Goal: Information Seeking & Learning: Compare options

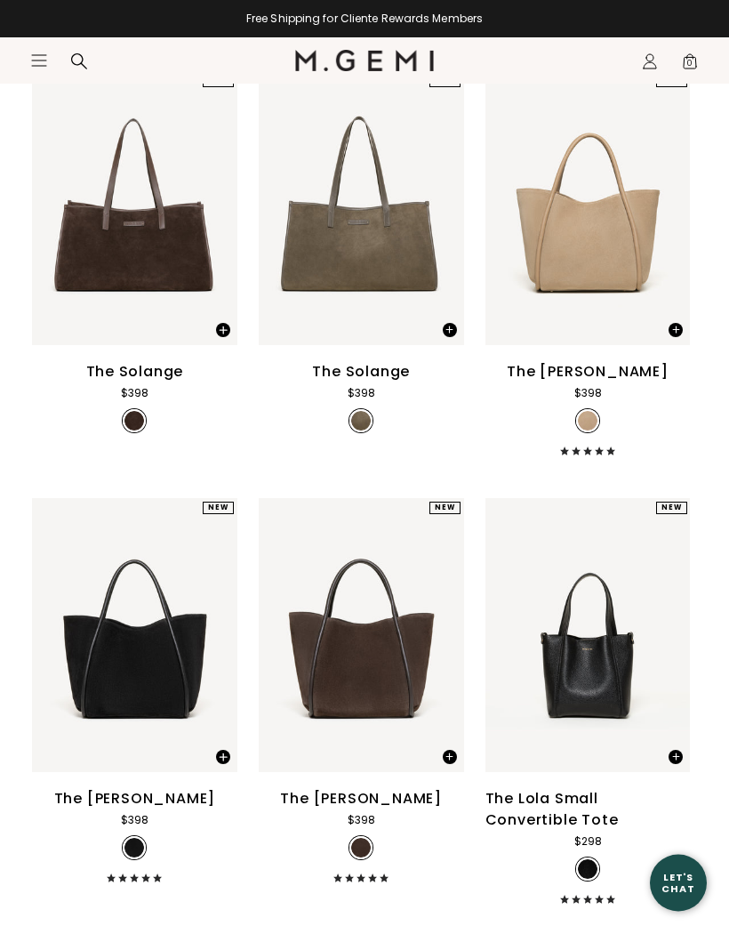
scroll to position [1132, 0]
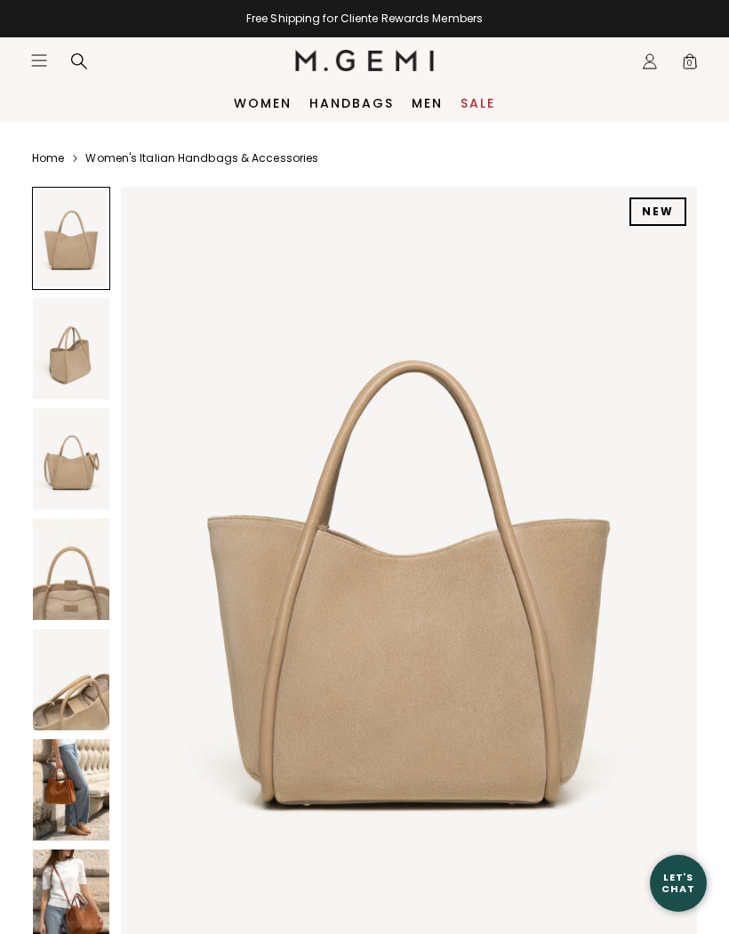
click at [66, 586] on img at bounding box center [71, 568] width 76 height 101
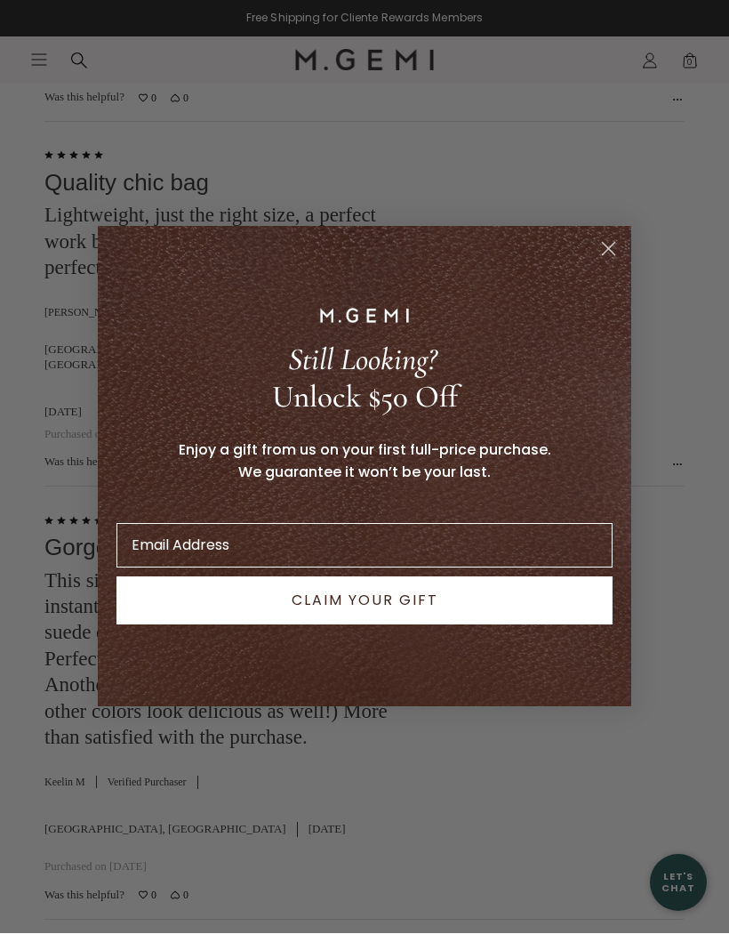
scroll to position [4154, 0]
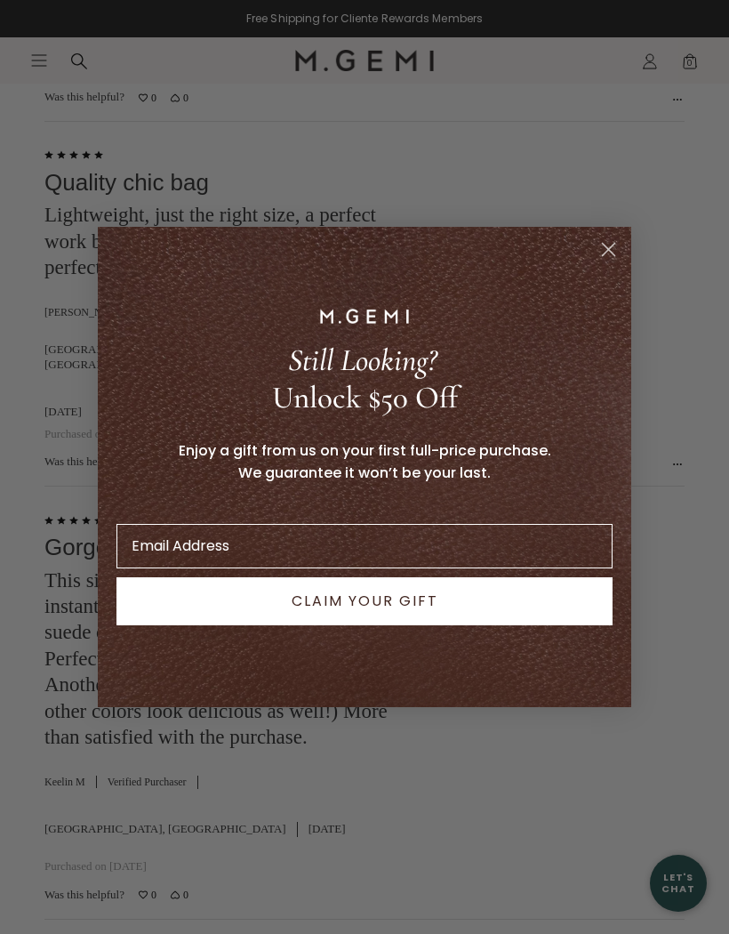
click at [610, 256] on icon "Close dialog" at bounding box center [609, 250] width 12 height 12
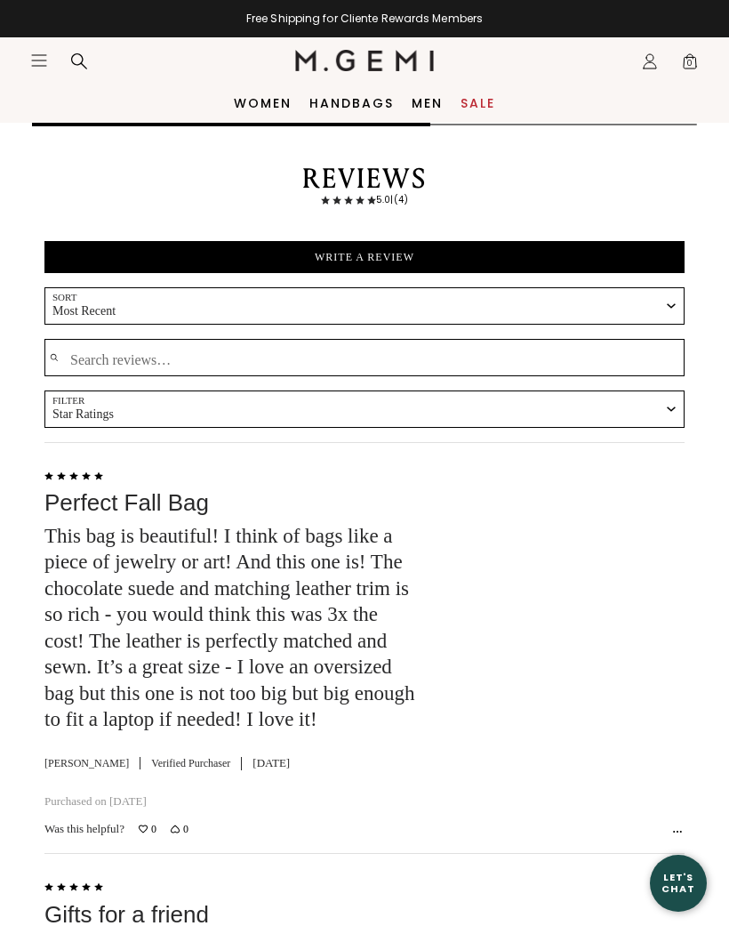
scroll to position [3104, 0]
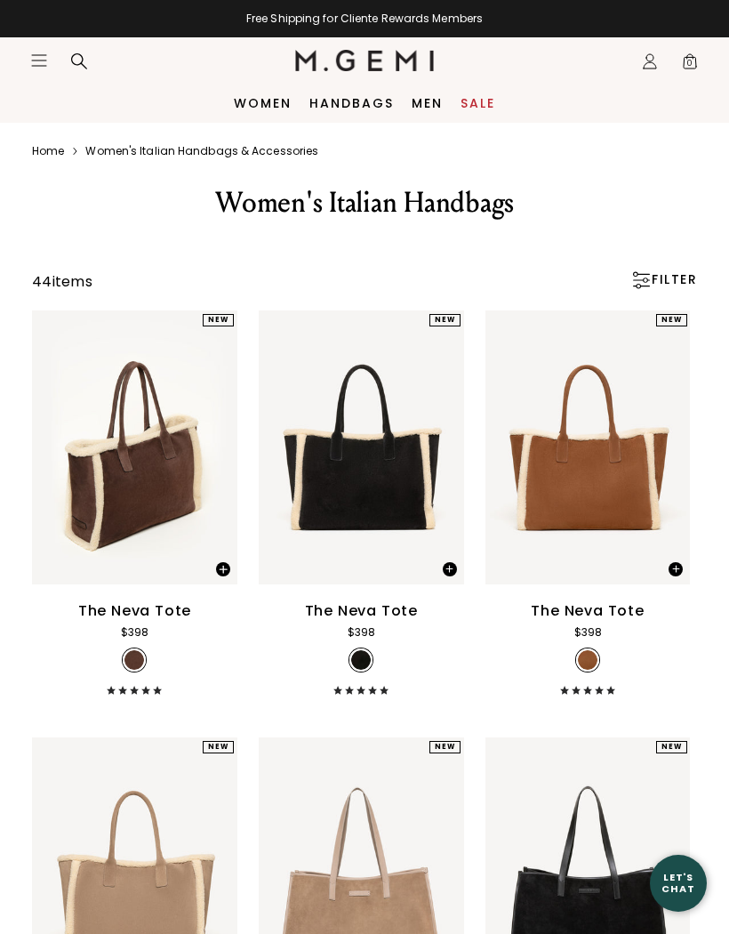
click at [466, 104] on link "Sale" at bounding box center [478, 103] width 35 height 14
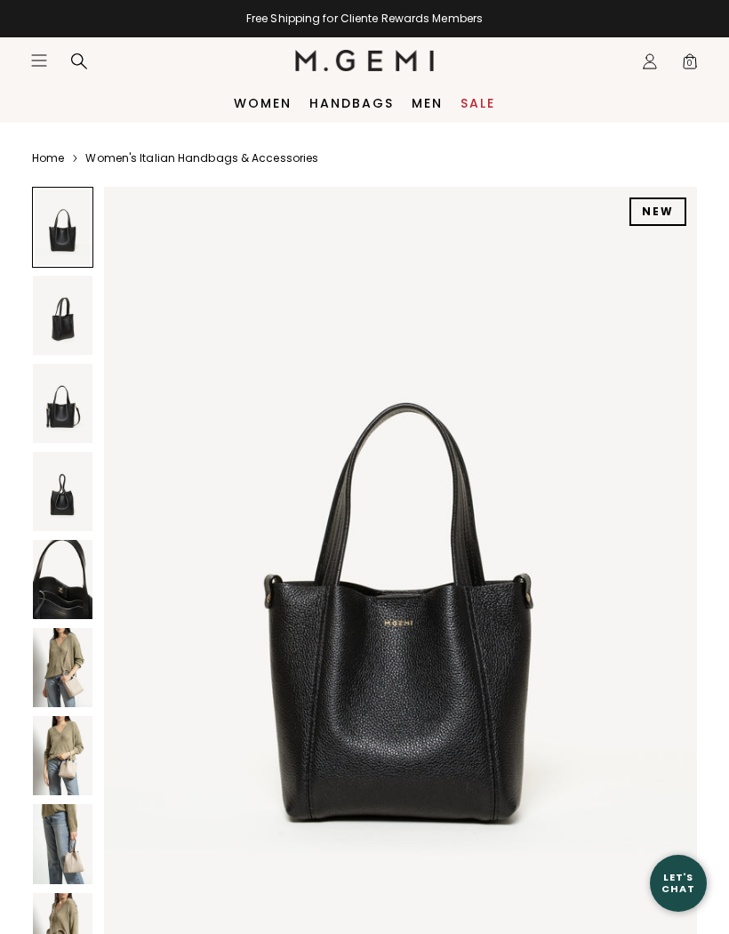
click at [60, 672] on img at bounding box center [63, 667] width 60 height 79
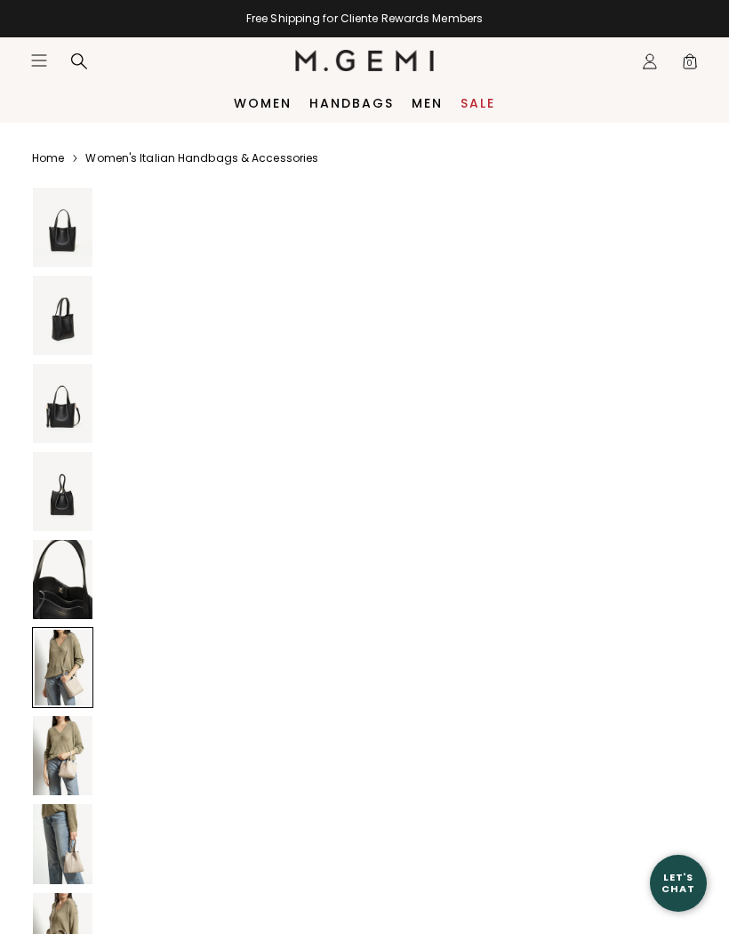
scroll to position [4045, 0]
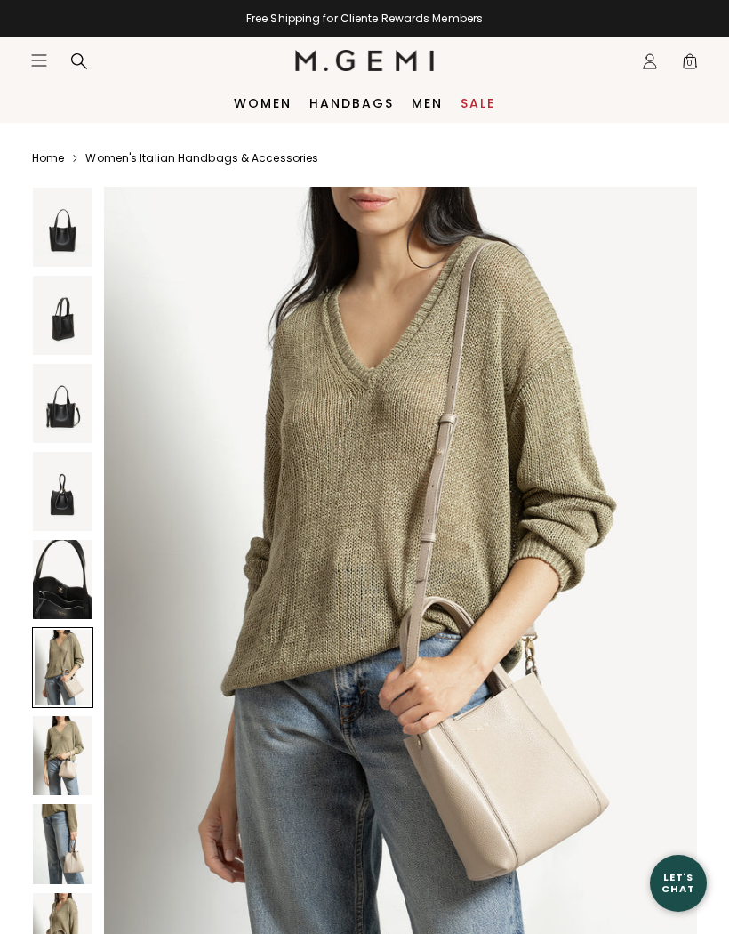
click at [60, 844] on img at bounding box center [63, 843] width 60 height 79
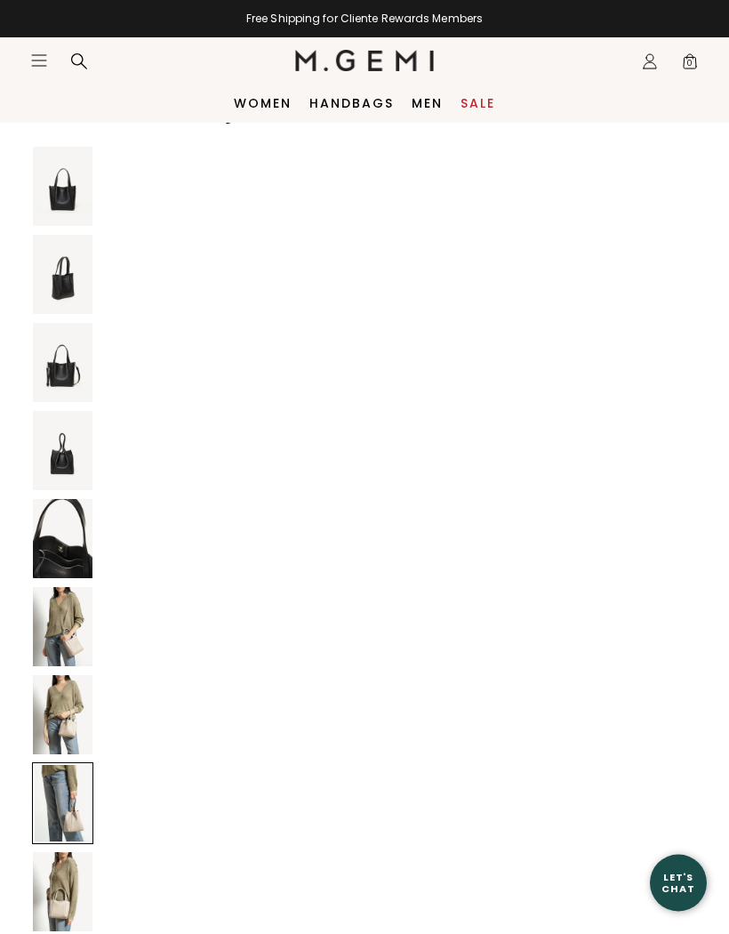
scroll to position [0, 0]
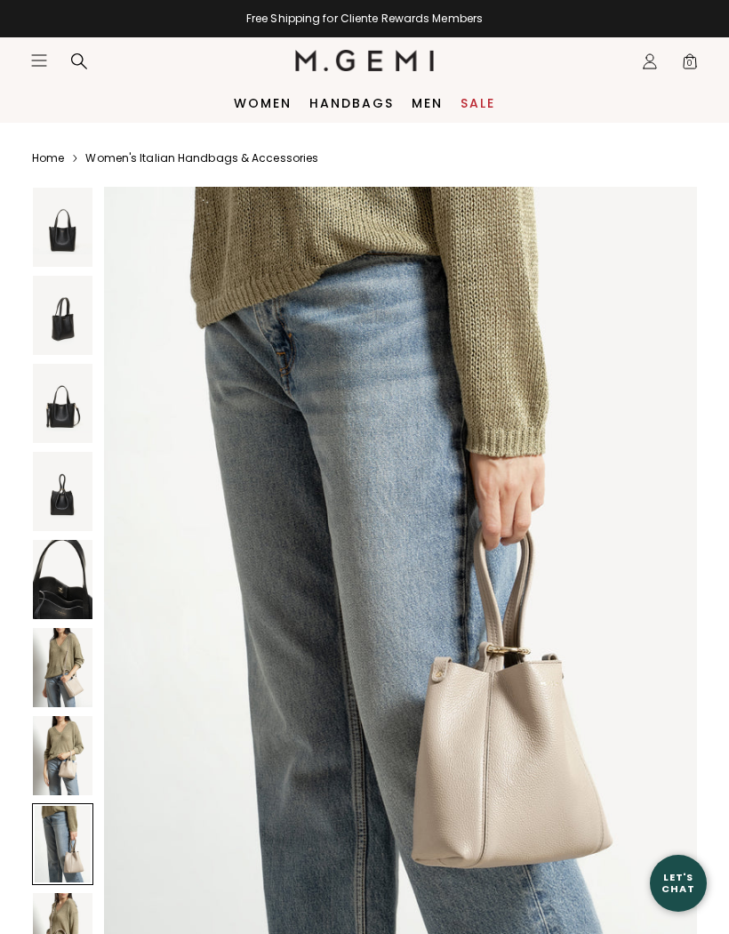
click at [61, 488] on img at bounding box center [63, 491] width 60 height 79
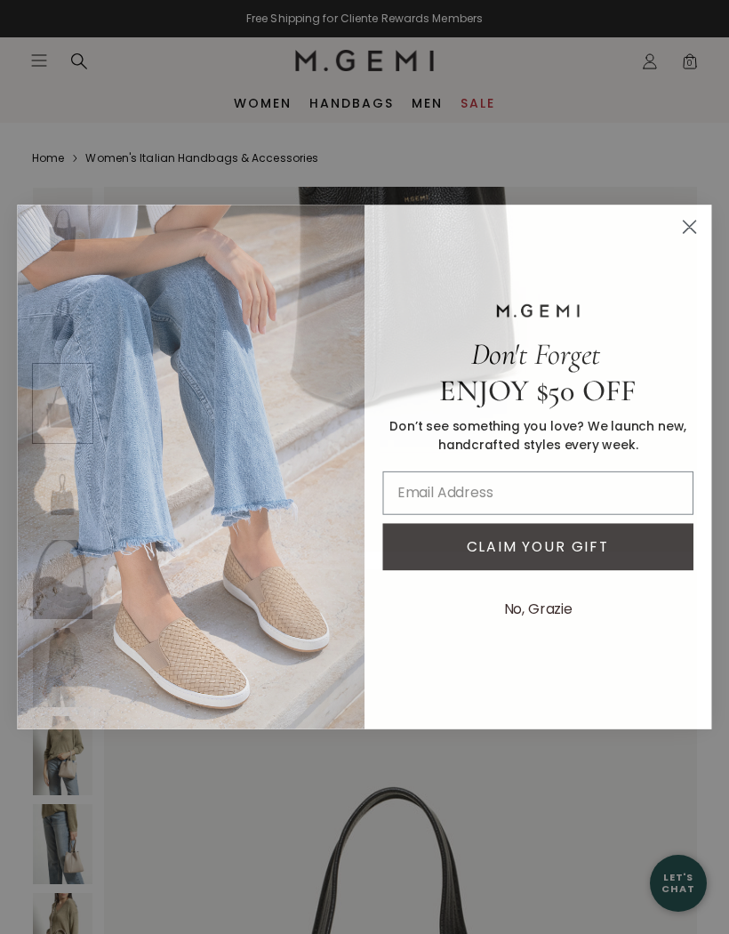
scroll to position [1209, 0]
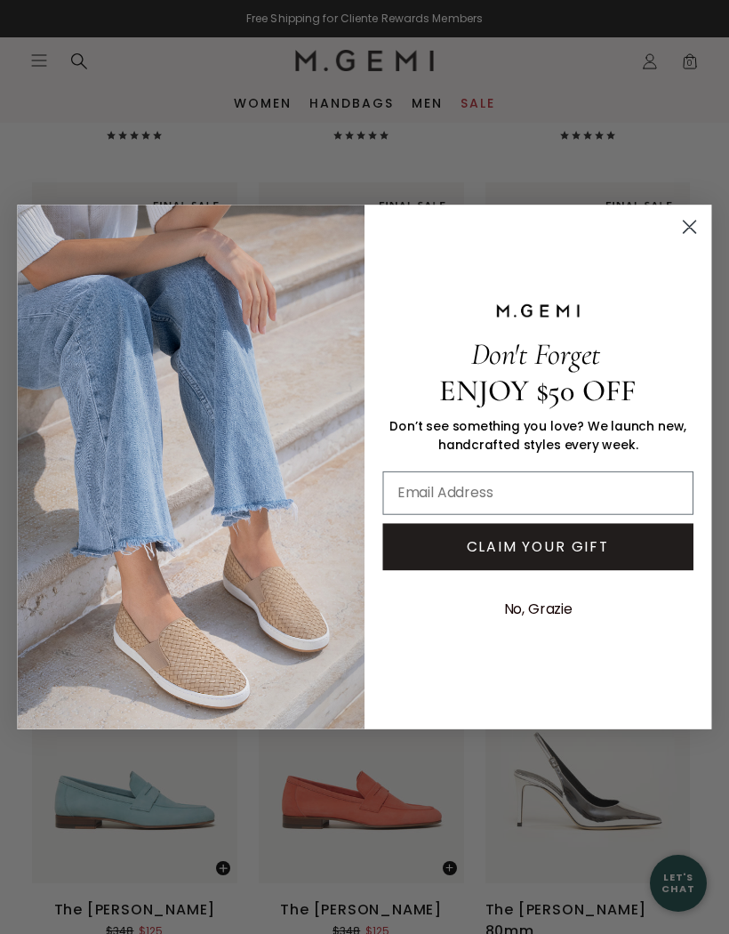
scroll to position [10519, 0]
click at [681, 223] on circle "Close dialog" at bounding box center [689, 227] width 28 height 28
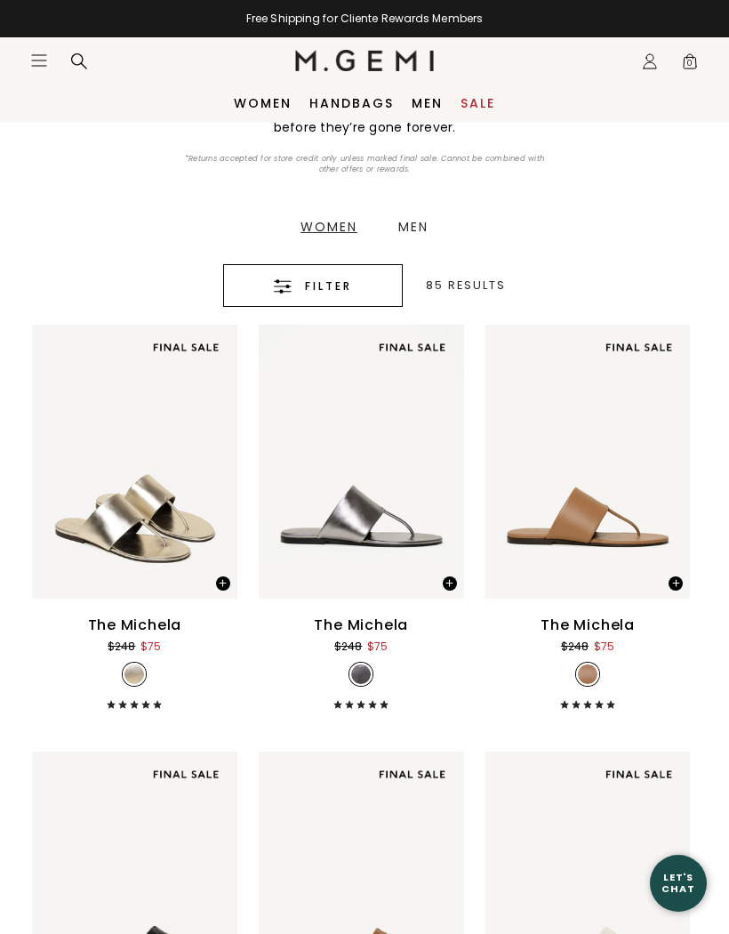
scroll to position [0, 0]
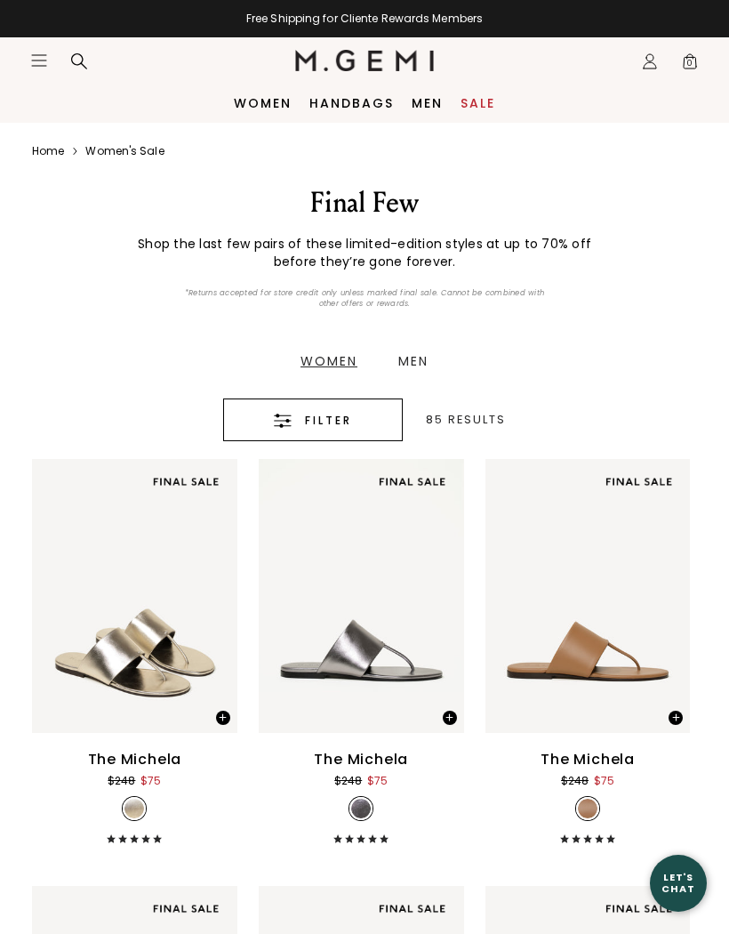
click at [43, 57] on icon "Icons/20x20/hamburger@2x" at bounding box center [39, 61] width 18 height 18
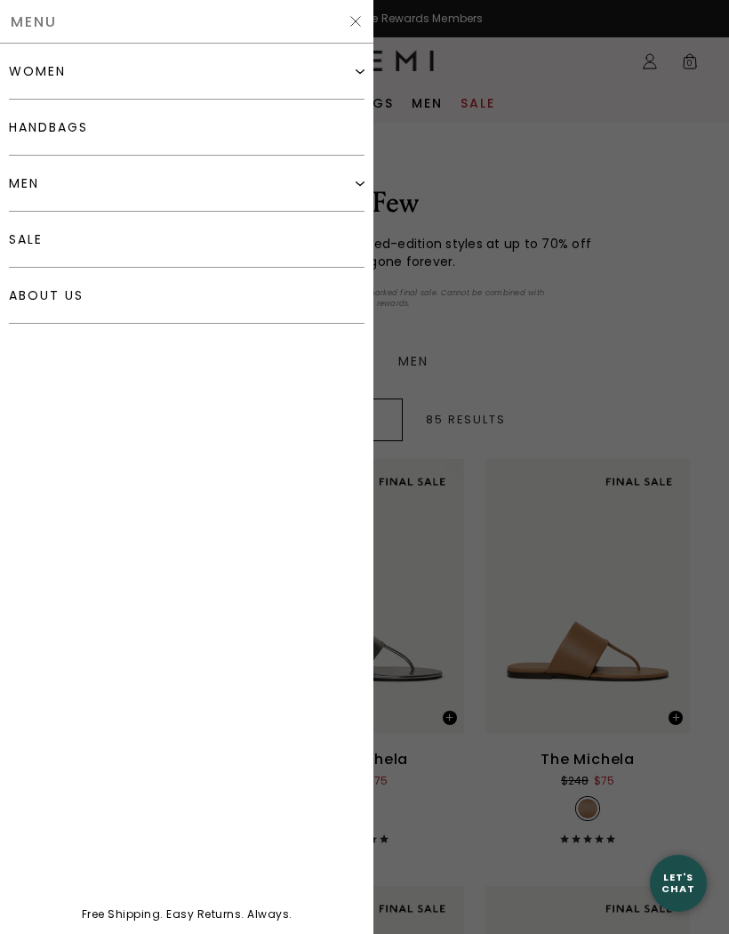
click at [44, 70] on div "women" at bounding box center [37, 71] width 57 height 14
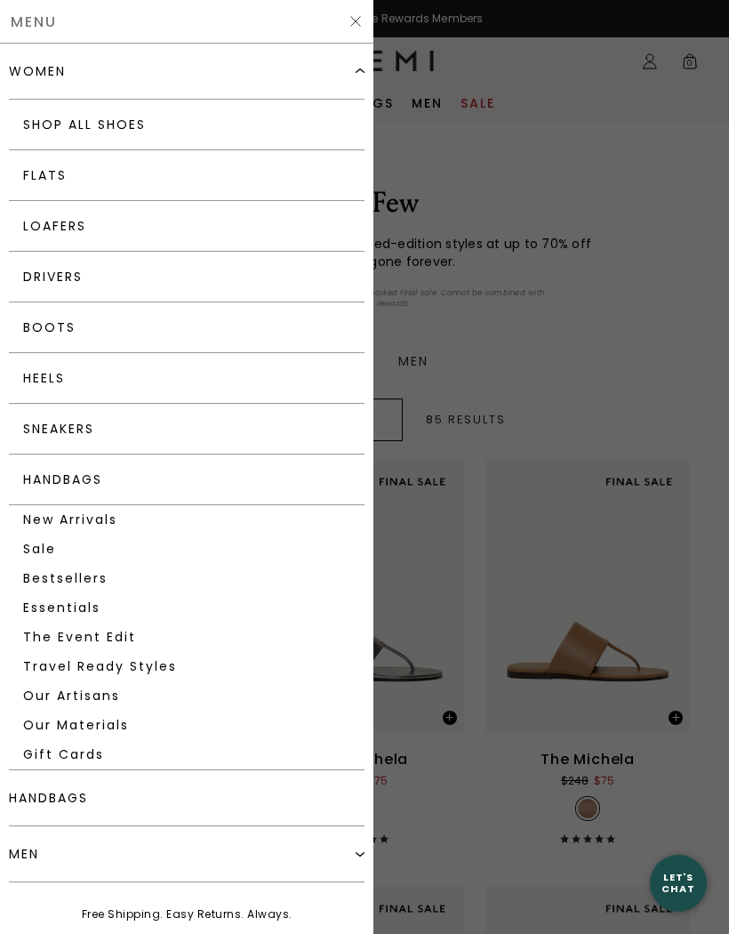
click at [75, 669] on link "Travel Ready Styles" at bounding box center [187, 666] width 356 height 29
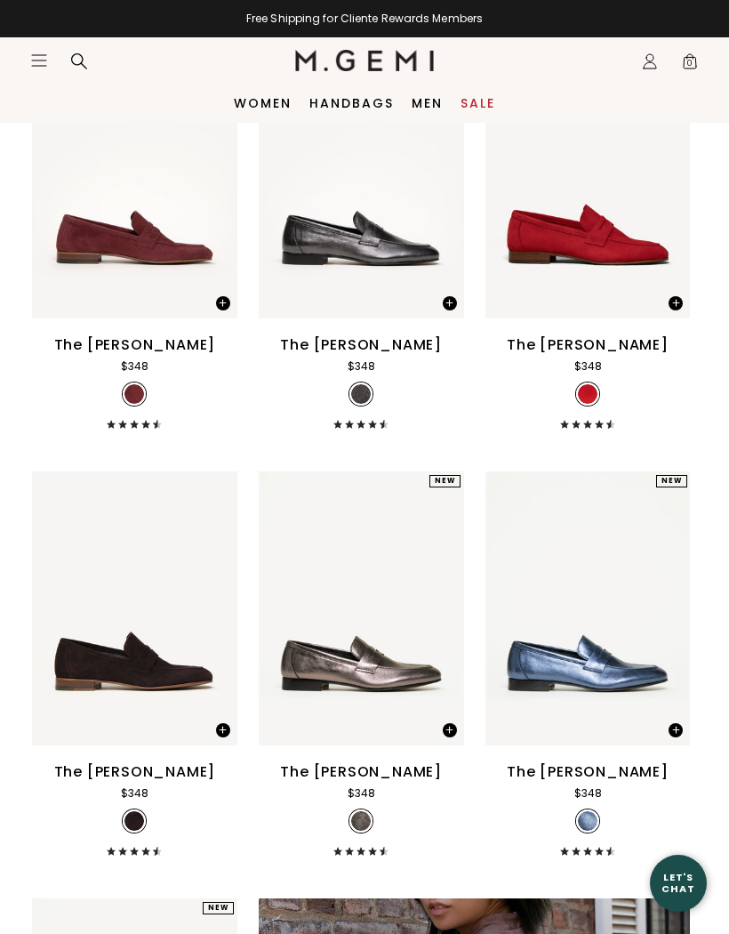
scroll to position [8170, 0]
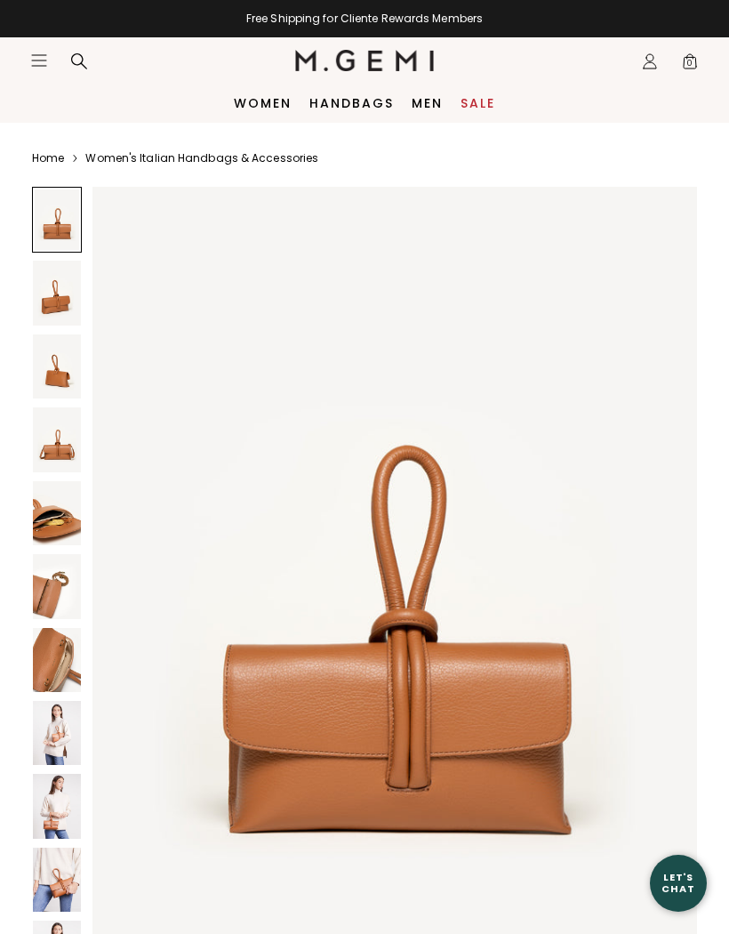
click at [50, 810] on img at bounding box center [57, 806] width 48 height 64
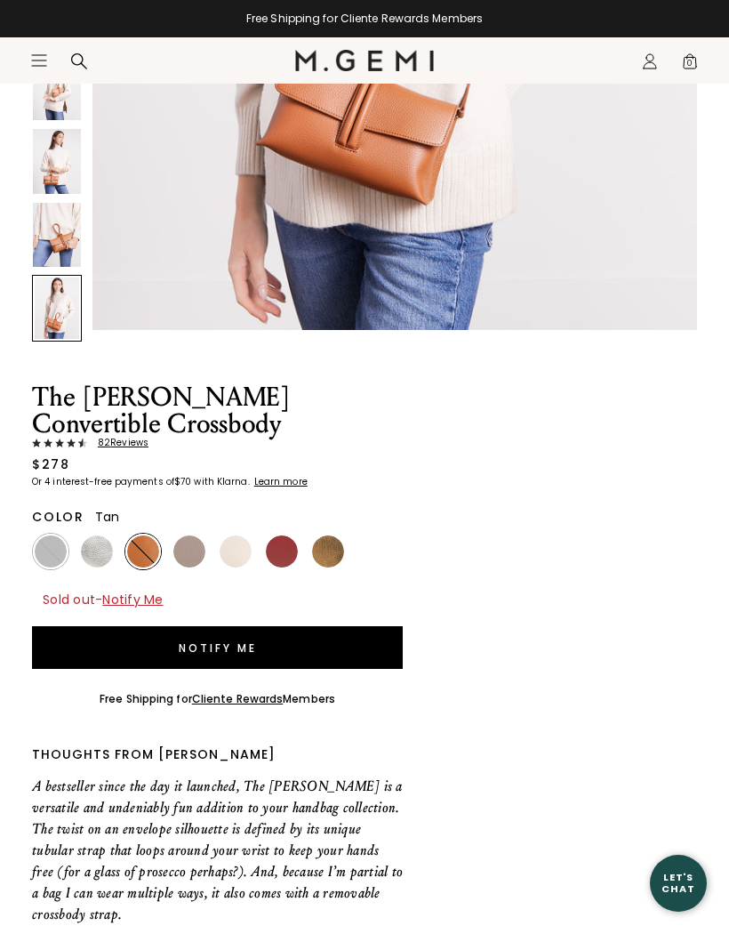
scroll to position [694, 0]
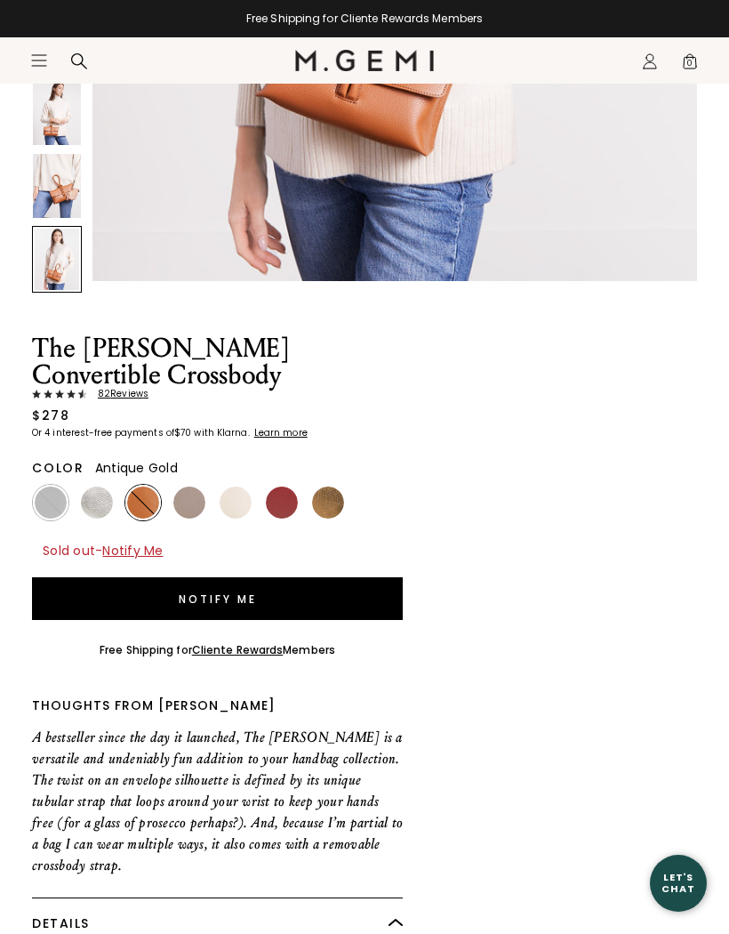
click at [329, 499] on img at bounding box center [328, 502] width 32 height 32
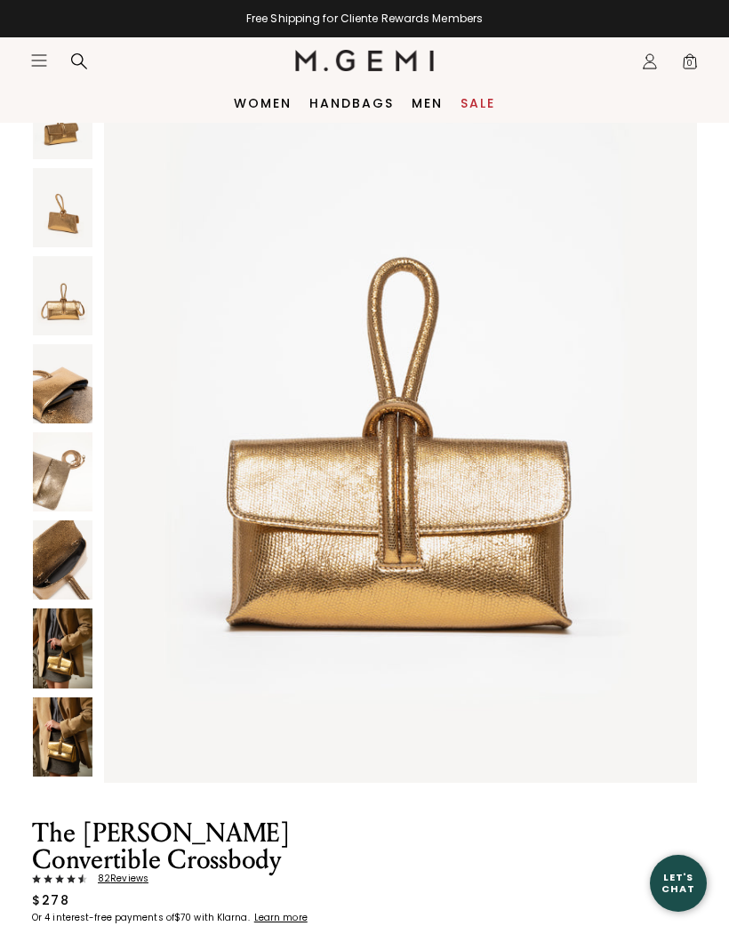
scroll to position [96, 0]
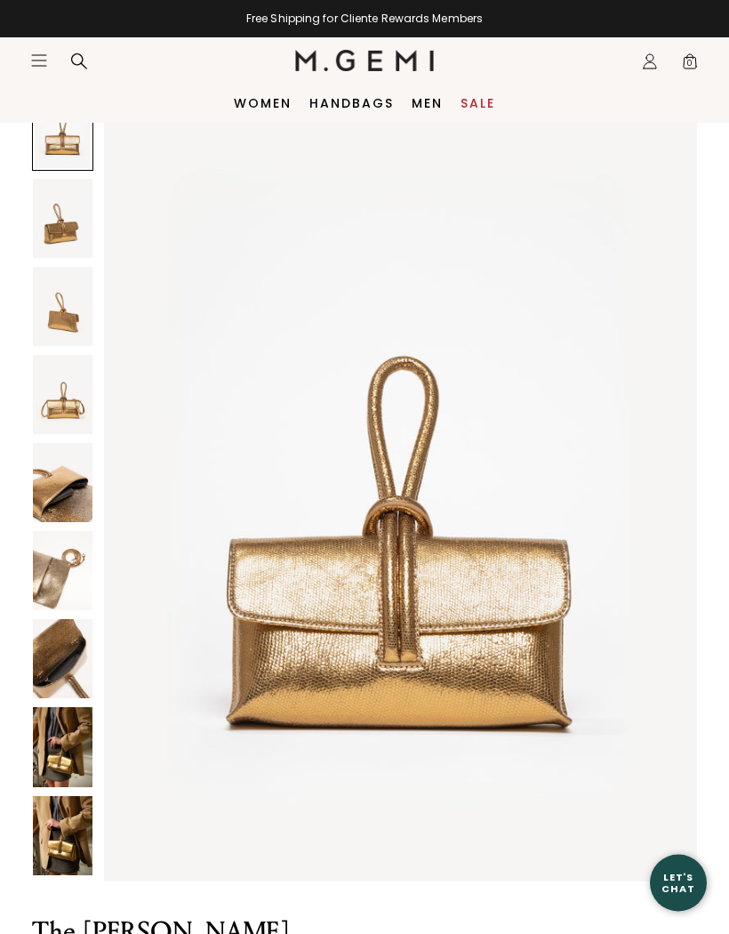
click at [58, 740] on img at bounding box center [63, 747] width 60 height 79
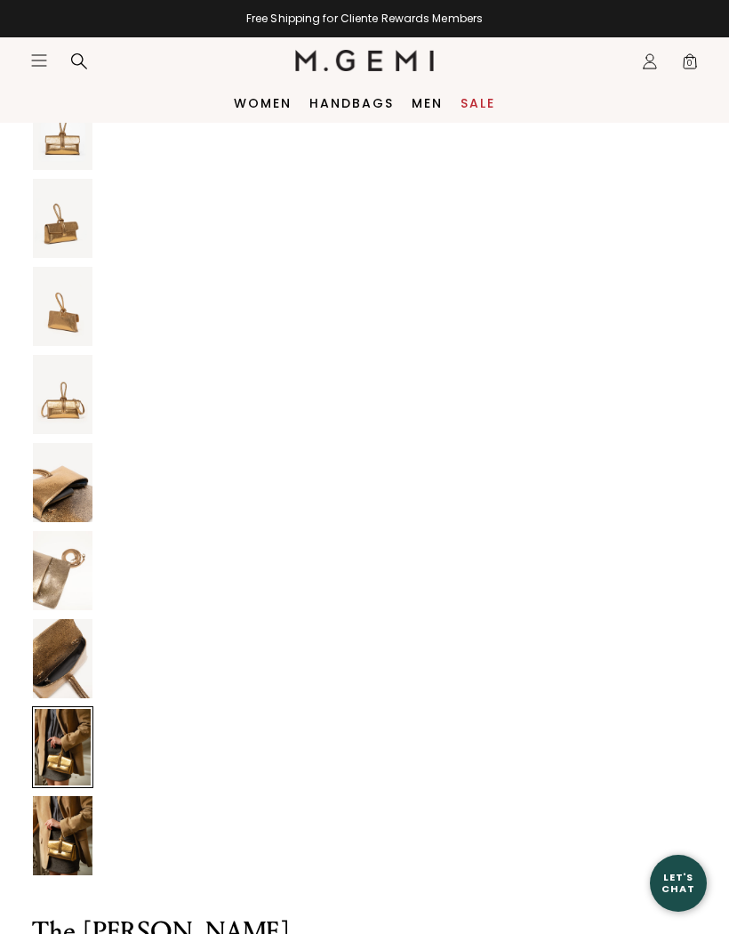
scroll to position [5662, 0]
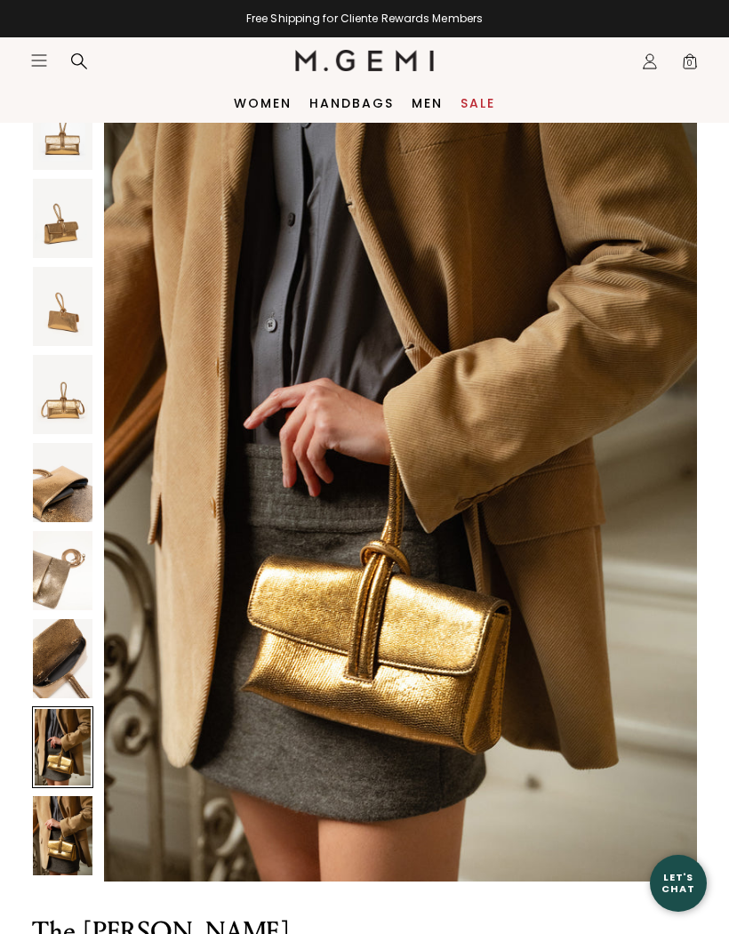
click at [71, 828] on img at bounding box center [63, 835] width 60 height 79
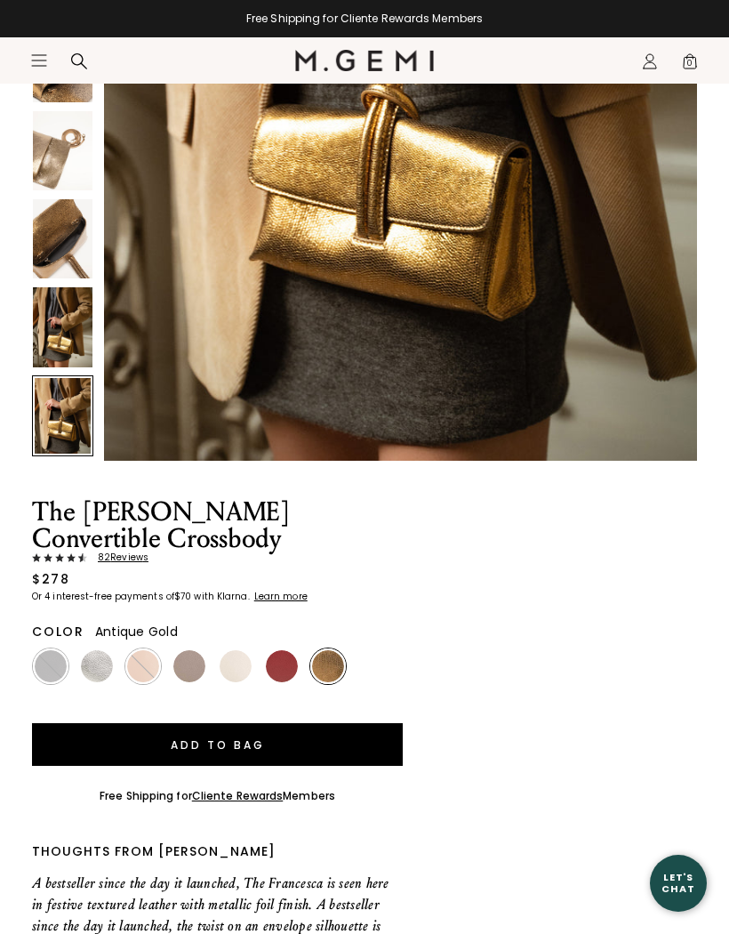
scroll to position [681, 0]
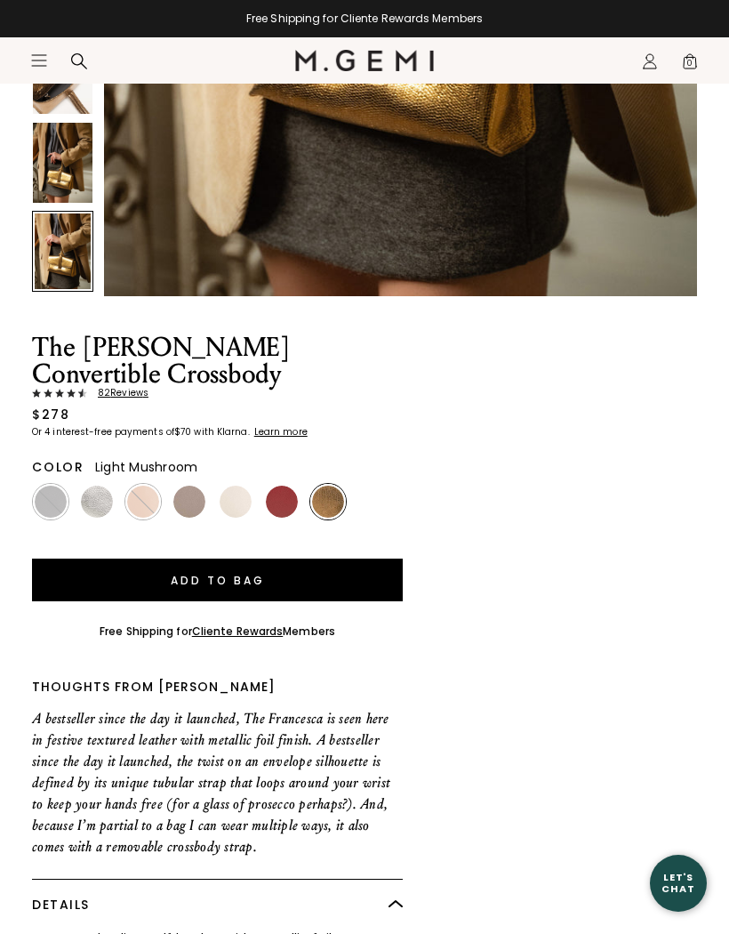
click at [189, 497] on img at bounding box center [189, 502] width 32 height 32
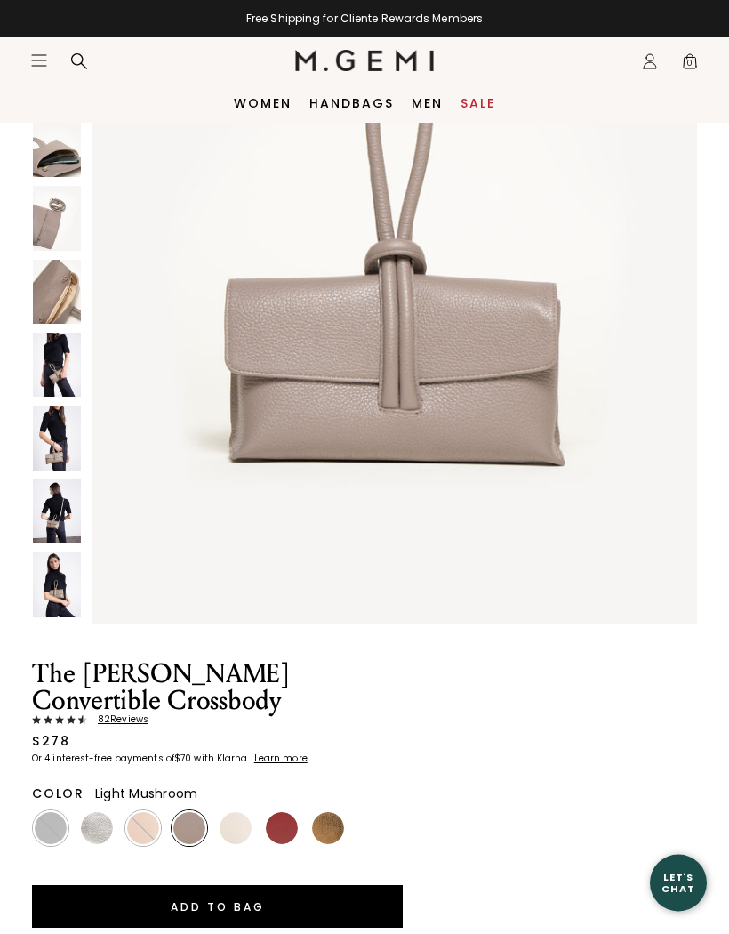
scroll to position [173, 0]
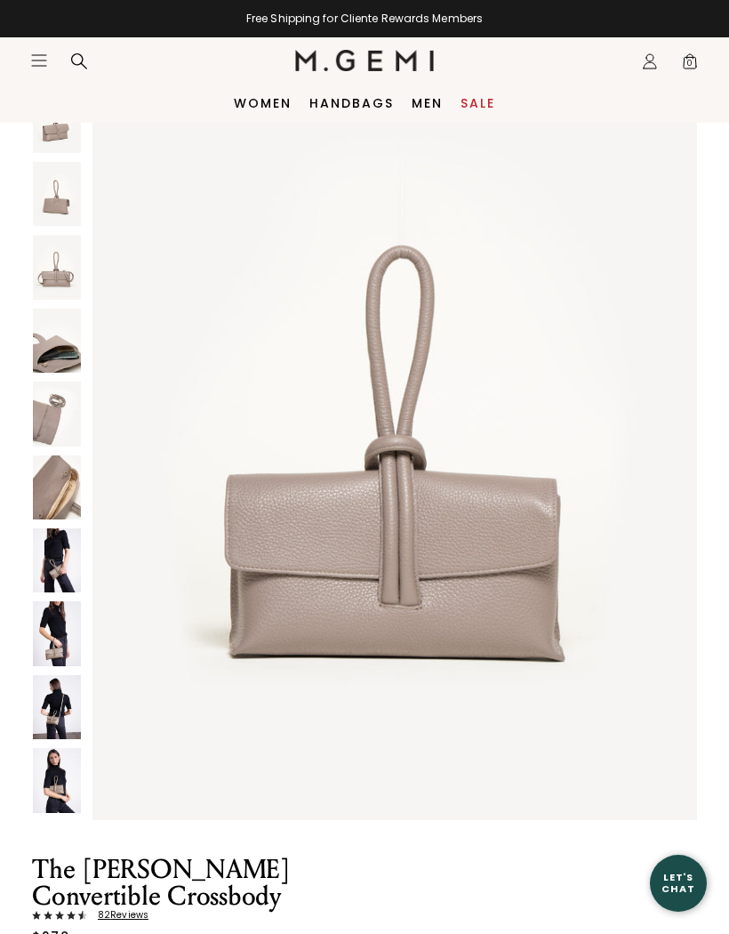
click at [67, 775] on img at bounding box center [57, 780] width 48 height 64
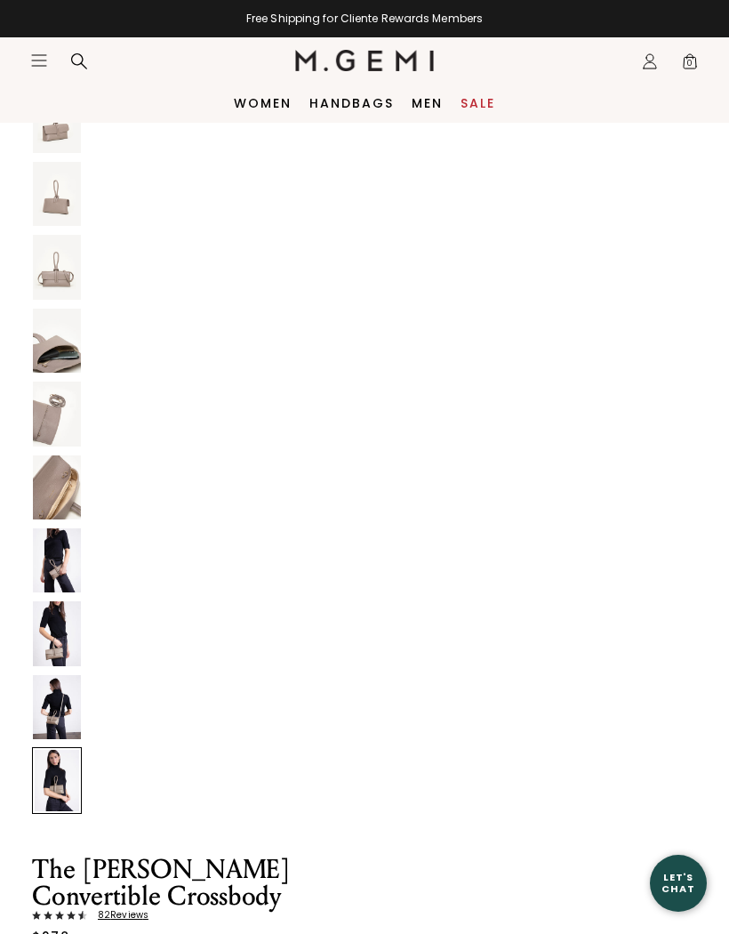
scroll to position [8237, 0]
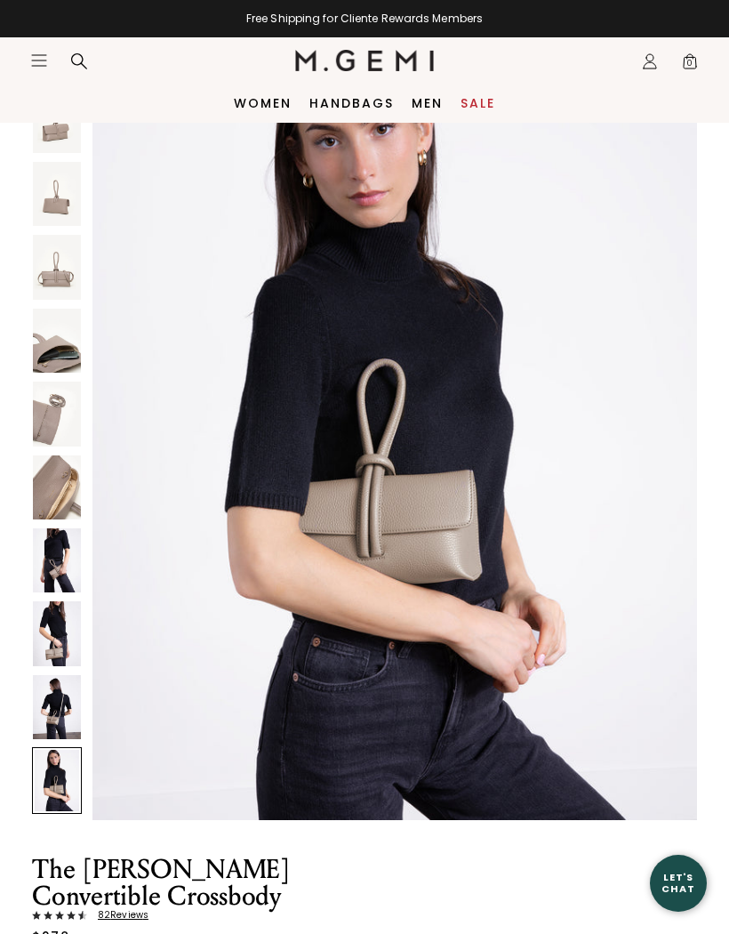
click at [58, 695] on img at bounding box center [57, 707] width 48 height 64
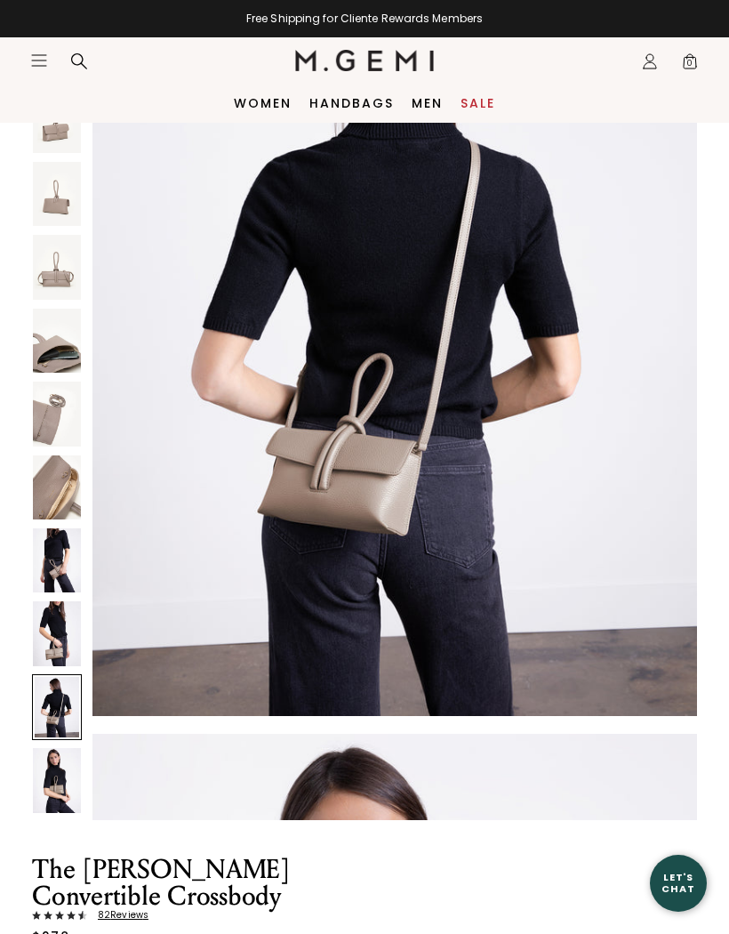
scroll to position [7413, 0]
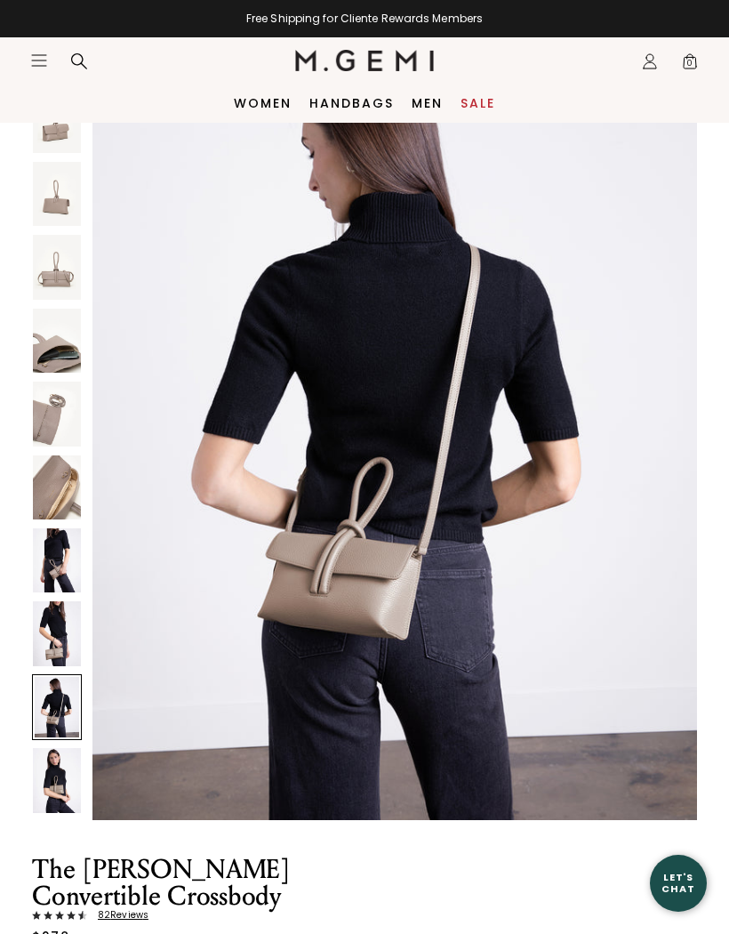
click at [56, 632] on img at bounding box center [57, 633] width 48 height 64
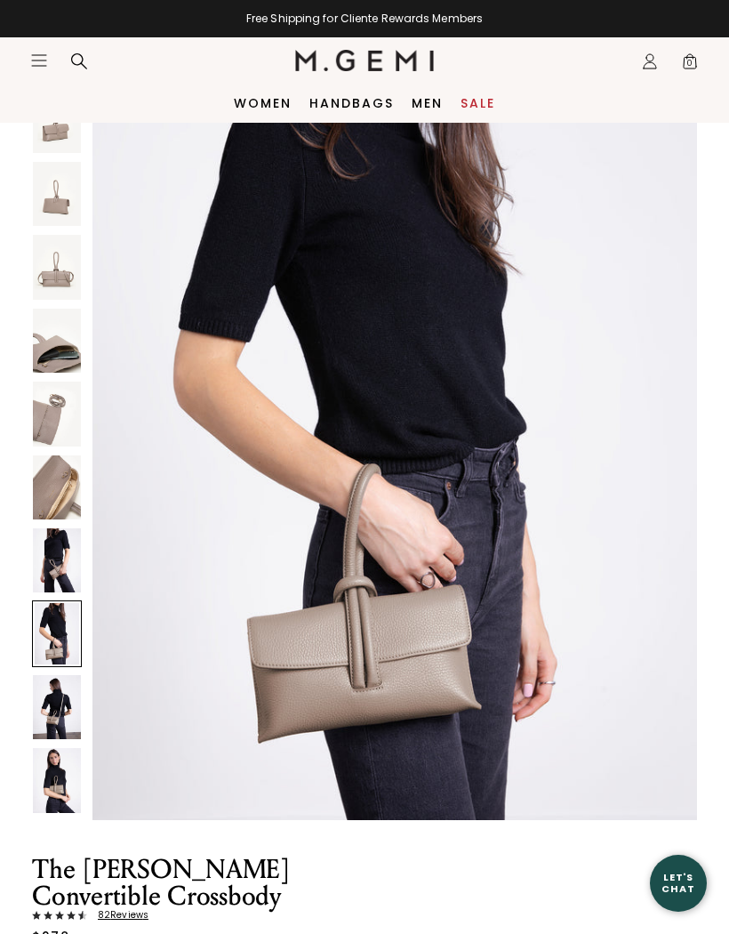
click at [55, 558] on img at bounding box center [57, 560] width 48 height 64
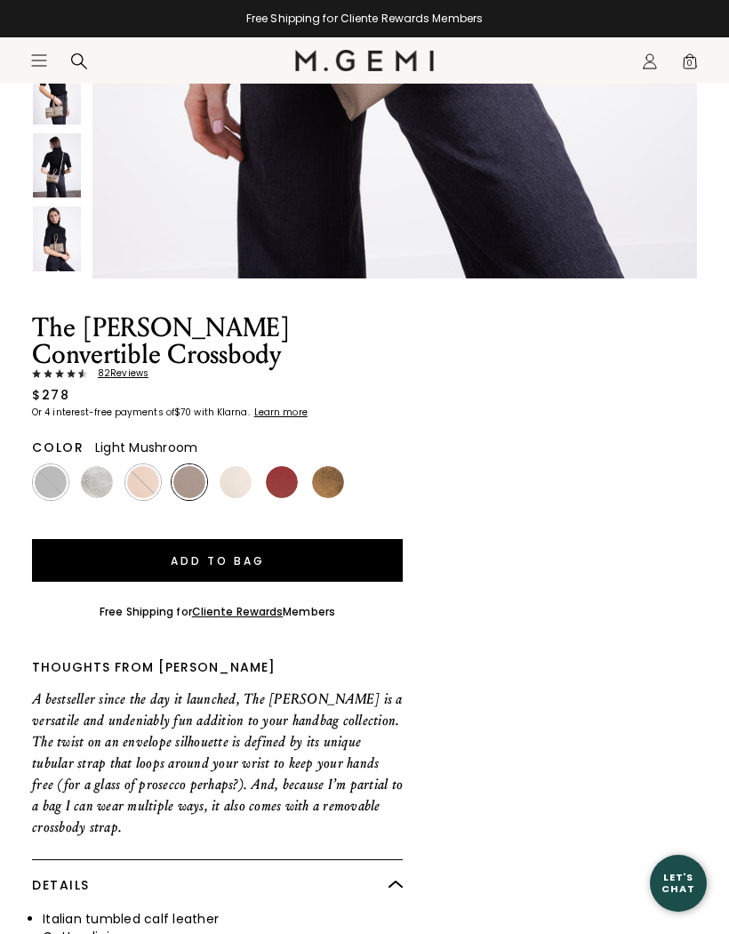
scroll to position [774, 0]
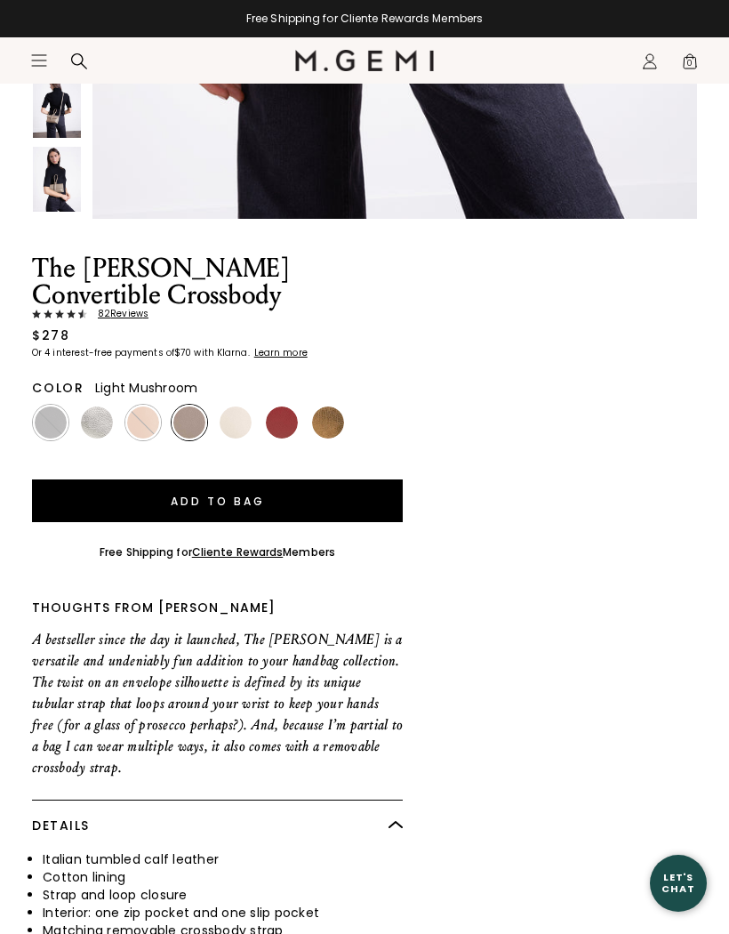
click at [278, 419] on img at bounding box center [282, 422] width 32 height 32
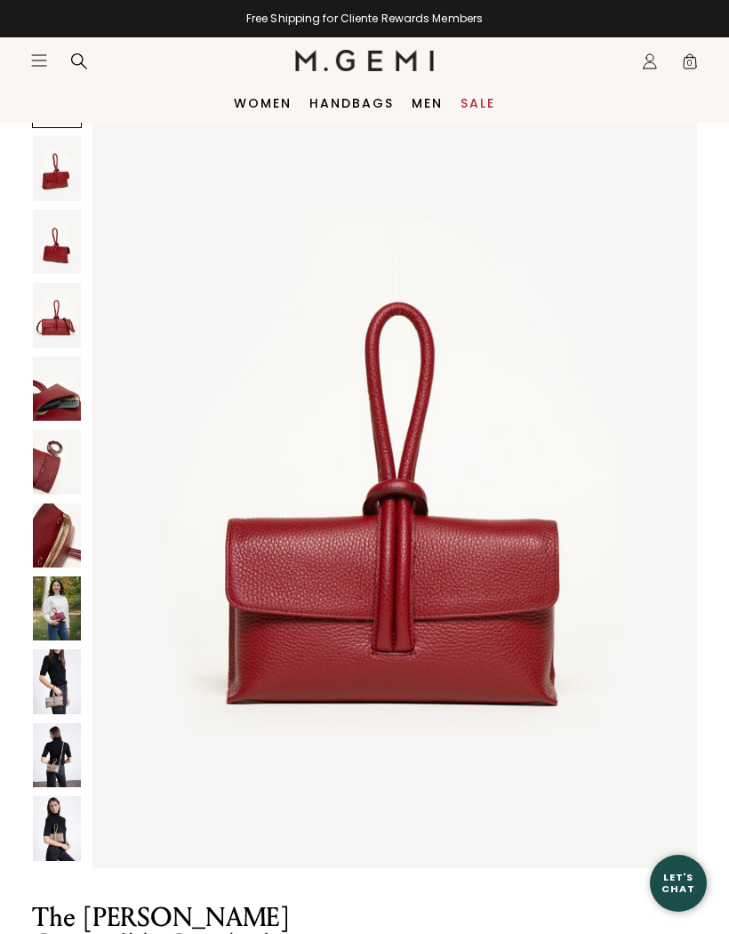
scroll to position [66, 0]
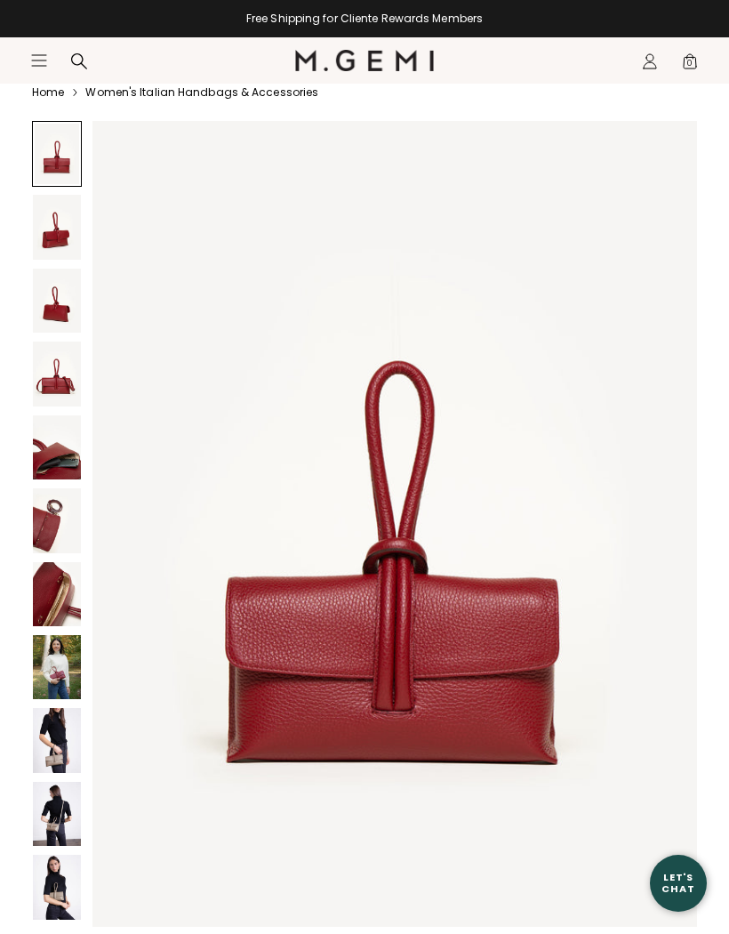
click at [54, 667] on img at bounding box center [57, 667] width 48 height 64
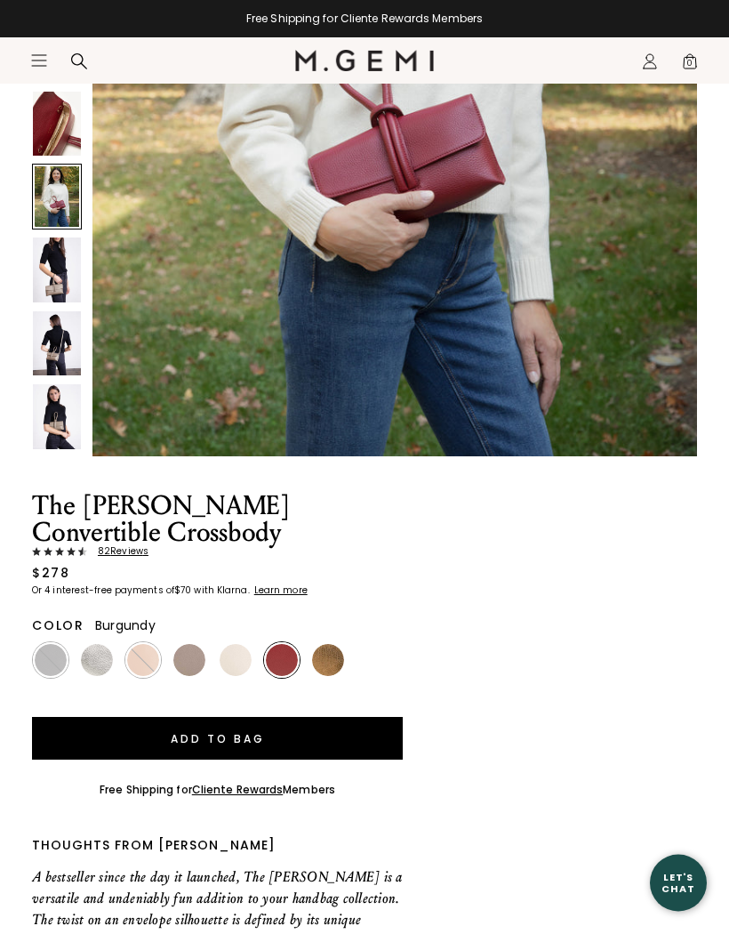
scroll to position [783, 0]
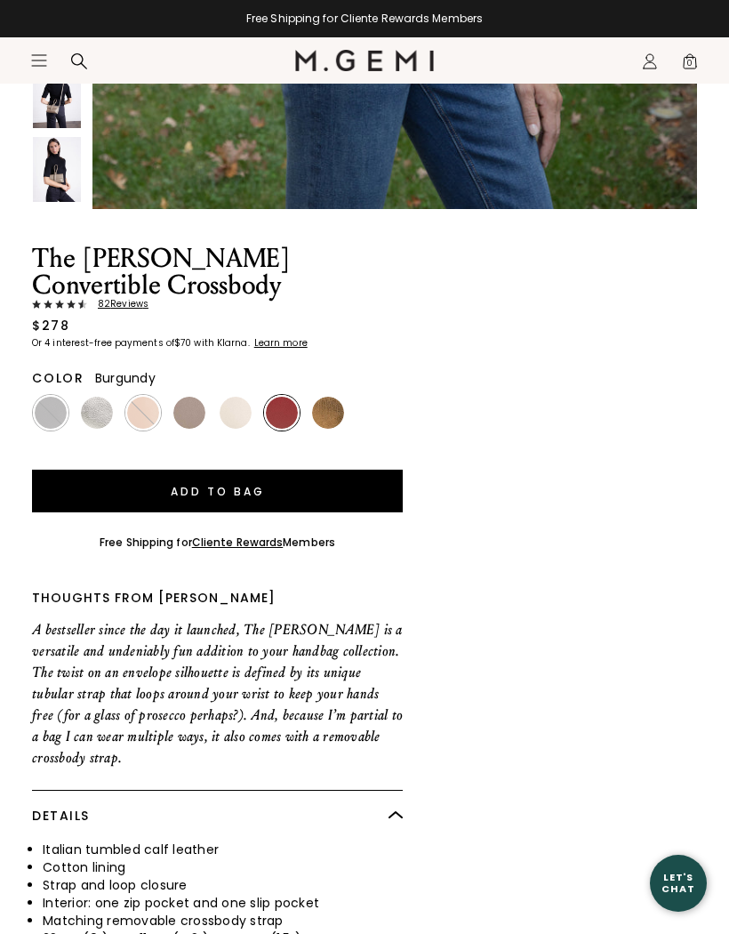
click at [99, 405] on img at bounding box center [97, 413] width 32 height 32
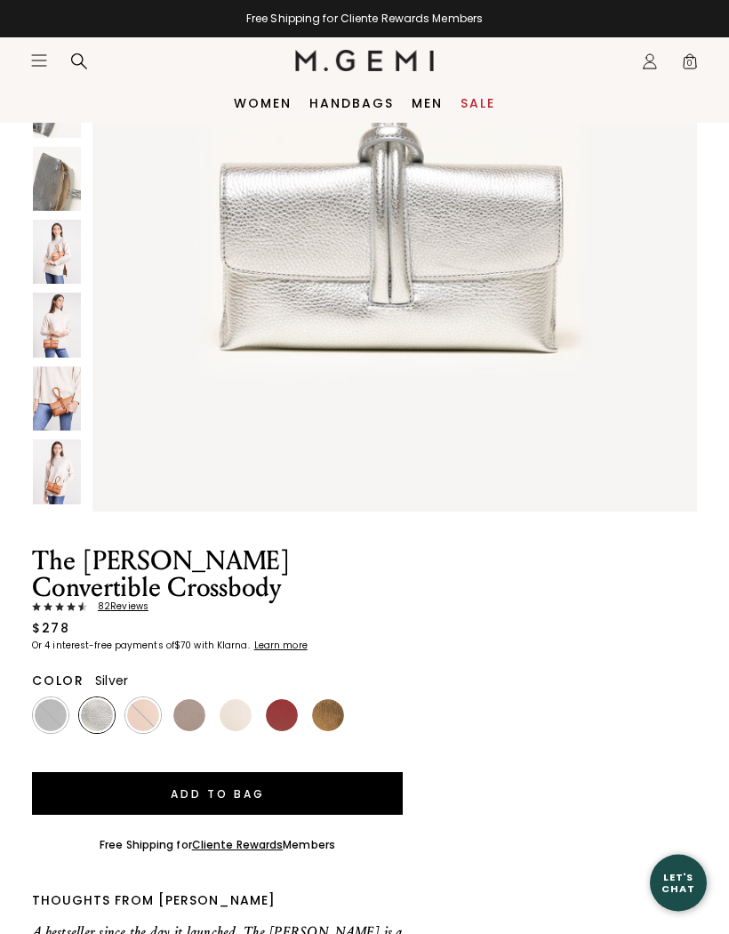
scroll to position [446, 0]
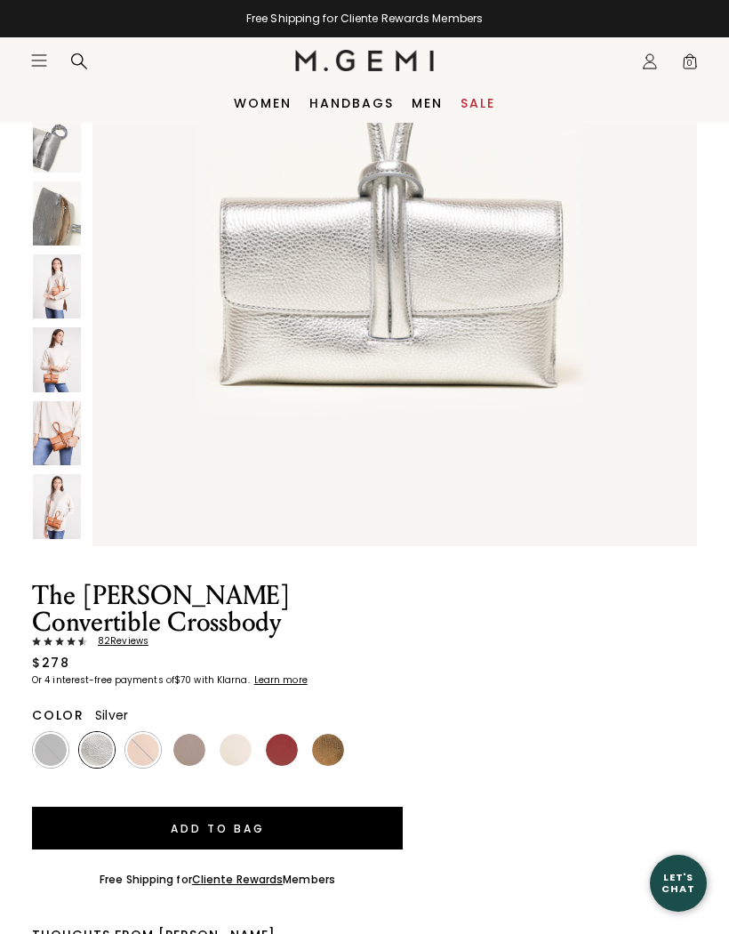
click at [56, 517] on img at bounding box center [57, 506] width 48 height 64
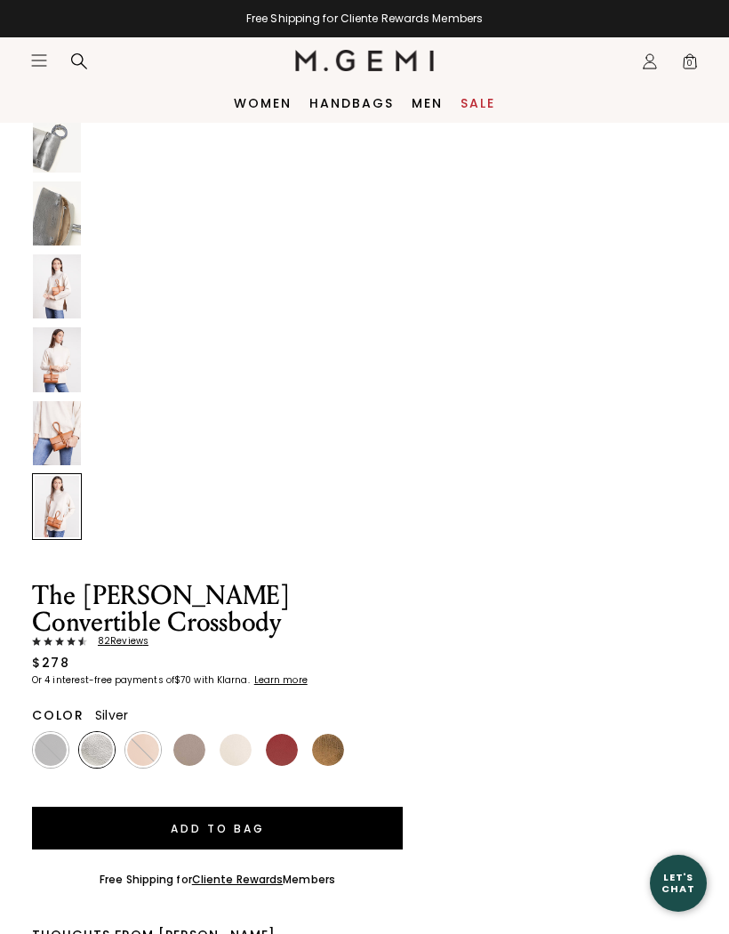
scroll to position [8237, 0]
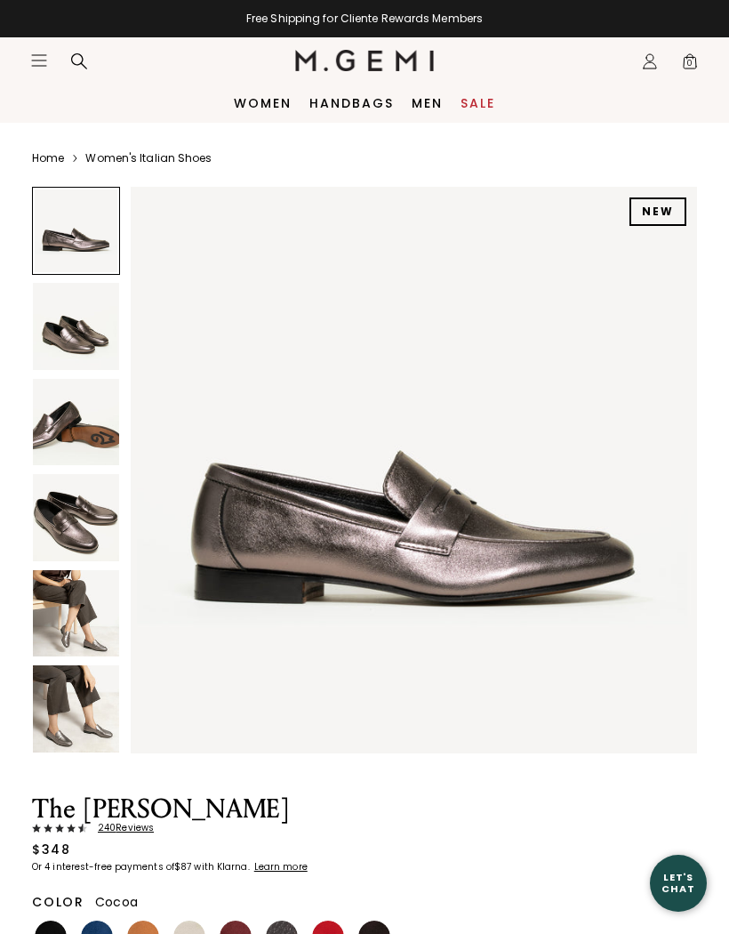
click at [68, 511] on img at bounding box center [76, 517] width 86 height 86
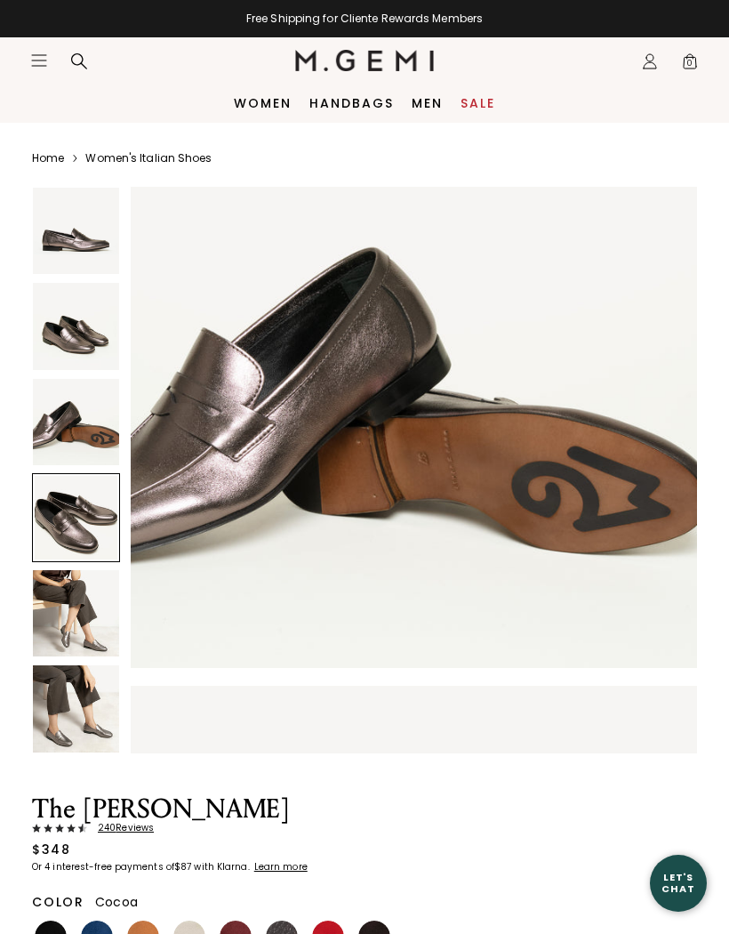
scroll to position [1752, 0]
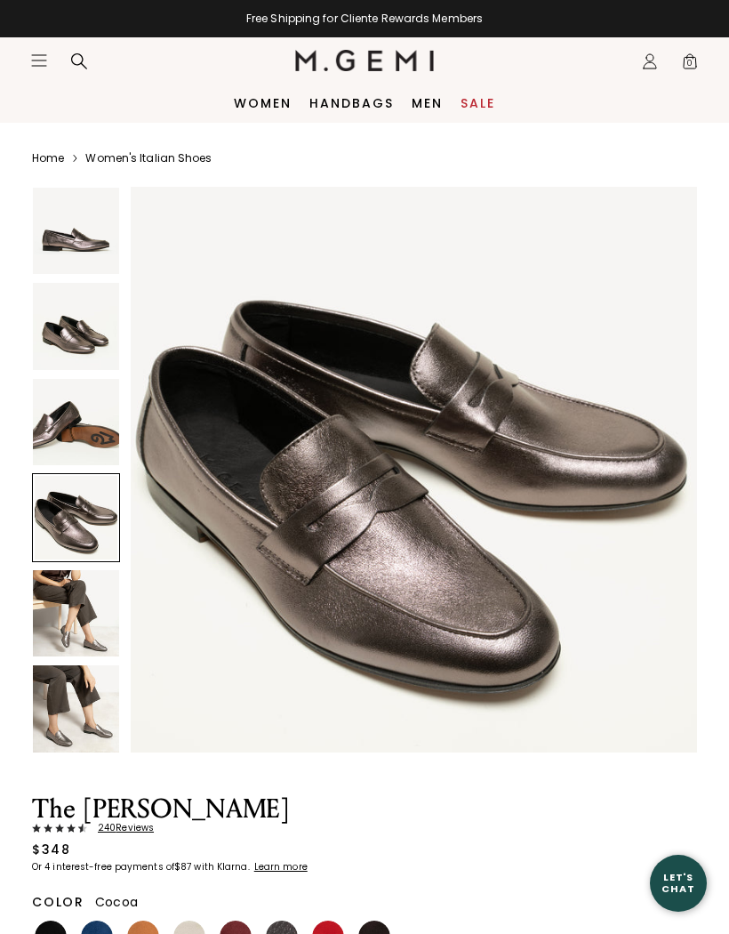
click at [66, 404] on img at bounding box center [76, 422] width 86 height 86
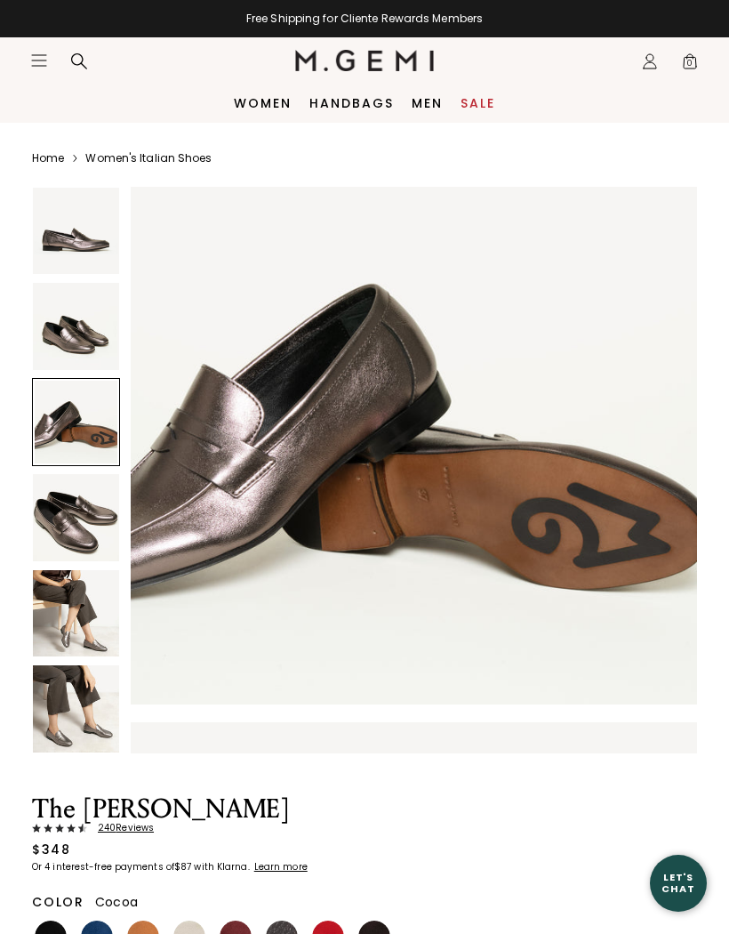
scroll to position [1168, 0]
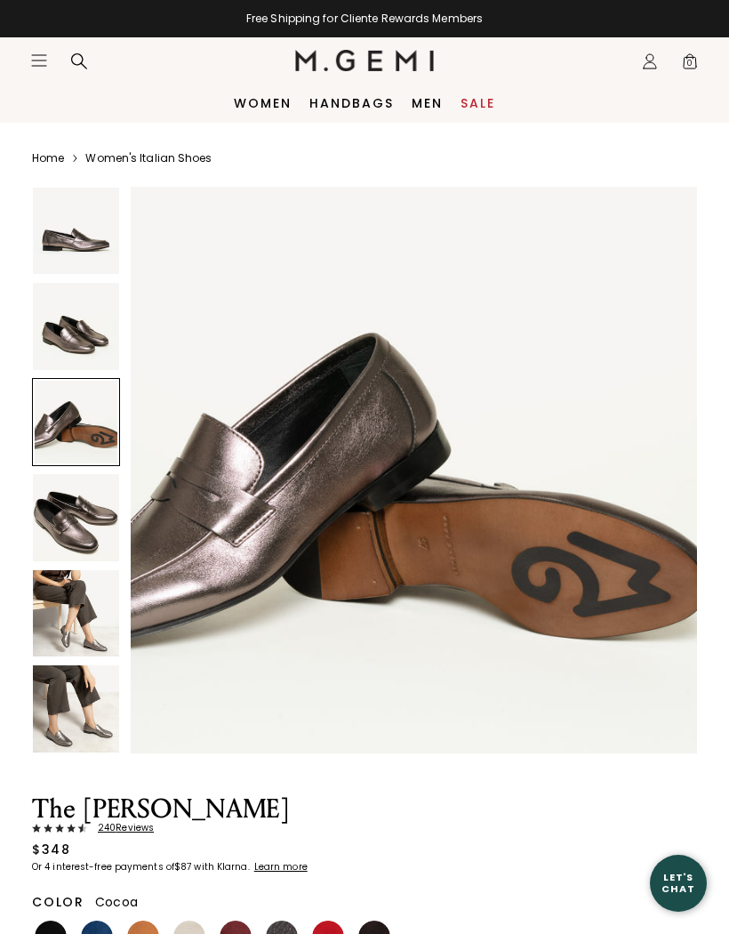
click at [70, 341] on img at bounding box center [76, 326] width 86 height 86
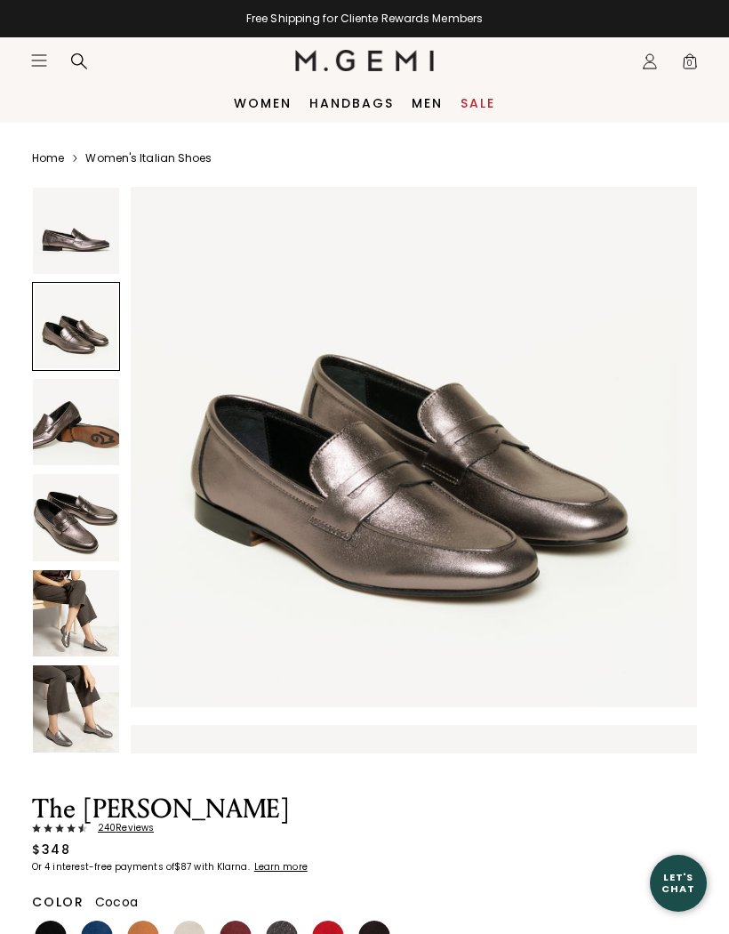
scroll to position [584, 0]
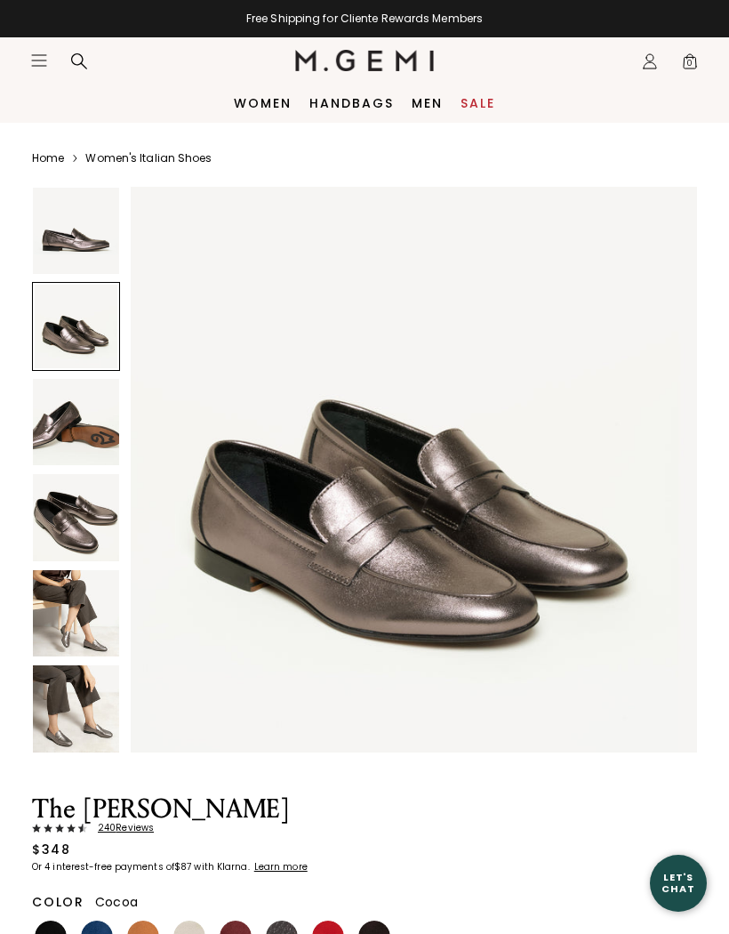
click at [72, 717] on img at bounding box center [76, 708] width 86 height 86
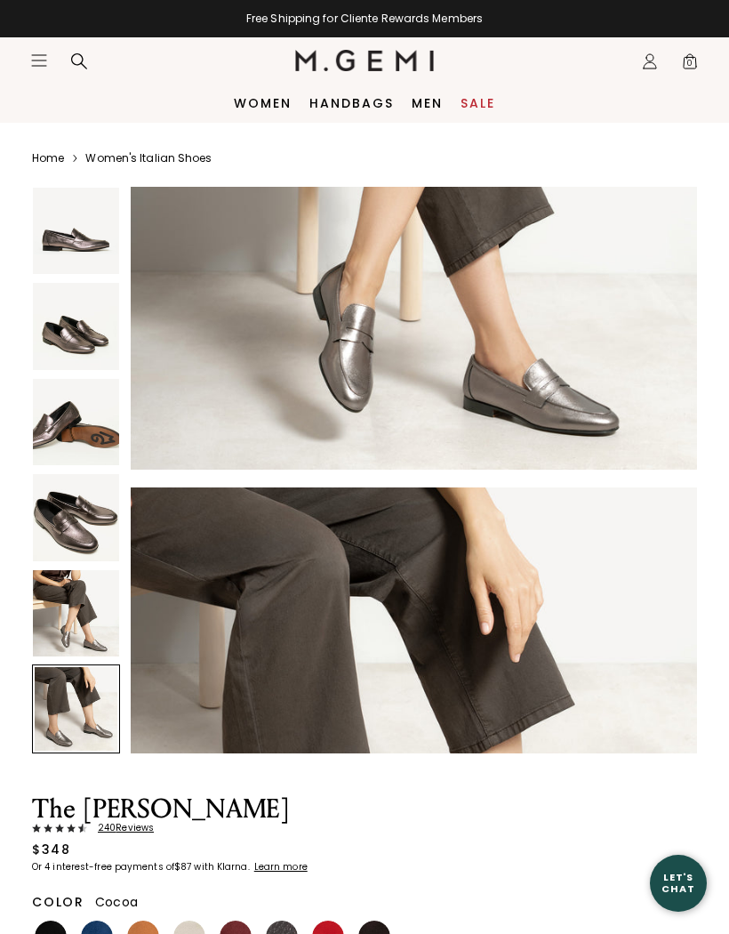
scroll to position [2920, 0]
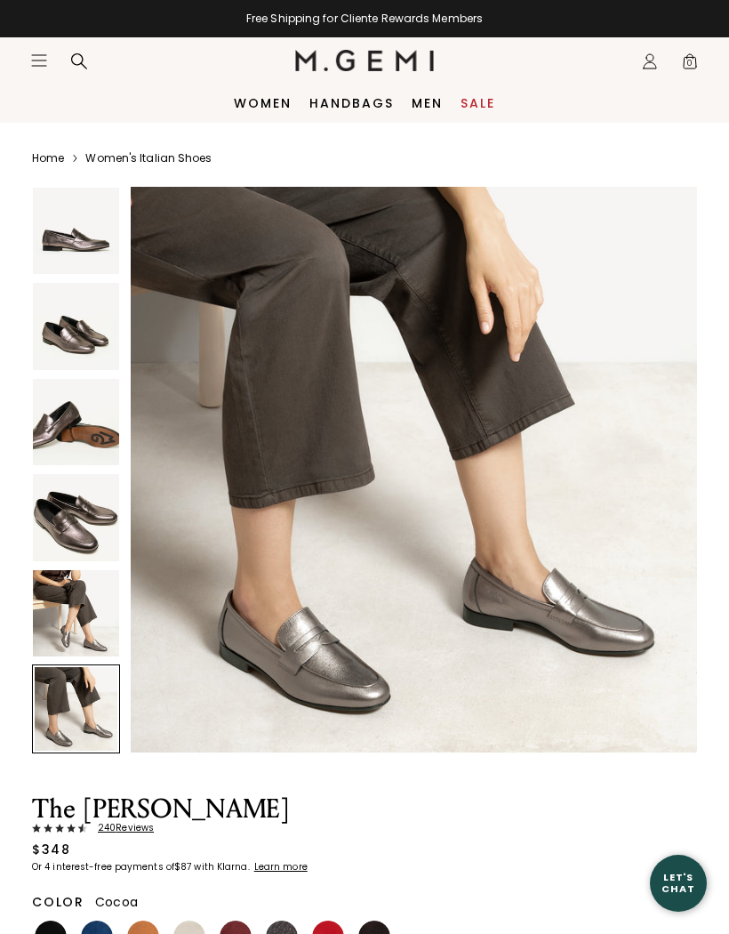
click at [44, 52] on icon "Icons/20x20/hamburger@2x" at bounding box center [39, 61] width 18 height 18
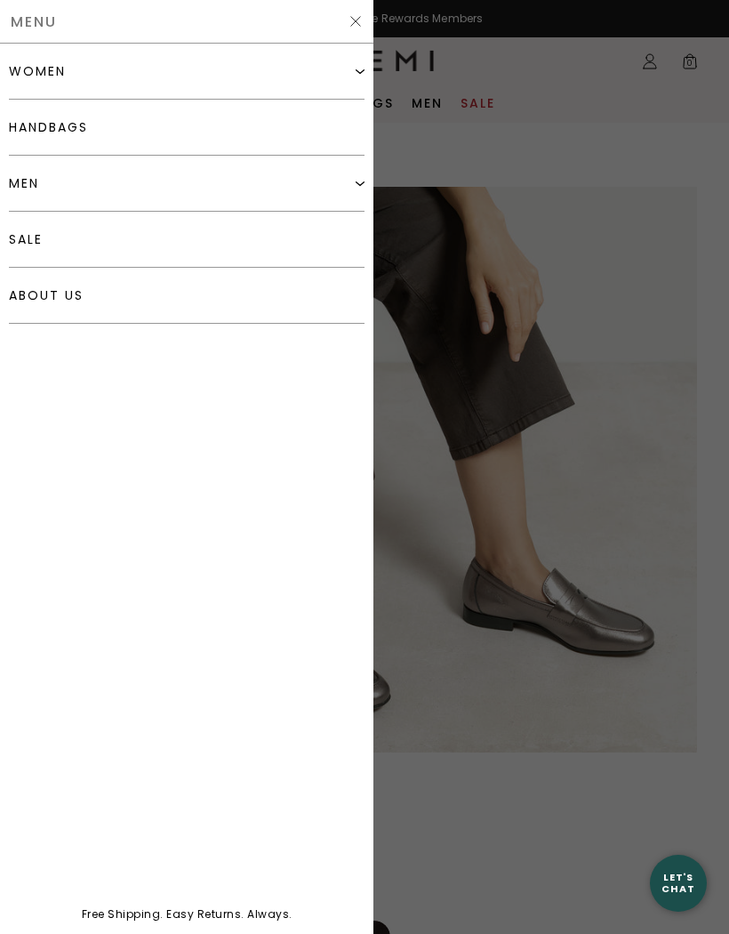
click at [45, 64] on div "women" at bounding box center [37, 71] width 57 height 14
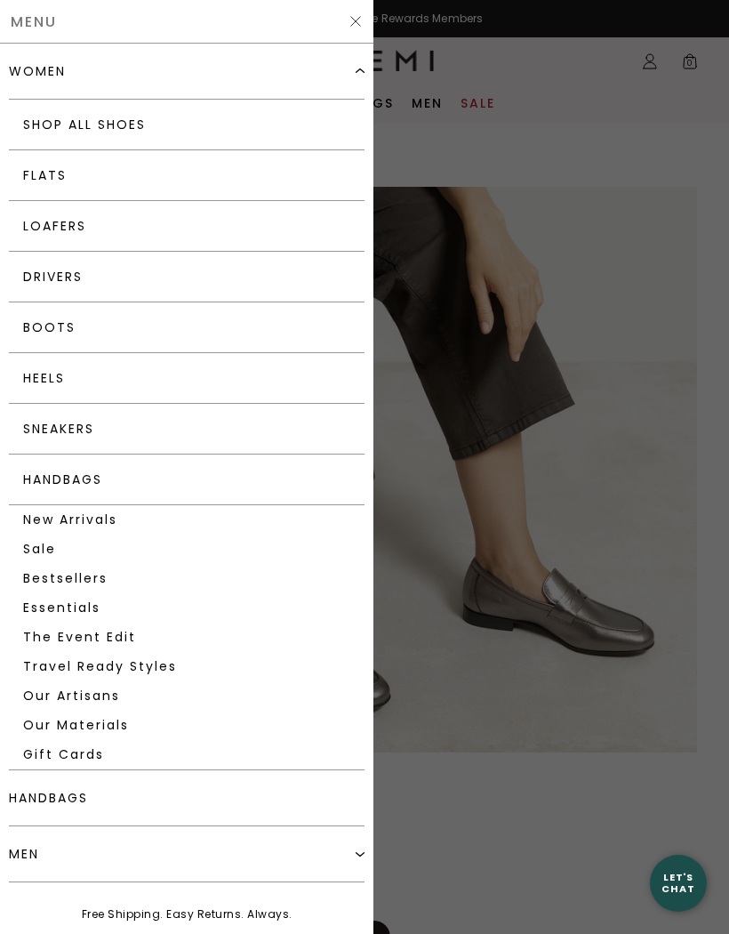
click at [68, 607] on link "Essentials" at bounding box center [187, 607] width 356 height 29
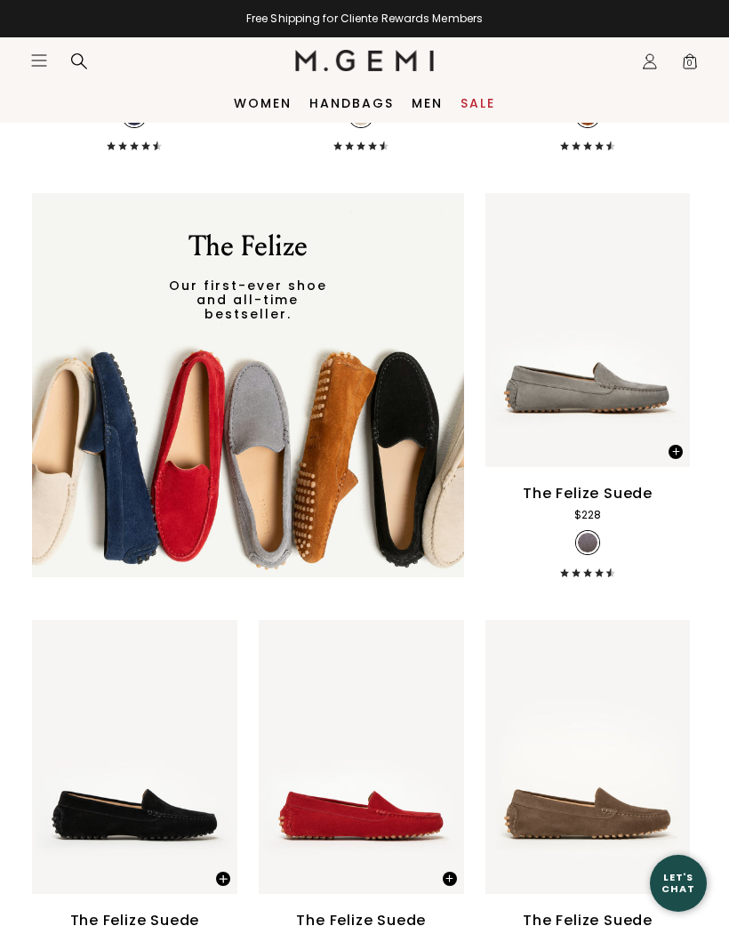
scroll to position [806, 0]
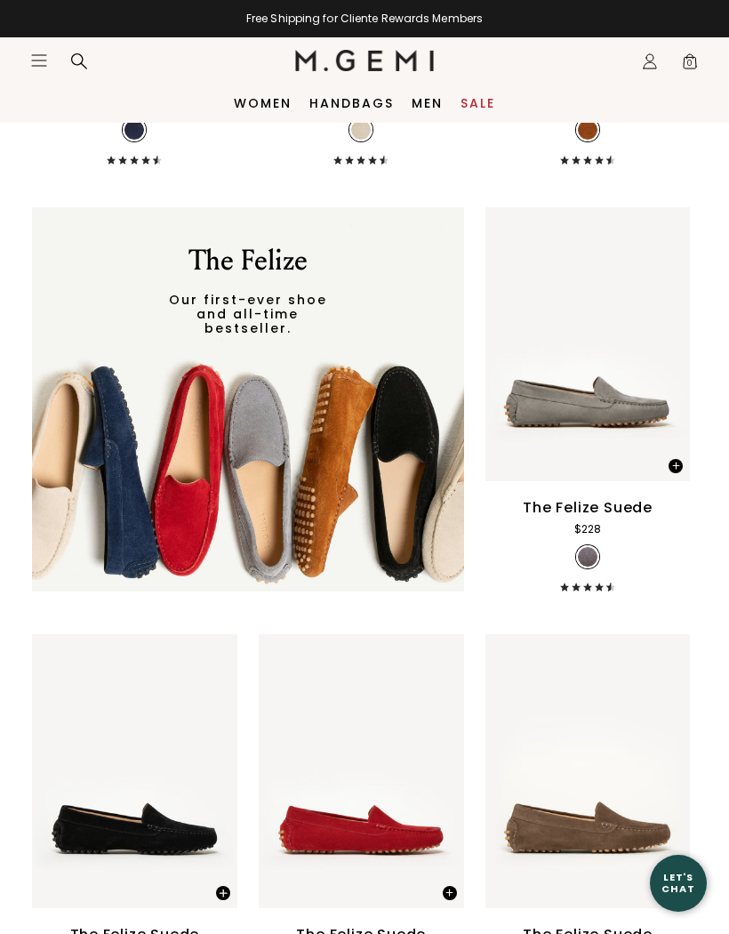
click at [43, 61] on icon "Icons/20x20/hamburger@2x" at bounding box center [39, 61] width 18 height 18
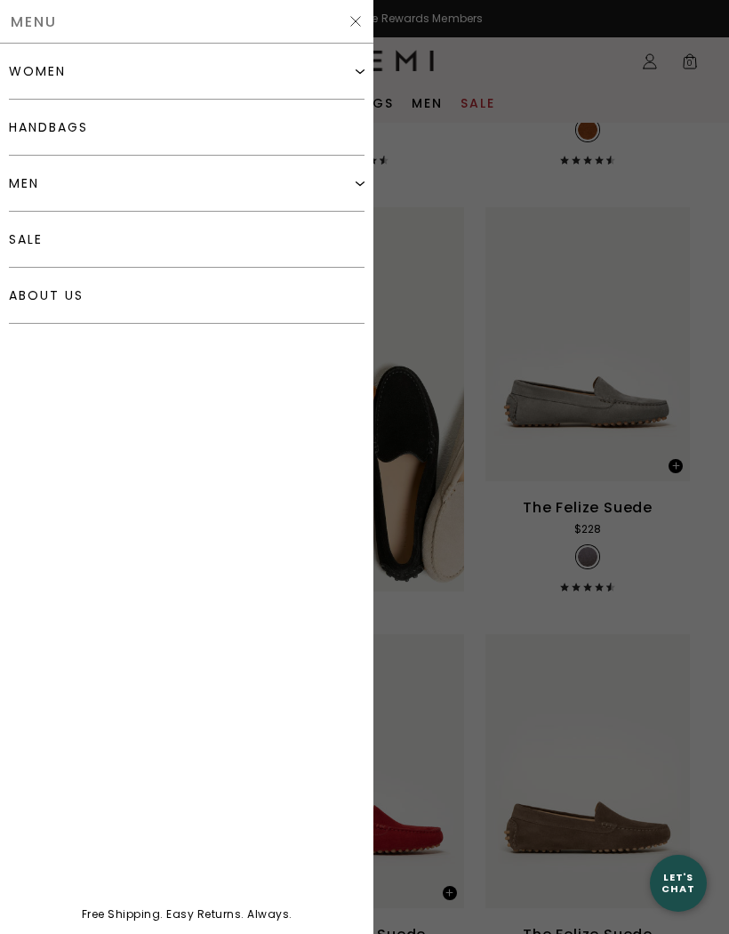
click at [38, 71] on div "women" at bounding box center [37, 71] width 57 height 14
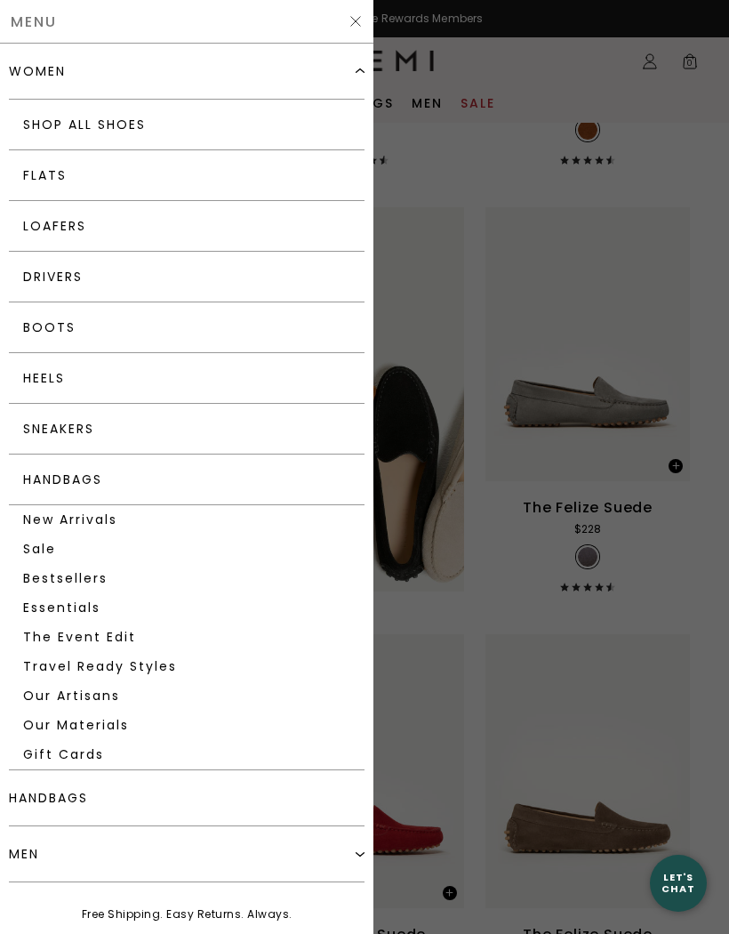
click at [46, 319] on link "Boots" at bounding box center [187, 327] width 356 height 51
click at [53, 277] on link "Drivers" at bounding box center [187, 277] width 356 height 51
click at [42, 229] on link "Loafers" at bounding box center [187, 226] width 356 height 51
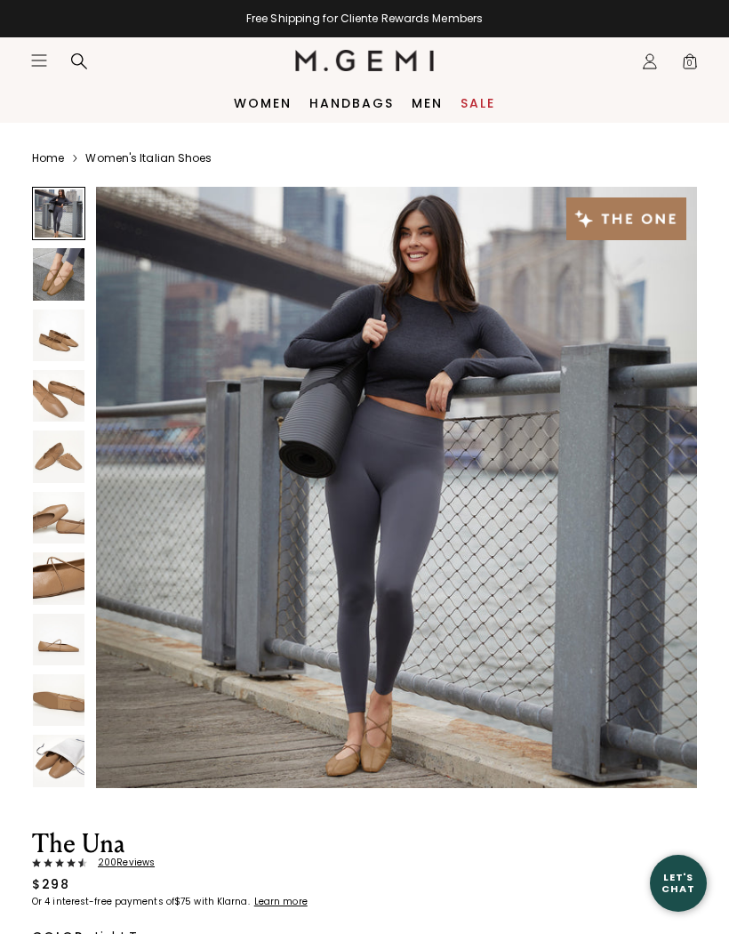
click at [56, 753] on img at bounding box center [59, 761] width 52 height 52
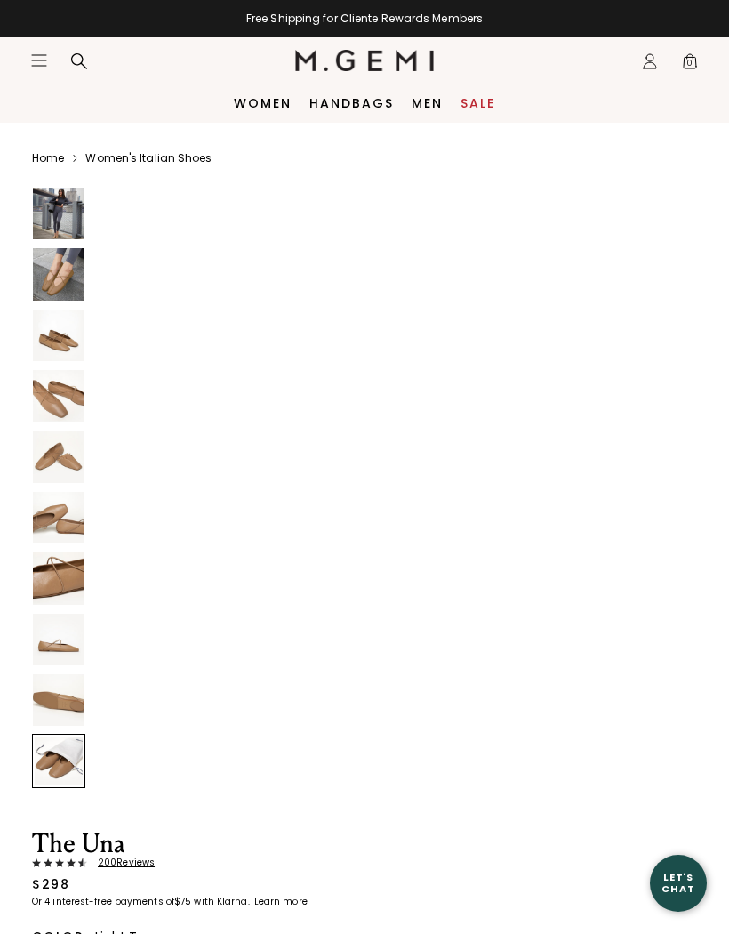
scroll to position [5568, 0]
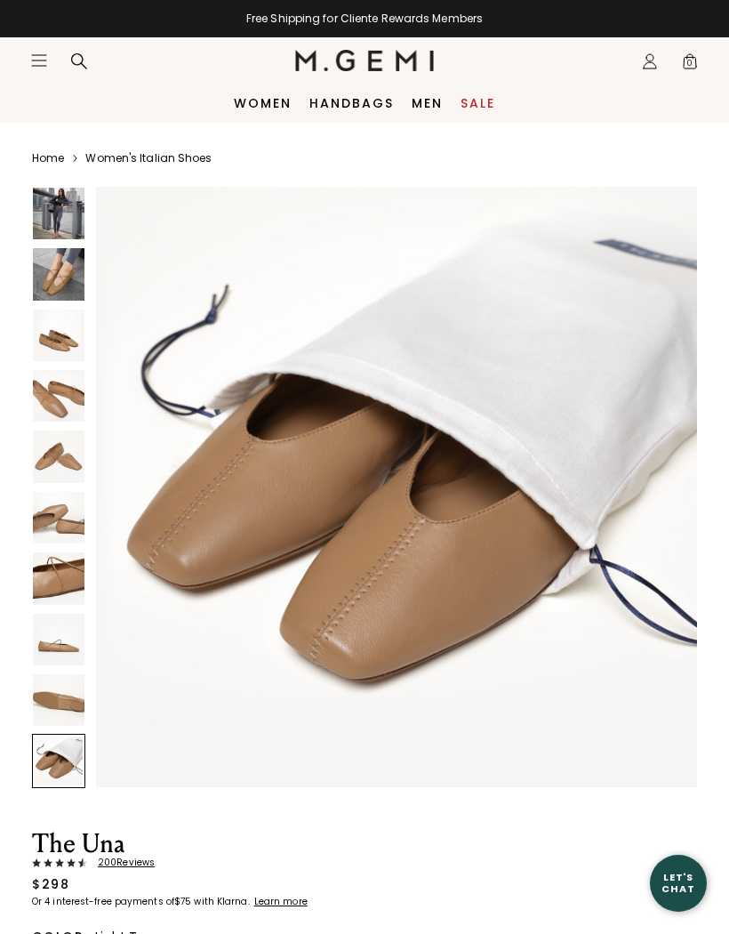
click at [52, 631] on img at bounding box center [59, 640] width 52 height 52
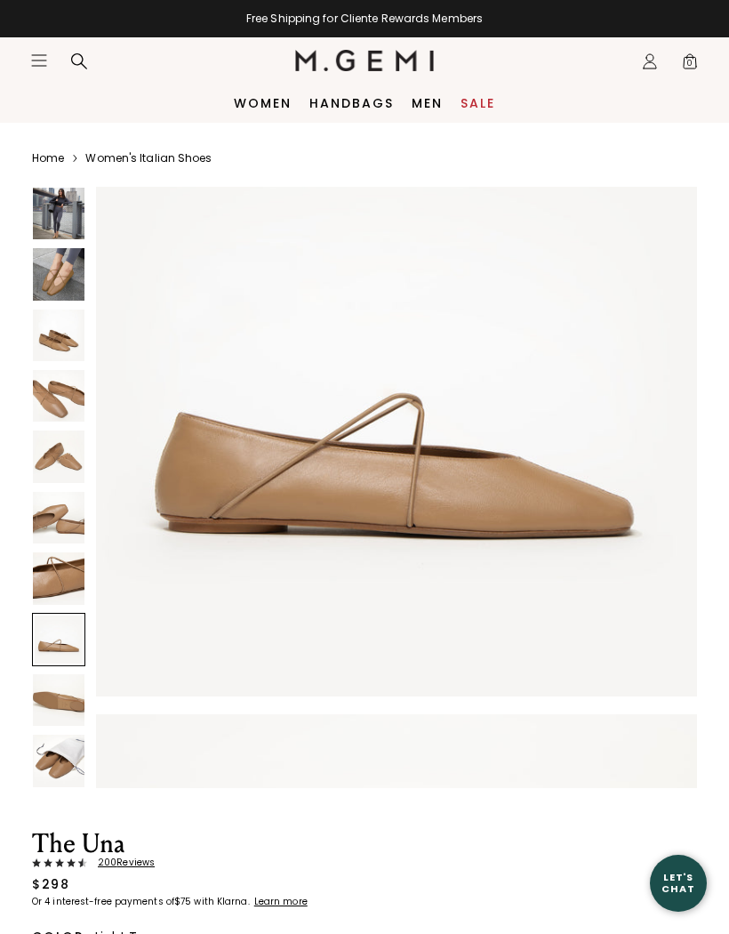
scroll to position [4330, 0]
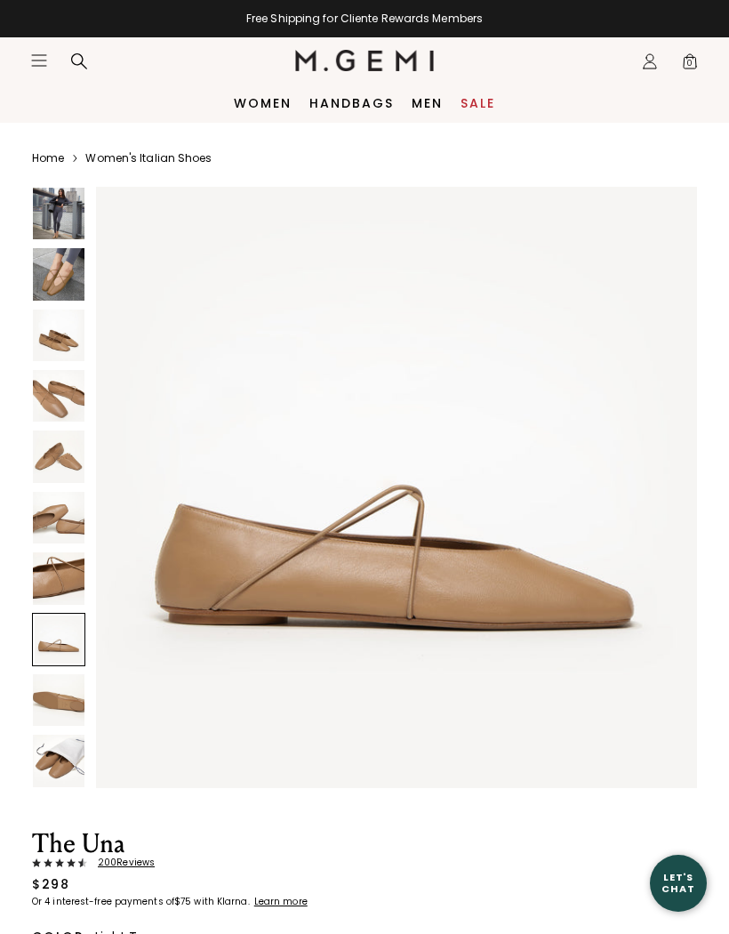
click at [60, 263] on img at bounding box center [59, 274] width 52 height 52
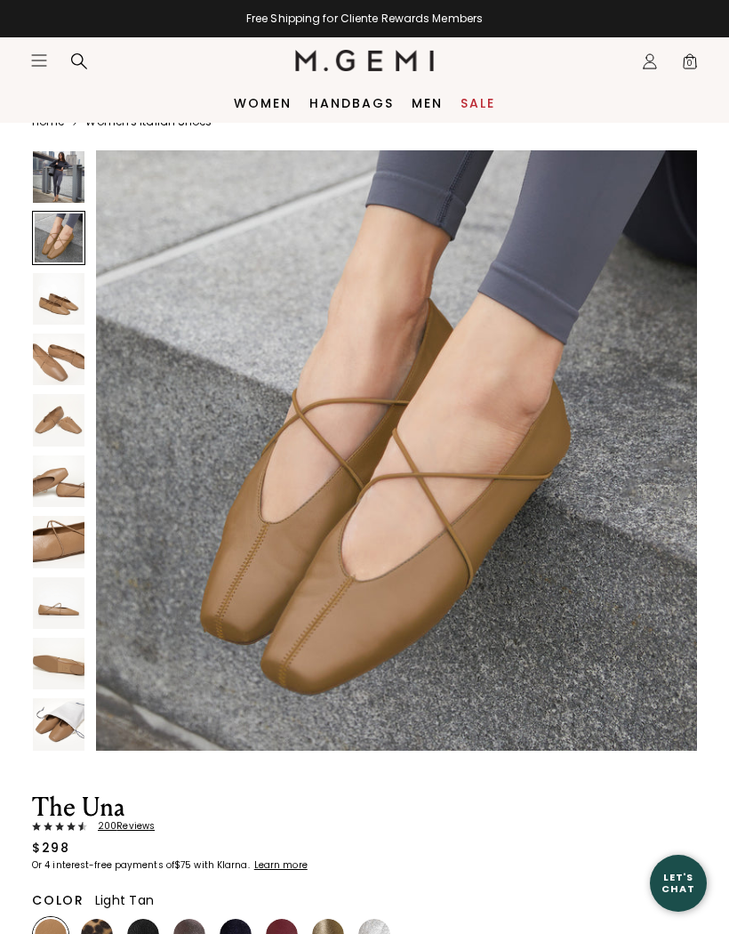
scroll to position [0, 0]
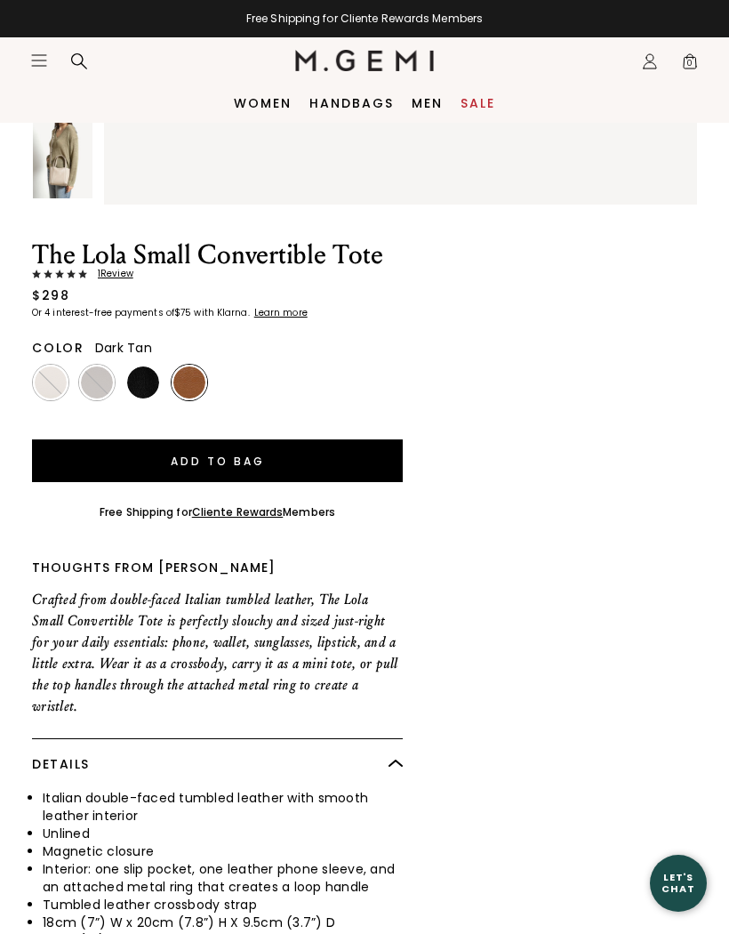
scroll to position [728, 0]
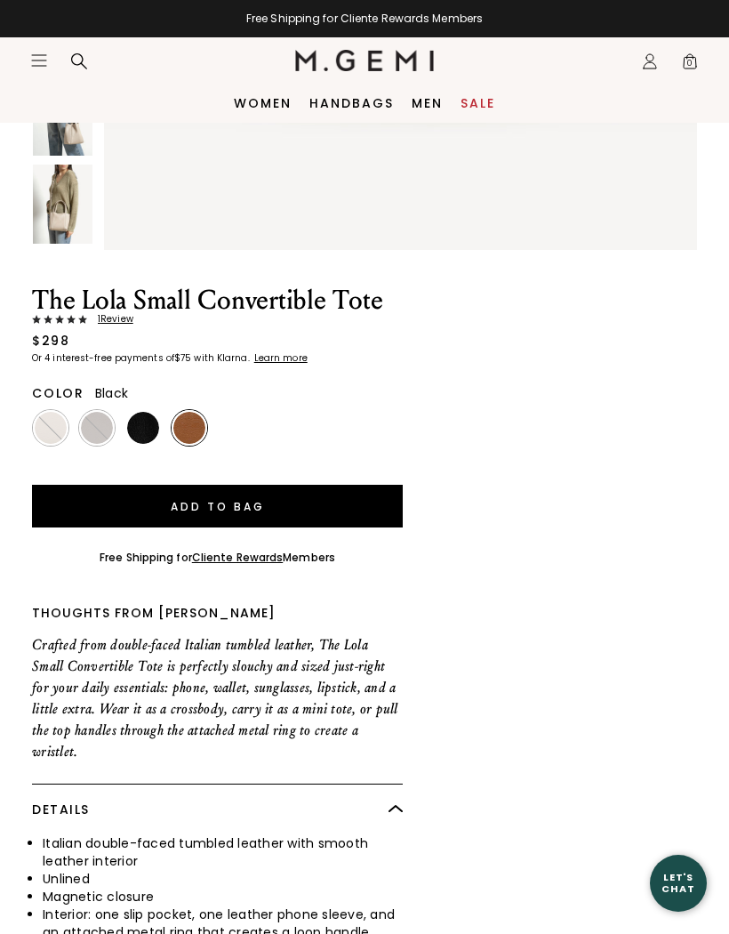
click at [141, 422] on img at bounding box center [143, 428] width 32 height 32
click at [182, 423] on img at bounding box center [189, 428] width 32 height 32
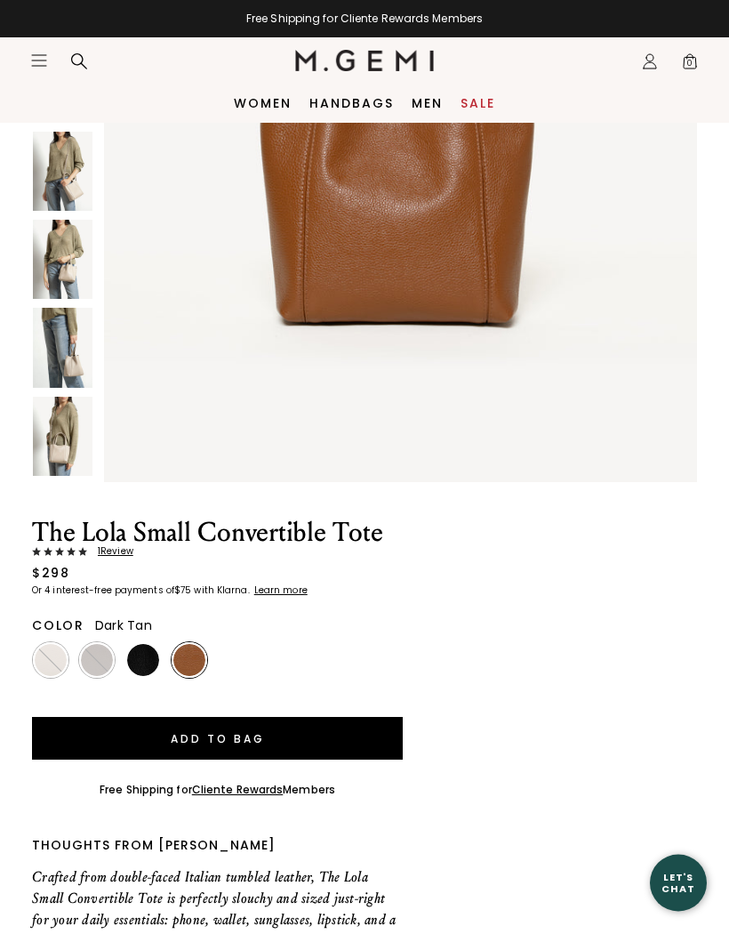
scroll to position [496, 0]
click at [91, 647] on img at bounding box center [97, 660] width 32 height 32
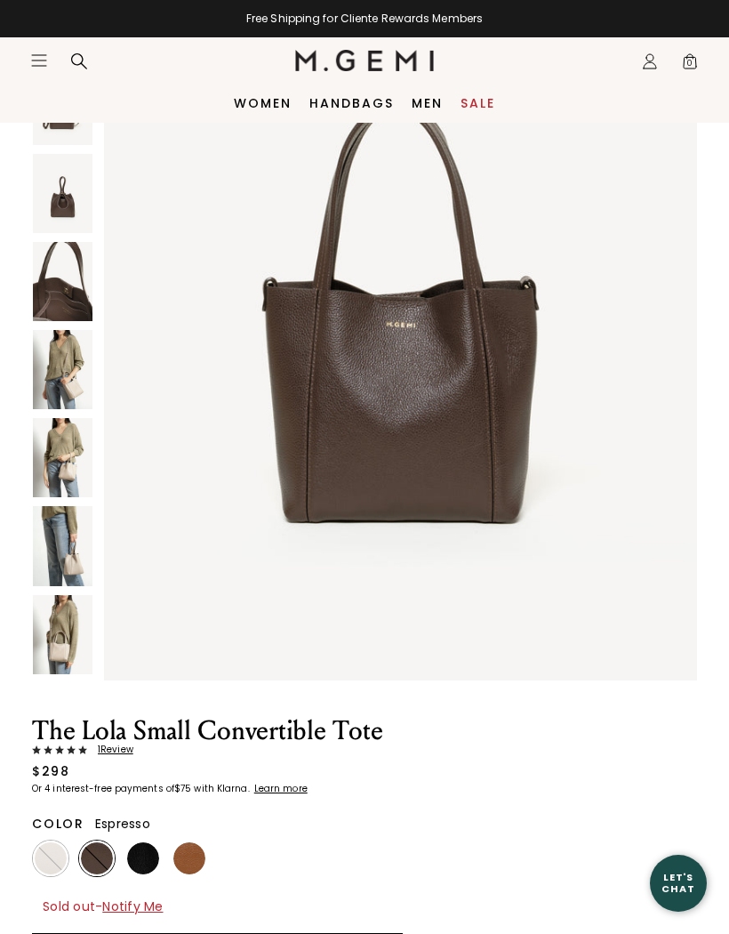
scroll to position [236, 0]
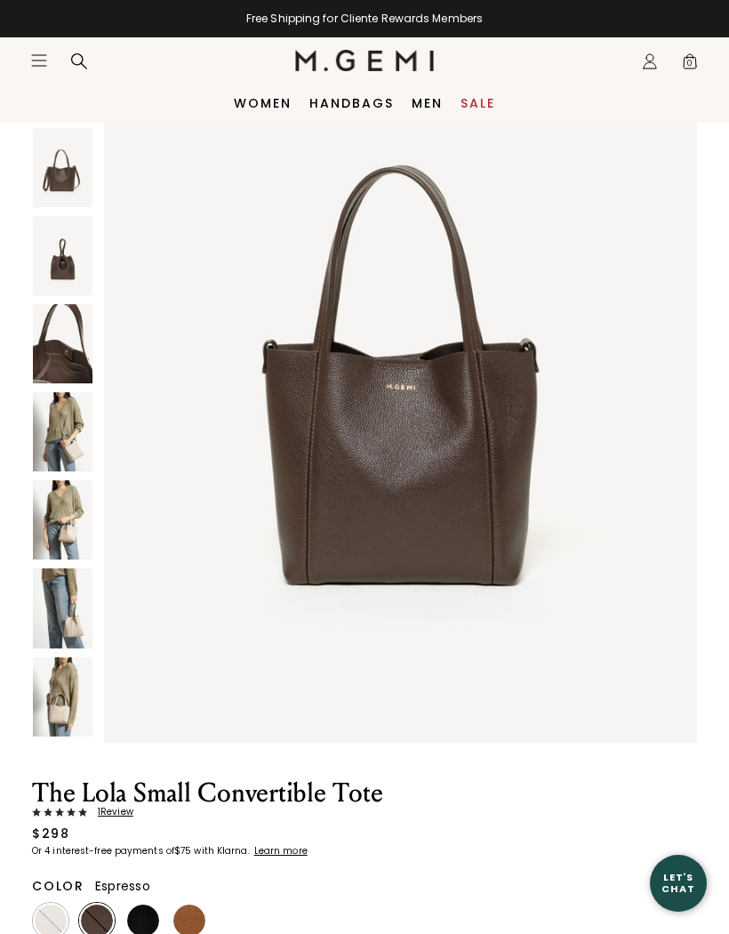
click at [64, 690] on img at bounding box center [63, 696] width 60 height 79
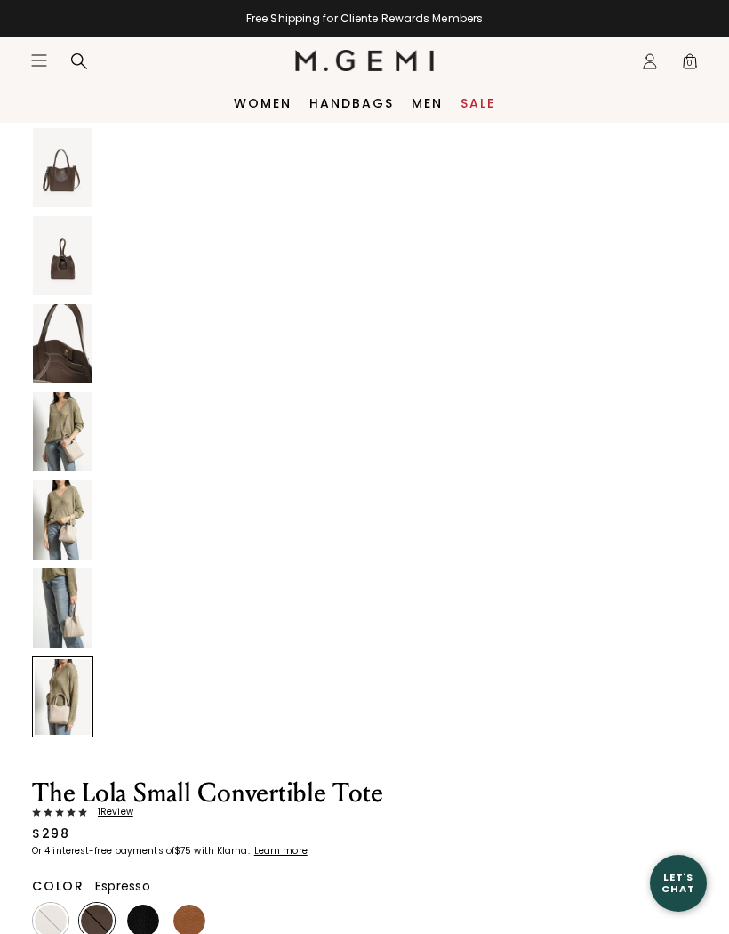
scroll to position [6472, 0]
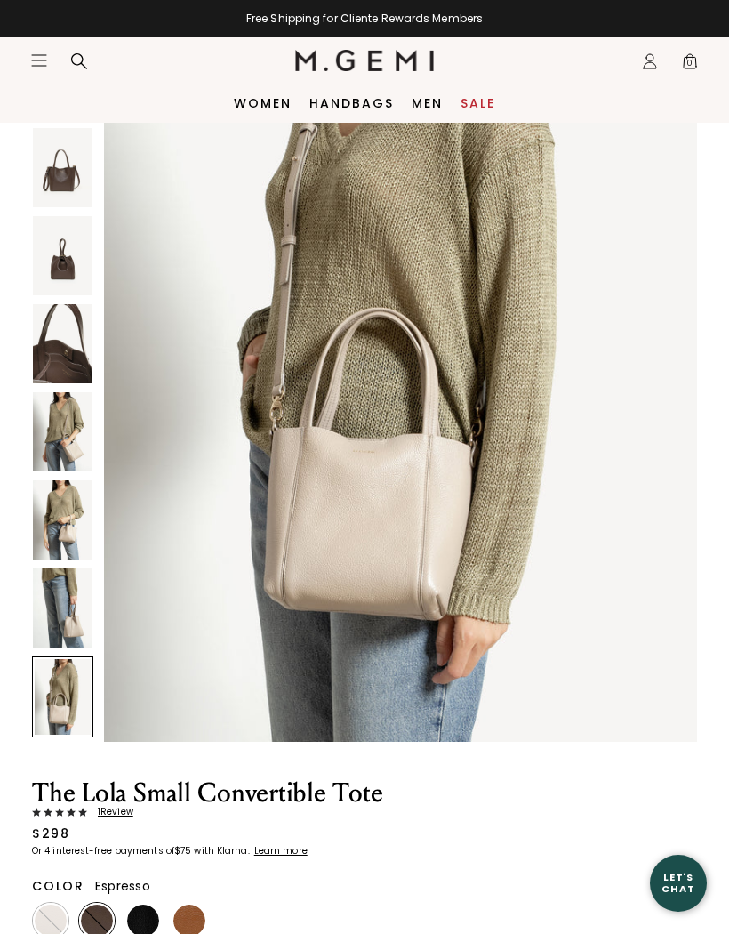
click at [61, 518] on img at bounding box center [63, 519] width 60 height 79
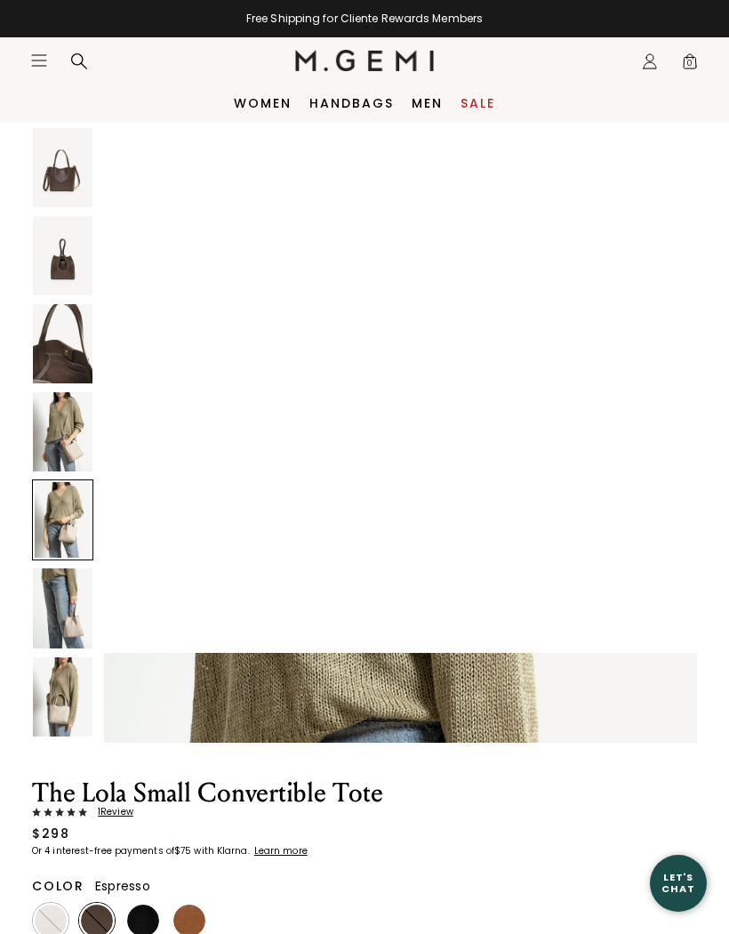
scroll to position [4854, 0]
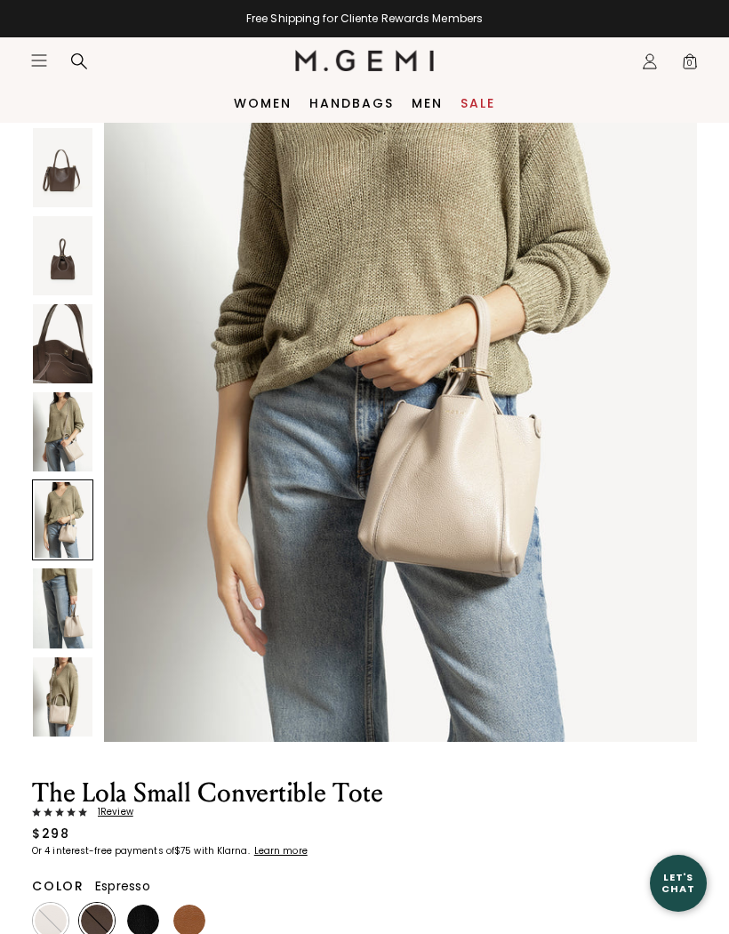
click at [60, 610] on img at bounding box center [63, 607] width 60 height 79
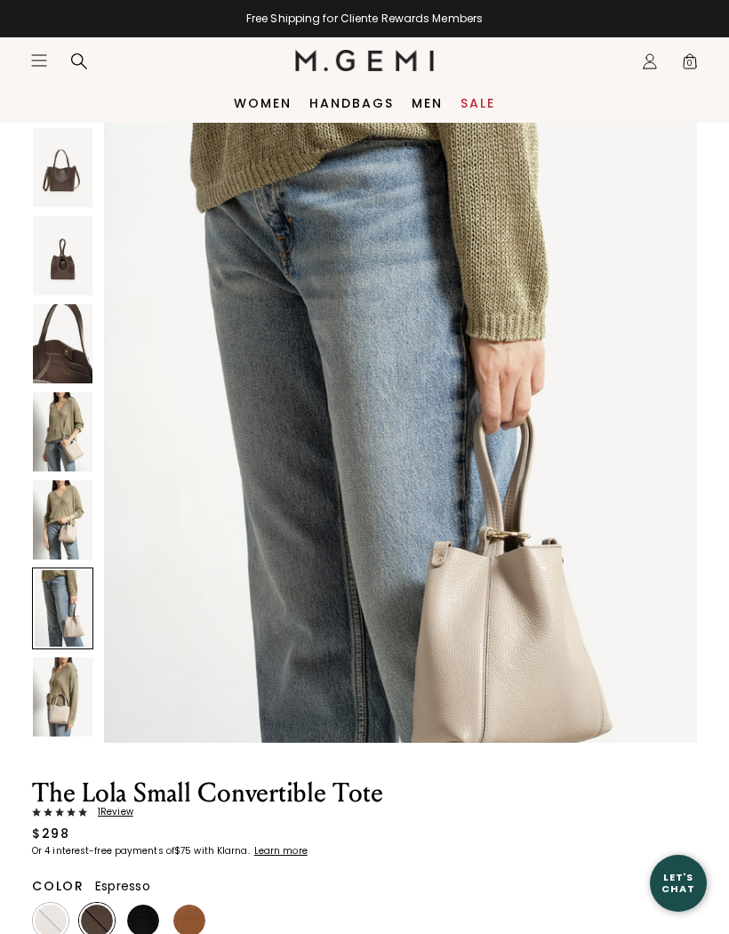
scroll to position [5662, 0]
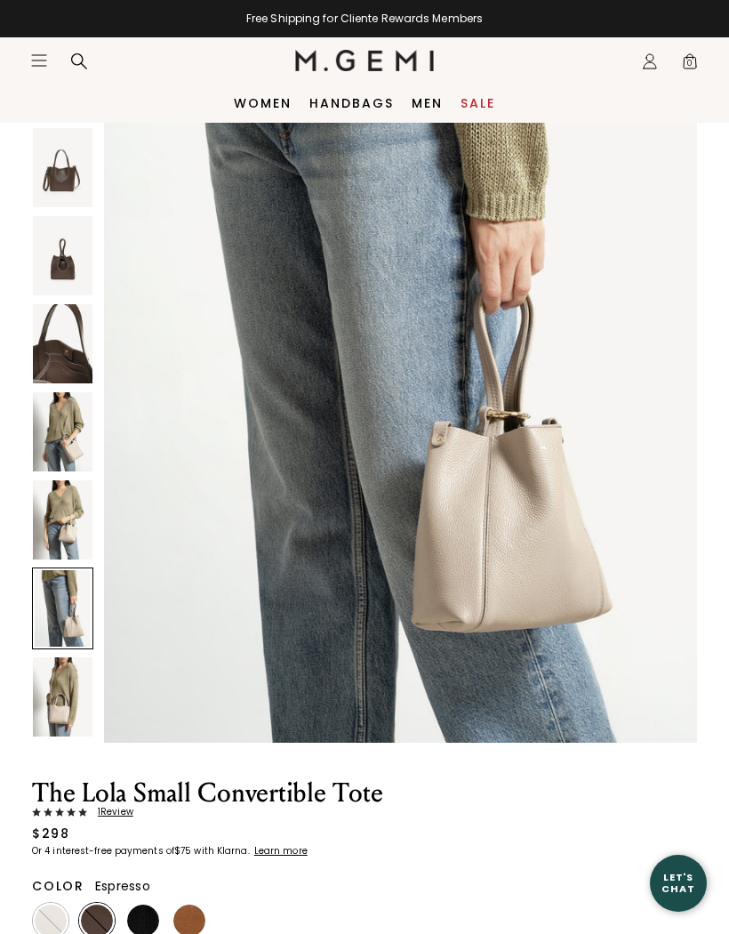
click at [58, 438] on img at bounding box center [63, 431] width 60 height 79
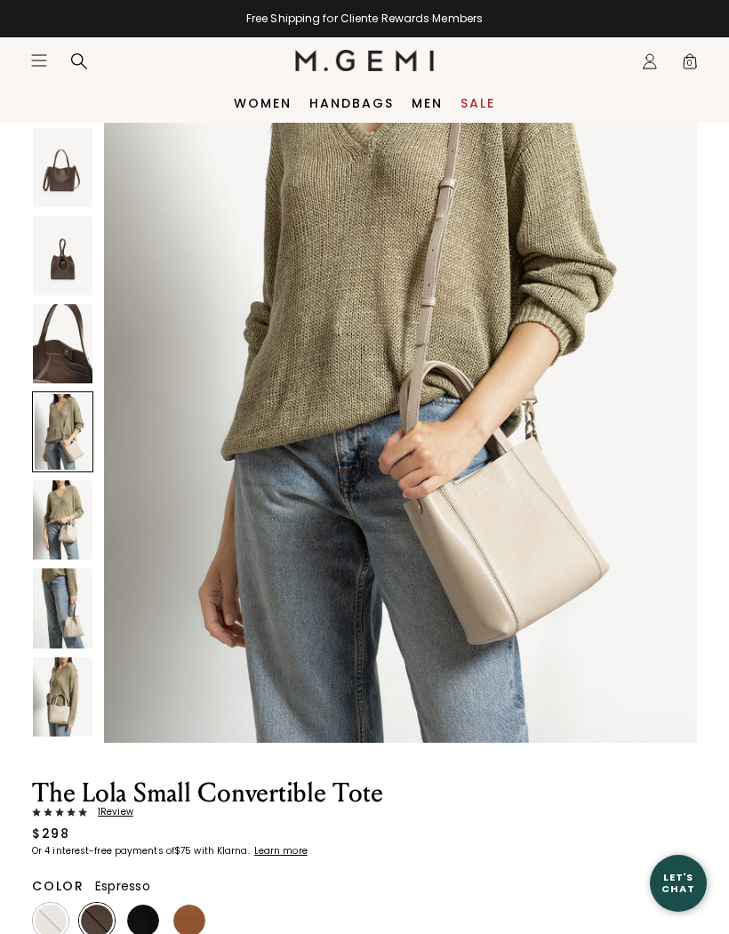
click at [60, 526] on img at bounding box center [63, 519] width 60 height 79
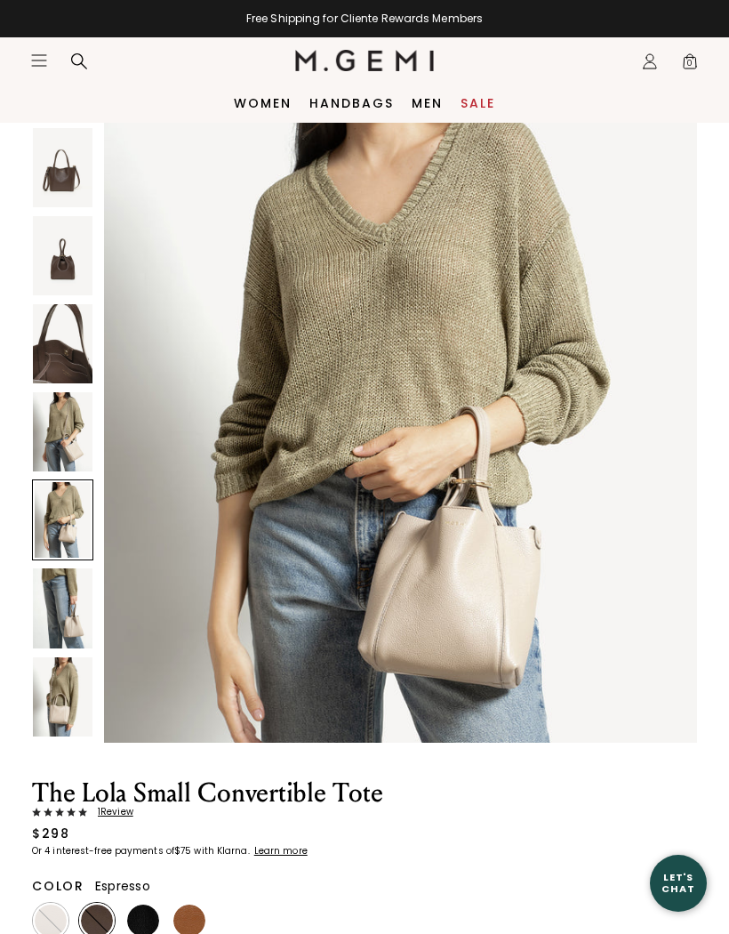
scroll to position [4854, 0]
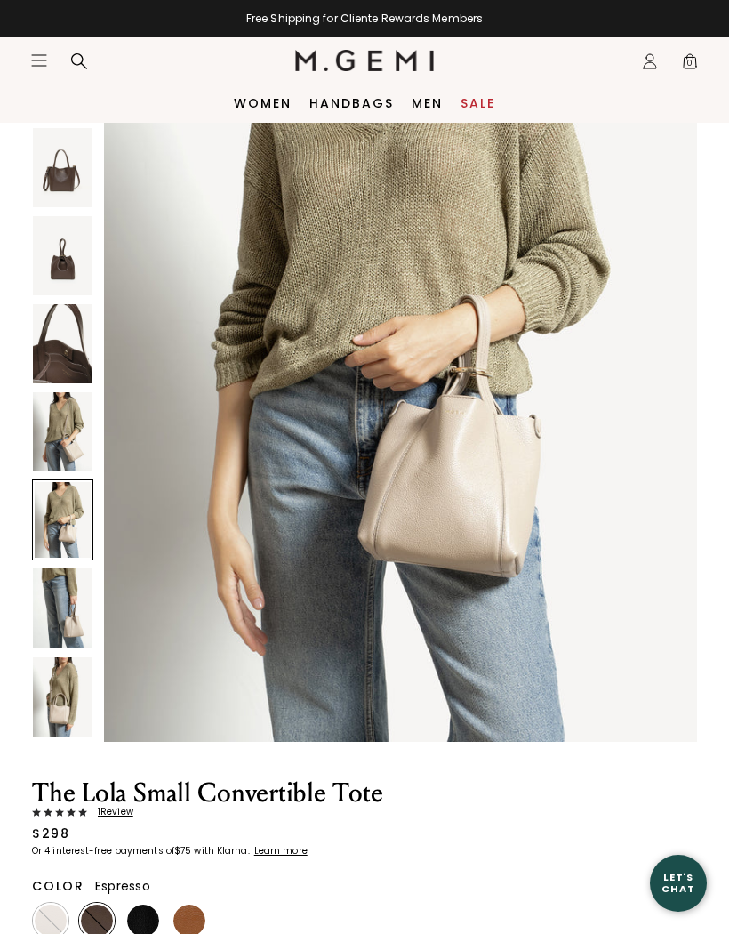
click at [58, 617] on img at bounding box center [63, 607] width 60 height 79
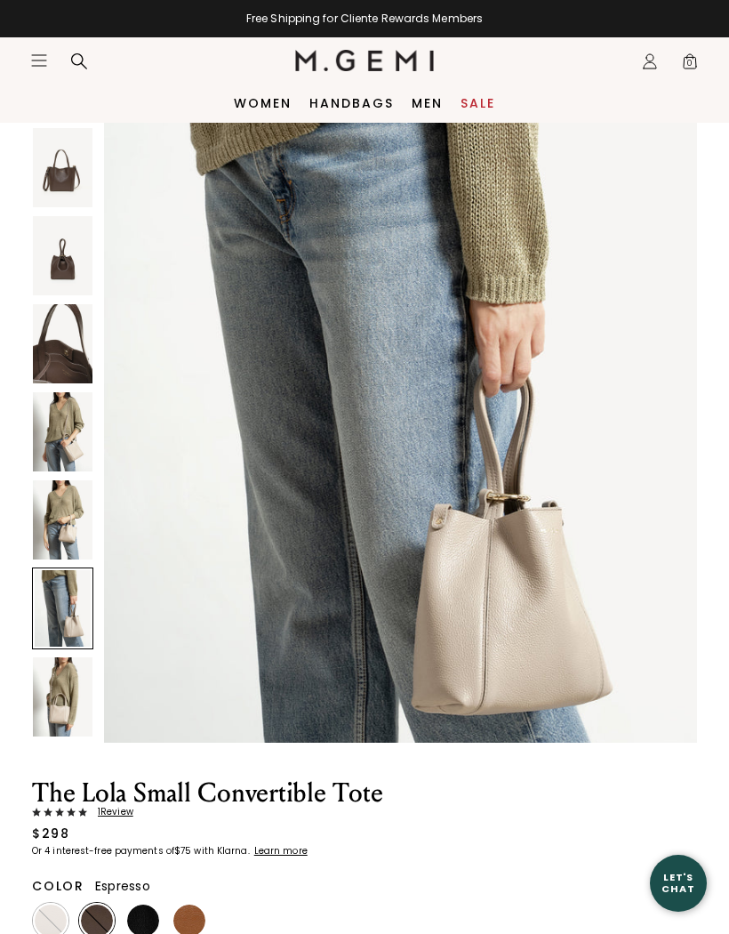
scroll to position [5662, 0]
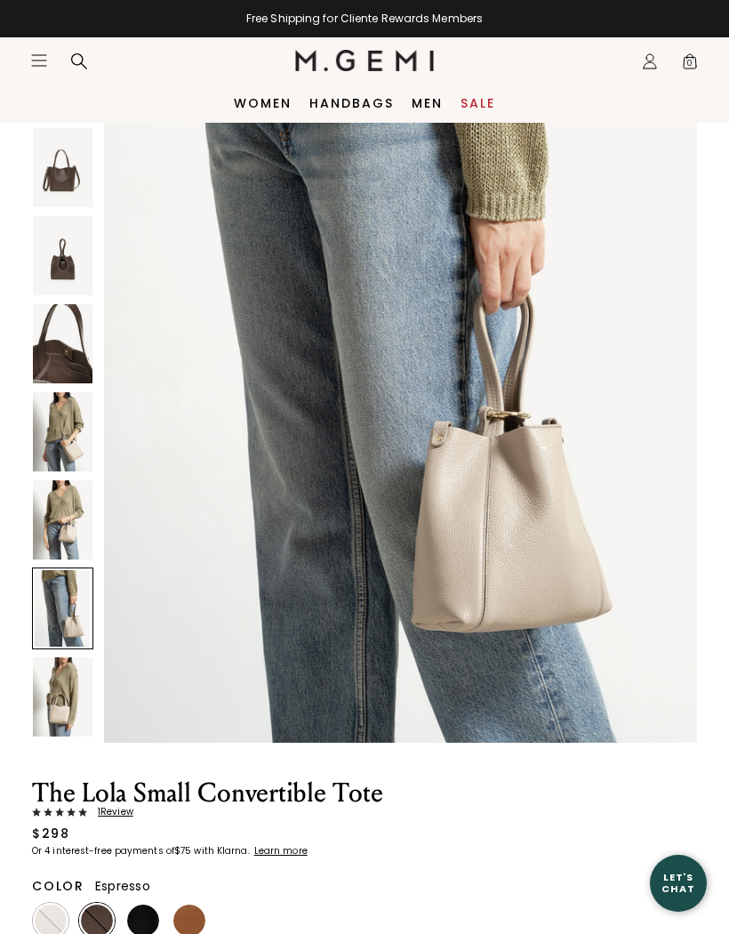
click at [56, 522] on img at bounding box center [63, 519] width 60 height 79
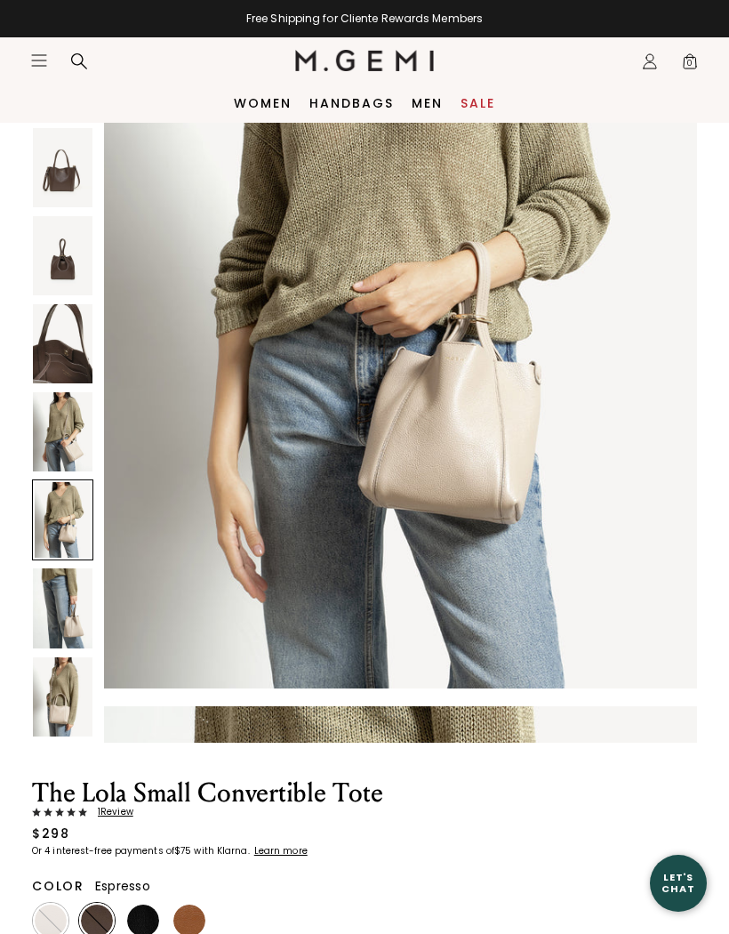
scroll to position [4854, 0]
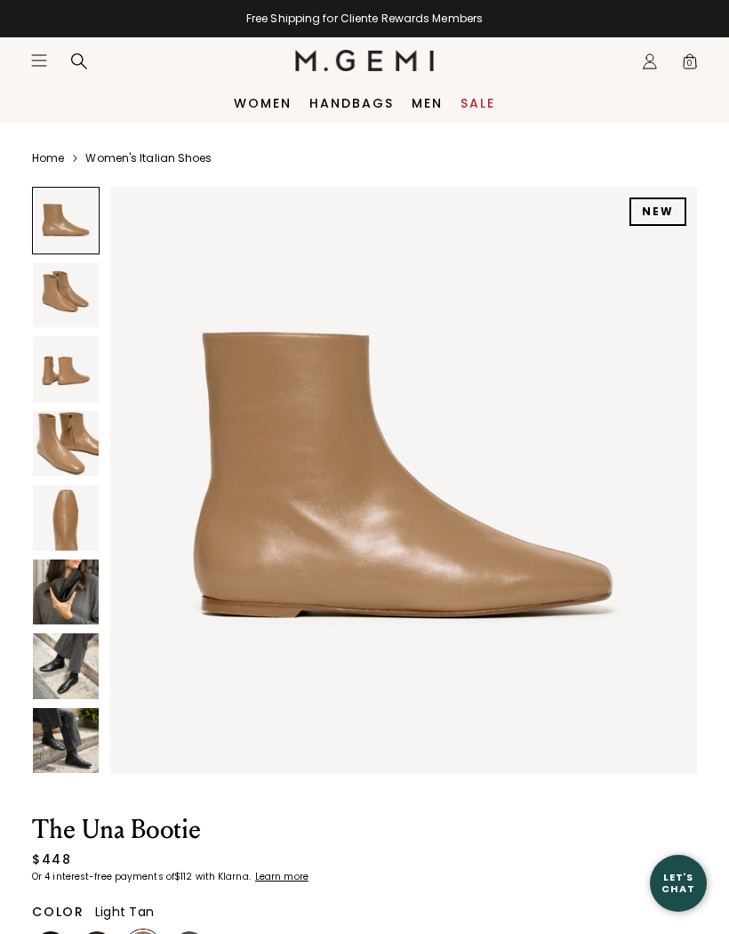
click at [64, 524] on img at bounding box center [66, 518] width 66 height 66
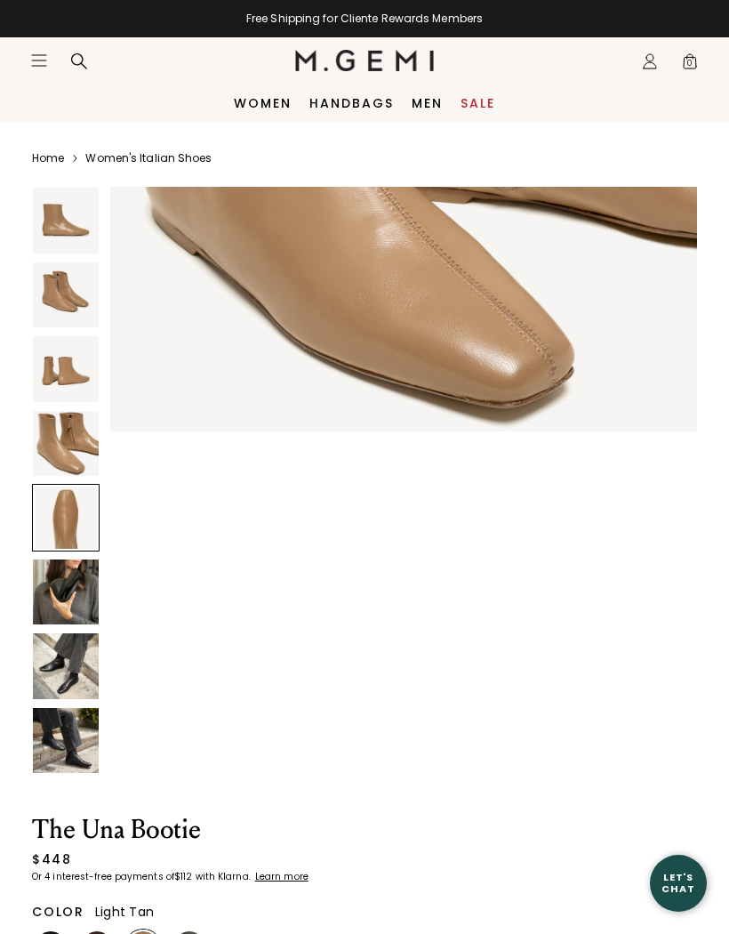
scroll to position [2421, 0]
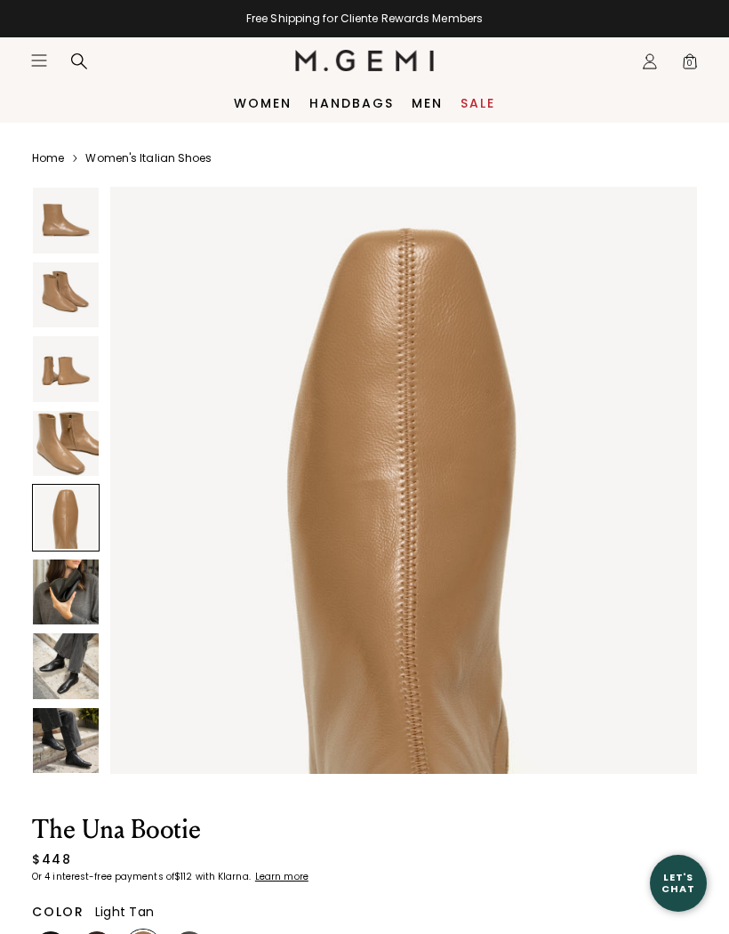
click at [59, 288] on img at bounding box center [66, 295] width 66 height 66
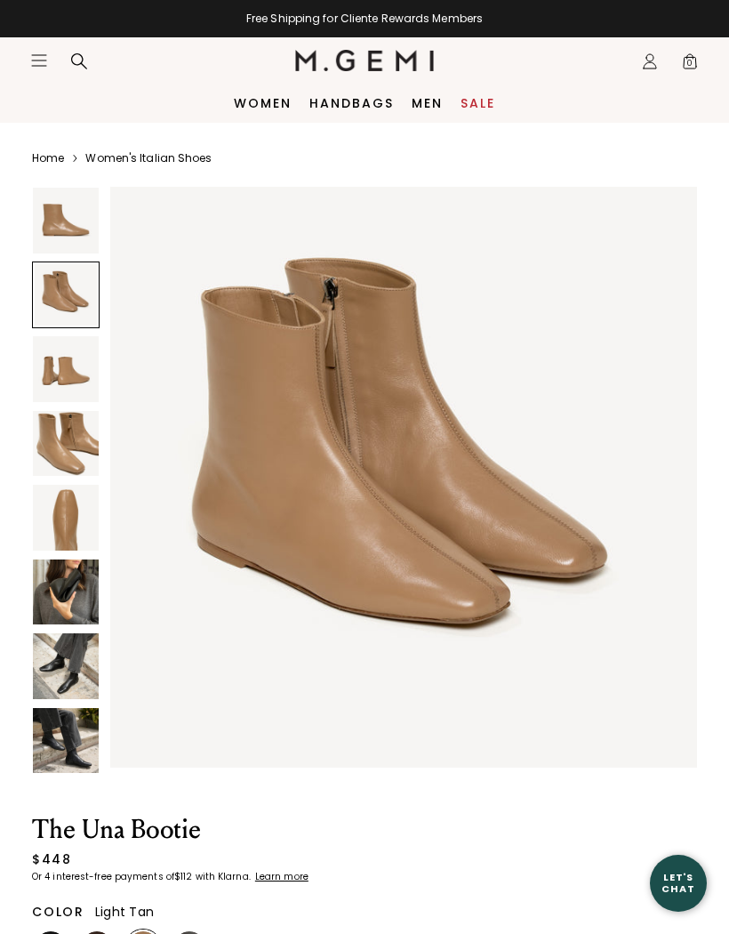
scroll to position [605, 0]
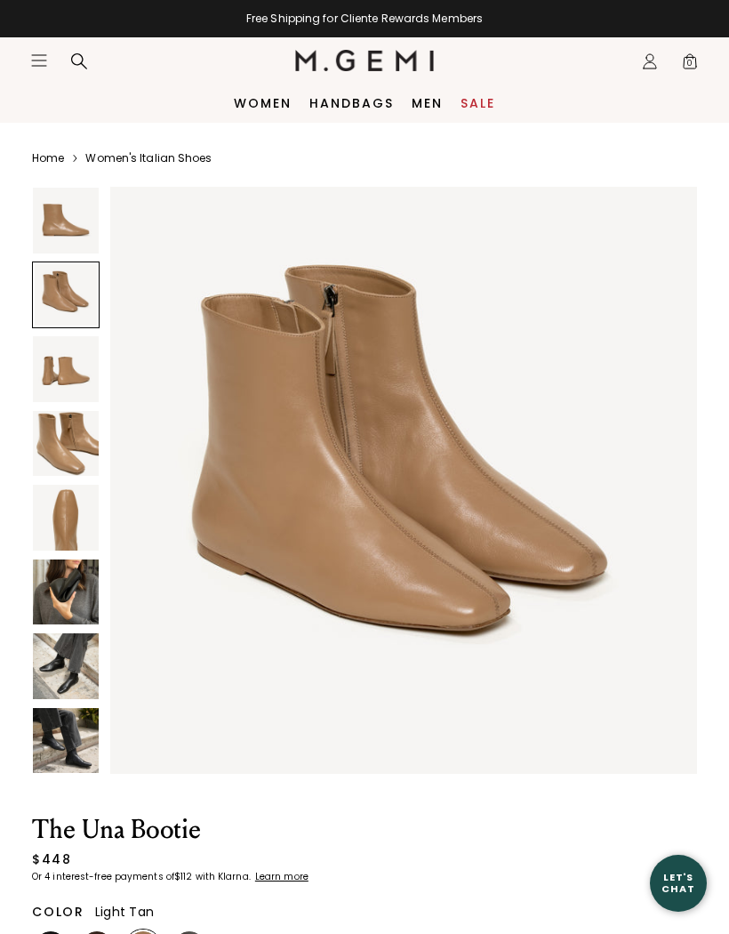
click at [60, 223] on img at bounding box center [66, 221] width 66 height 66
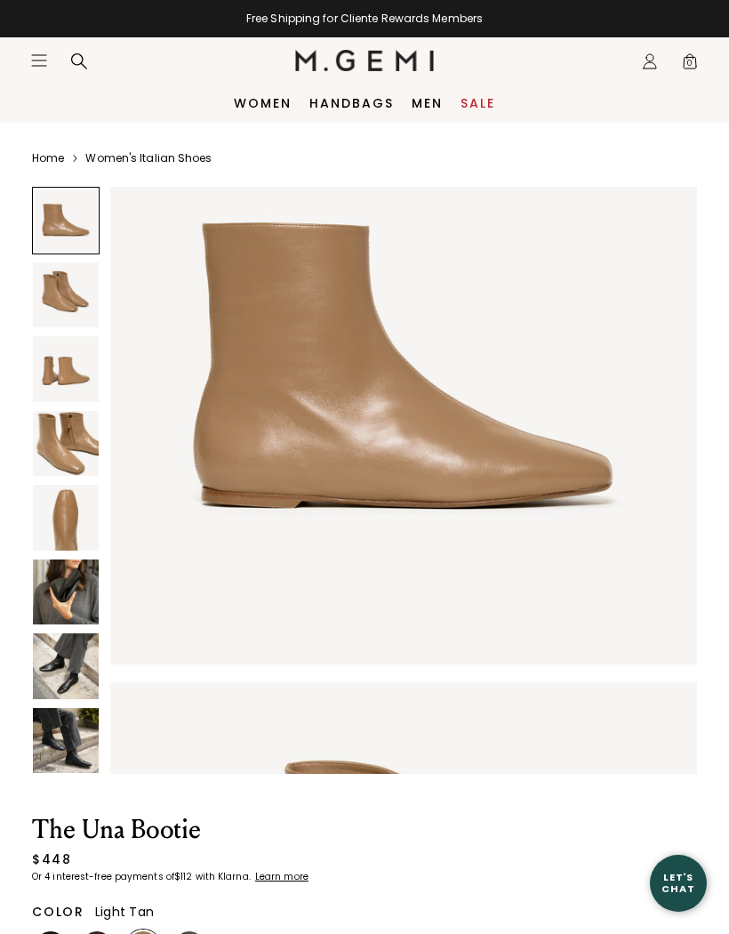
scroll to position [0, 0]
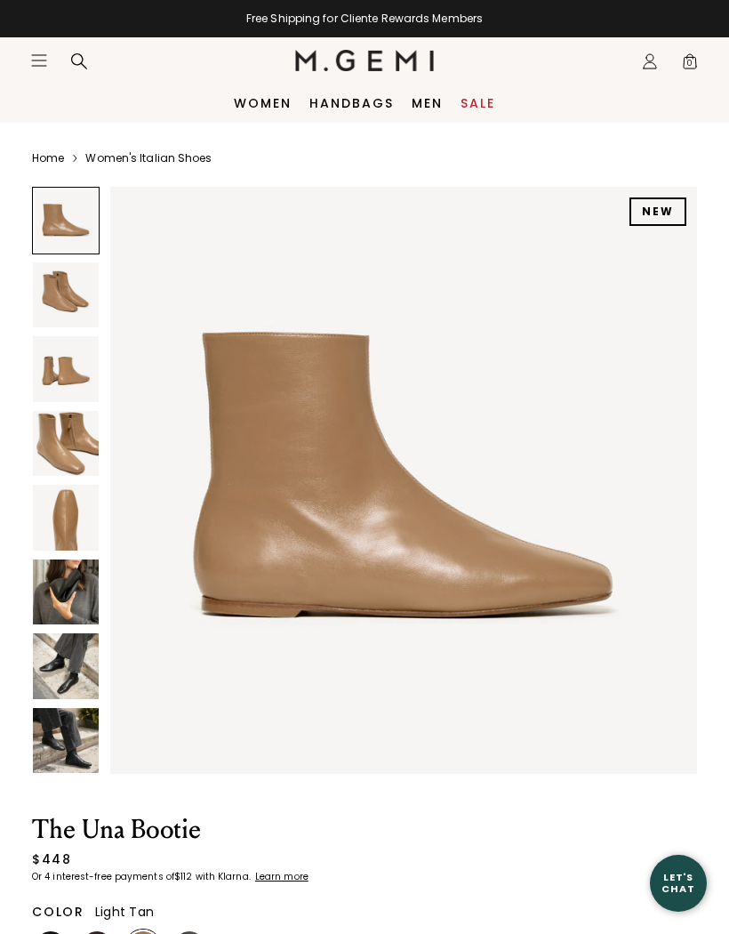
click at [60, 669] on img at bounding box center [66, 666] width 66 height 66
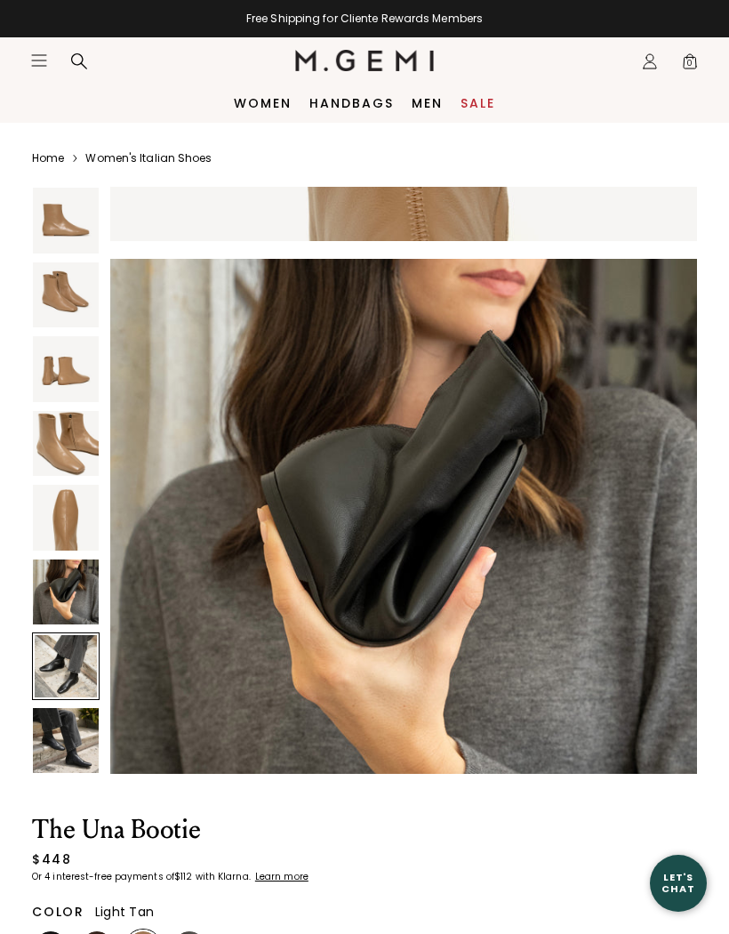
scroll to position [3631, 0]
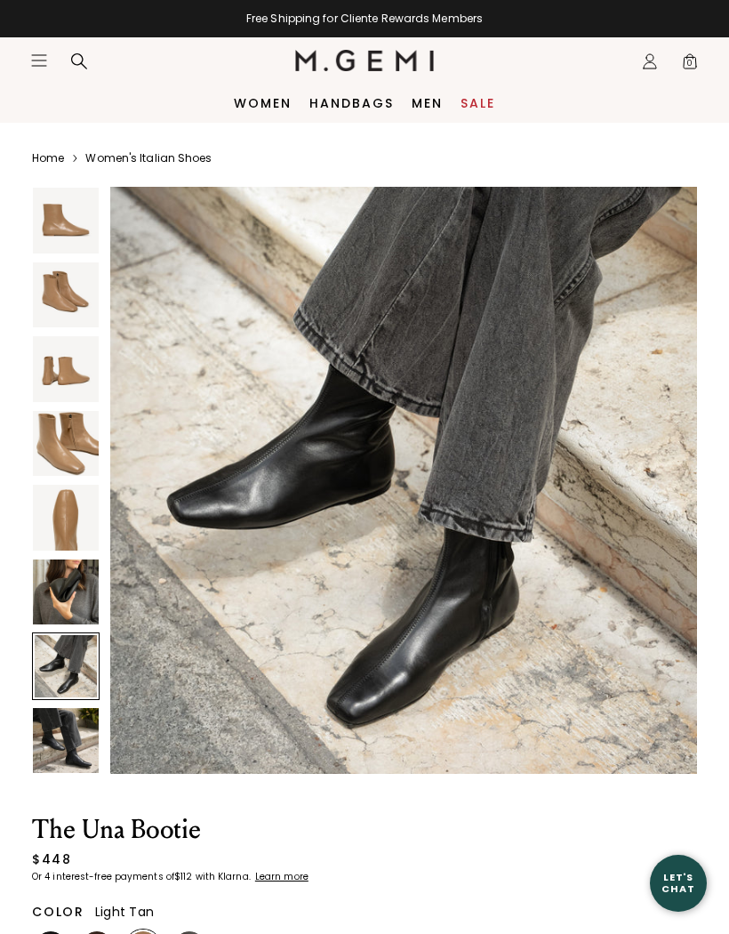
click at [61, 743] on img at bounding box center [66, 741] width 66 height 66
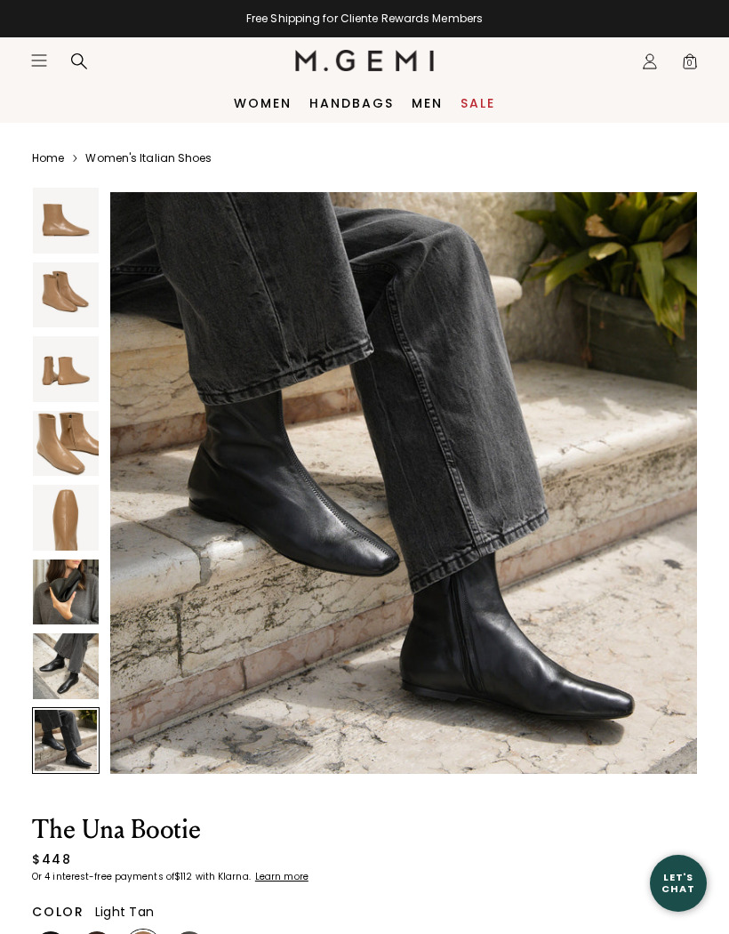
scroll to position [4236, 0]
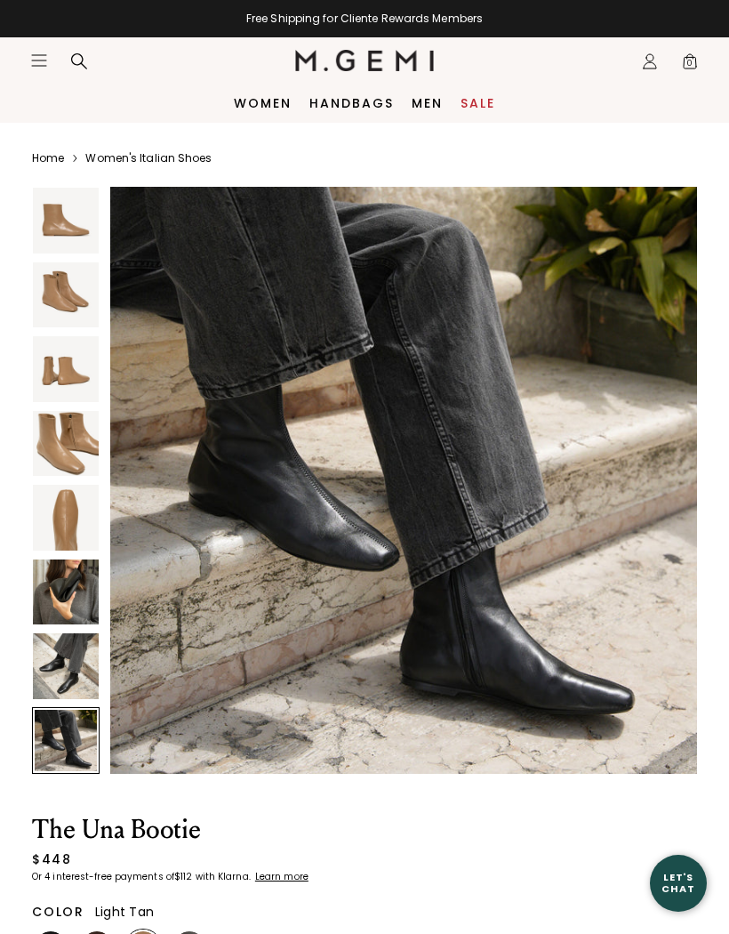
click at [60, 579] on img at bounding box center [66, 592] width 66 height 66
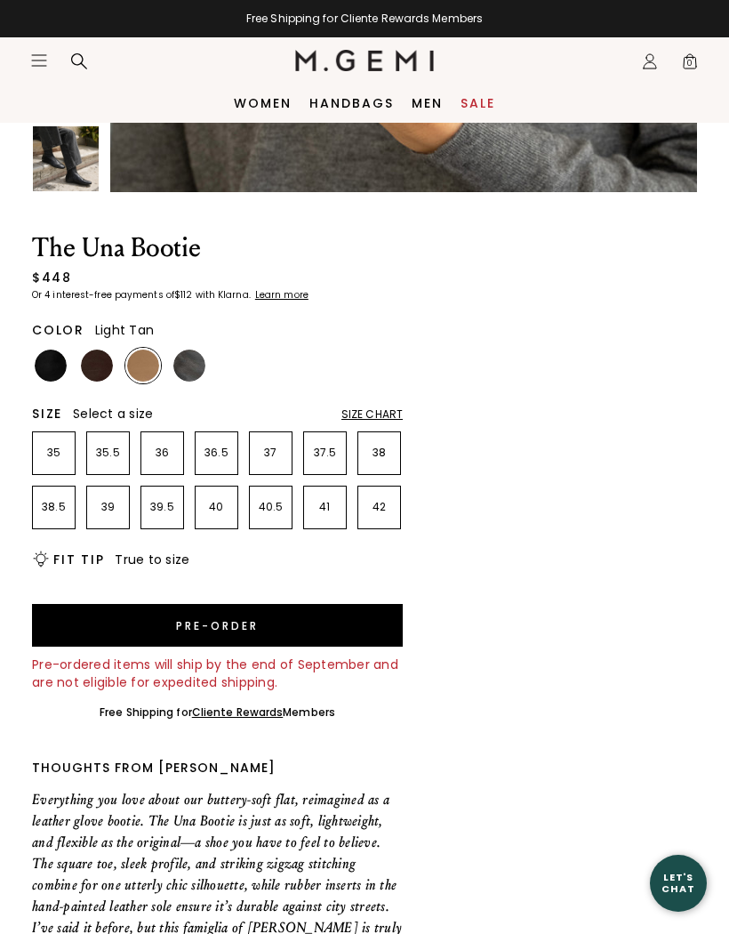
scroll to position [581, 0]
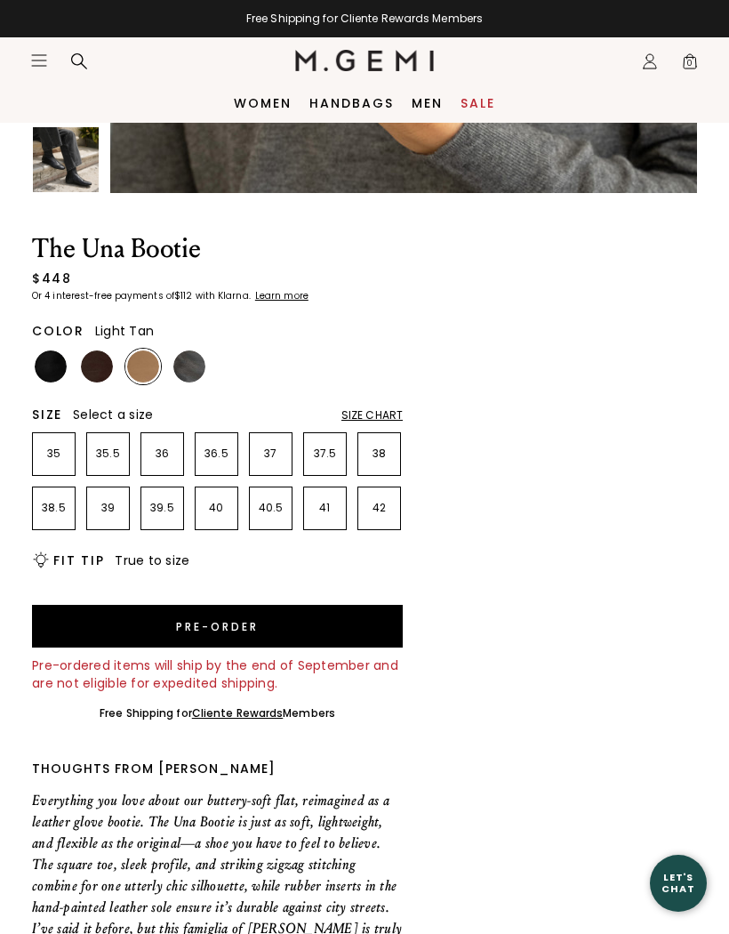
click at [144, 366] on img at bounding box center [143, 366] width 32 height 32
click at [374, 414] on div "Size Chart" at bounding box center [372, 415] width 61 height 14
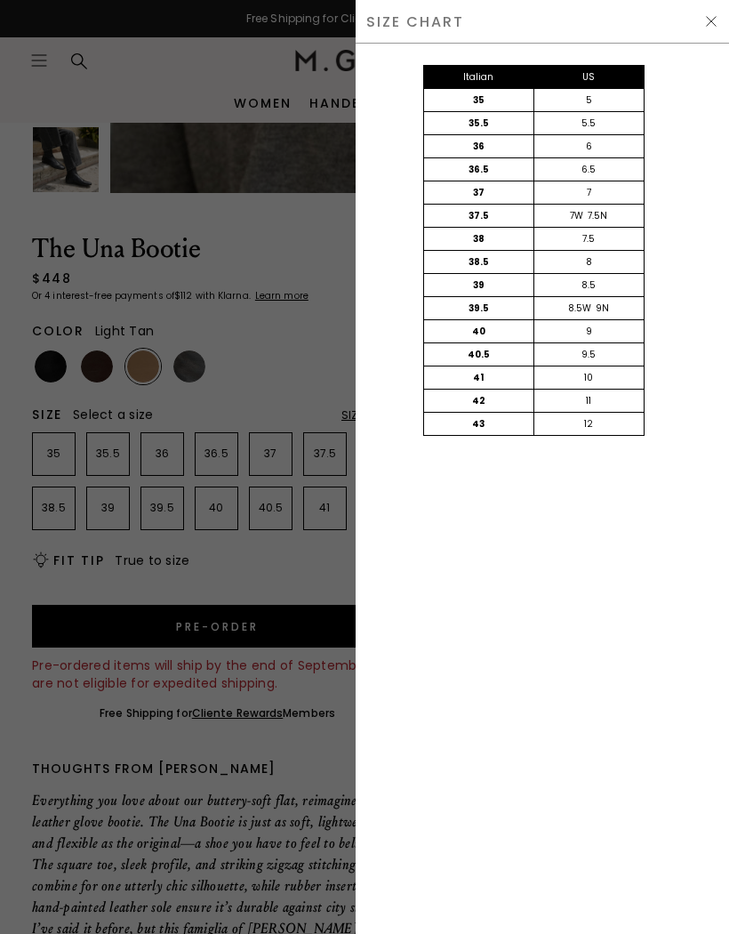
click at [705, 81] on div "Italian US 35 5 35.5 5.5 36 6 36.5 6.5 37 7 37.5 7W 7.5N 38 7.5 38.5 8 39 8.5 3…" at bounding box center [534, 268] width 374 height 449
click at [705, 16] on img at bounding box center [711, 21] width 14 height 14
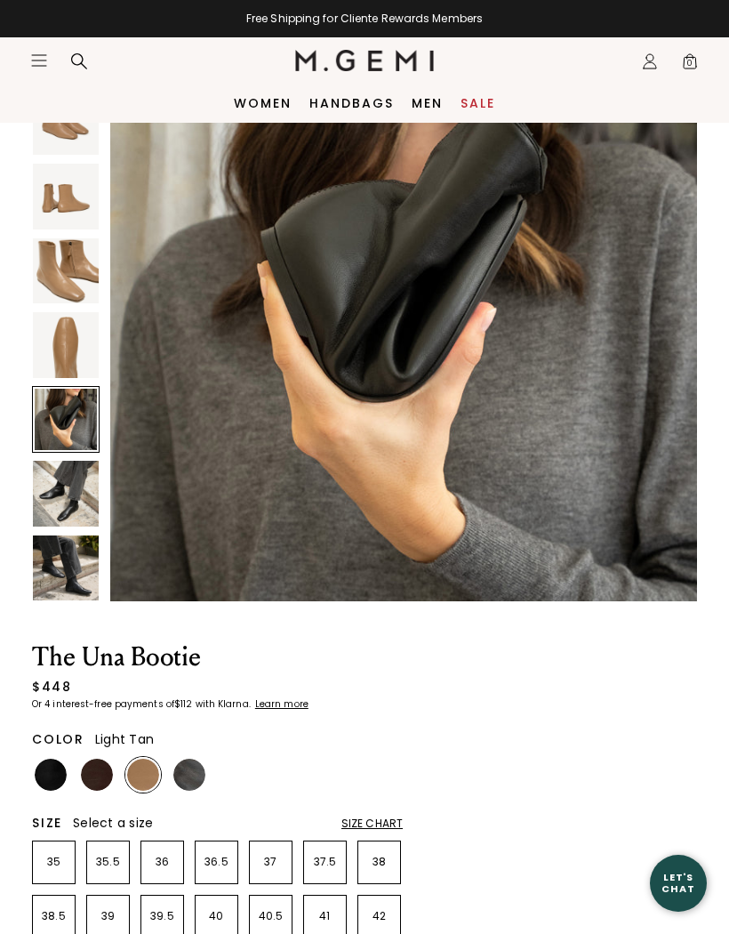
scroll to position [106, 0]
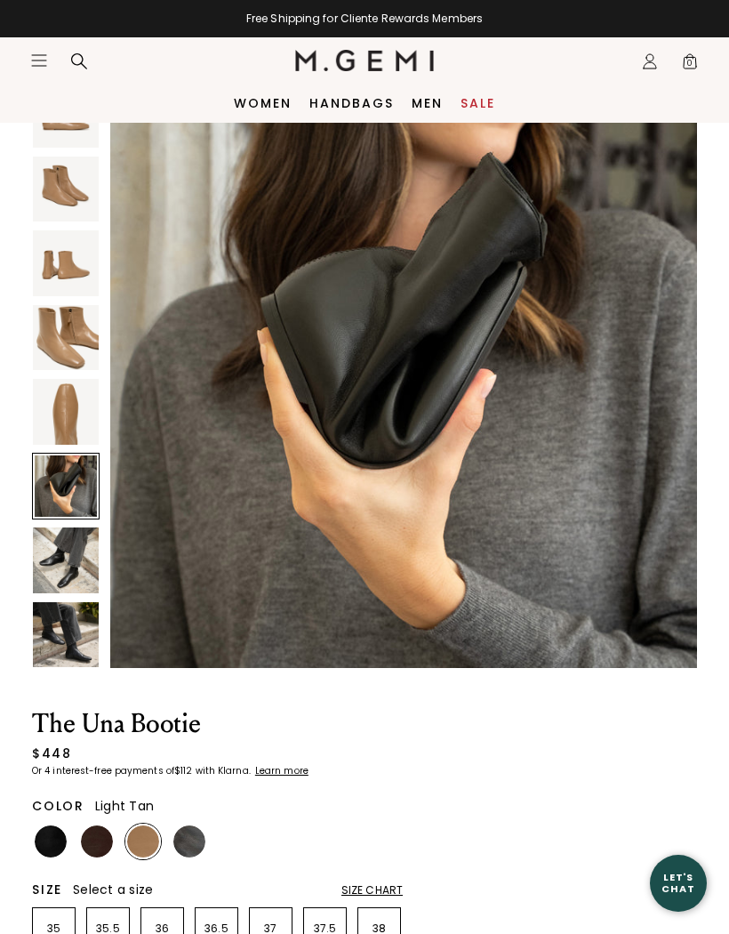
click at [66, 625] on img at bounding box center [66, 635] width 66 height 66
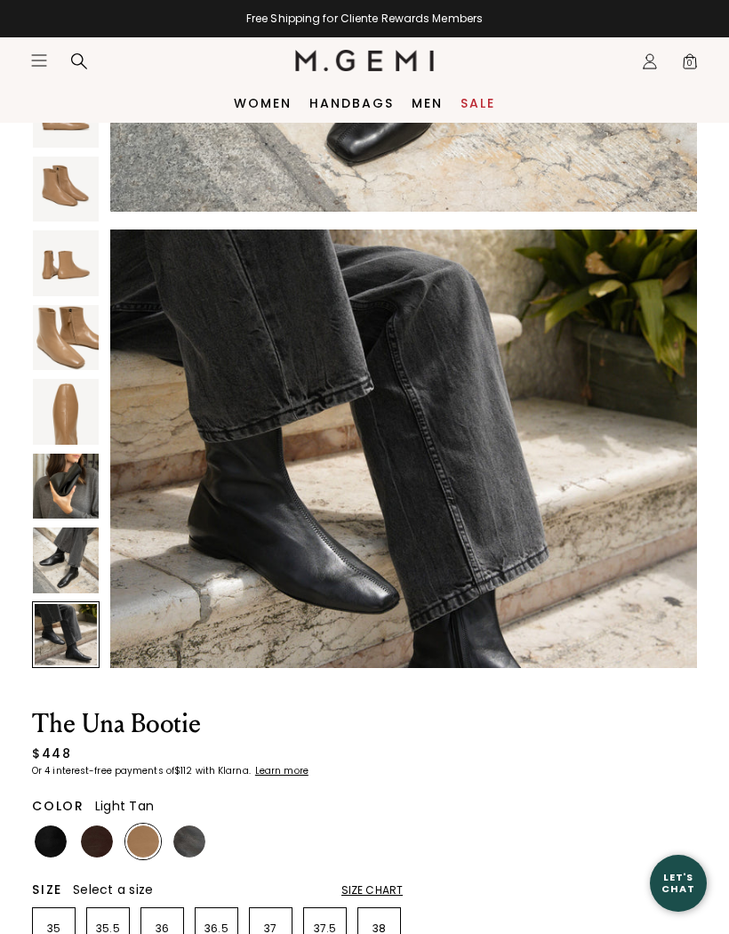
scroll to position [4236, 0]
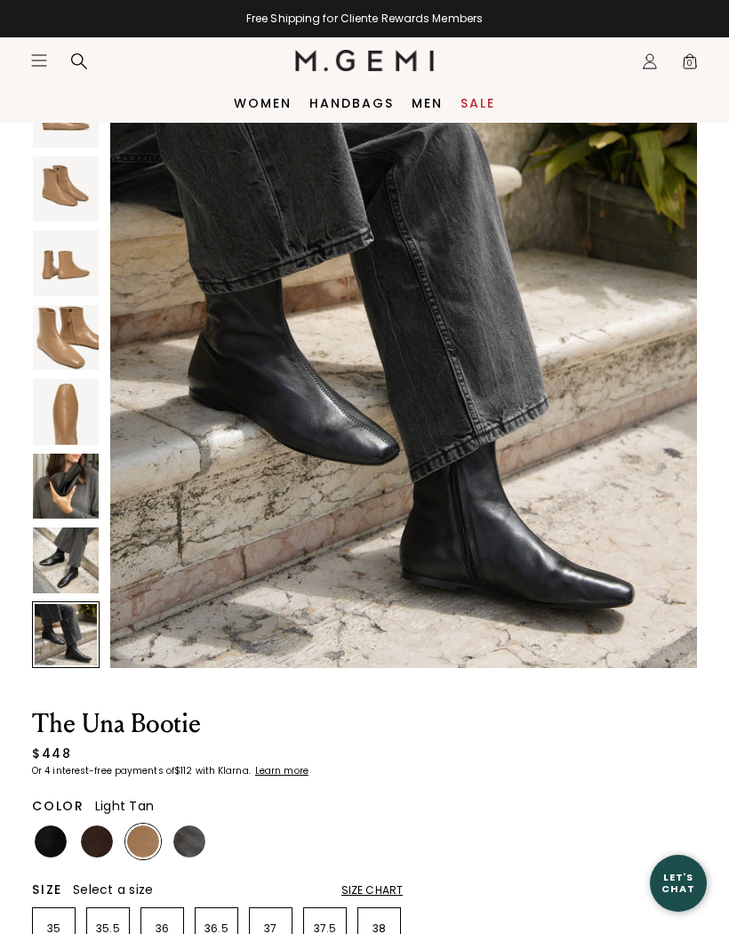
click at [69, 558] on img at bounding box center [66, 560] width 66 height 66
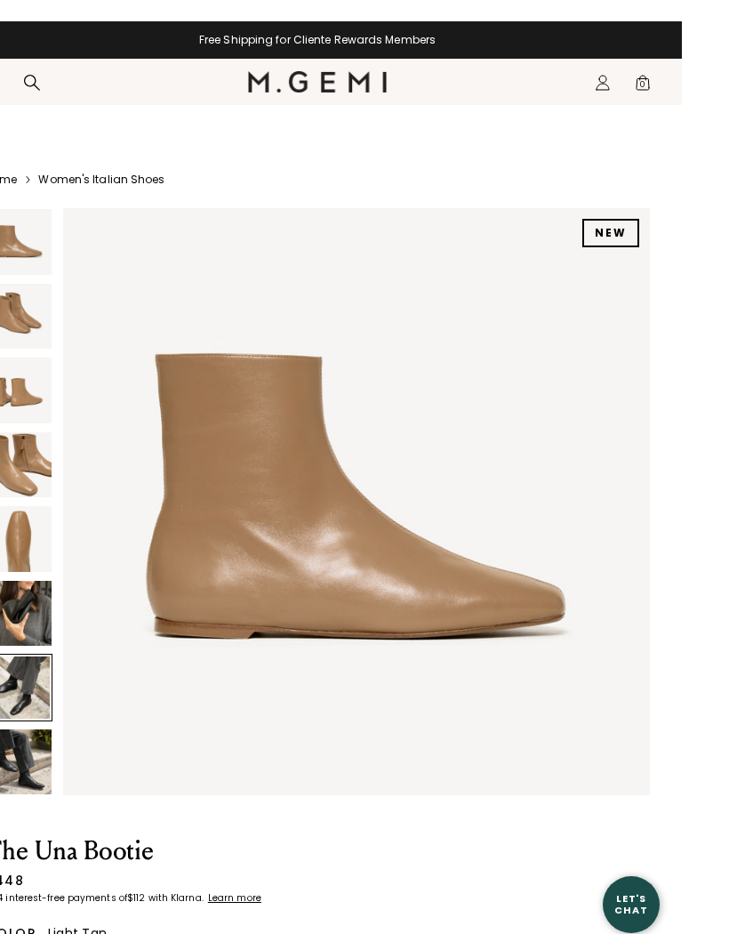
scroll to position [52, 0]
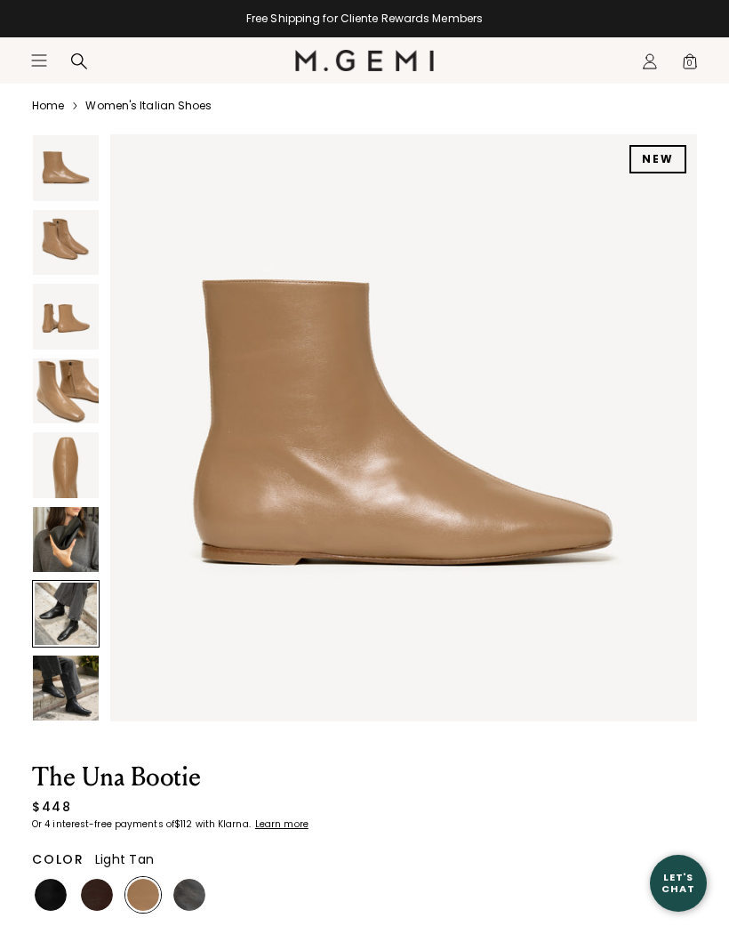
click at [61, 461] on img at bounding box center [66, 465] width 66 height 66
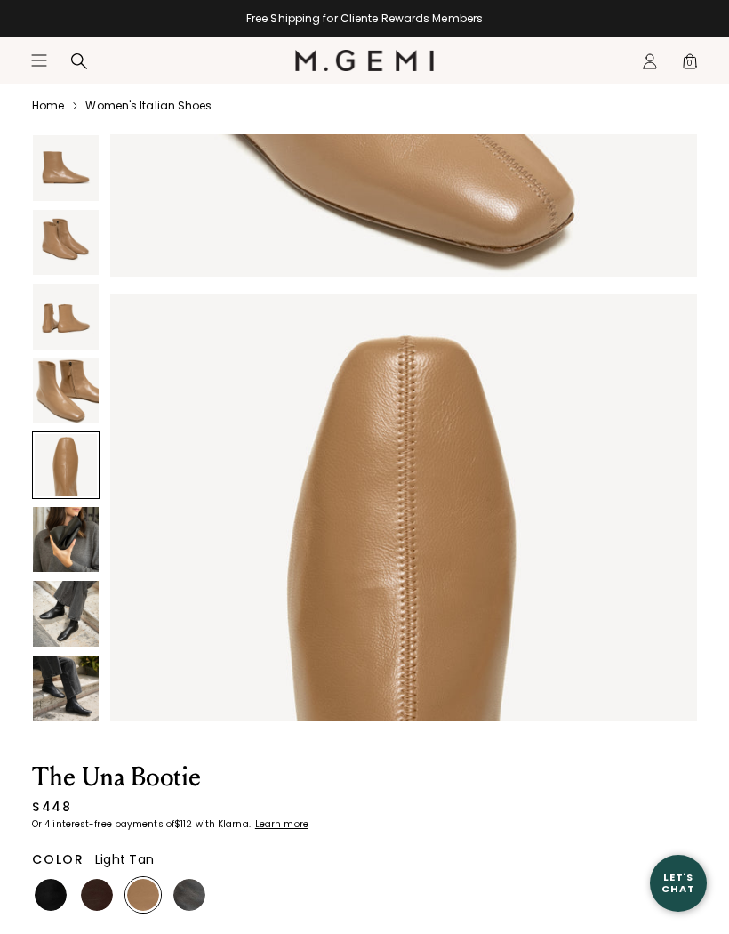
scroll to position [2421, 0]
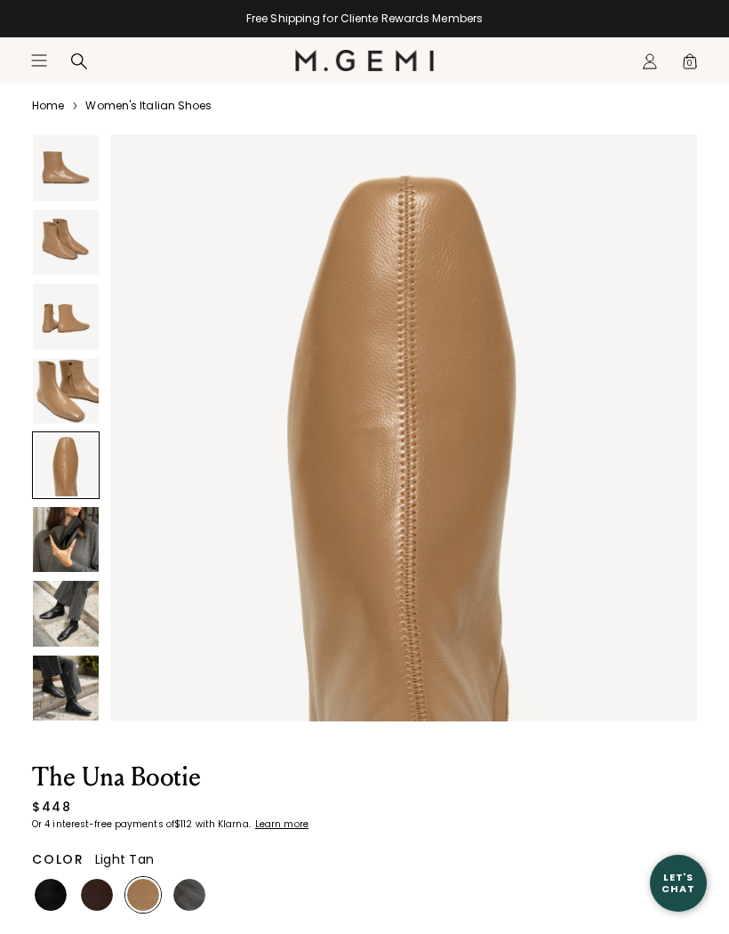
click at [56, 324] on img at bounding box center [66, 317] width 66 height 66
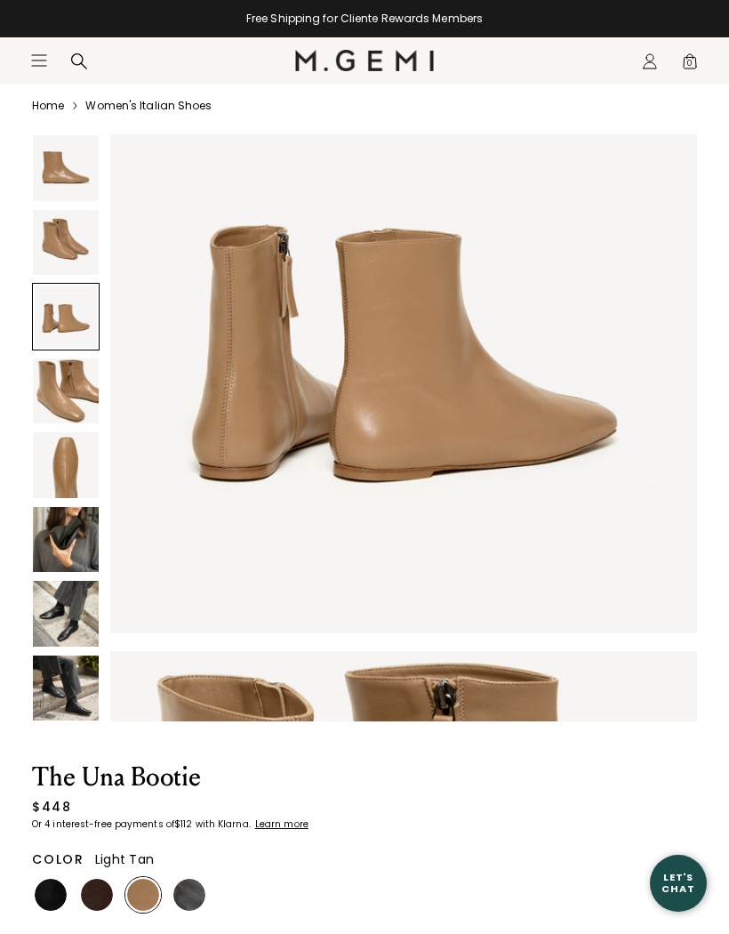
scroll to position [1210, 0]
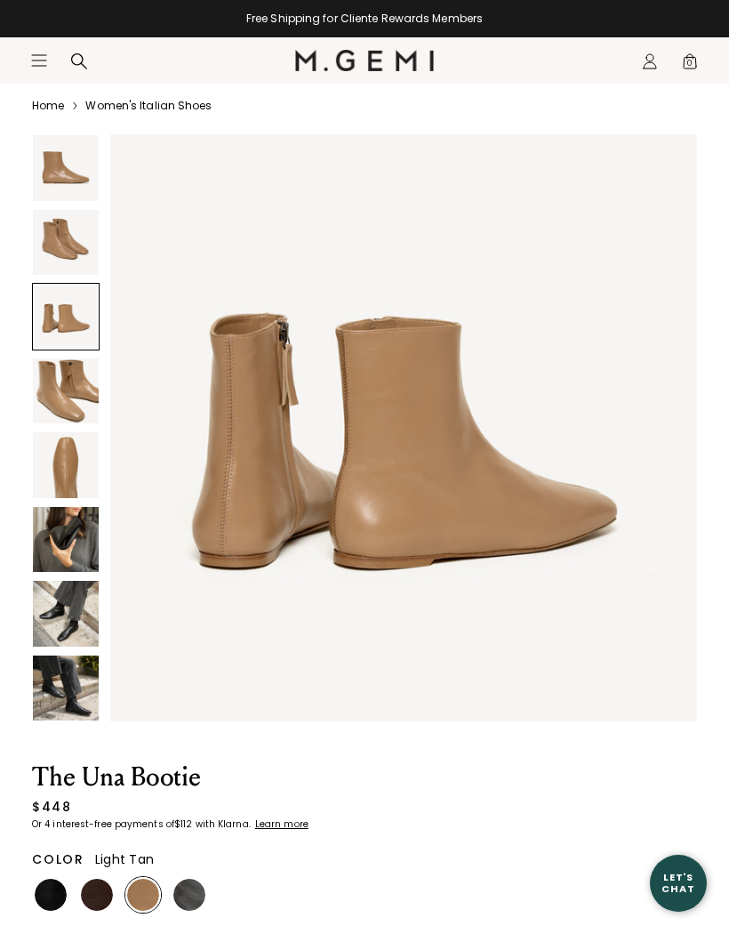
click at [61, 400] on img at bounding box center [66, 391] width 66 height 66
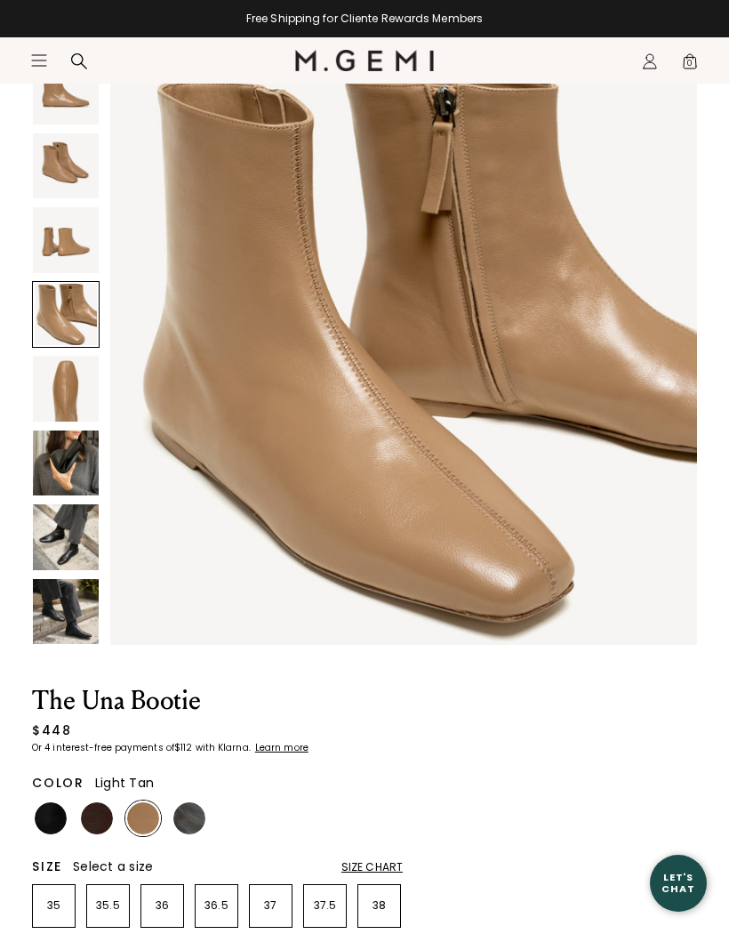
scroll to position [130, 0]
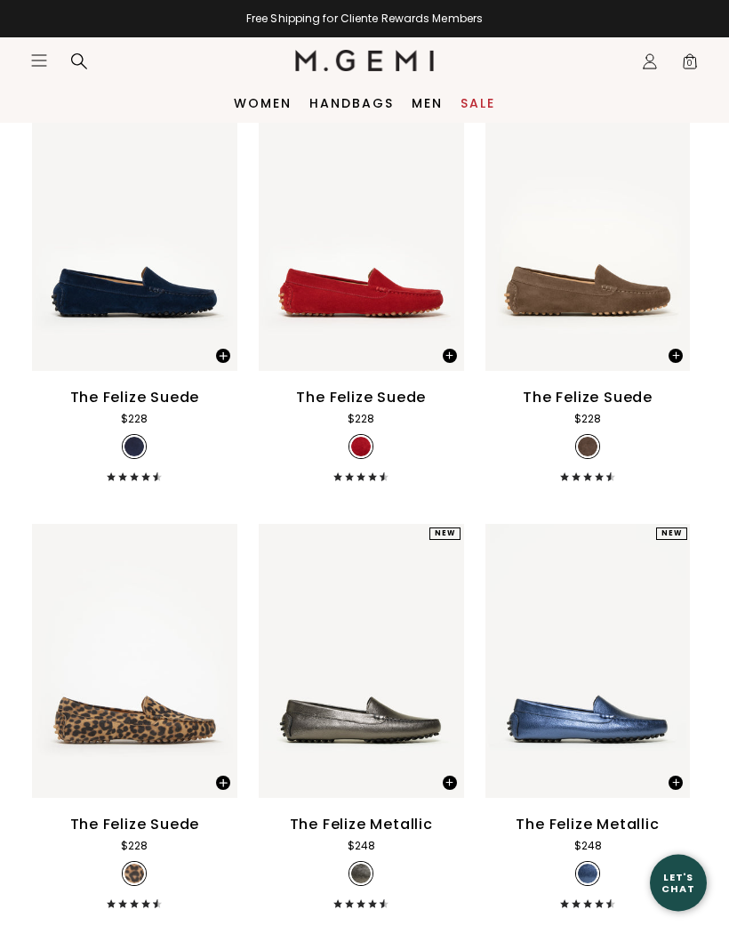
scroll to position [1452, 0]
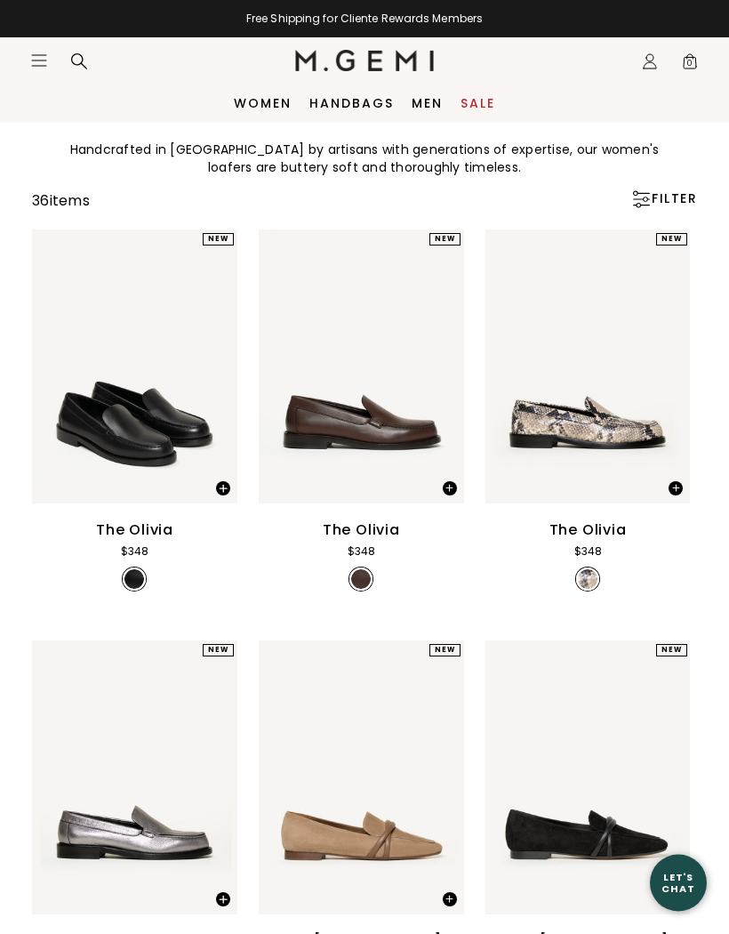
scroll to position [65, 0]
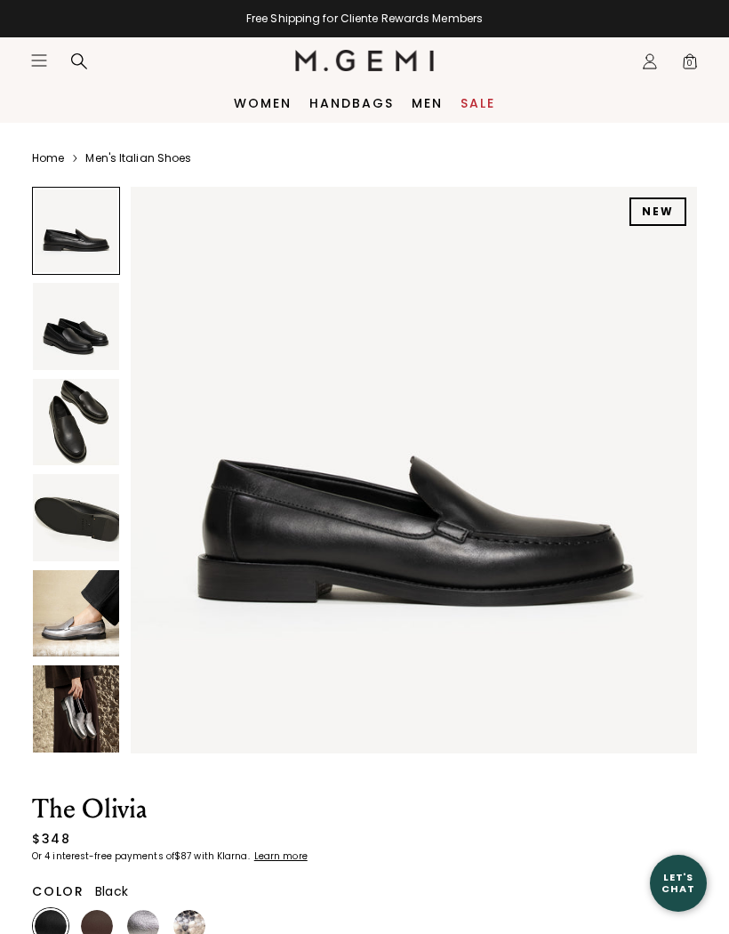
click at [68, 615] on img at bounding box center [76, 613] width 86 height 86
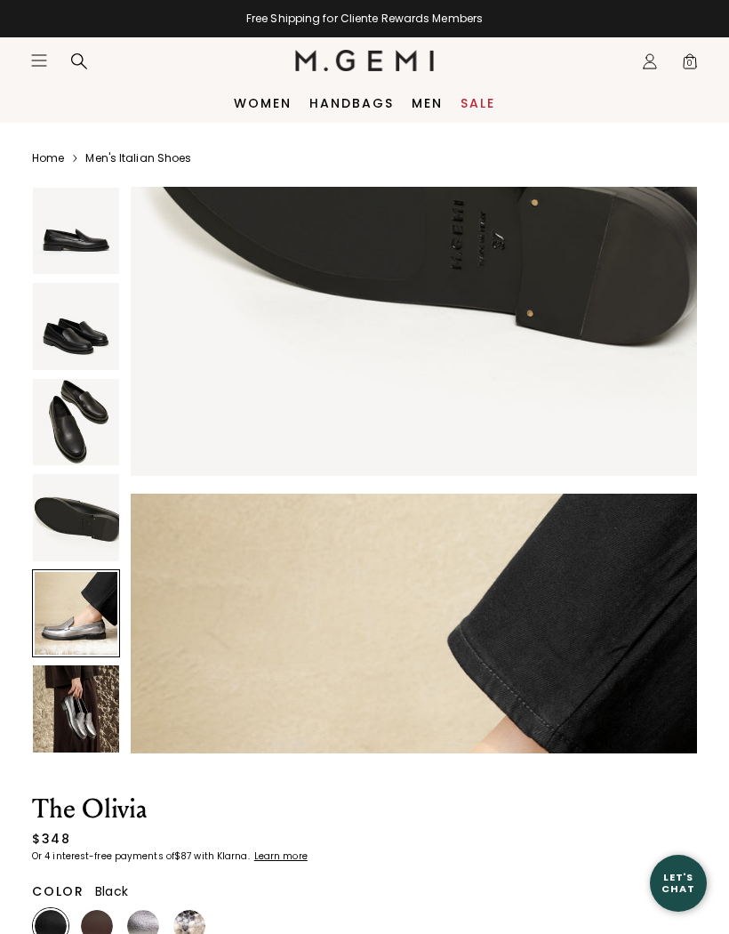
scroll to position [2335, 0]
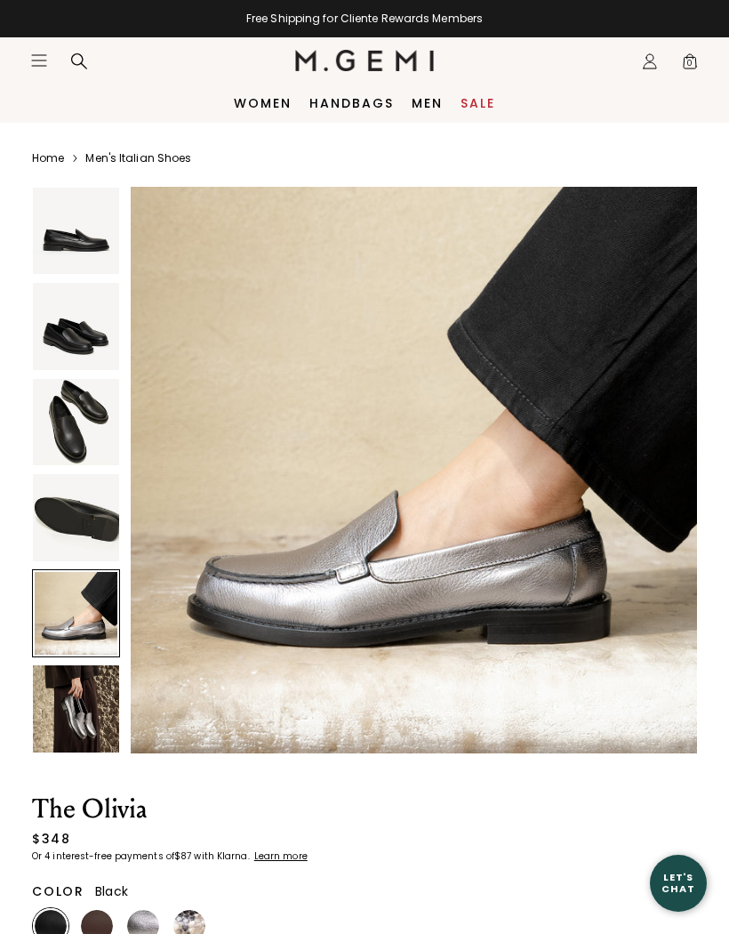
click at [71, 509] on img at bounding box center [76, 517] width 86 height 86
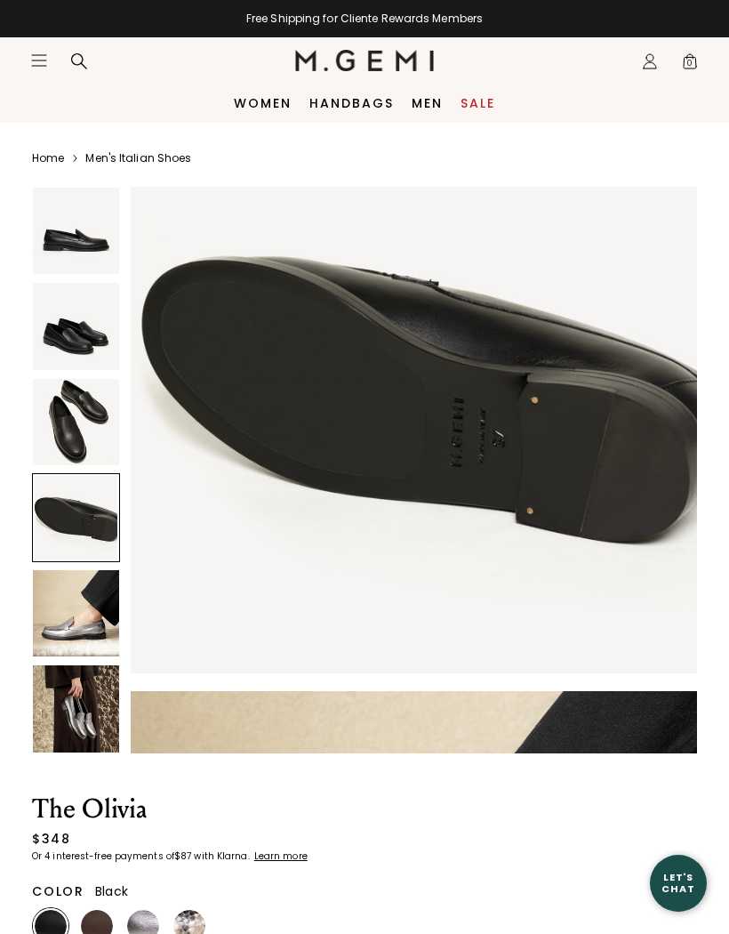
scroll to position [1752, 0]
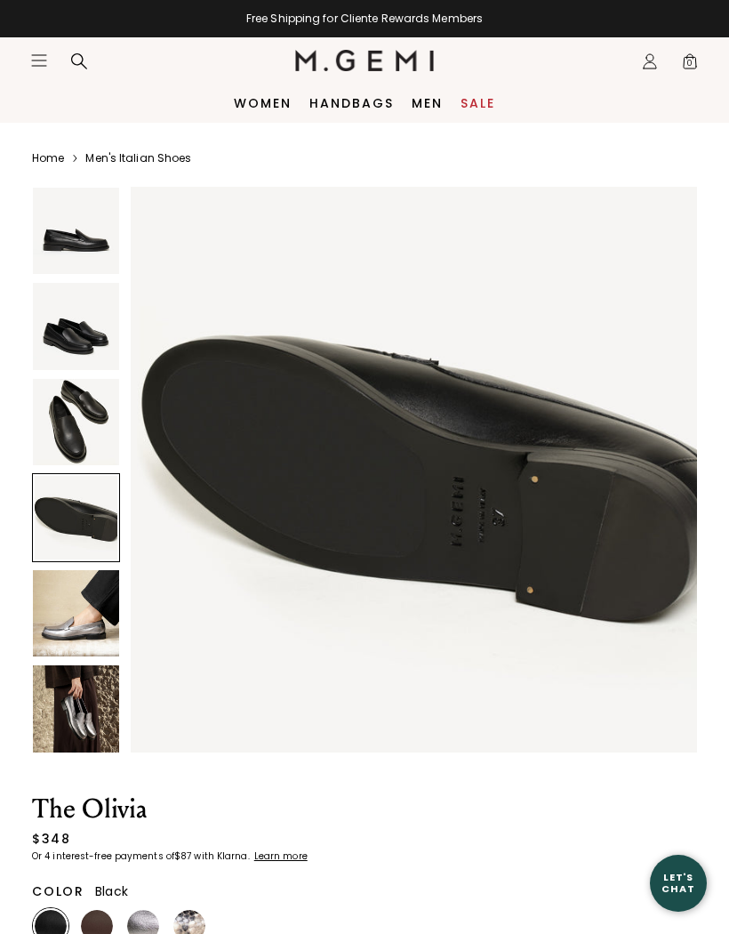
click at [69, 419] on img at bounding box center [76, 422] width 86 height 86
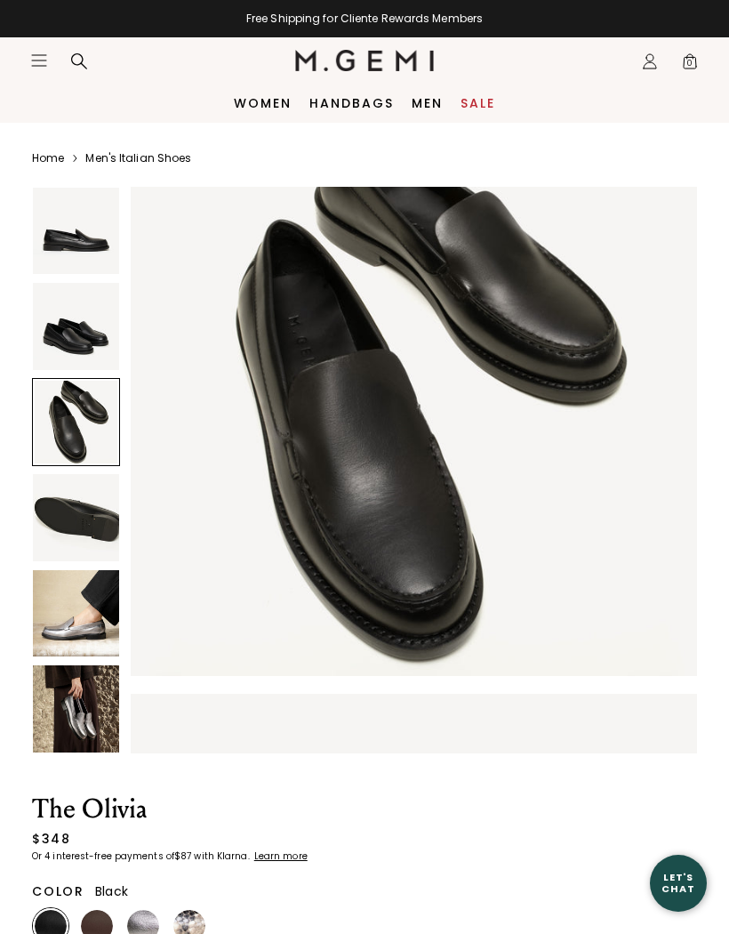
scroll to position [1168, 0]
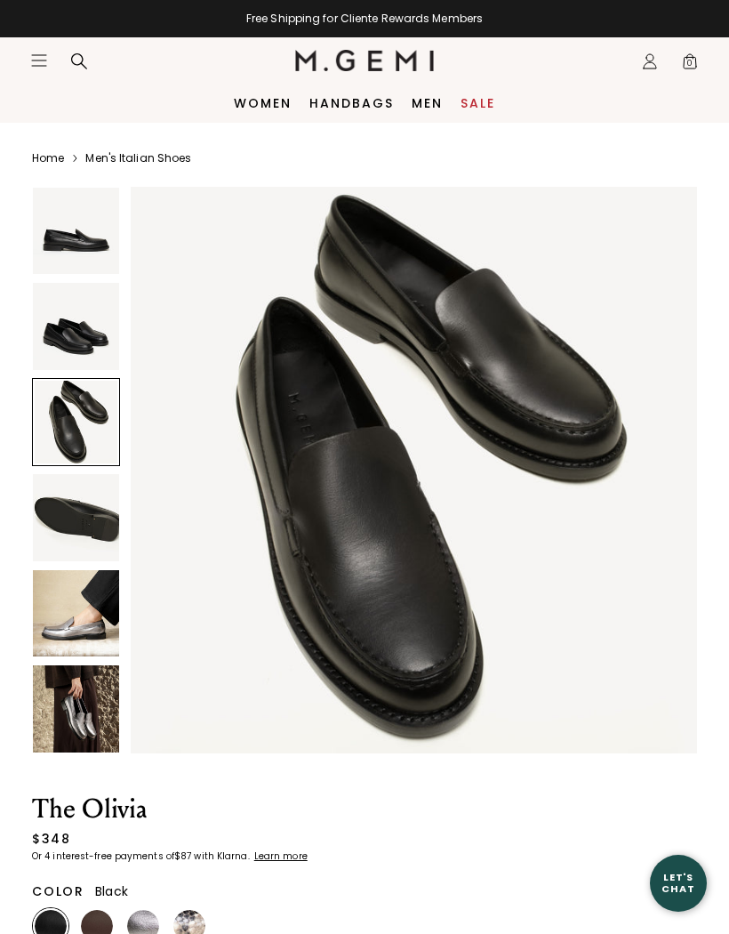
click at [76, 324] on img at bounding box center [76, 326] width 86 height 86
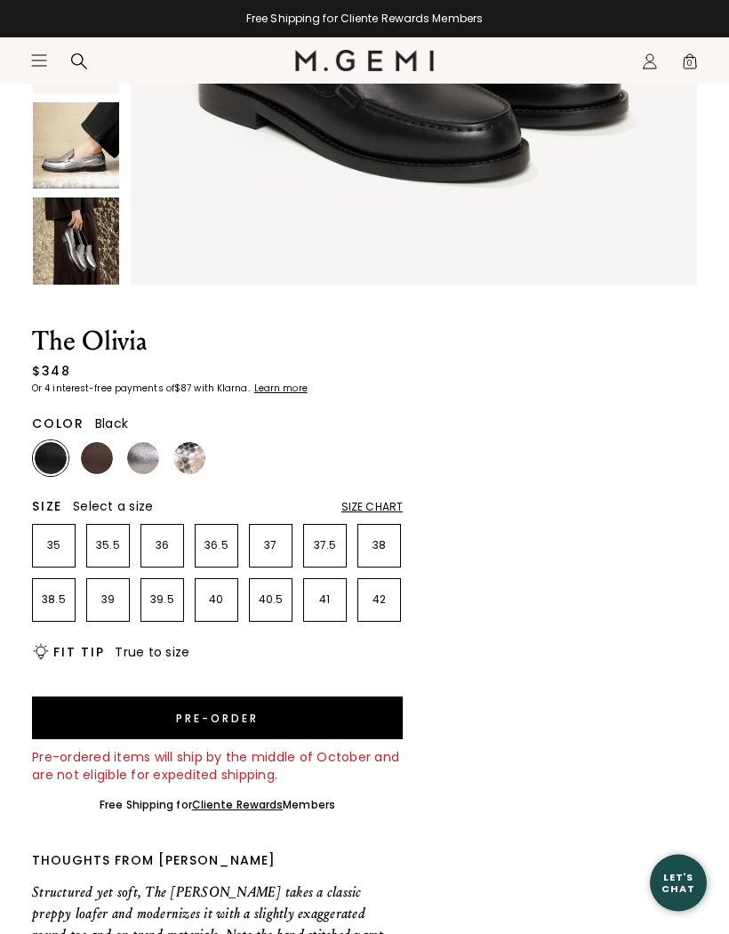
scroll to position [468, 0]
click at [189, 451] on img at bounding box center [189, 458] width 32 height 32
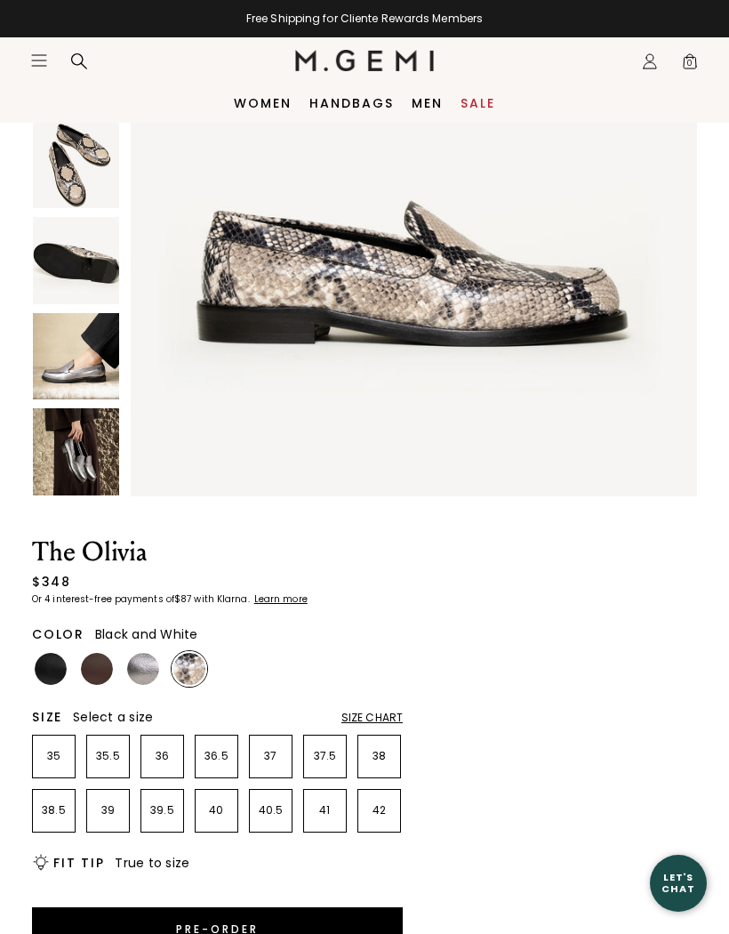
scroll to position [168, 0]
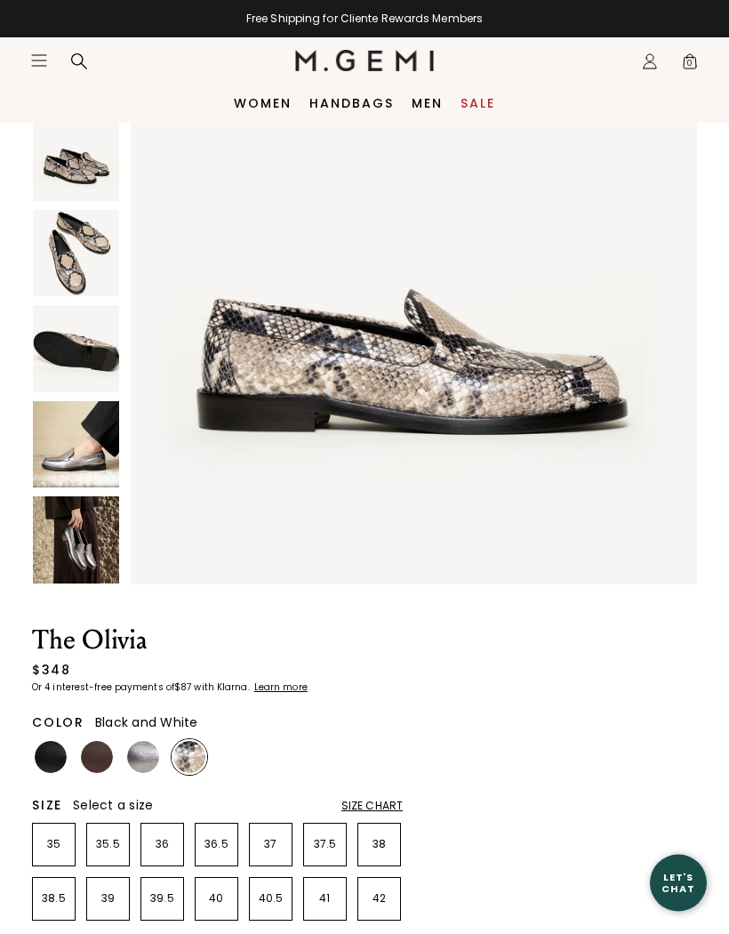
click at [77, 534] on img at bounding box center [76, 540] width 86 height 86
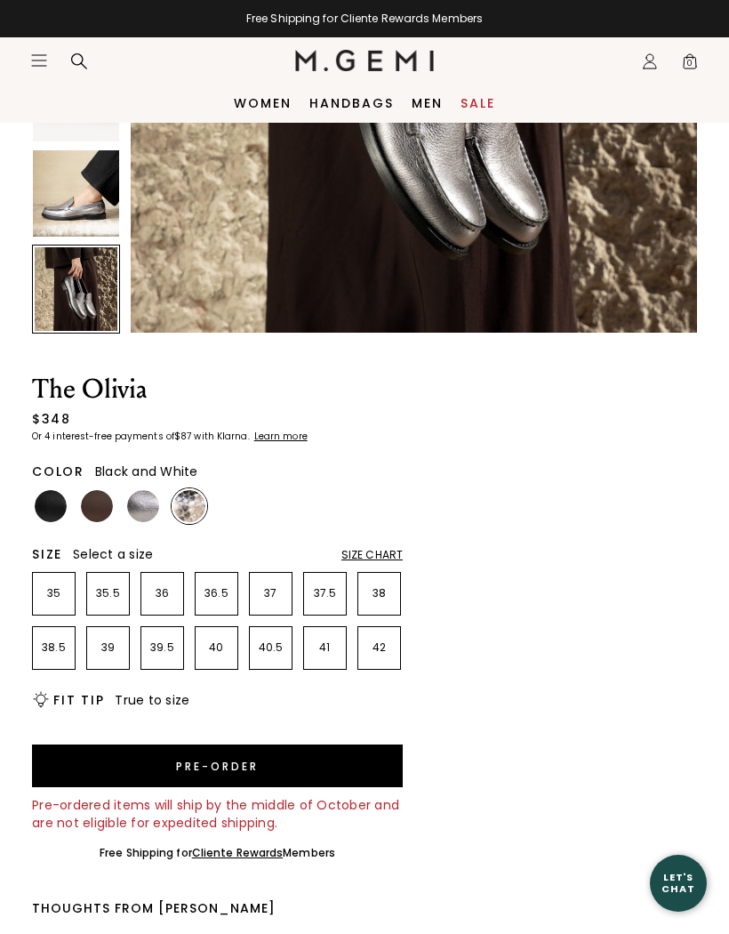
scroll to position [414, 0]
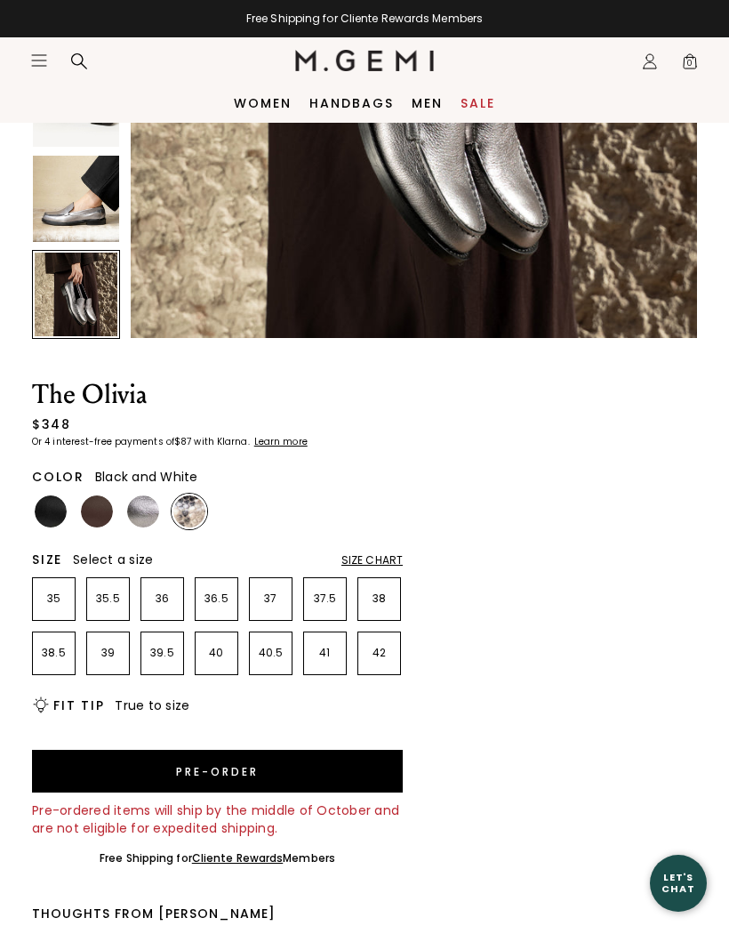
click at [92, 500] on img at bounding box center [97, 511] width 32 height 32
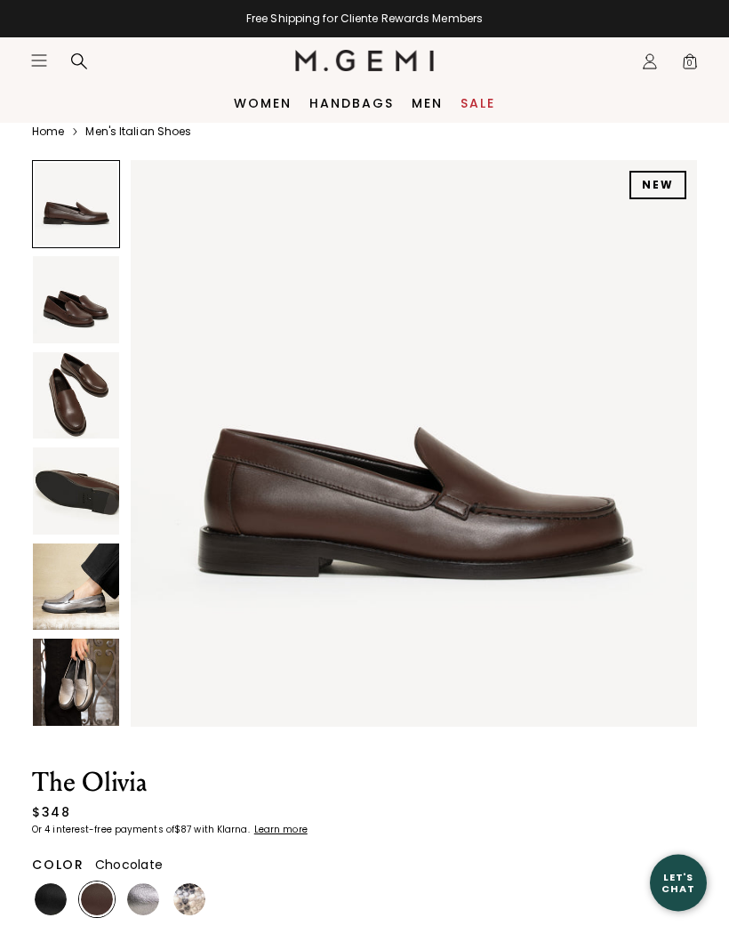
scroll to position [12, 0]
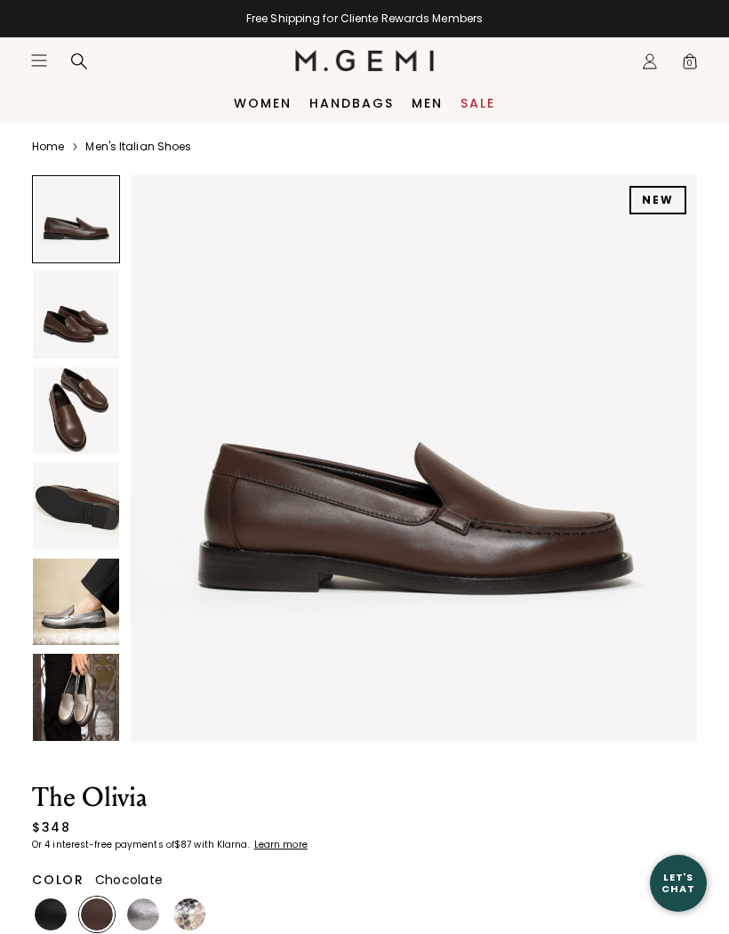
click at [68, 494] on img at bounding box center [76, 505] width 86 height 86
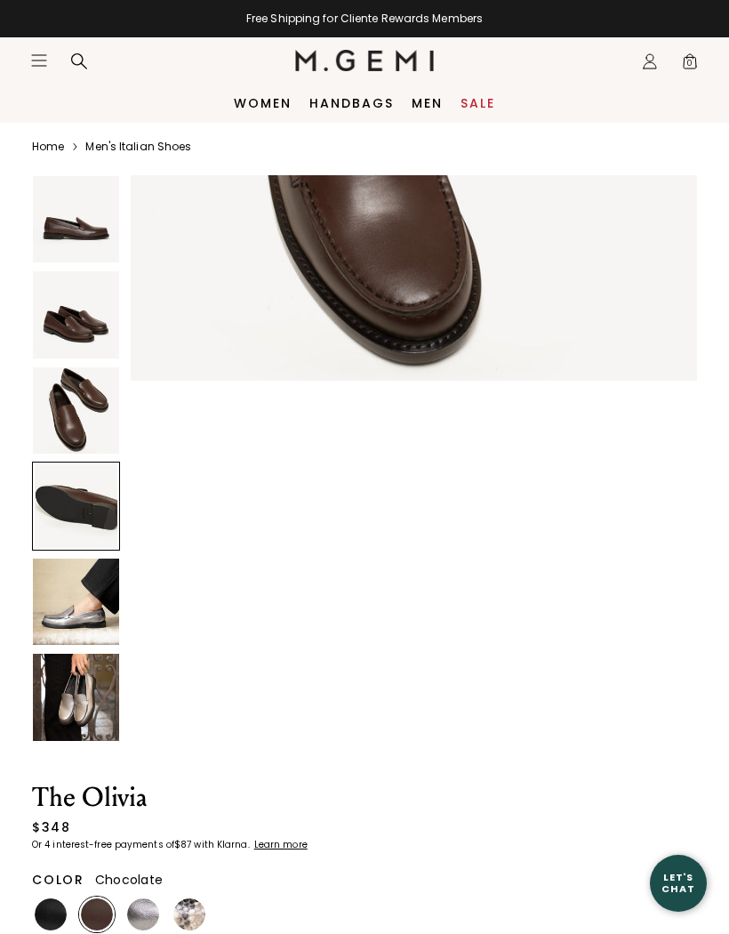
scroll to position [1752, 0]
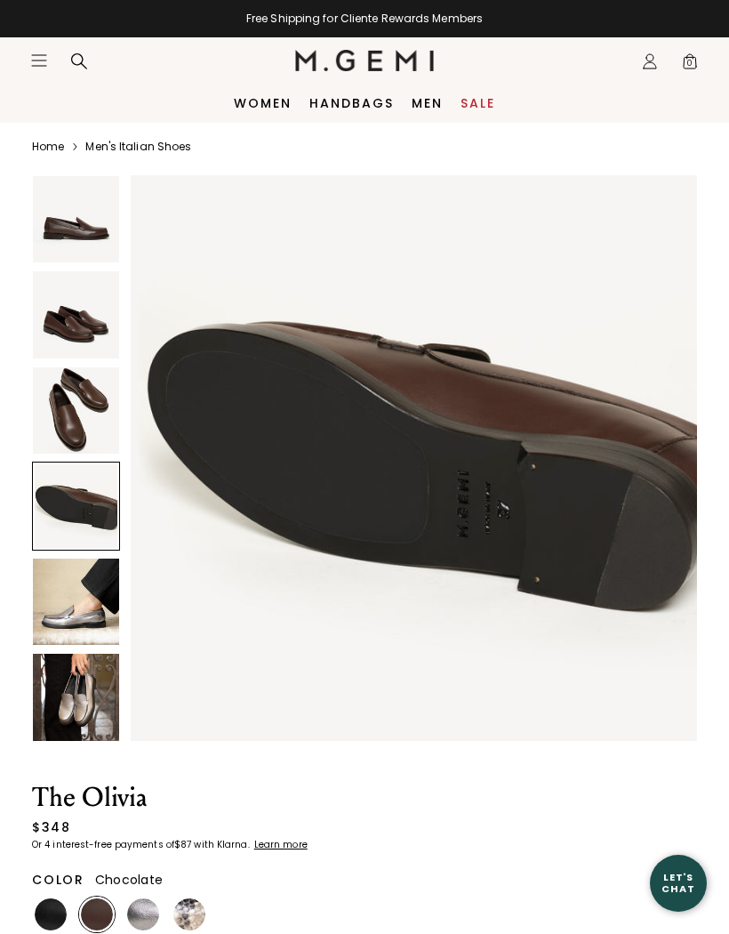
click at [64, 398] on img at bounding box center [76, 410] width 86 height 86
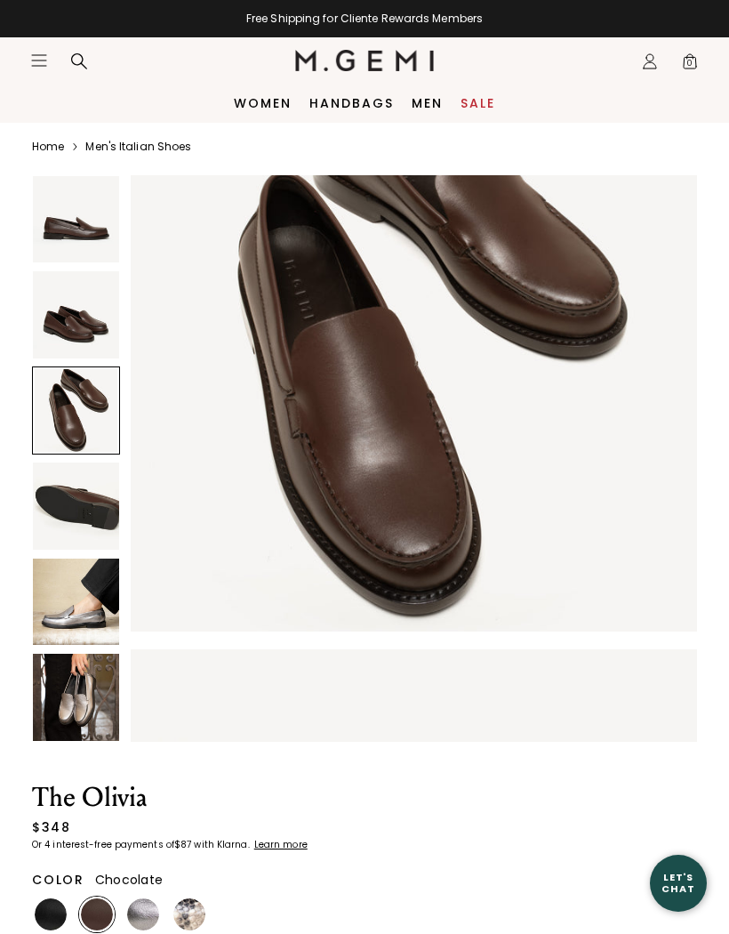
scroll to position [1168, 0]
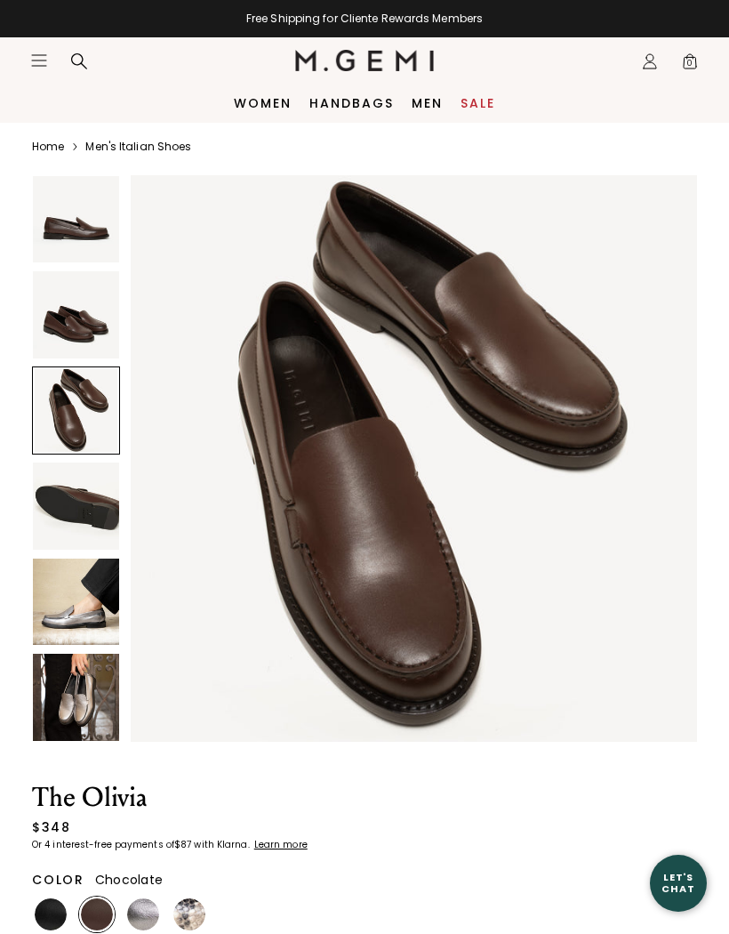
click at [62, 320] on img at bounding box center [76, 314] width 86 height 86
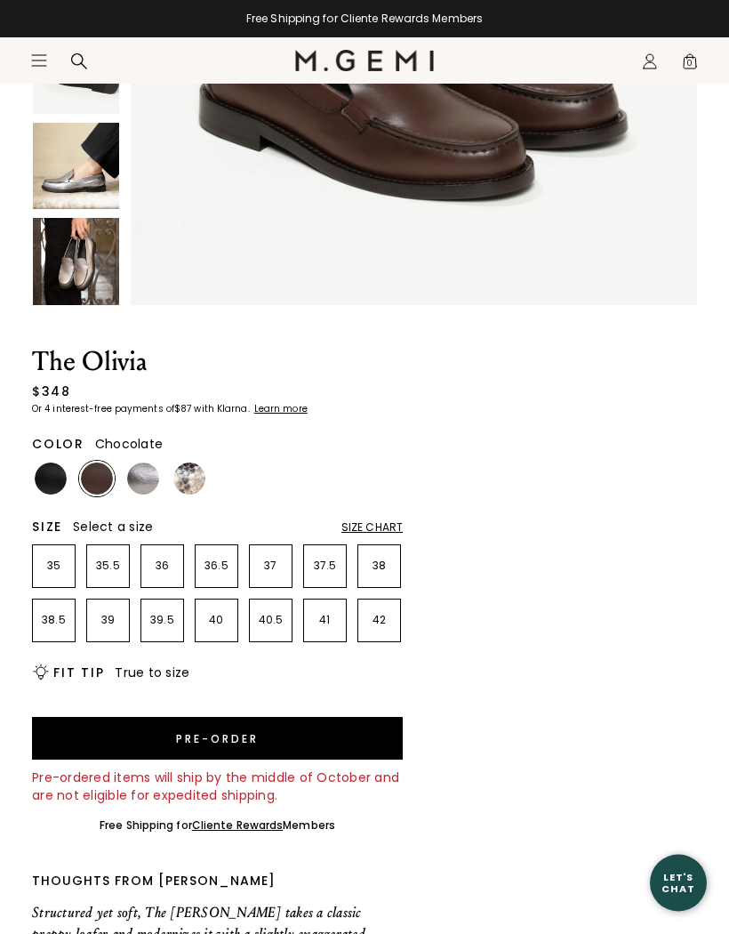
scroll to position [447, 0]
click at [137, 474] on img at bounding box center [143, 478] width 32 height 32
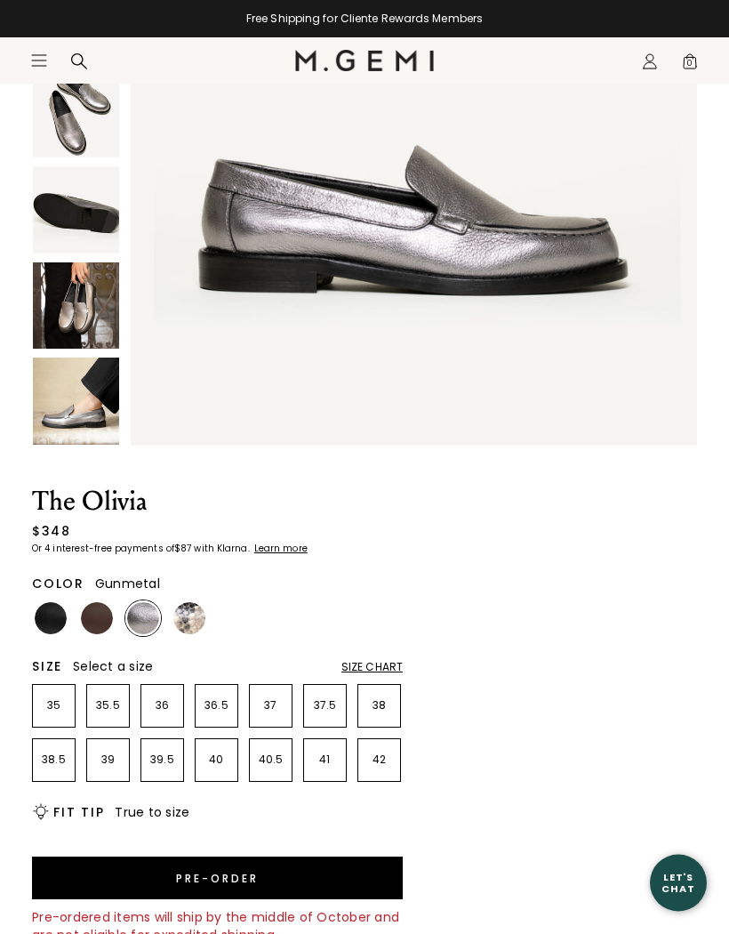
scroll to position [443, 0]
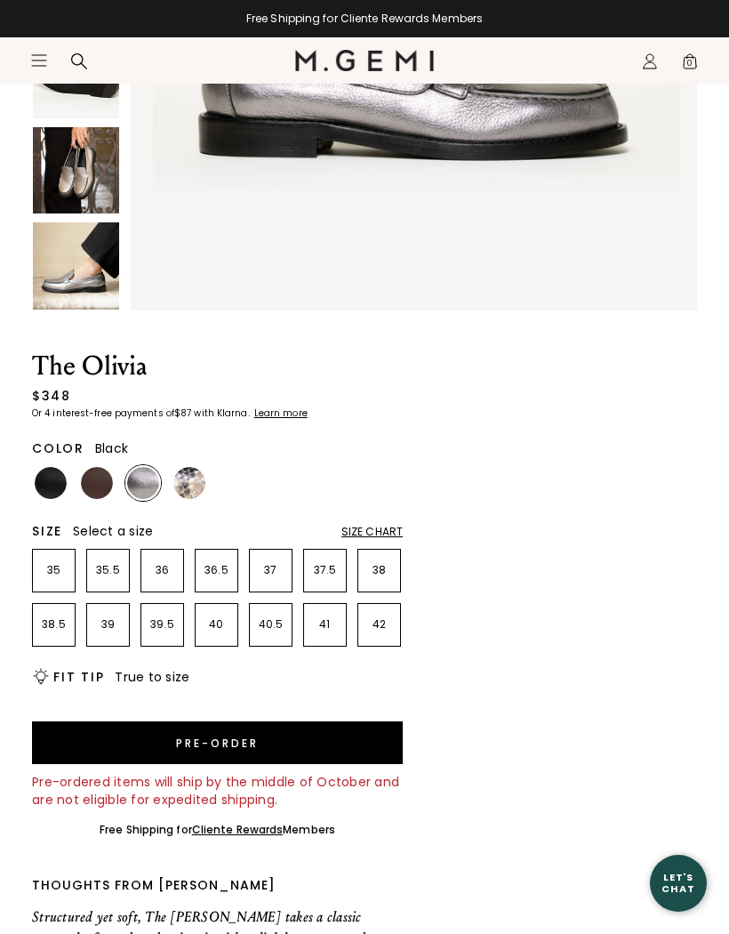
click at [53, 467] on img at bounding box center [51, 483] width 32 height 32
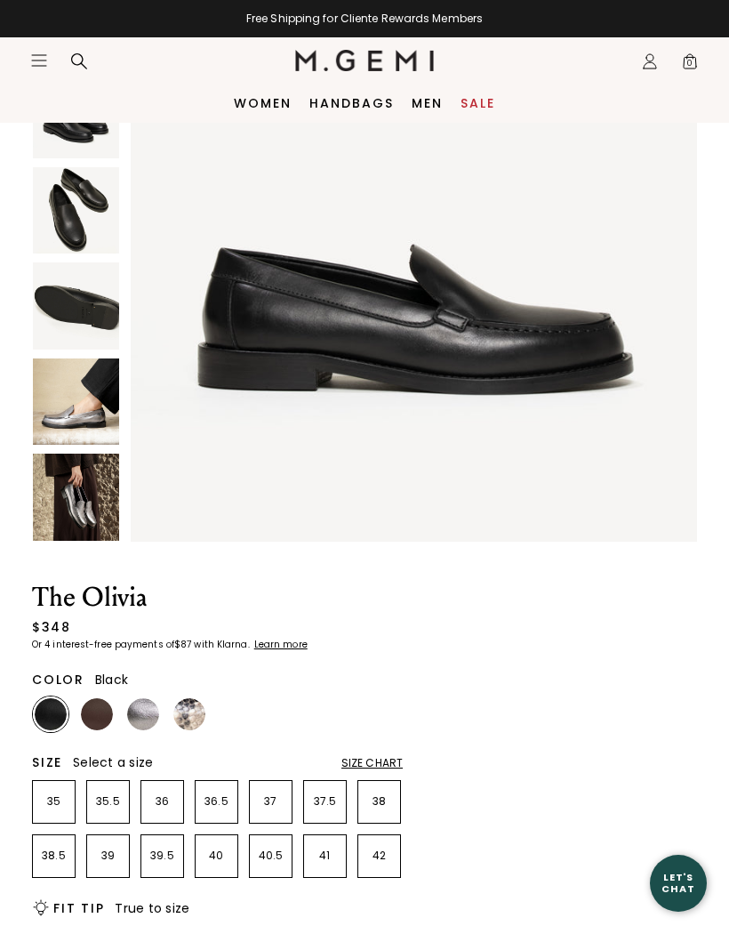
scroll to position [92, 0]
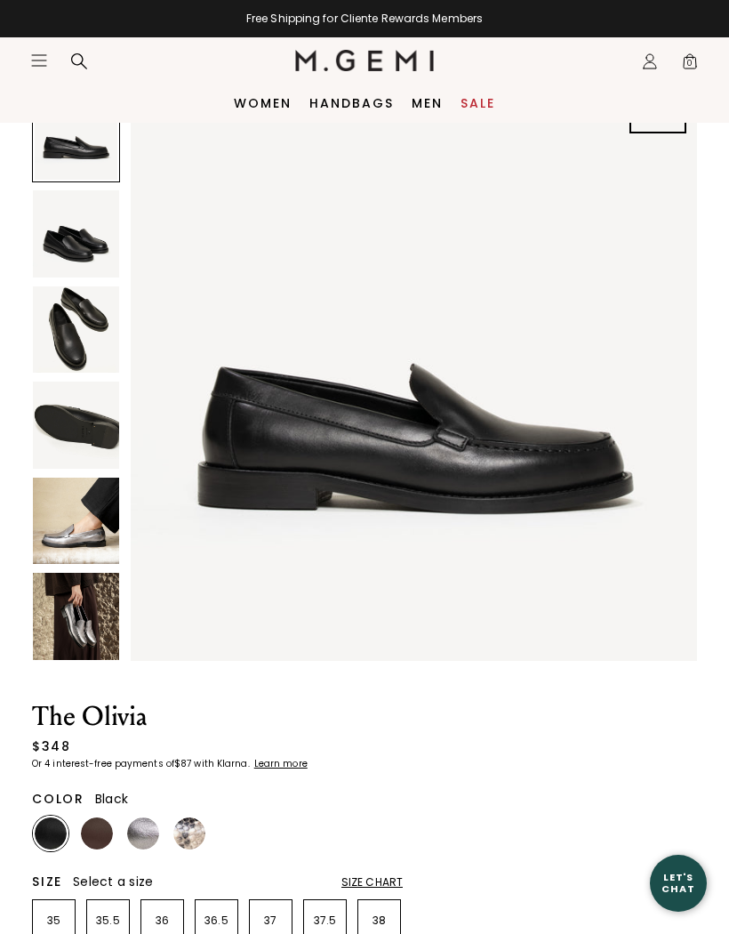
click at [76, 616] on img at bounding box center [76, 616] width 86 height 86
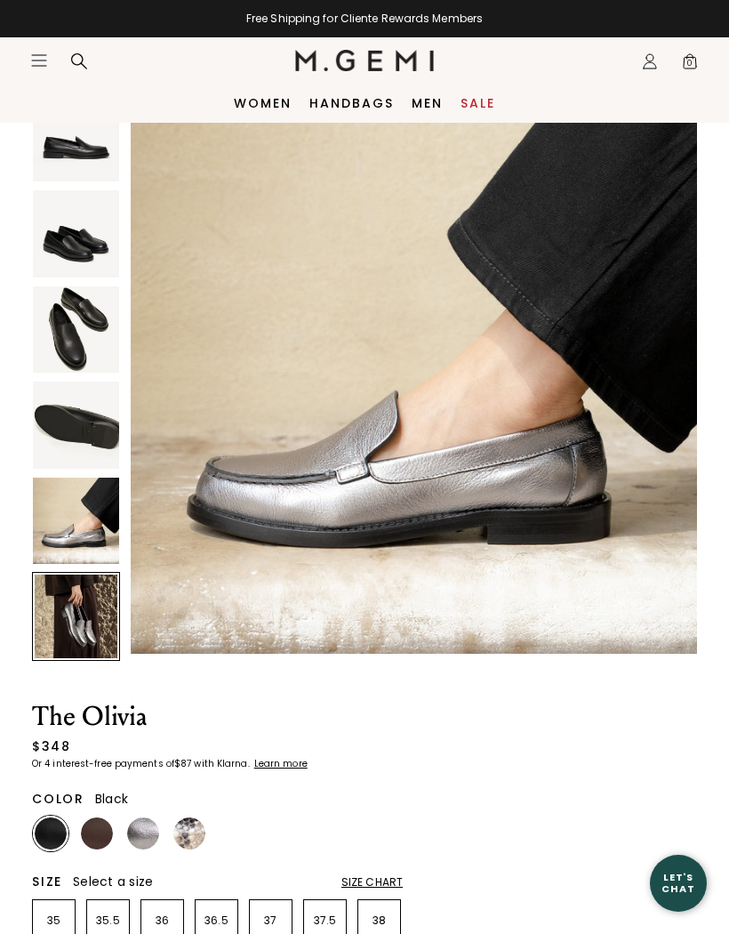
scroll to position [2920, 0]
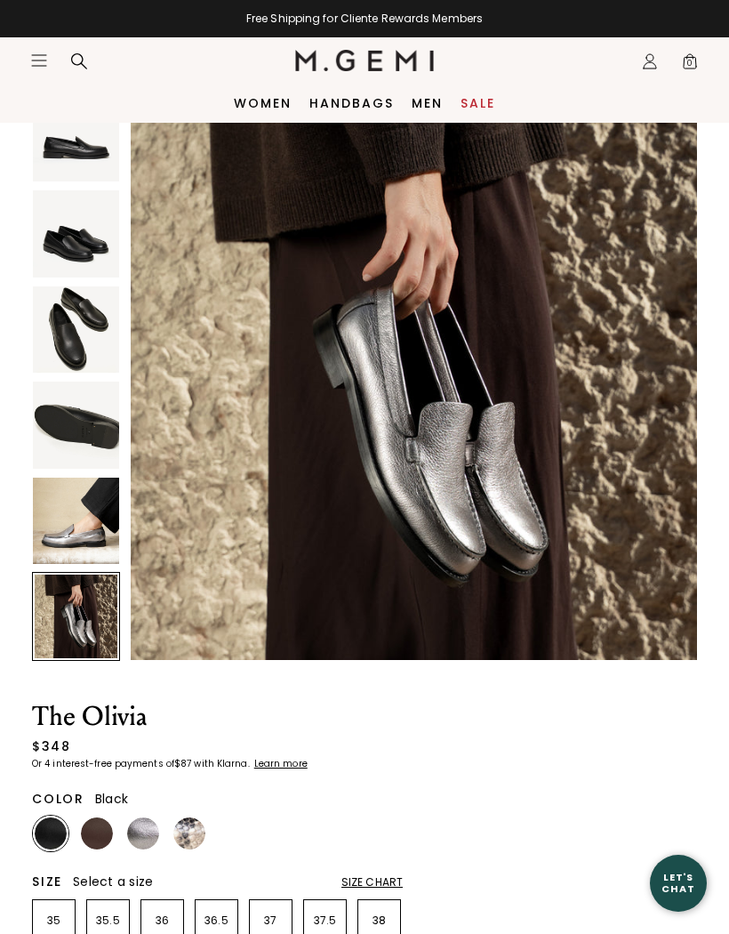
click at [68, 424] on img at bounding box center [76, 425] width 86 height 86
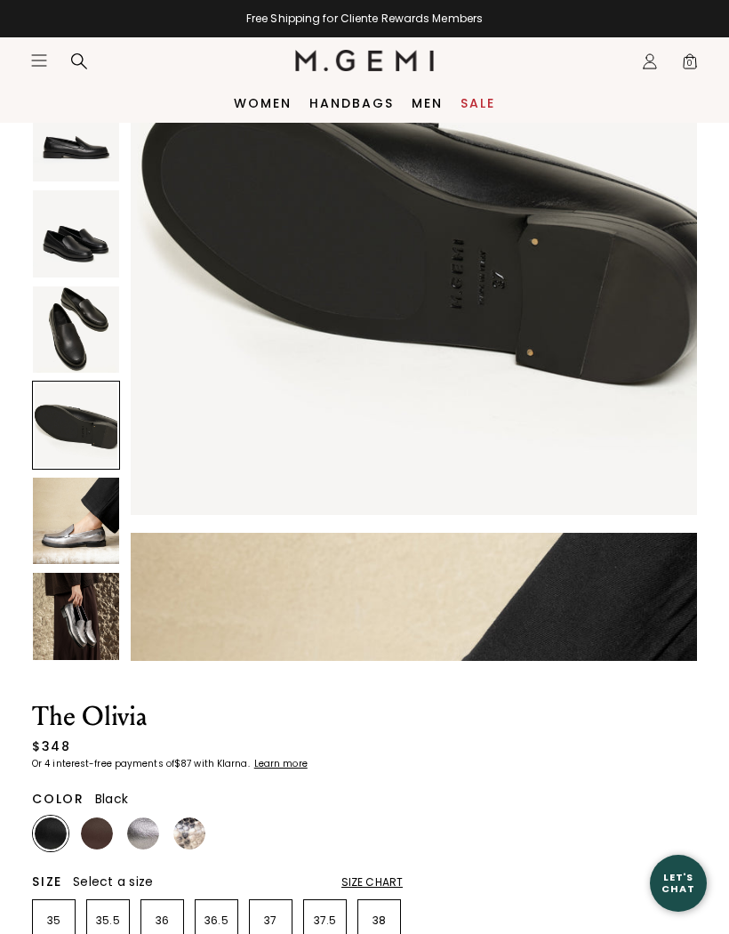
scroll to position [1752, 0]
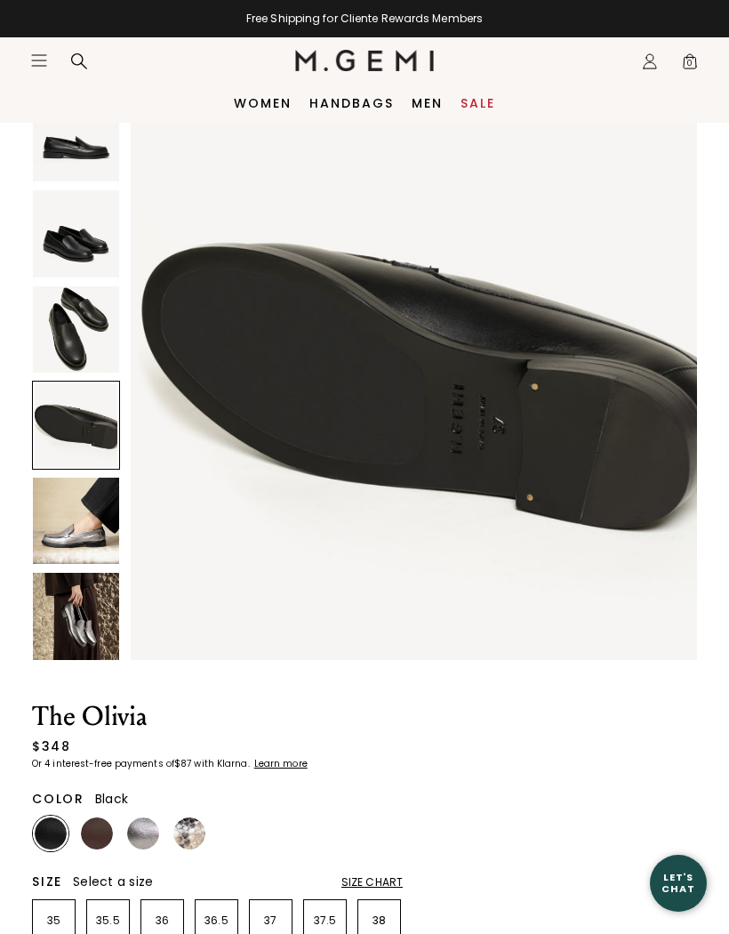
click at [68, 427] on div at bounding box center [76, 425] width 88 height 88
click at [63, 331] on img at bounding box center [76, 329] width 86 height 86
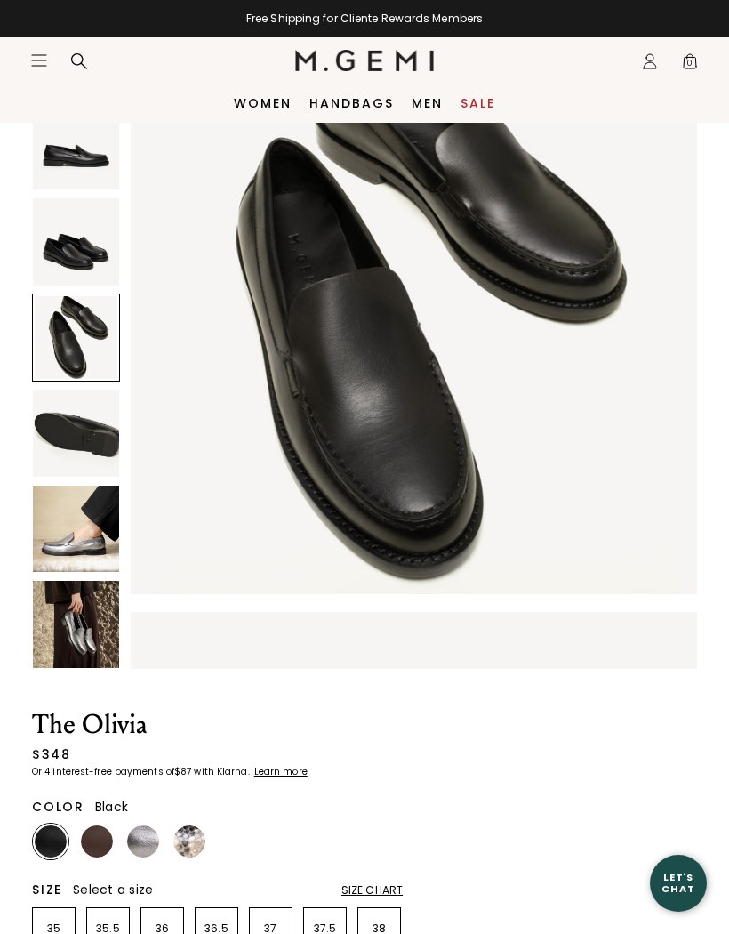
scroll to position [7, 0]
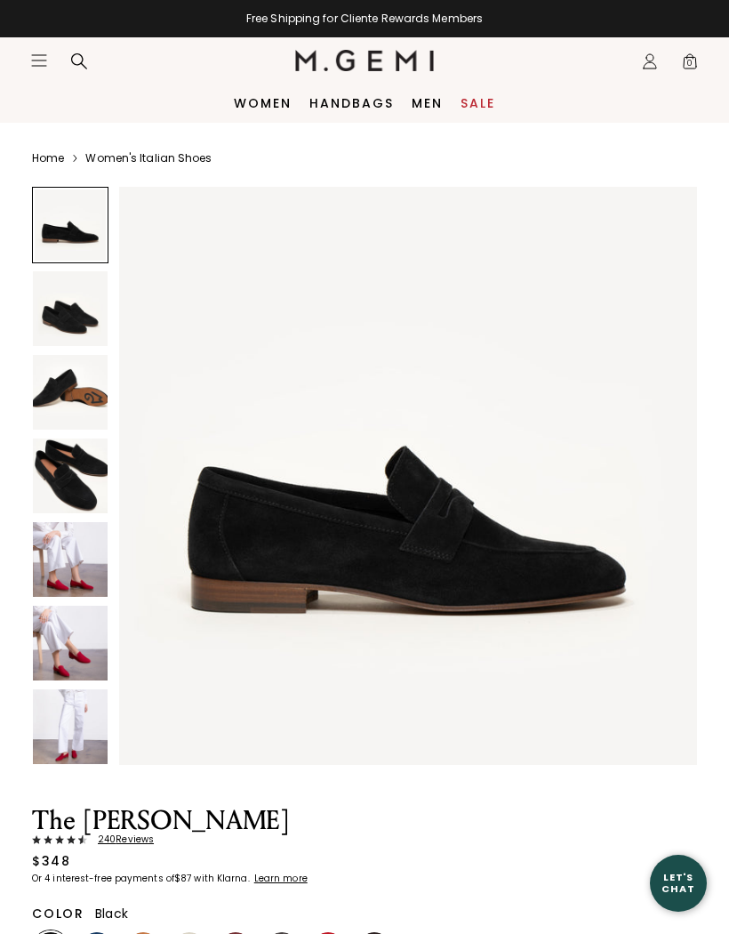
click at [68, 478] on img at bounding box center [70, 475] width 75 height 75
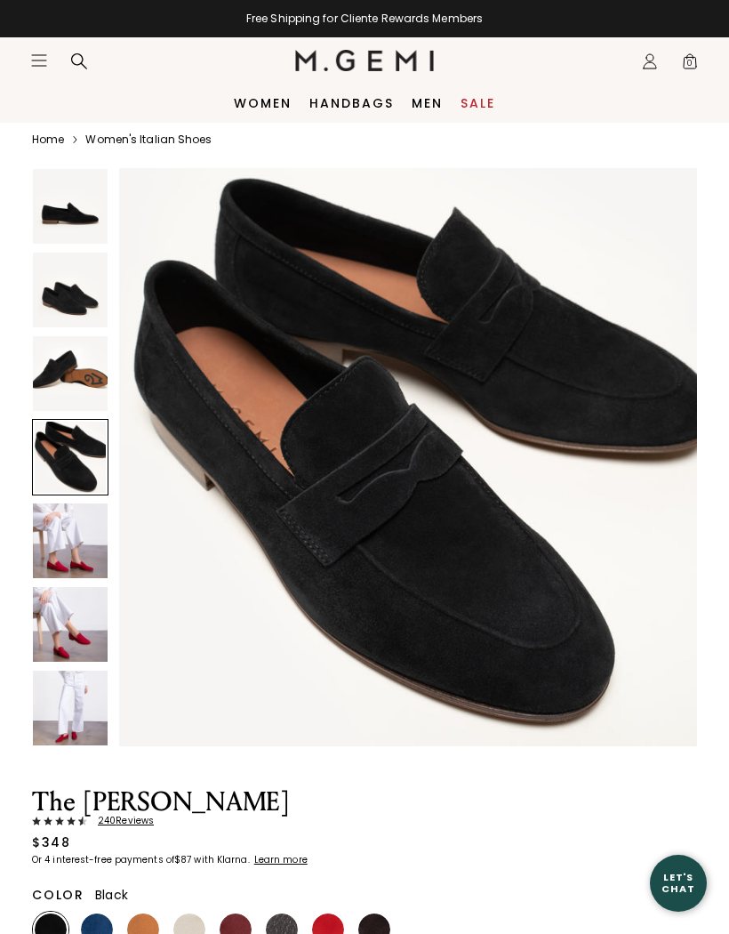
scroll to position [20, 0]
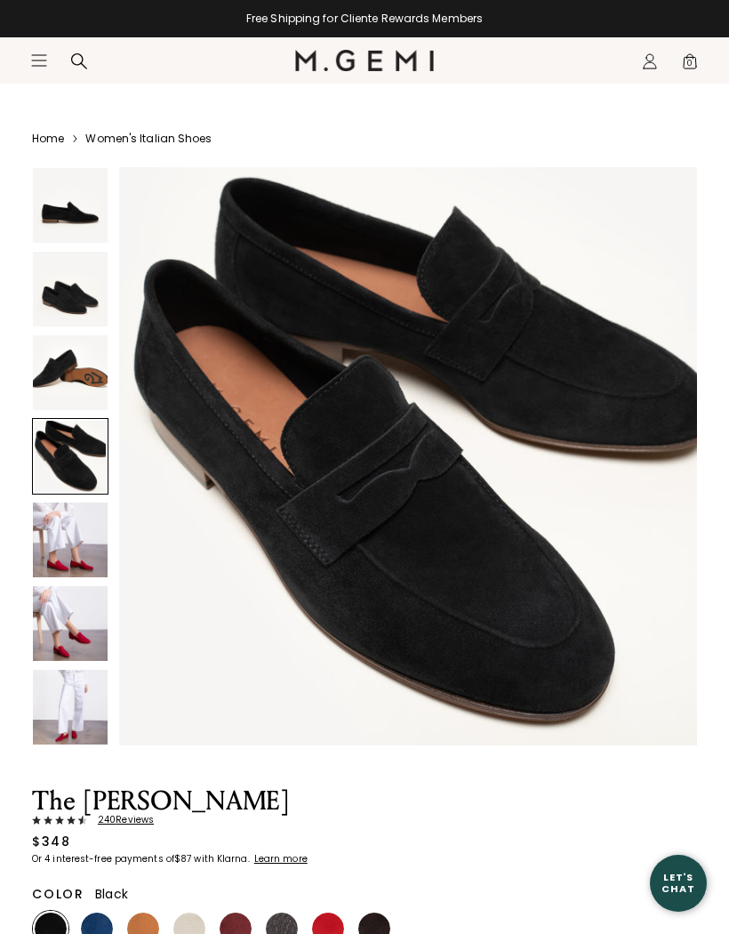
click at [58, 717] on img at bounding box center [70, 707] width 75 height 75
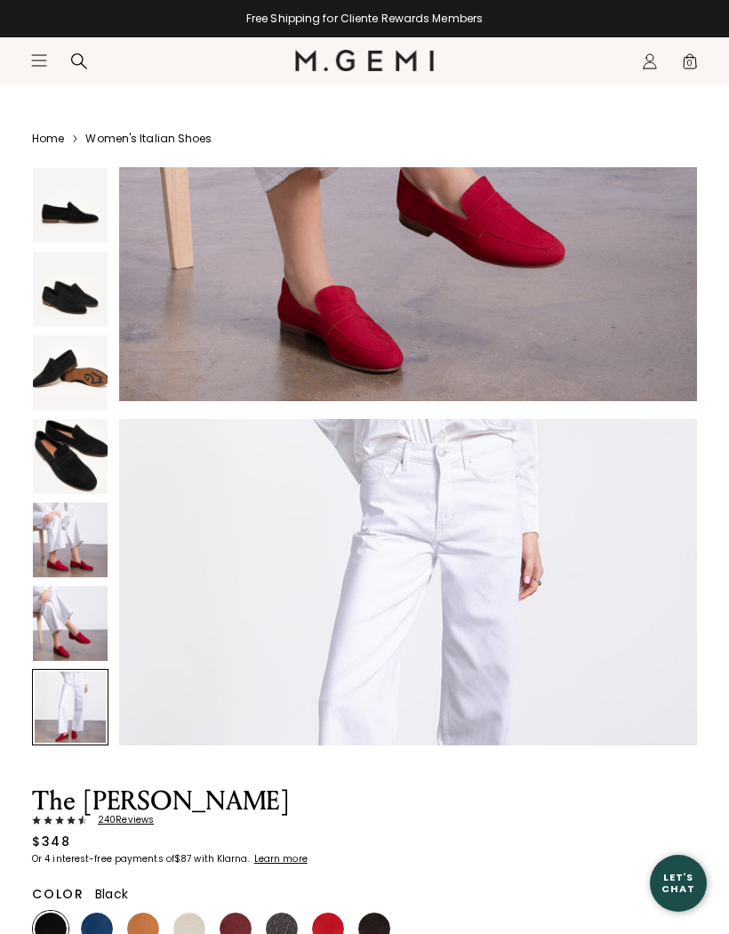
scroll to position [3575, 0]
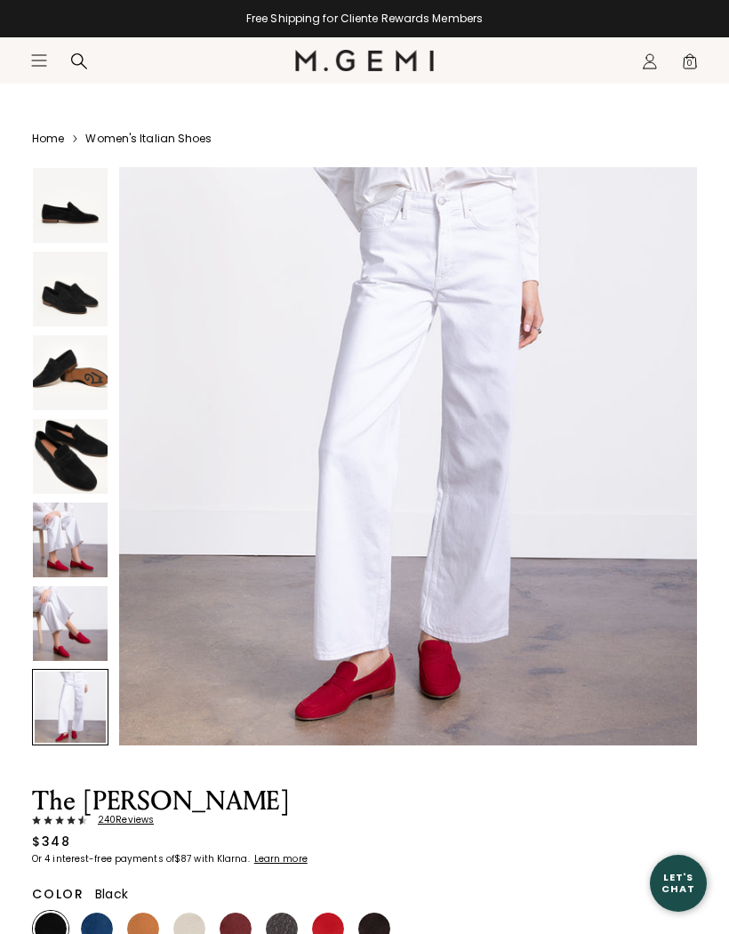
click at [62, 625] on img at bounding box center [70, 623] width 75 height 75
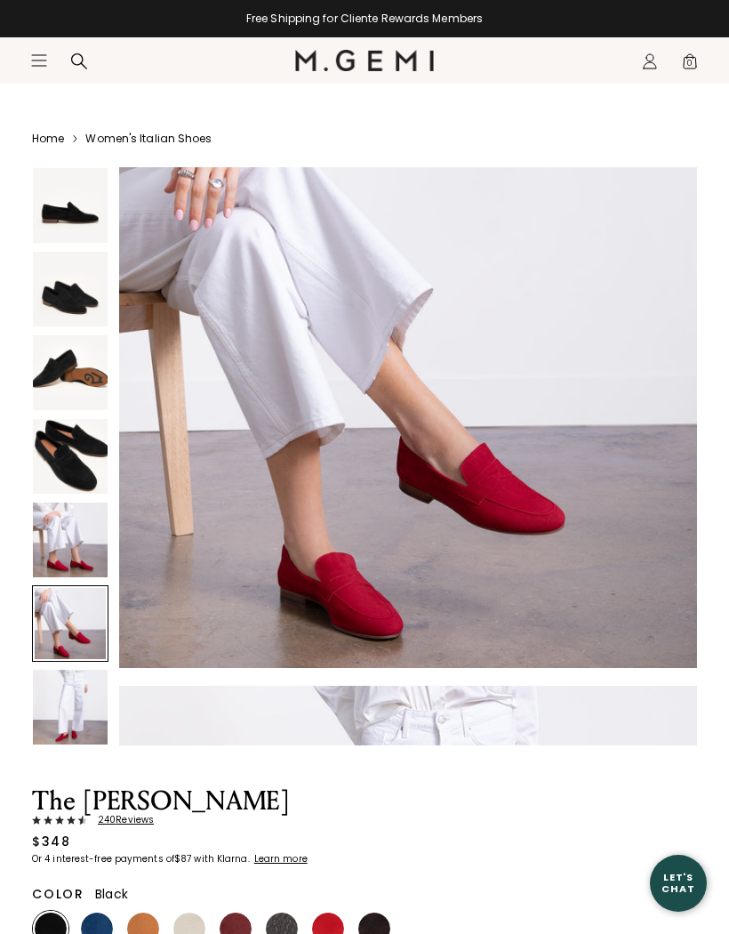
scroll to position [2979, 0]
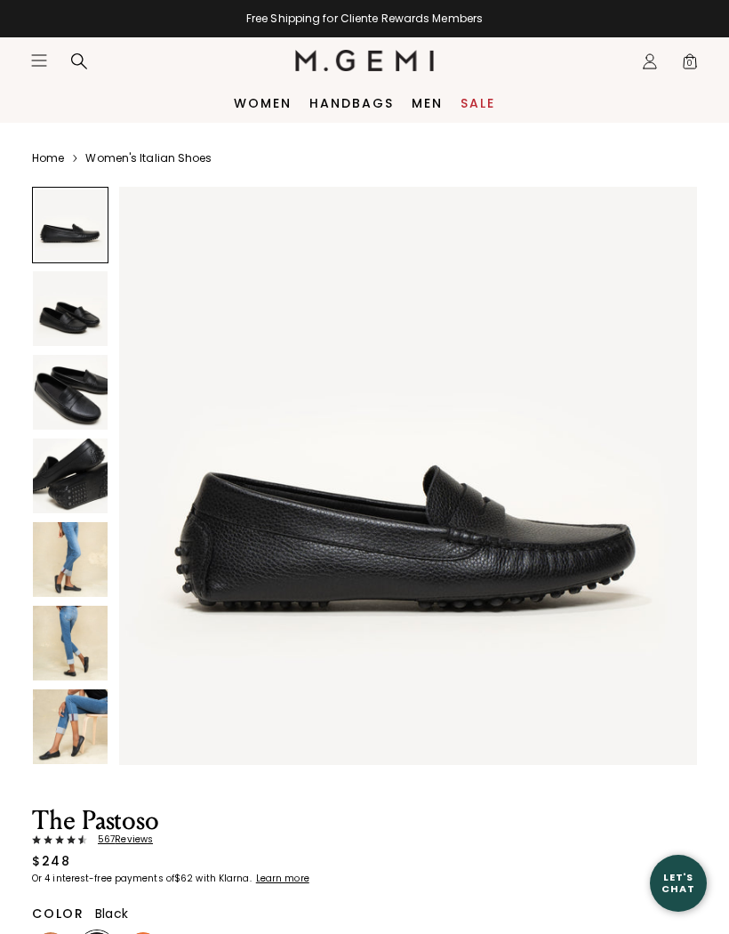
click at [66, 399] on img at bounding box center [70, 392] width 75 height 75
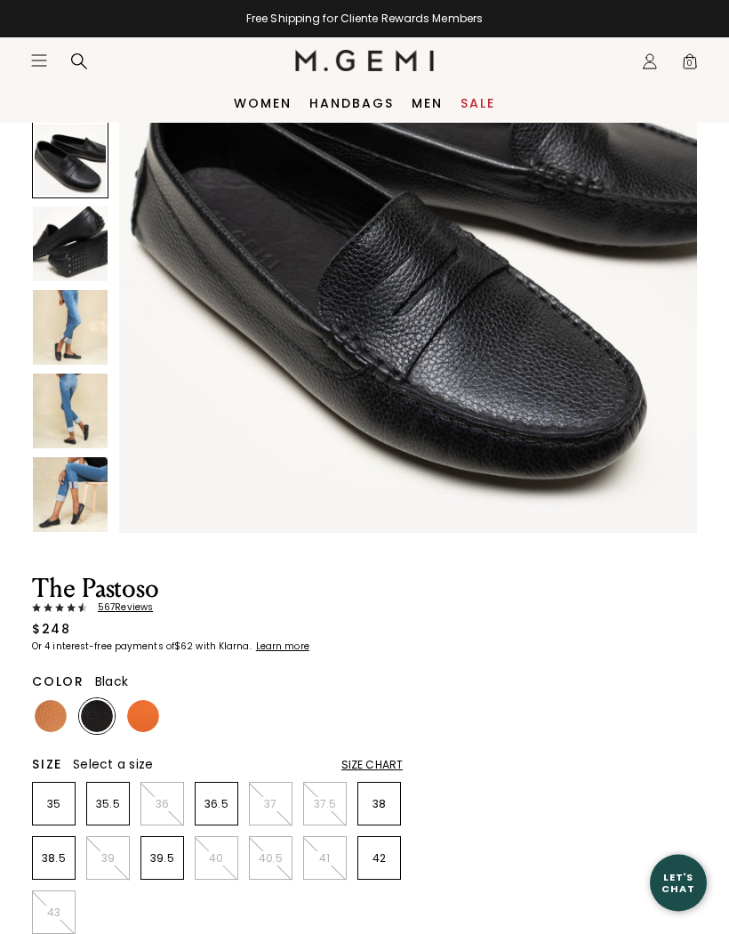
scroll to position [152, 0]
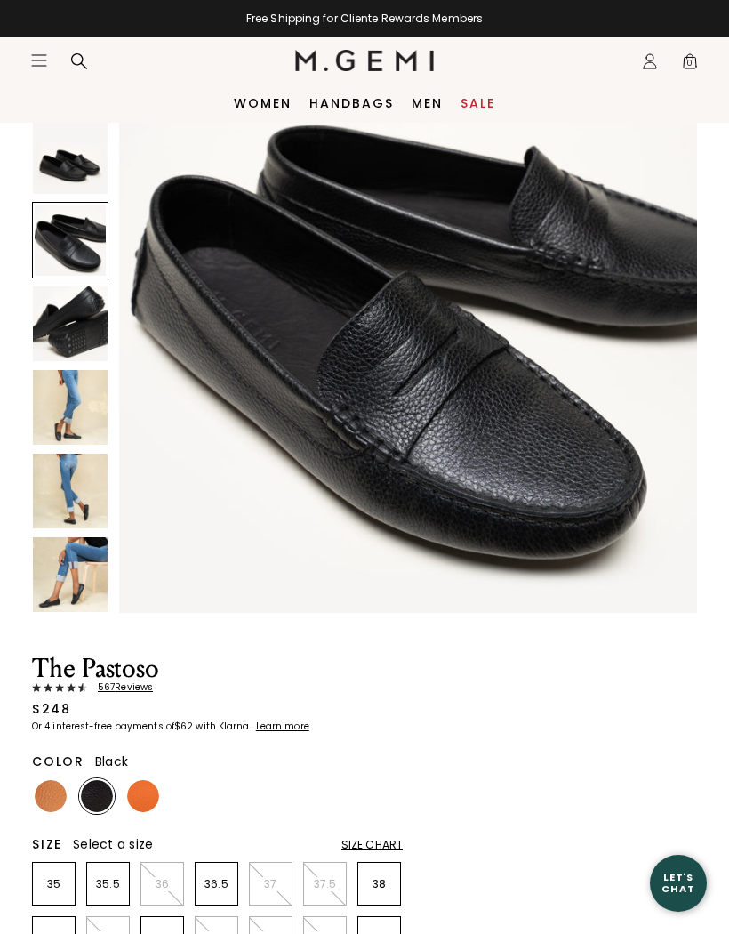
click at [66, 583] on img at bounding box center [70, 574] width 75 height 75
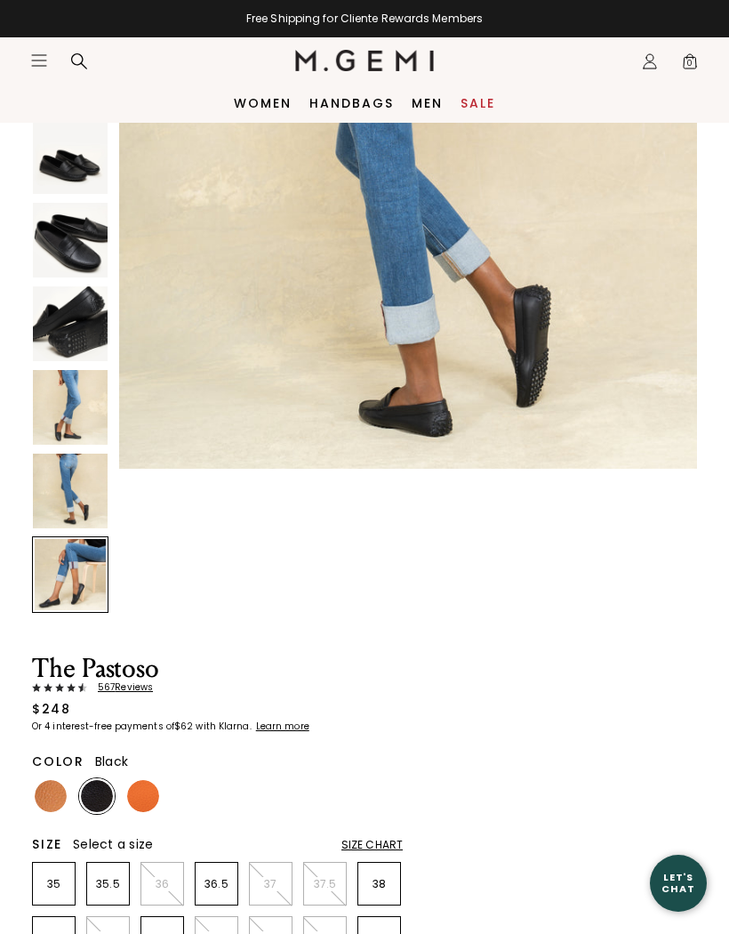
scroll to position [3575, 0]
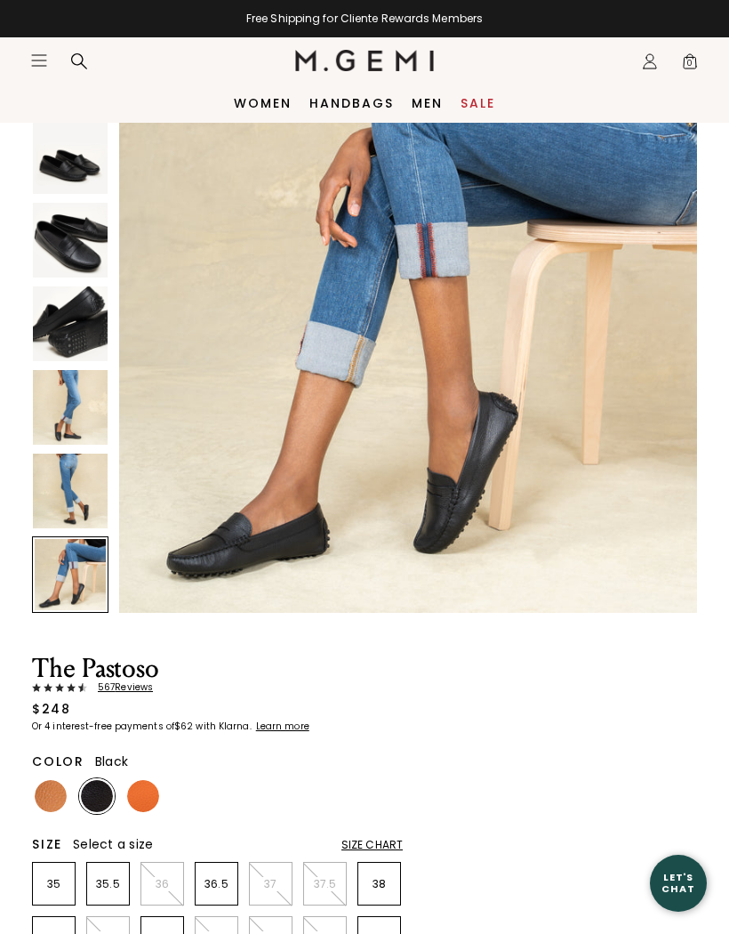
click at [68, 492] on img at bounding box center [70, 491] width 75 height 75
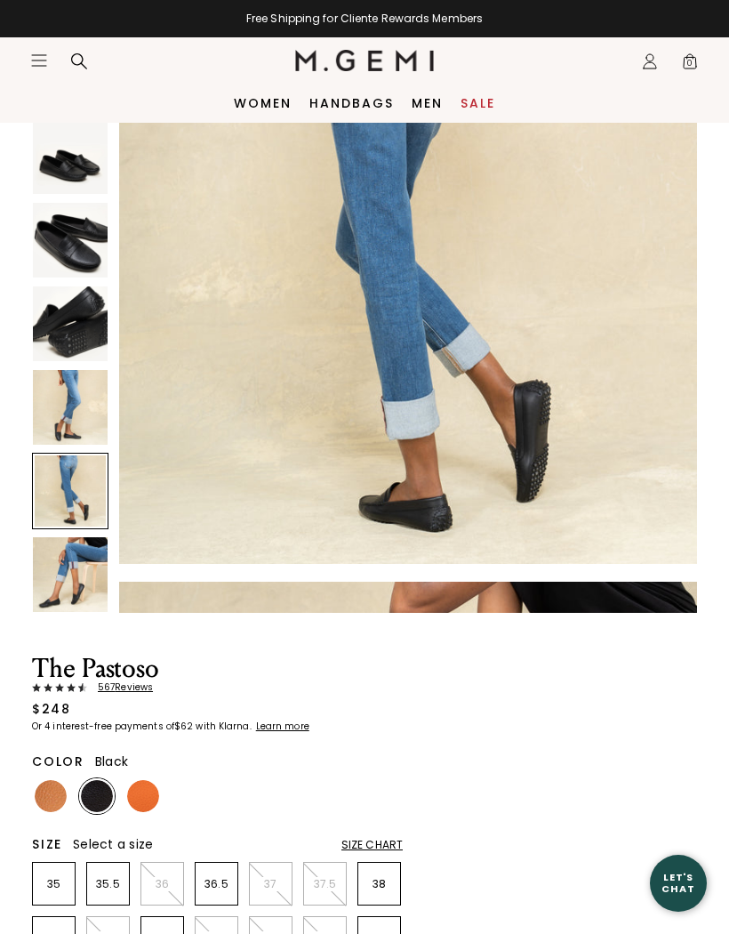
scroll to position [2979, 0]
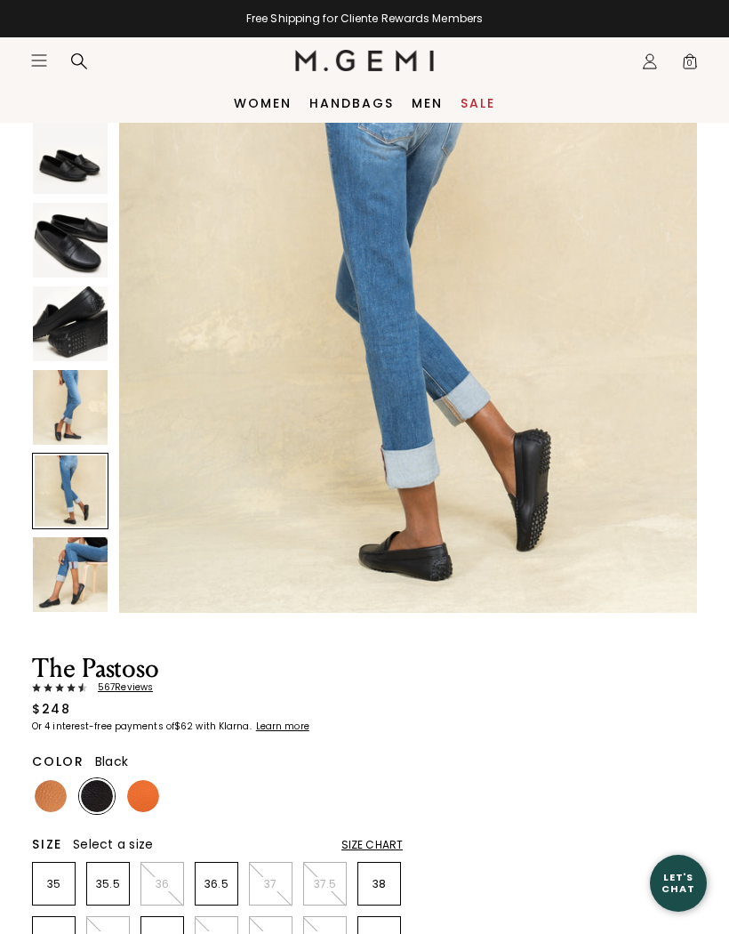
click at [69, 406] on img at bounding box center [70, 407] width 75 height 75
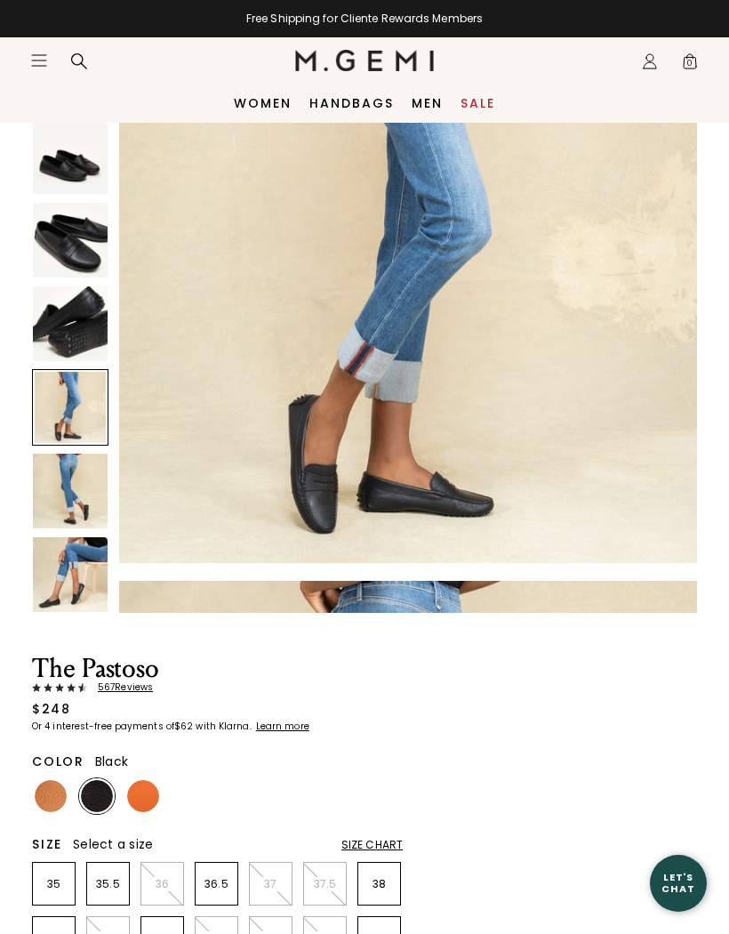
scroll to position [2383, 0]
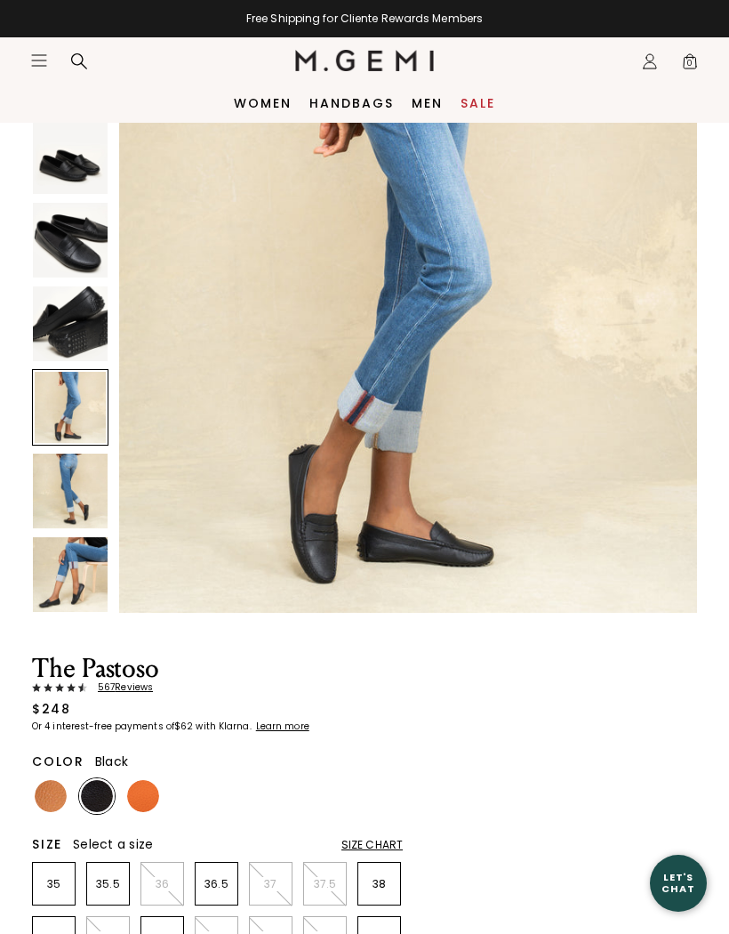
click at [67, 240] on img at bounding box center [70, 240] width 75 height 75
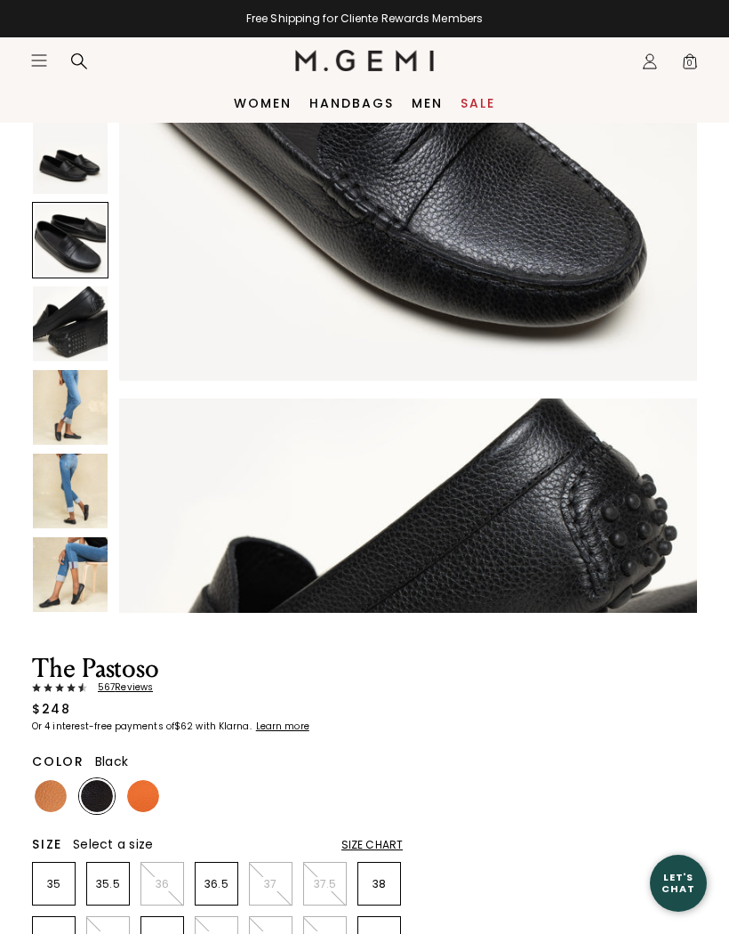
scroll to position [1192, 0]
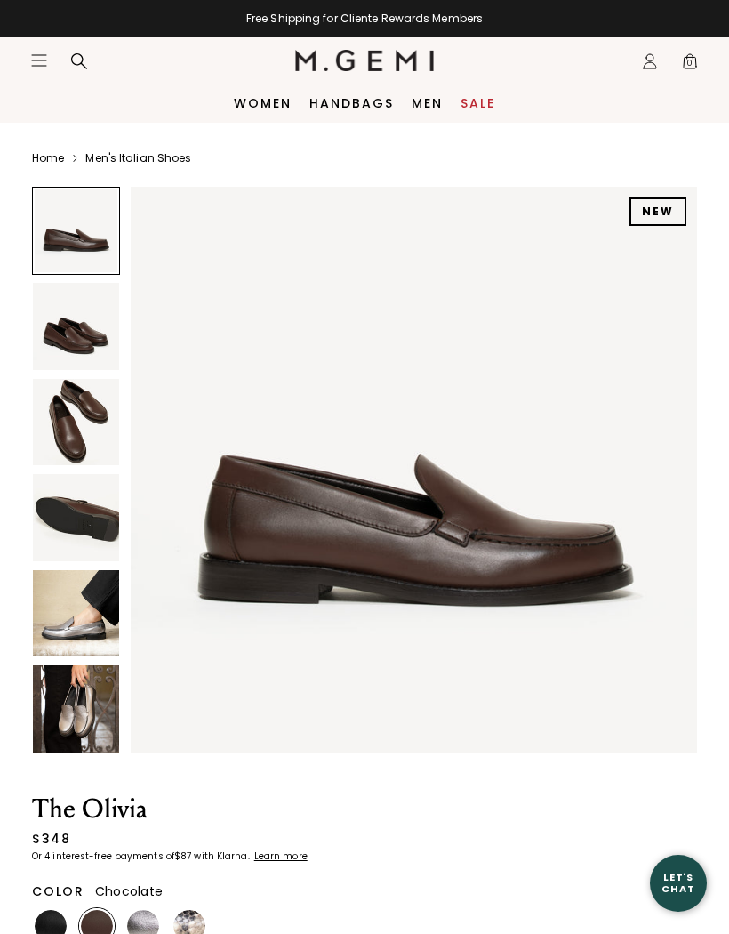
click at [68, 416] on img at bounding box center [76, 422] width 86 height 86
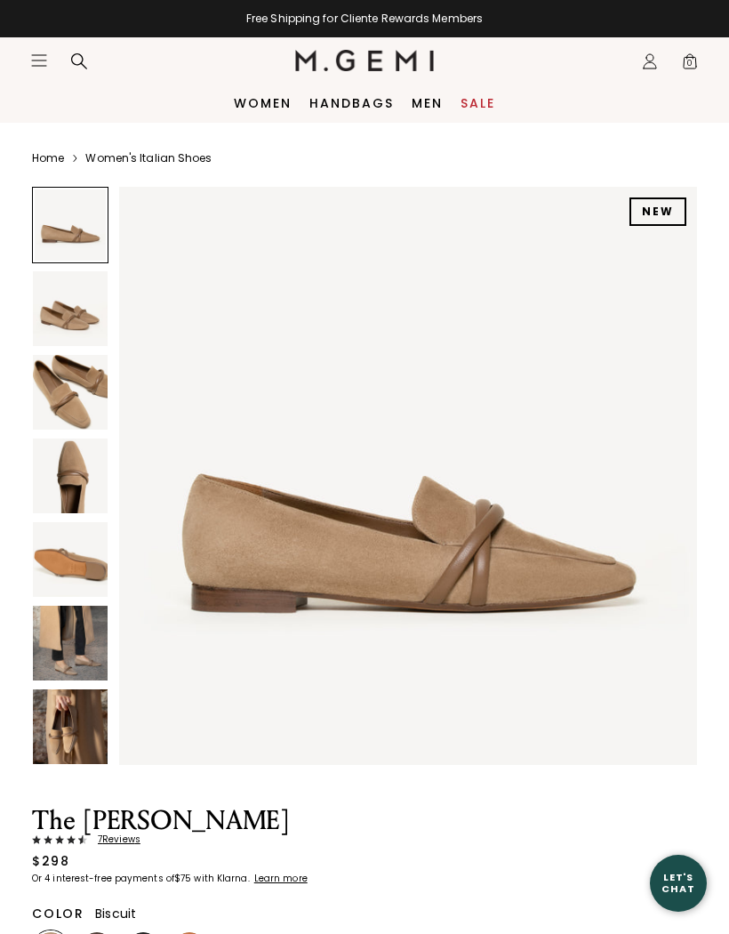
click at [65, 732] on img at bounding box center [70, 726] width 75 height 75
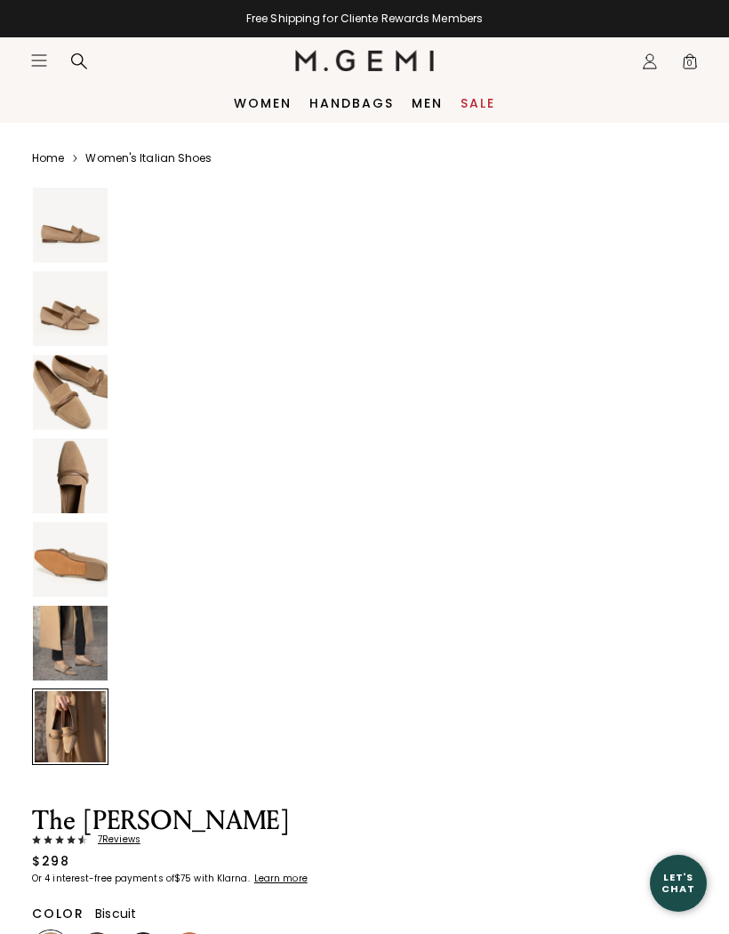
scroll to position [3575, 0]
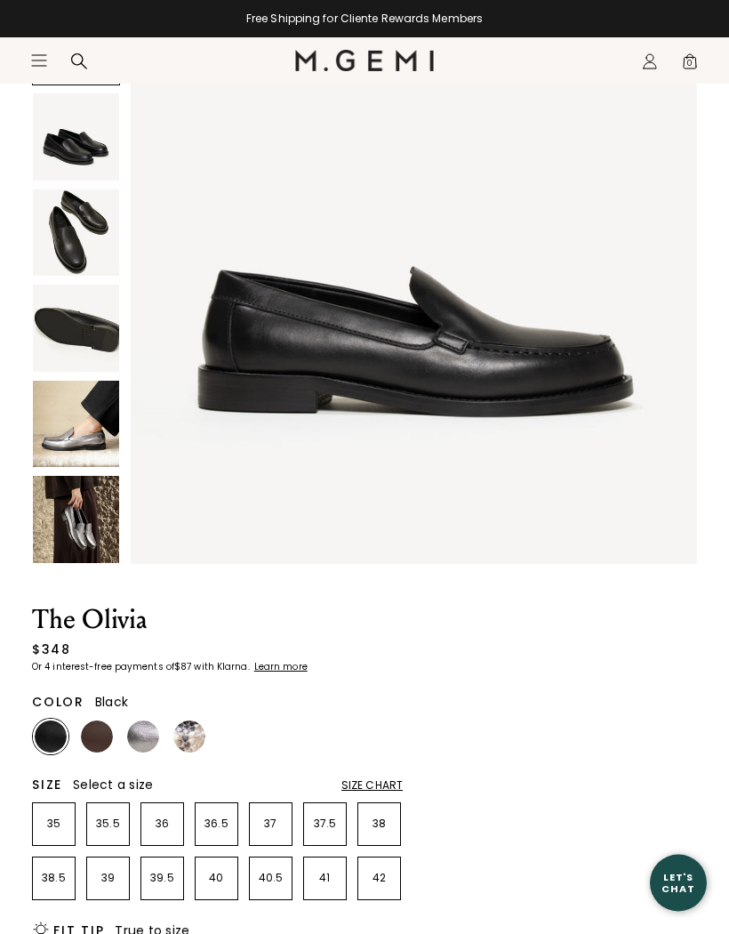
scroll to position [295, 0]
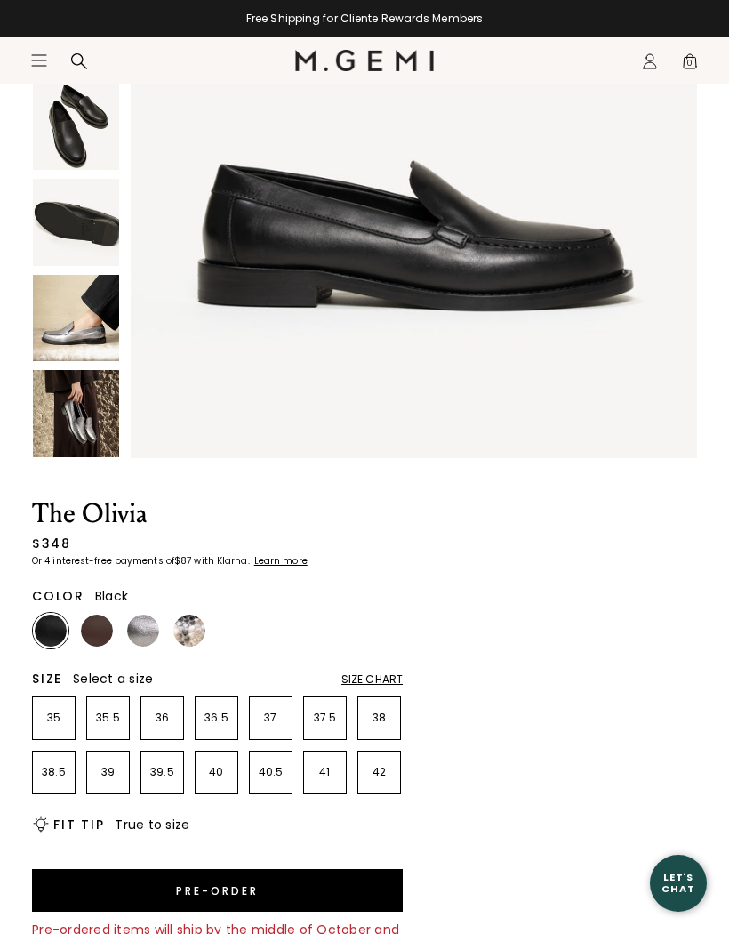
click at [373, 681] on div "Size Chart" at bounding box center [372, 679] width 61 height 14
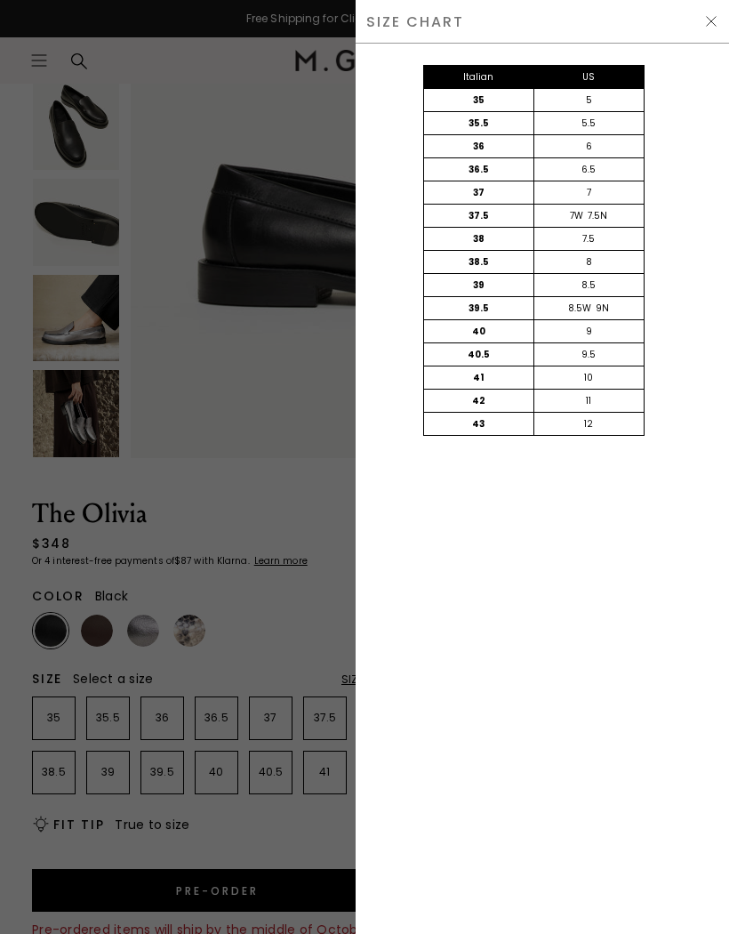
scroll to position [0, 0]
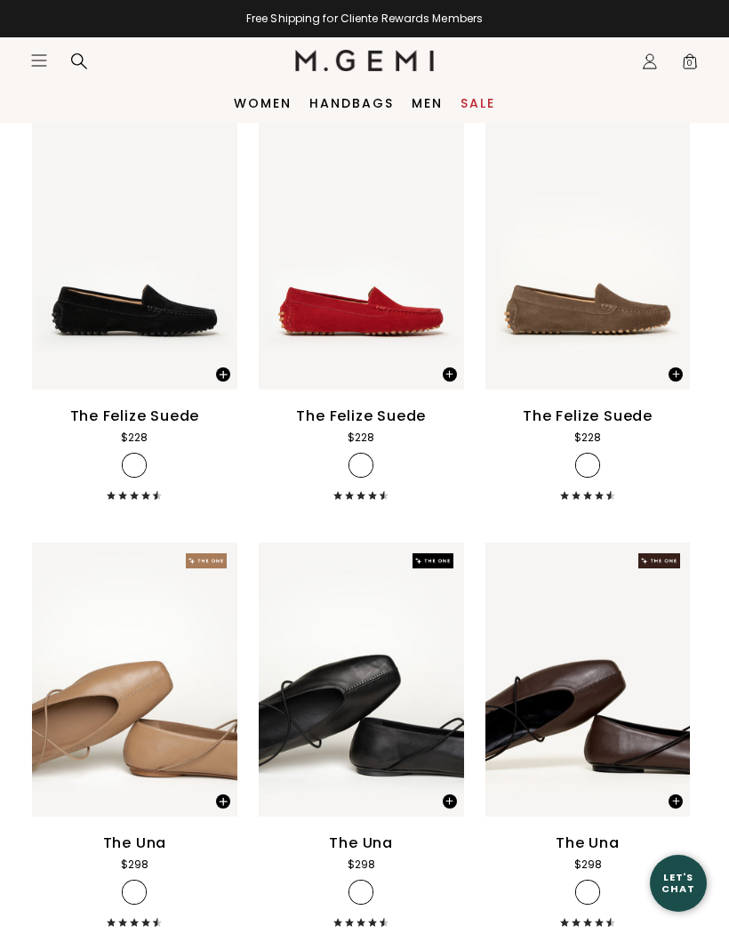
scroll to position [1402, 0]
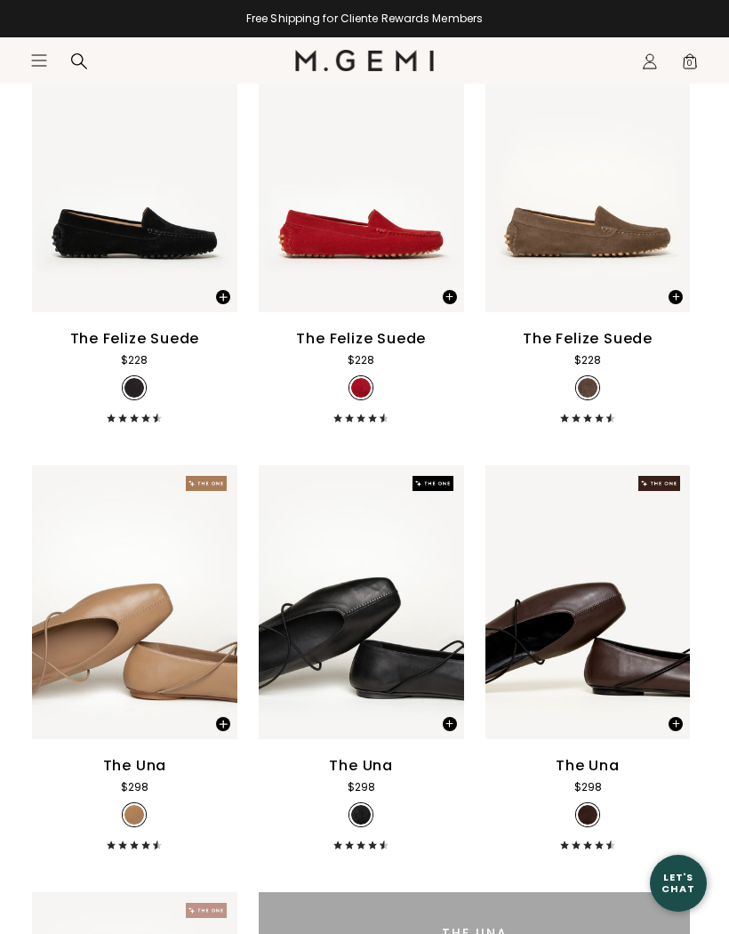
click at [44, 54] on icon "Icons/20x20/hamburger@2x" at bounding box center [39, 61] width 18 height 18
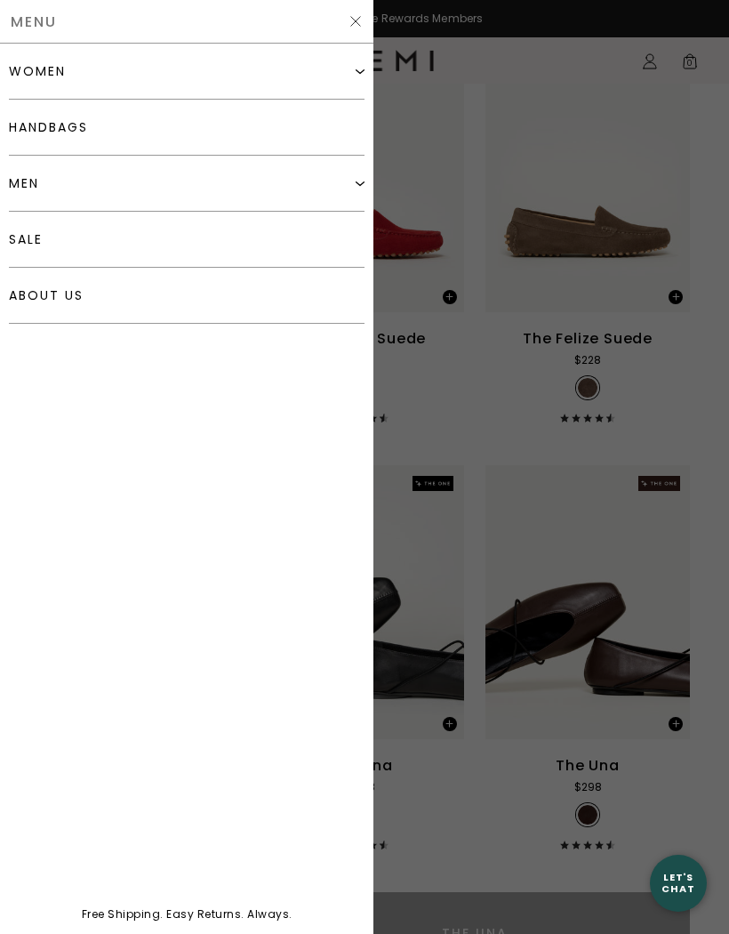
click at [45, 68] on div "women" at bounding box center [37, 71] width 57 height 14
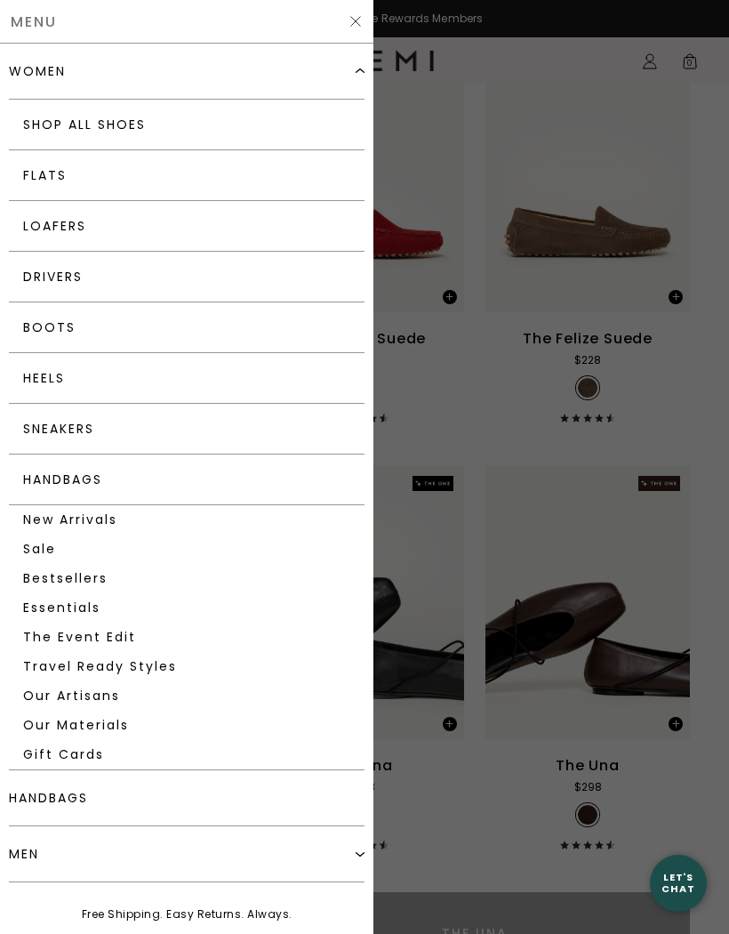
click at [49, 372] on link "Heels" at bounding box center [187, 378] width 356 height 51
click at [67, 425] on link "Sneakers" at bounding box center [187, 429] width 356 height 51
click at [64, 606] on link "Essentials" at bounding box center [187, 607] width 356 height 29
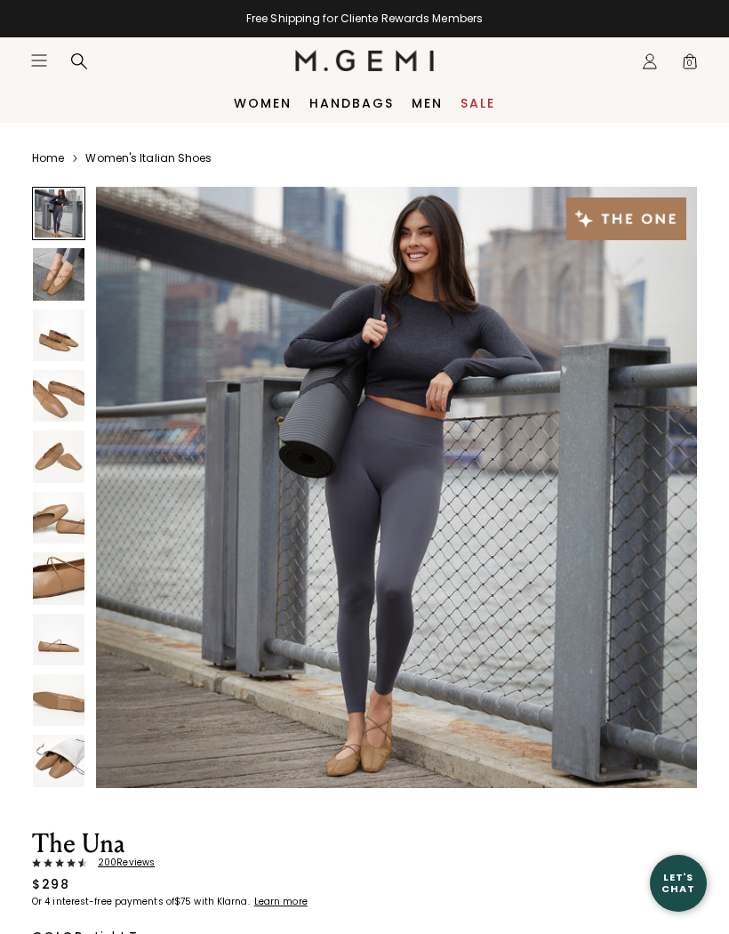
click at [60, 757] on img at bounding box center [59, 761] width 52 height 52
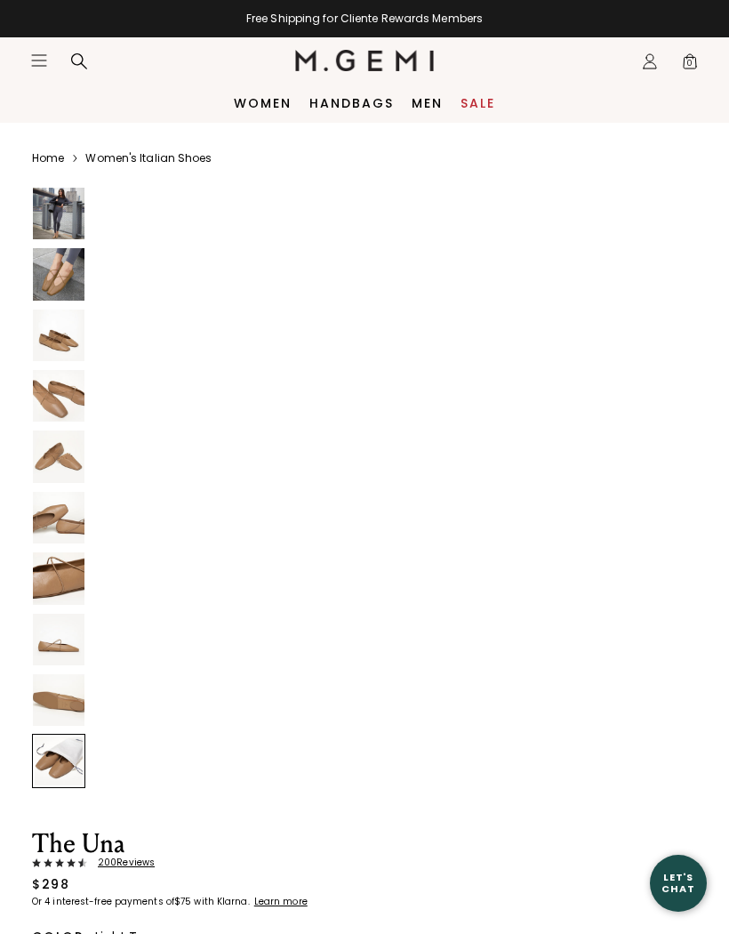
scroll to position [5568, 0]
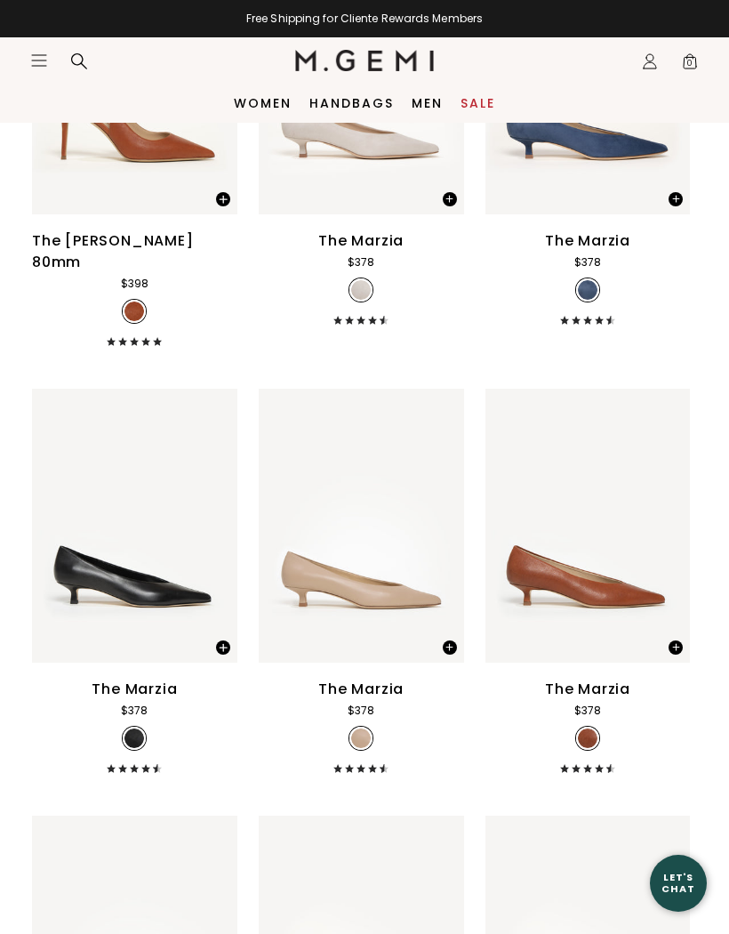
scroll to position [3382, 0]
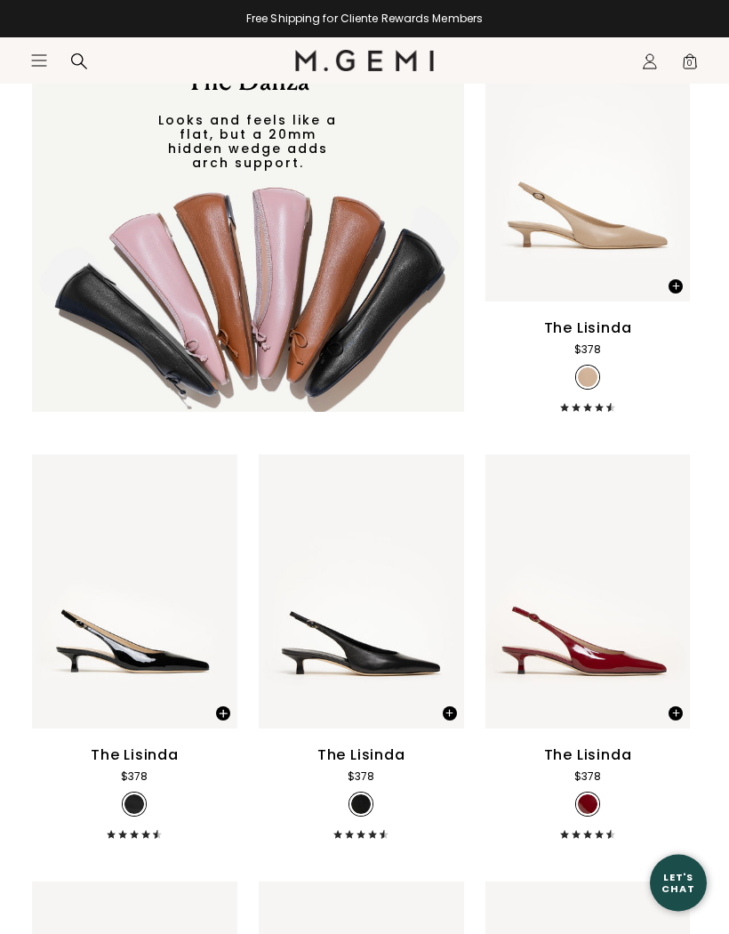
scroll to position [4441, 0]
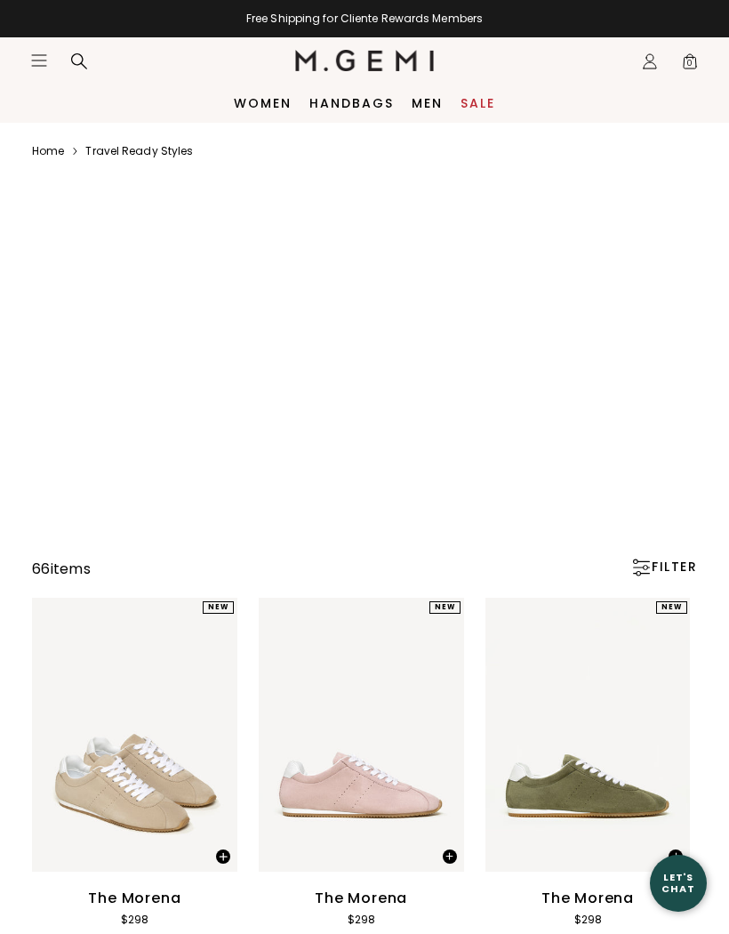
click at [42, 52] on icon "Icons/20x20/hamburger@2x" at bounding box center [39, 61] width 18 height 18
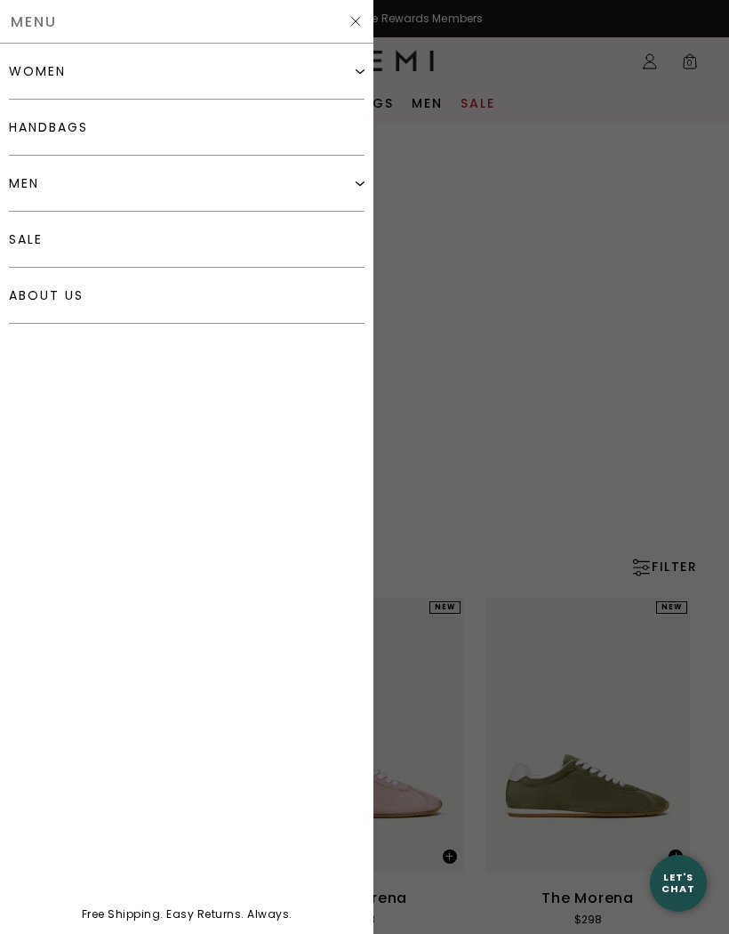
click at [27, 230] on link "sale" at bounding box center [187, 240] width 356 height 56
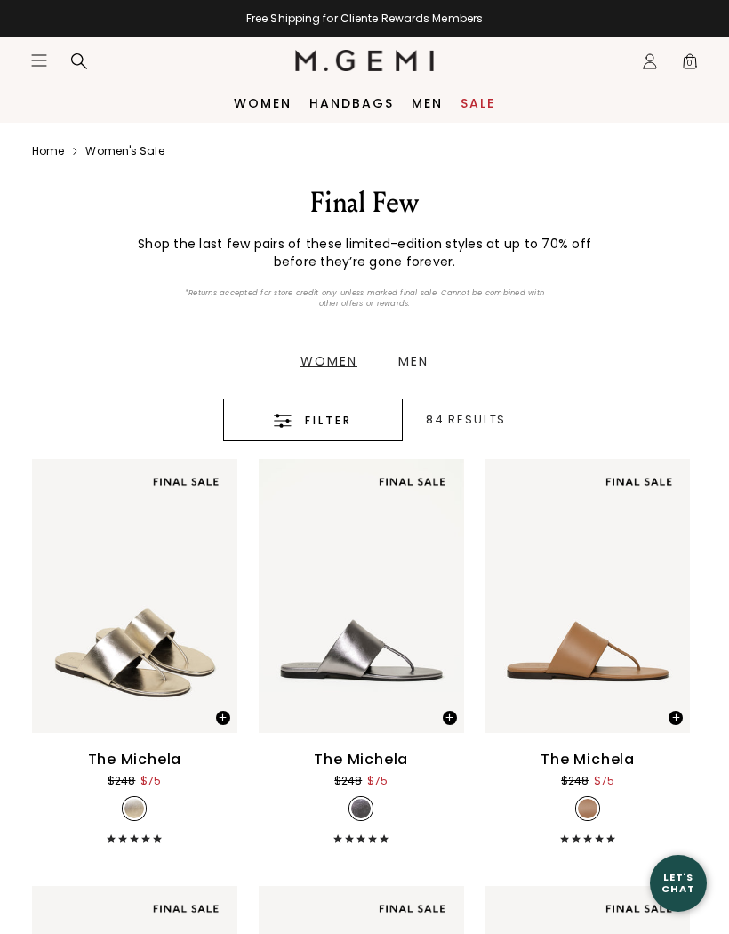
click at [291, 417] on icon "button" at bounding box center [283, 421] width 18 height 14
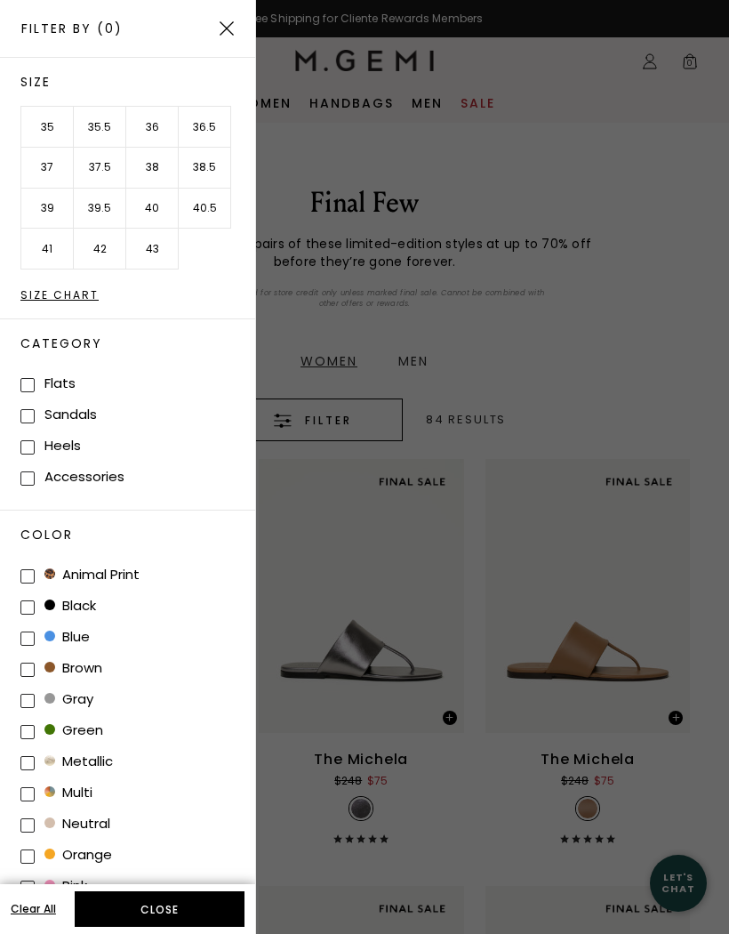
click at [39, 233] on li "41" at bounding box center [47, 249] width 52 height 41
click at [139, 910] on button "Apply (1)" at bounding box center [160, 909] width 170 height 36
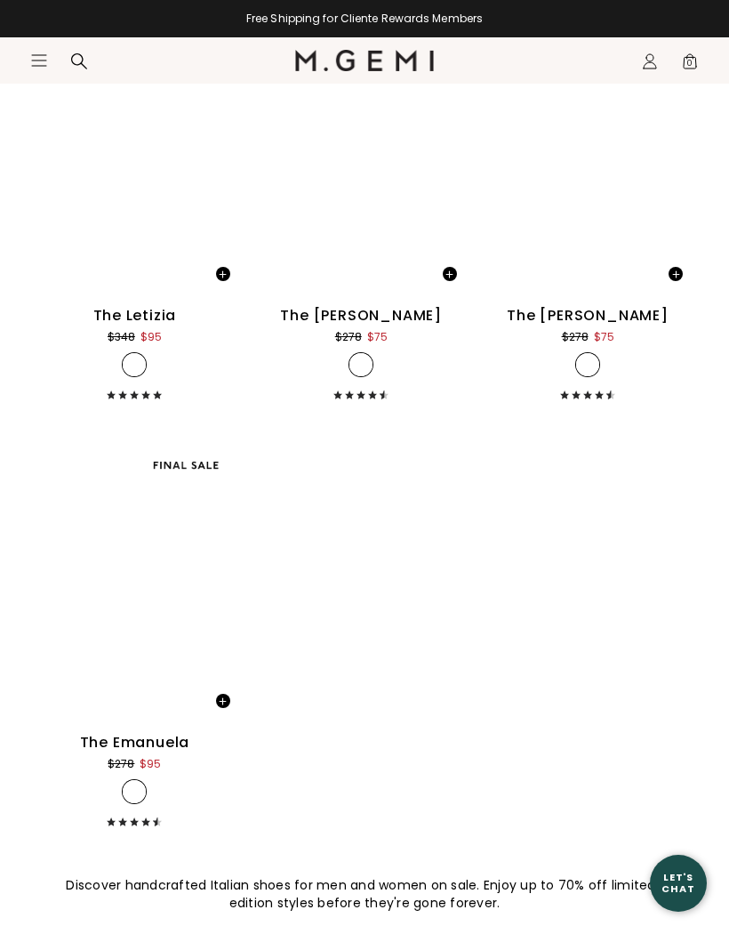
scroll to position [2614, 0]
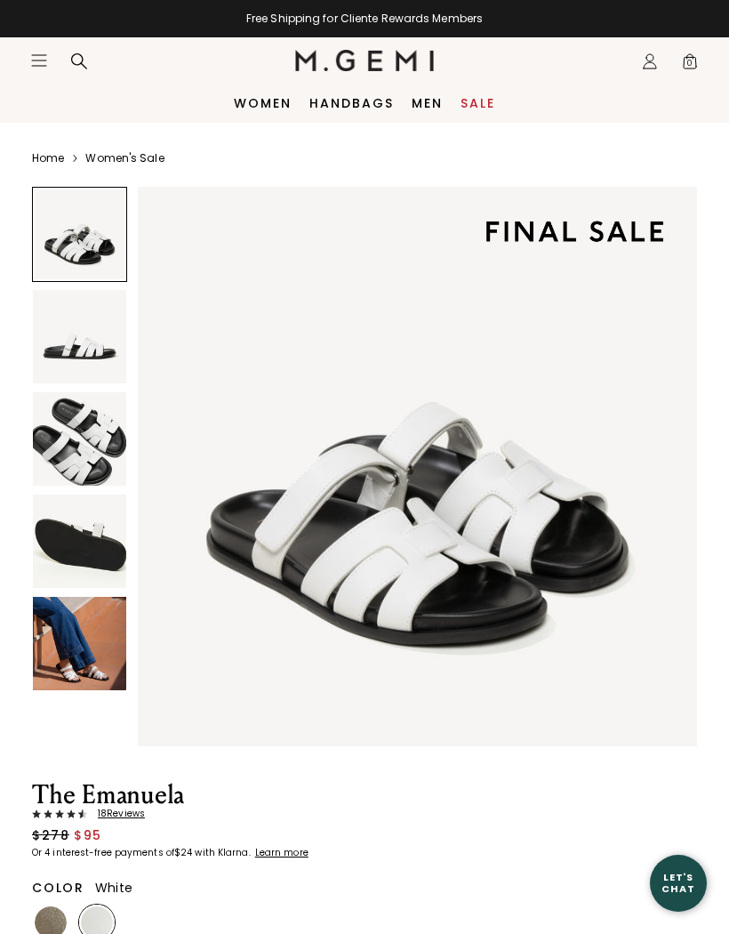
click at [79, 449] on img at bounding box center [79, 438] width 93 height 93
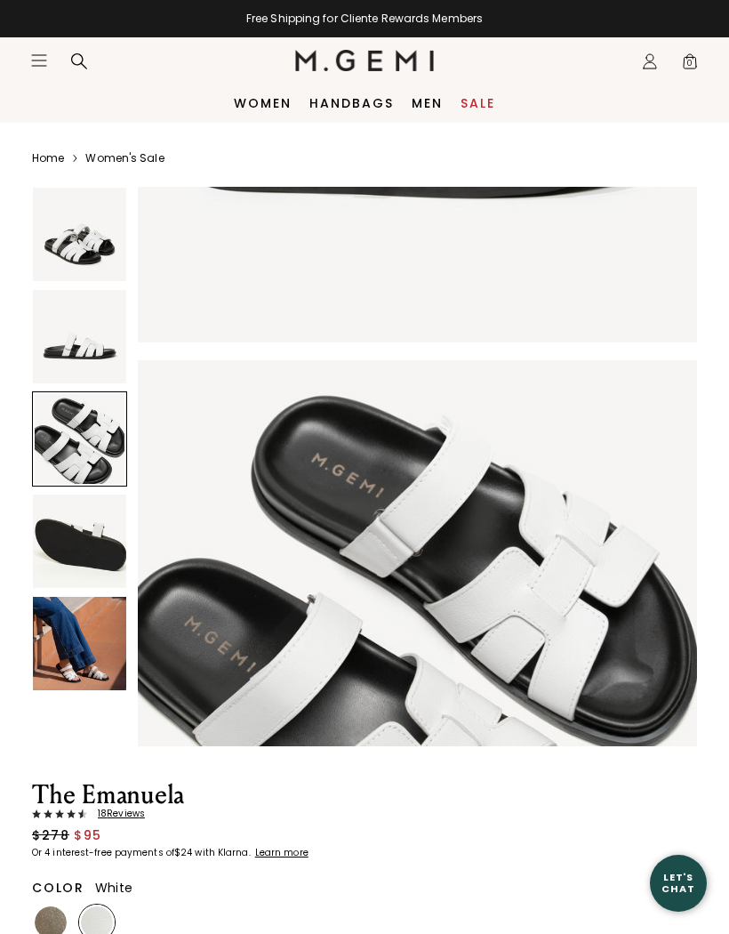
scroll to position [1154, 0]
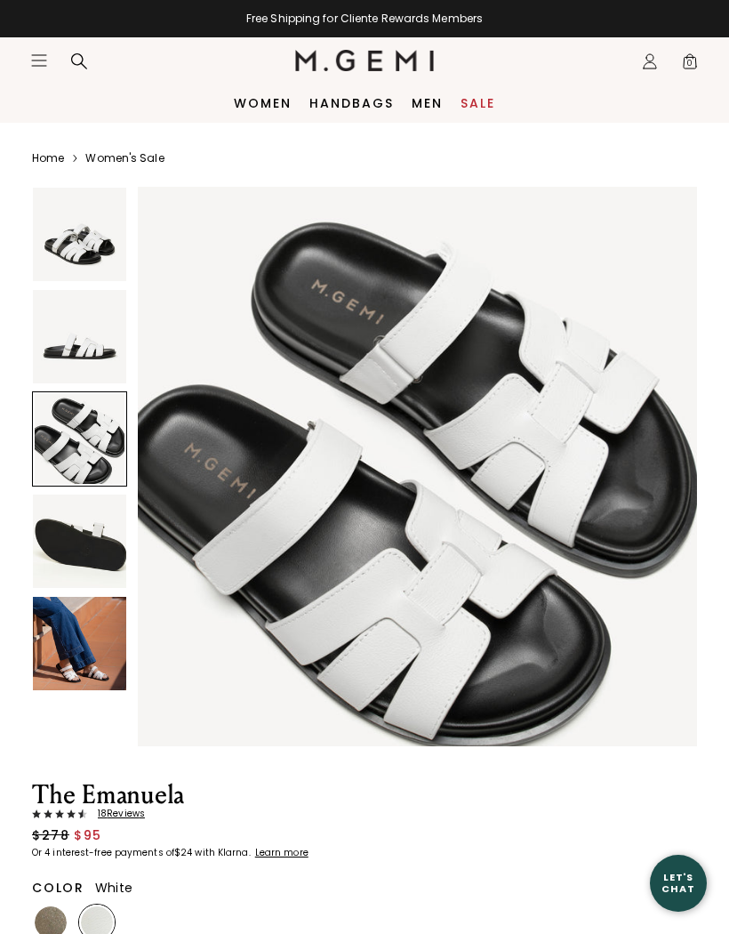
click at [75, 656] on img at bounding box center [79, 643] width 93 height 93
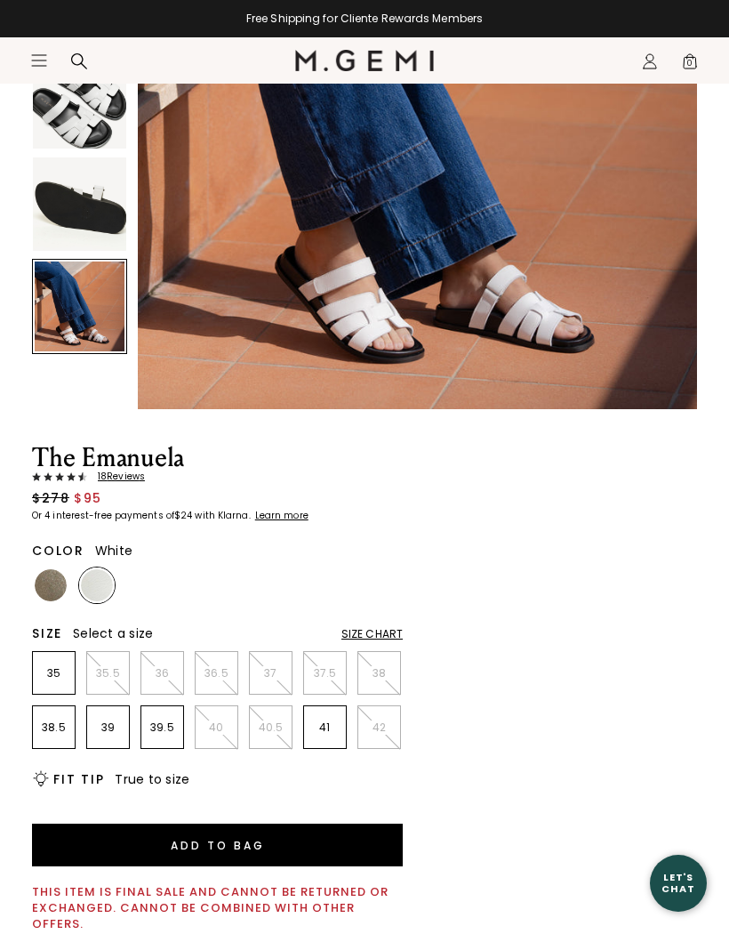
scroll to position [370, 0]
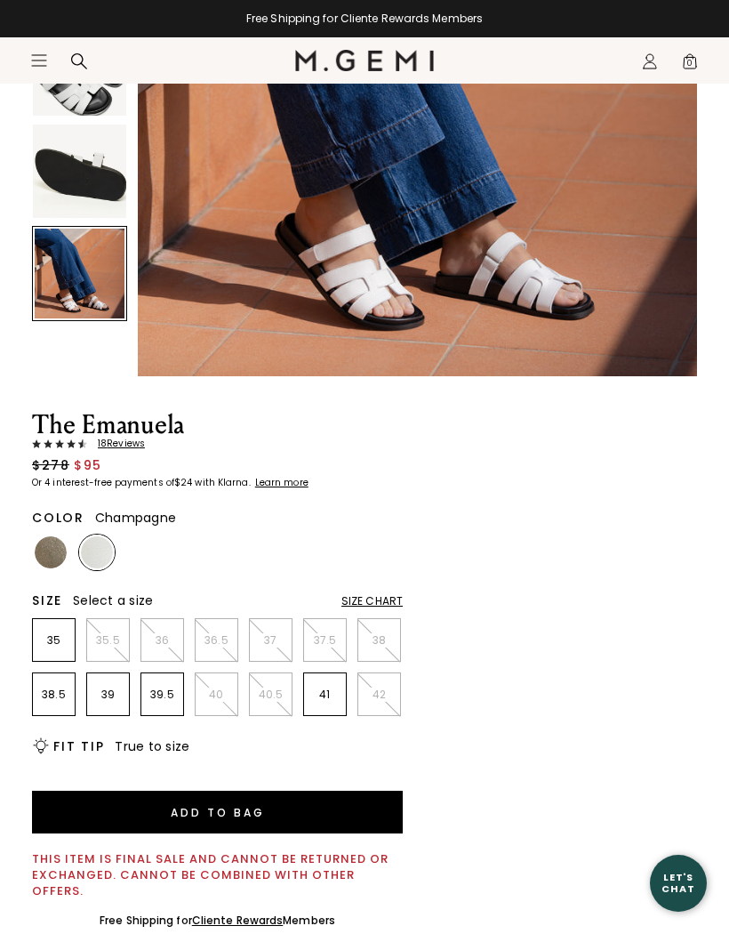
click at [44, 552] on img at bounding box center [51, 552] width 32 height 32
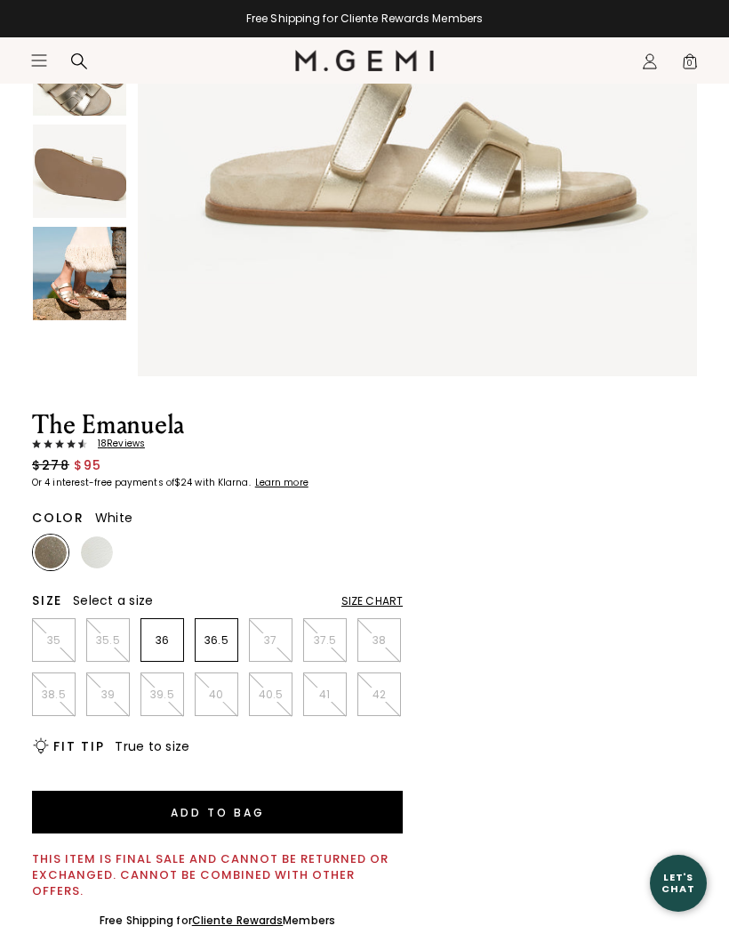
click at [100, 542] on img at bounding box center [97, 552] width 32 height 32
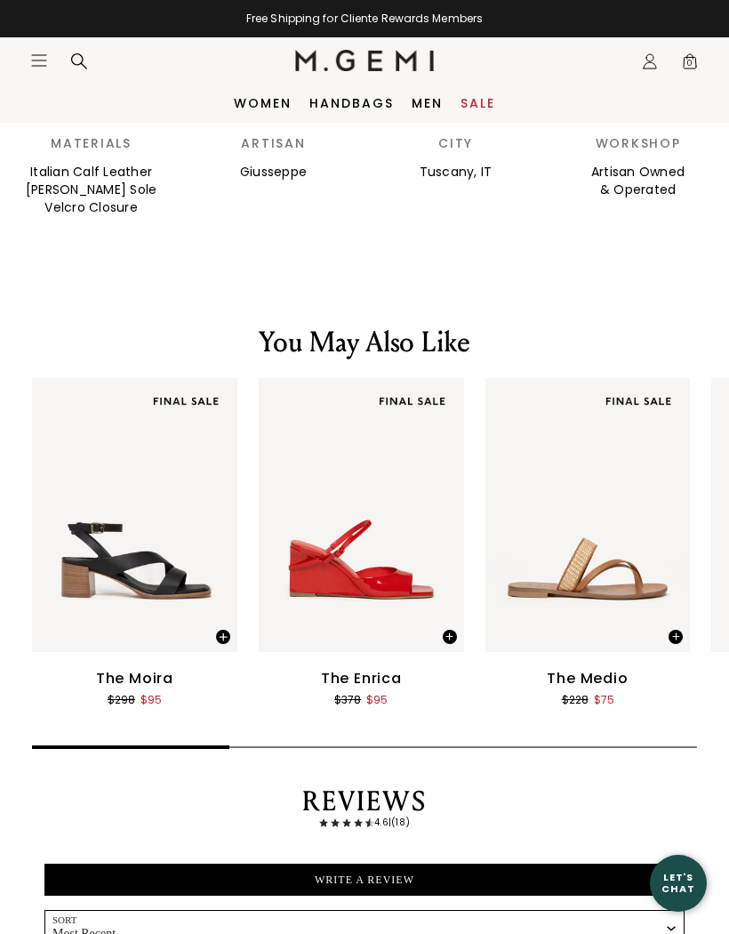
scroll to position [4, 0]
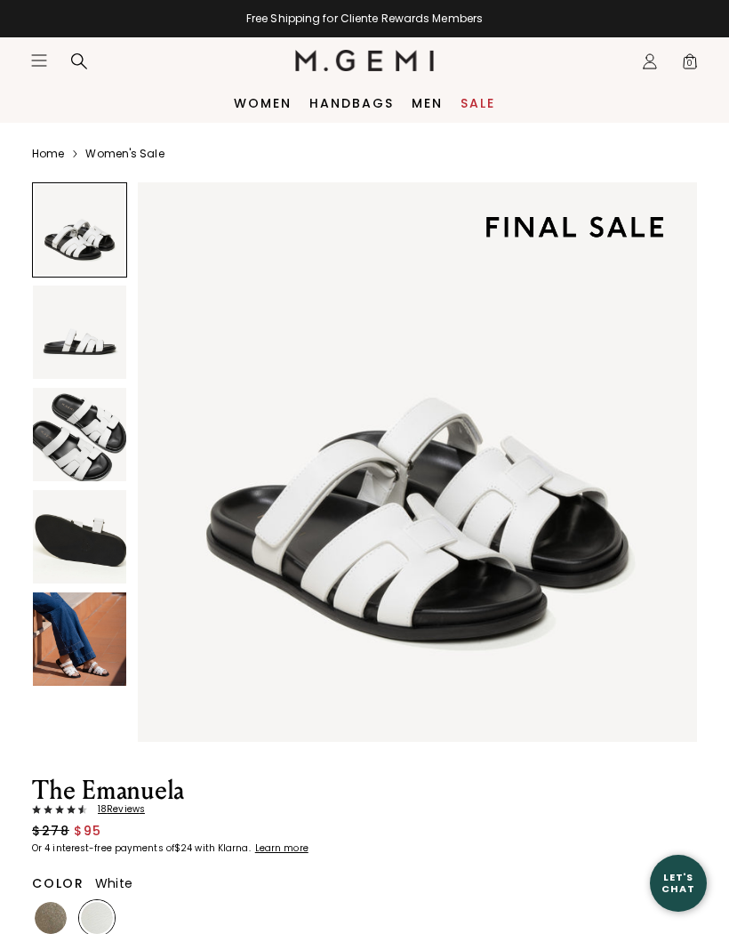
click at [79, 451] on img at bounding box center [79, 434] width 93 height 93
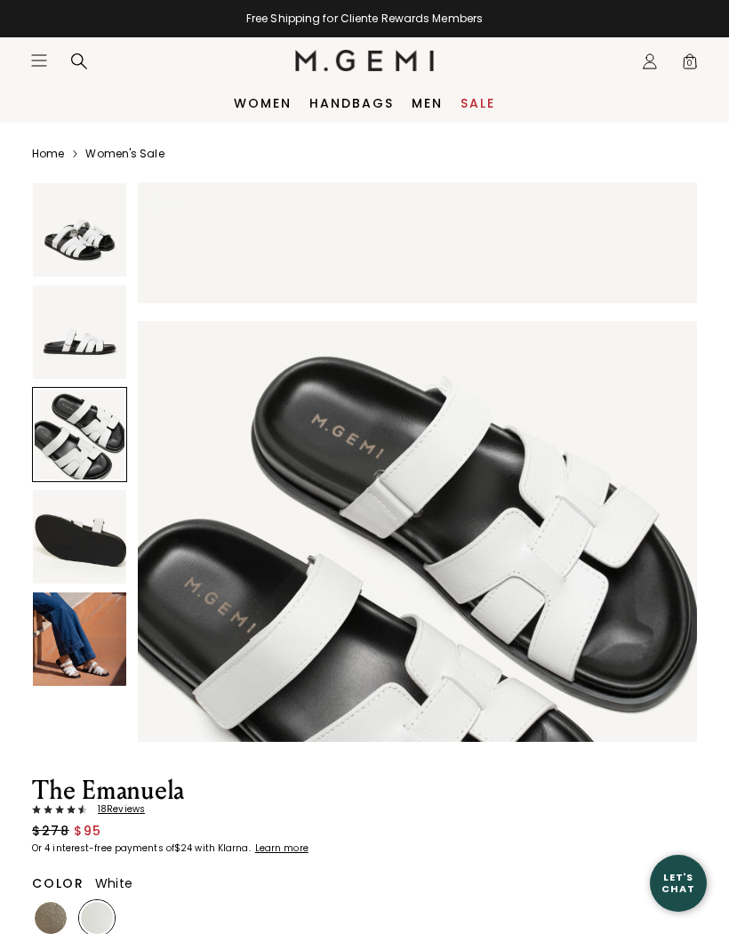
scroll to position [1154, 0]
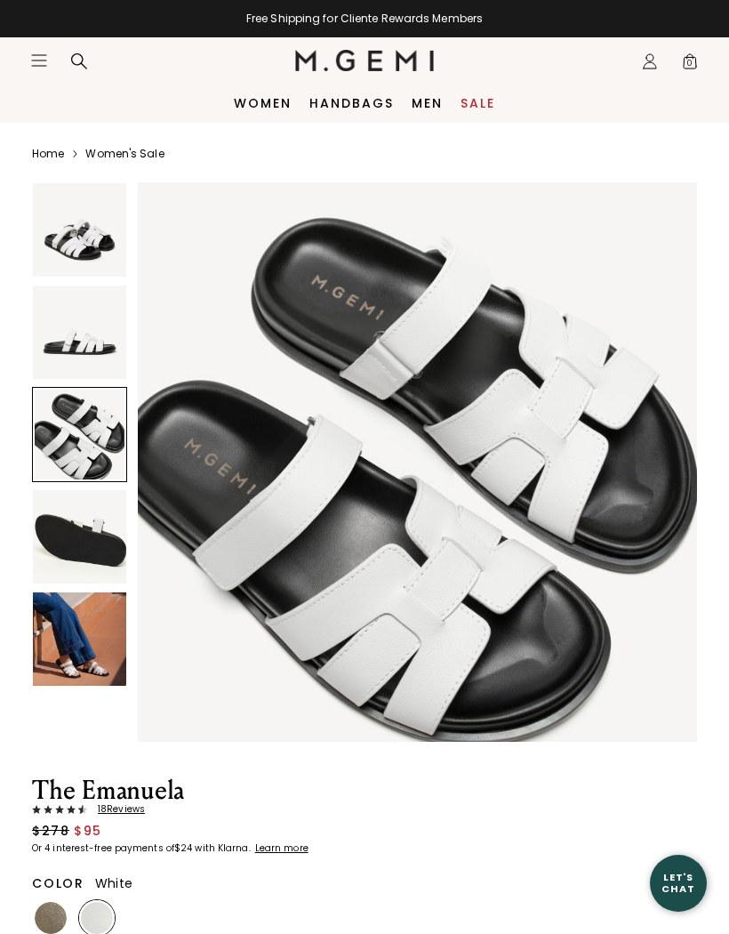
click at [73, 650] on img at bounding box center [79, 638] width 93 height 93
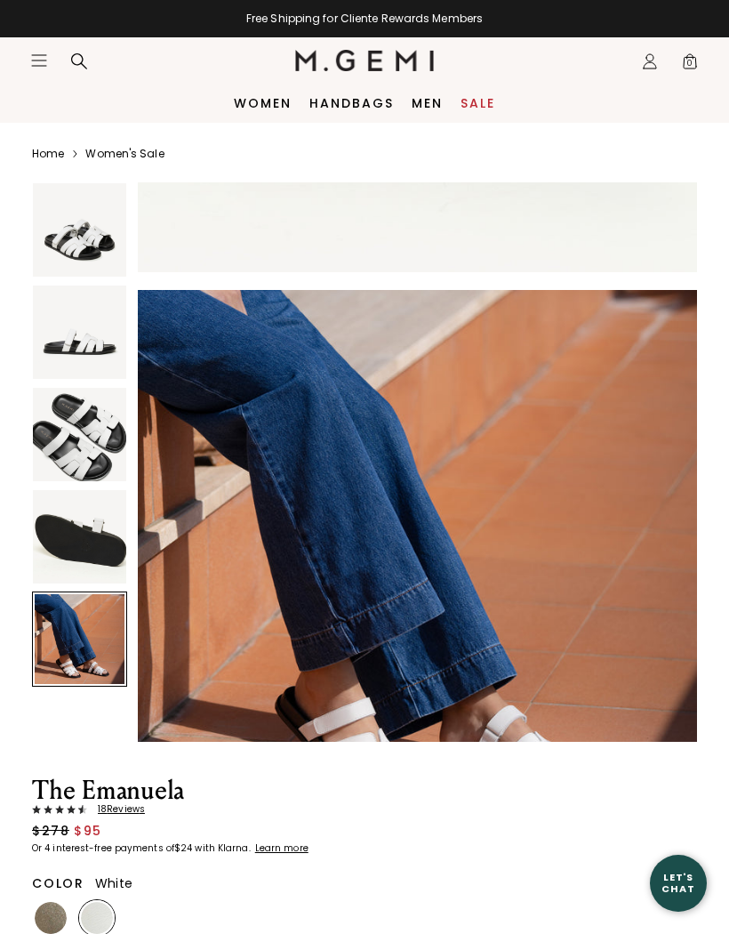
scroll to position [2309, 0]
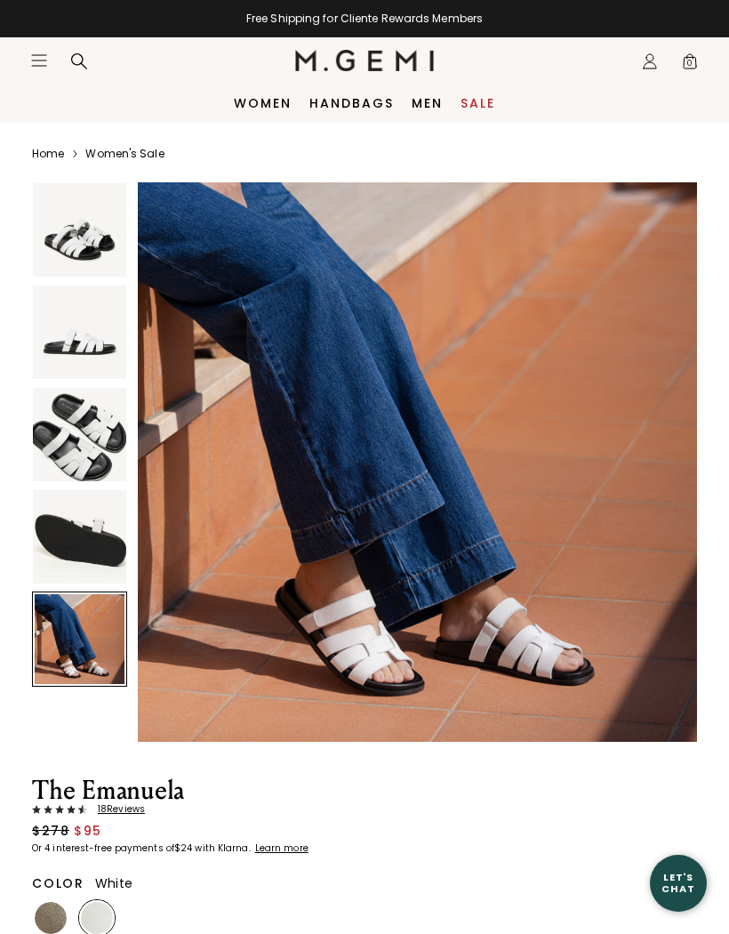
click at [67, 430] on img at bounding box center [79, 434] width 93 height 93
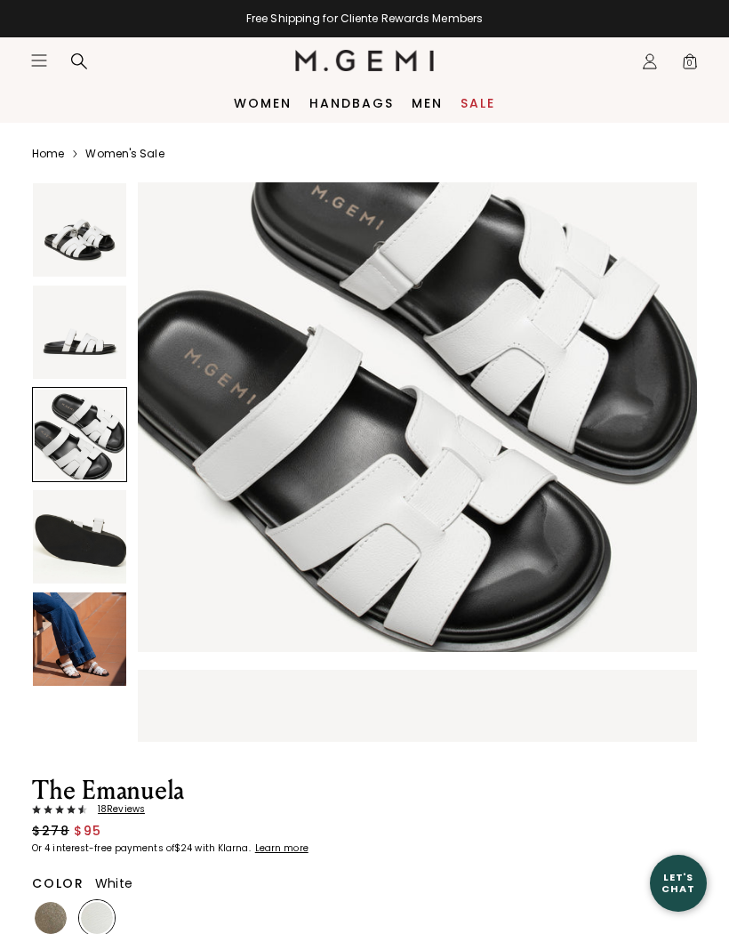
scroll to position [1154, 0]
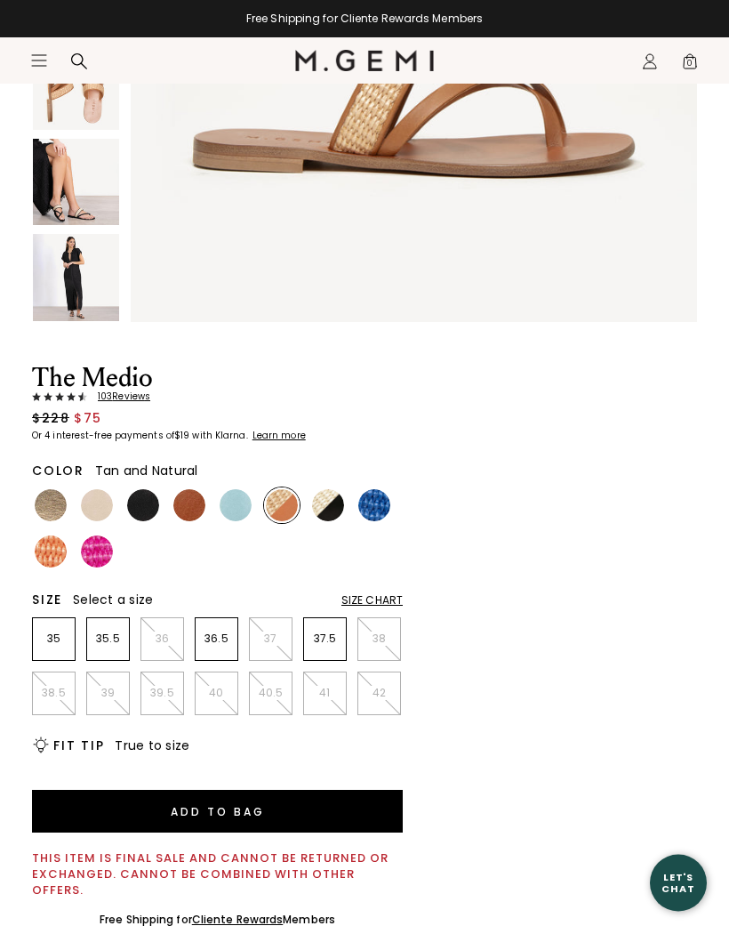
scroll to position [431, 0]
click at [45, 502] on img at bounding box center [51, 505] width 32 height 32
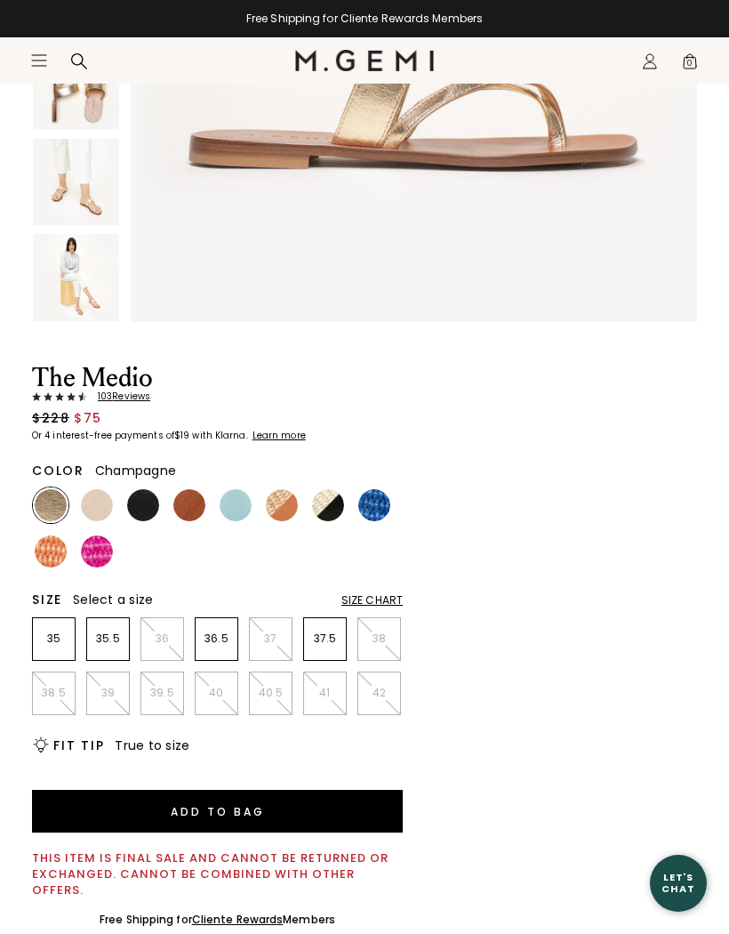
click at [96, 502] on img at bounding box center [97, 505] width 32 height 32
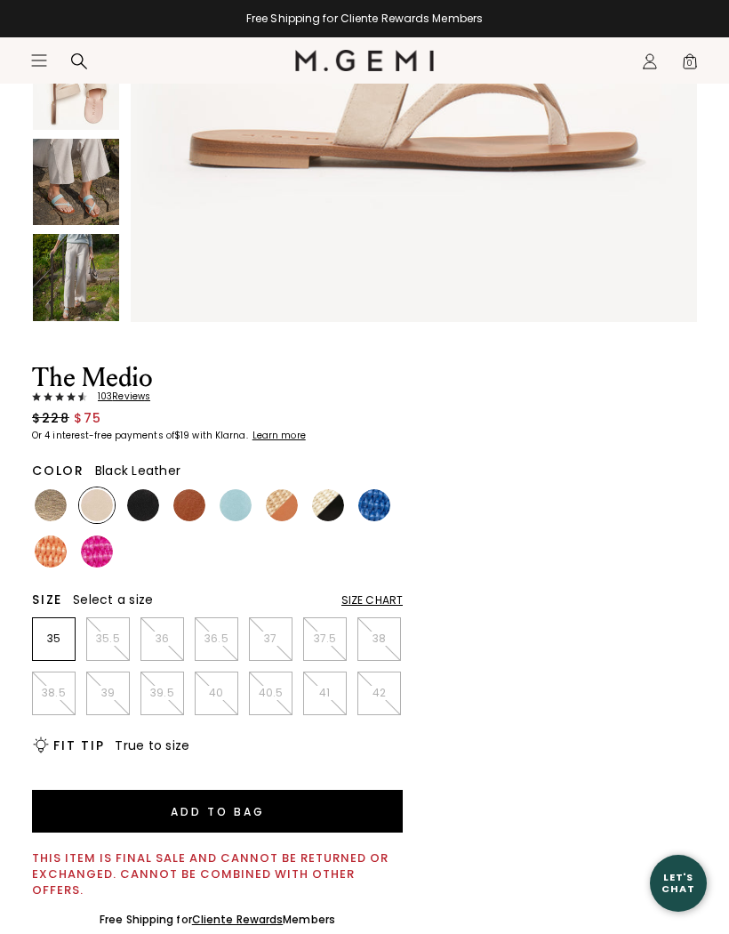
click at [135, 500] on img at bounding box center [143, 505] width 32 height 32
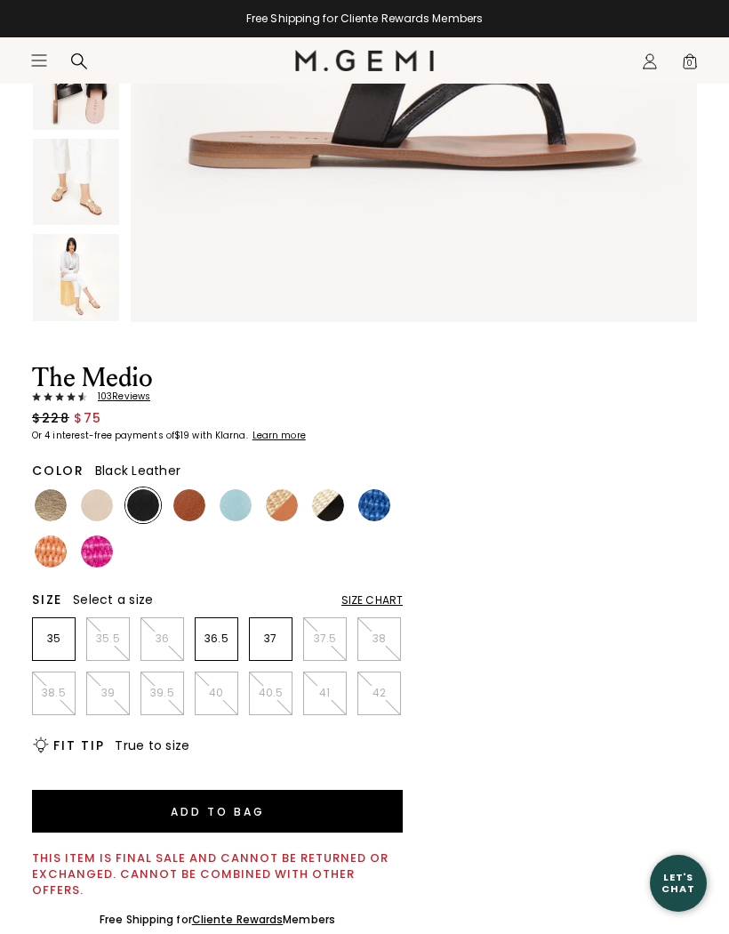
click at [186, 501] on img at bounding box center [189, 505] width 32 height 32
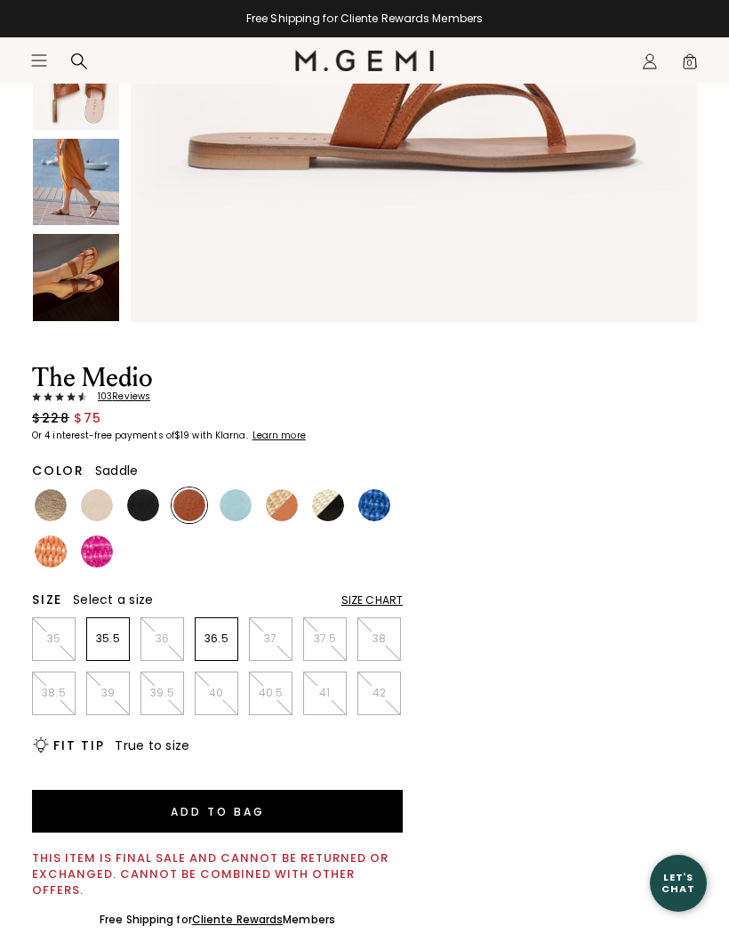
click at [233, 502] on img at bounding box center [236, 505] width 32 height 32
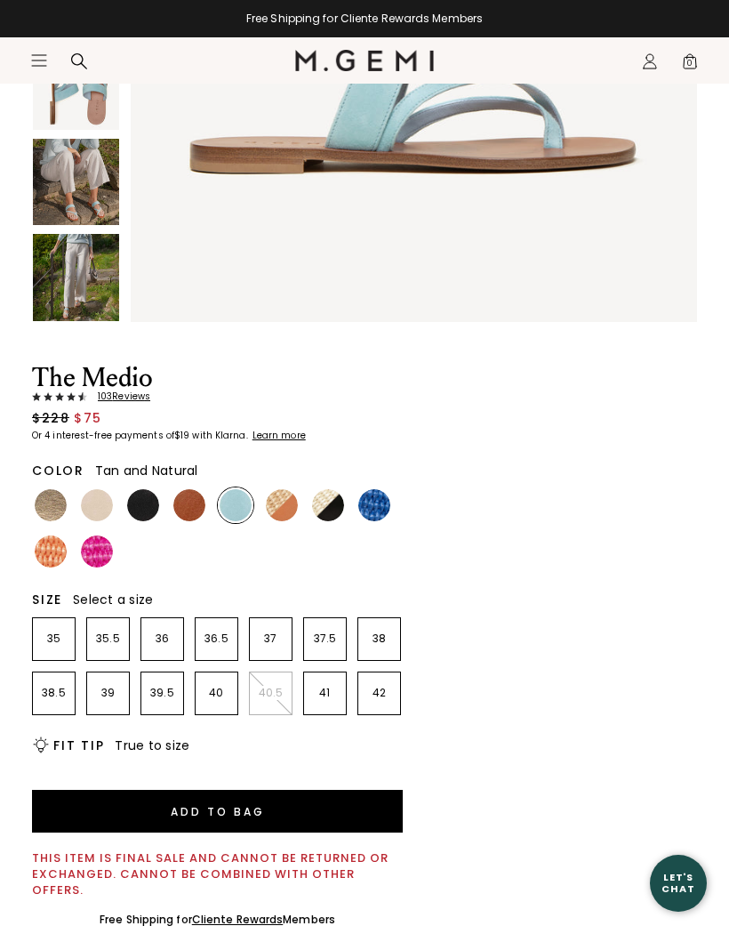
click at [278, 506] on img at bounding box center [282, 505] width 32 height 32
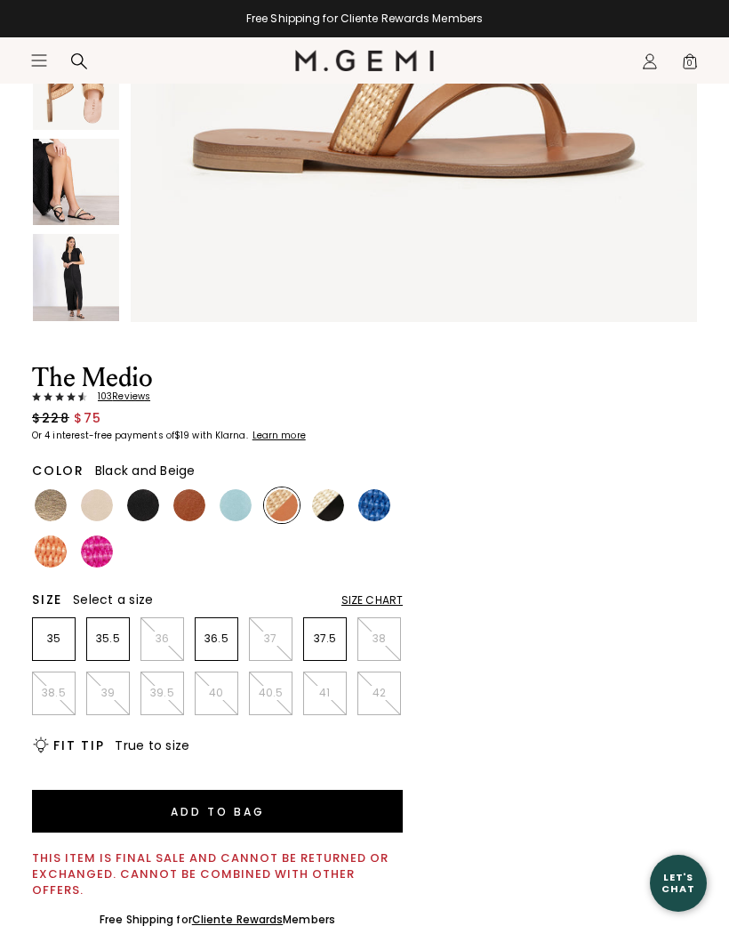
click at [323, 501] on img at bounding box center [328, 505] width 32 height 32
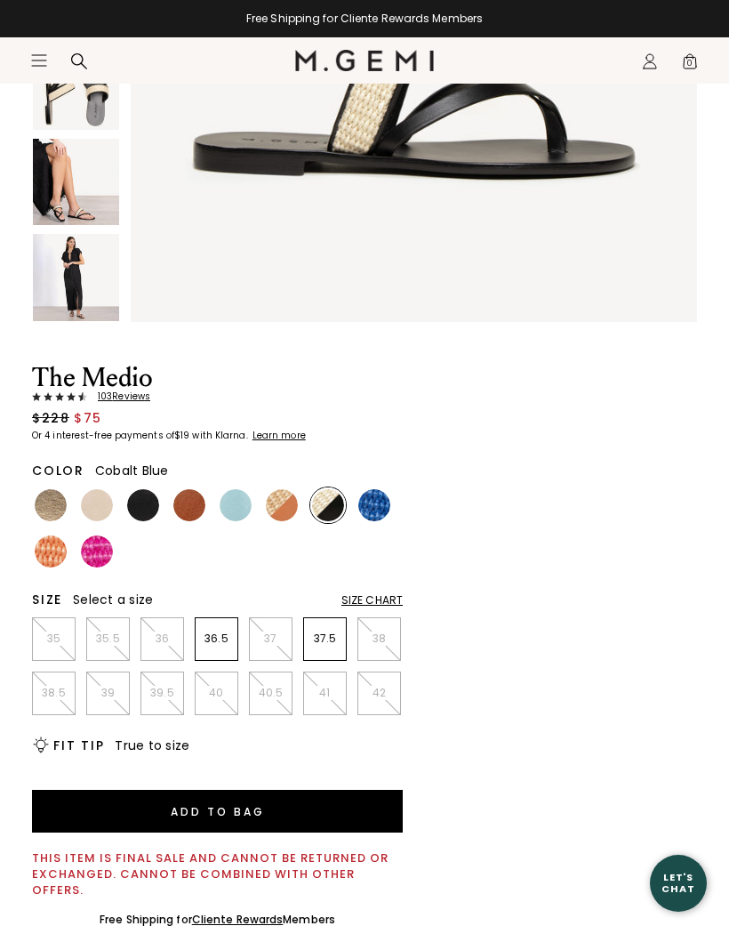
click at [374, 501] on img at bounding box center [374, 505] width 32 height 32
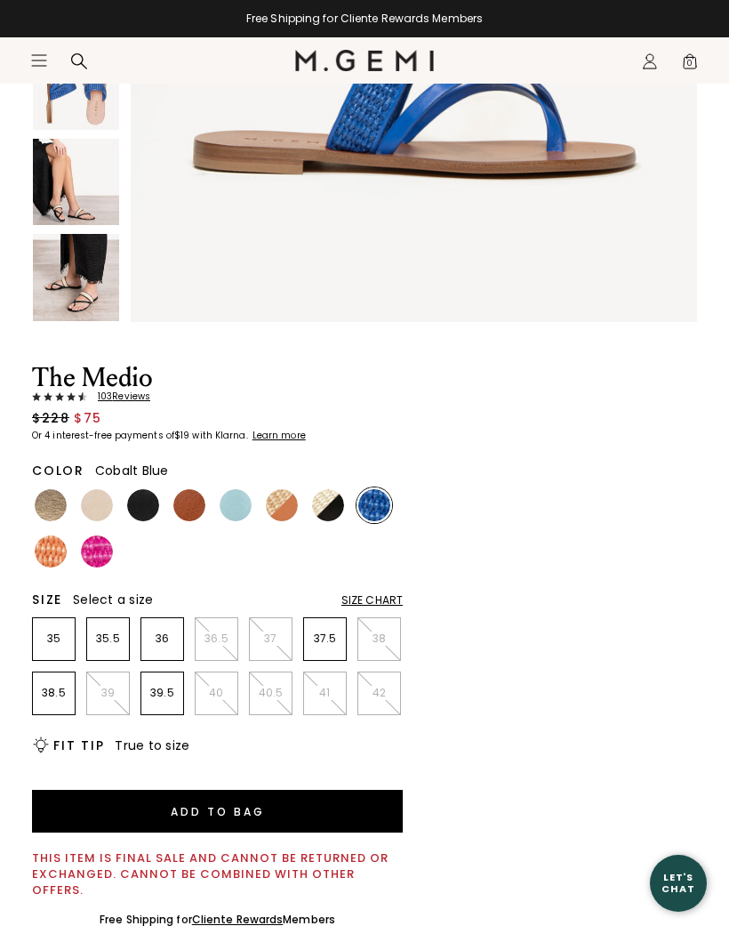
click at [47, 546] on img at bounding box center [51, 551] width 32 height 32
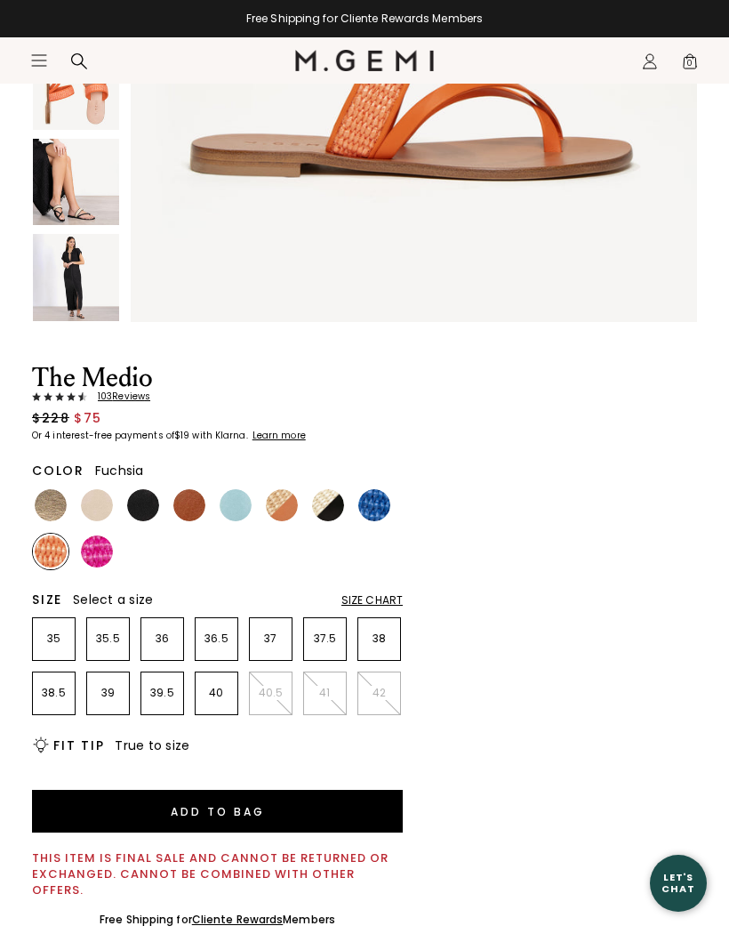
click at [100, 549] on img at bounding box center [97, 551] width 32 height 32
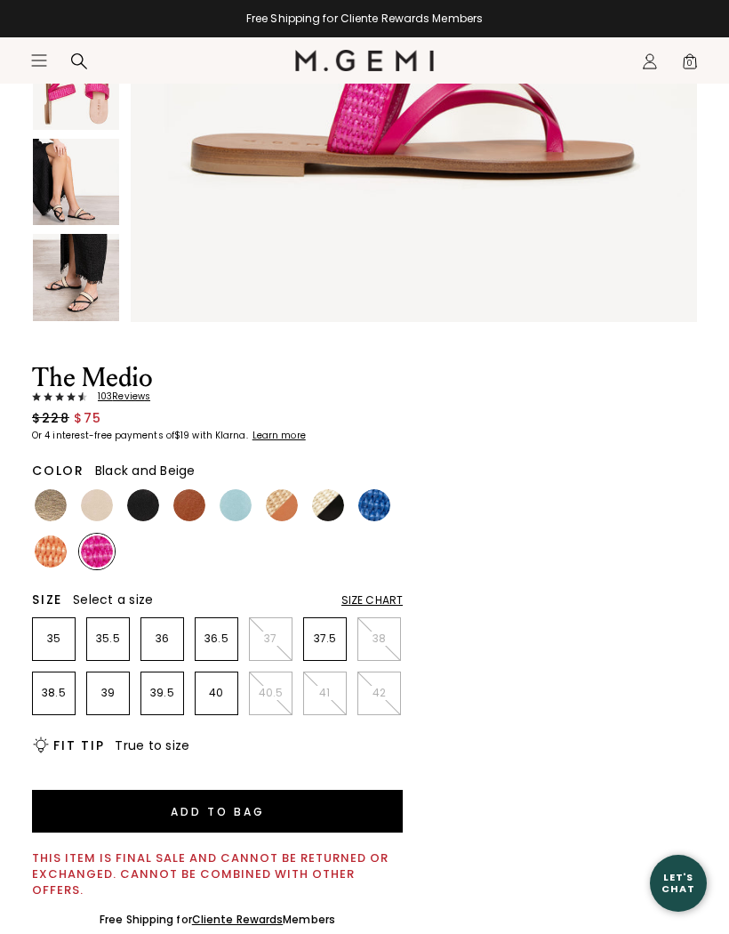
click at [327, 497] on img at bounding box center [328, 505] width 32 height 32
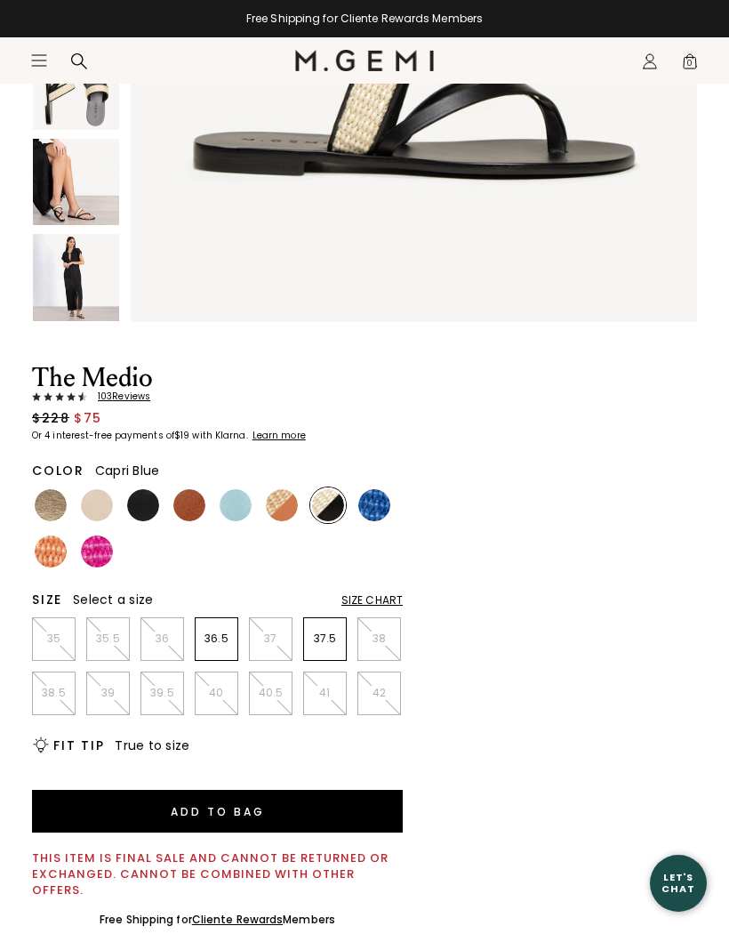
click at [228, 499] on img at bounding box center [236, 505] width 32 height 32
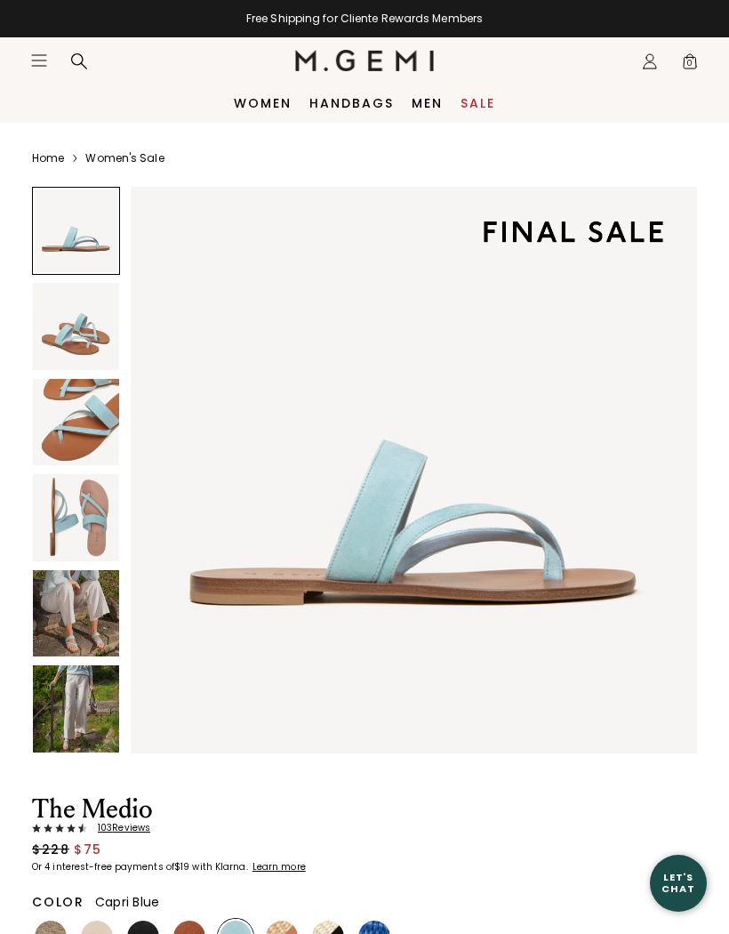
click at [64, 614] on img at bounding box center [76, 613] width 86 height 86
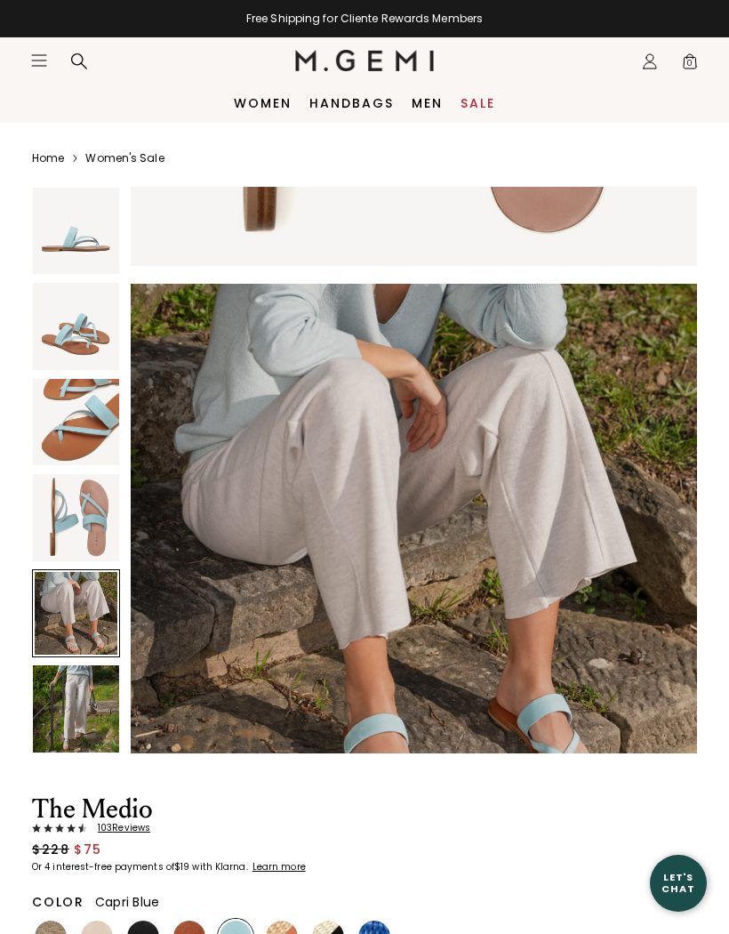
scroll to position [2335, 0]
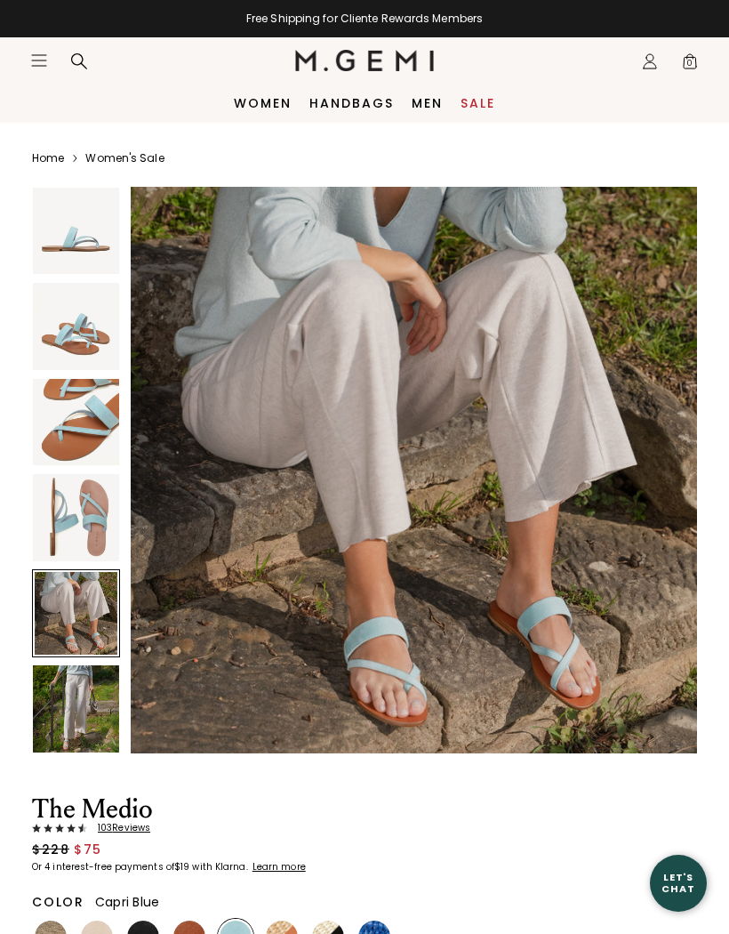
click at [71, 707] on img at bounding box center [76, 708] width 86 height 86
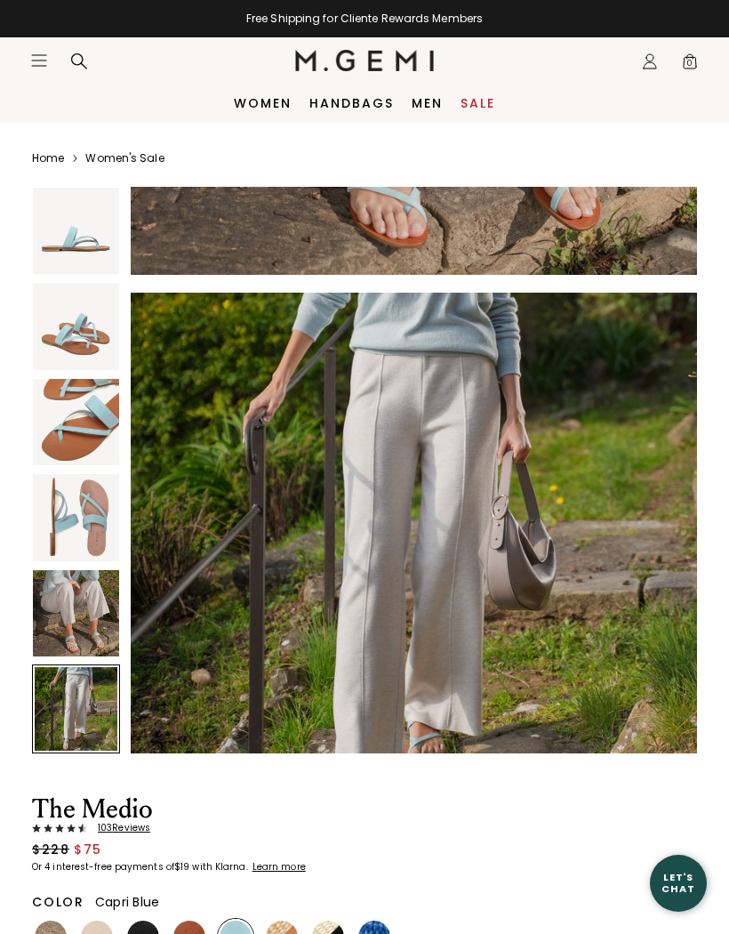
scroll to position [2920, 0]
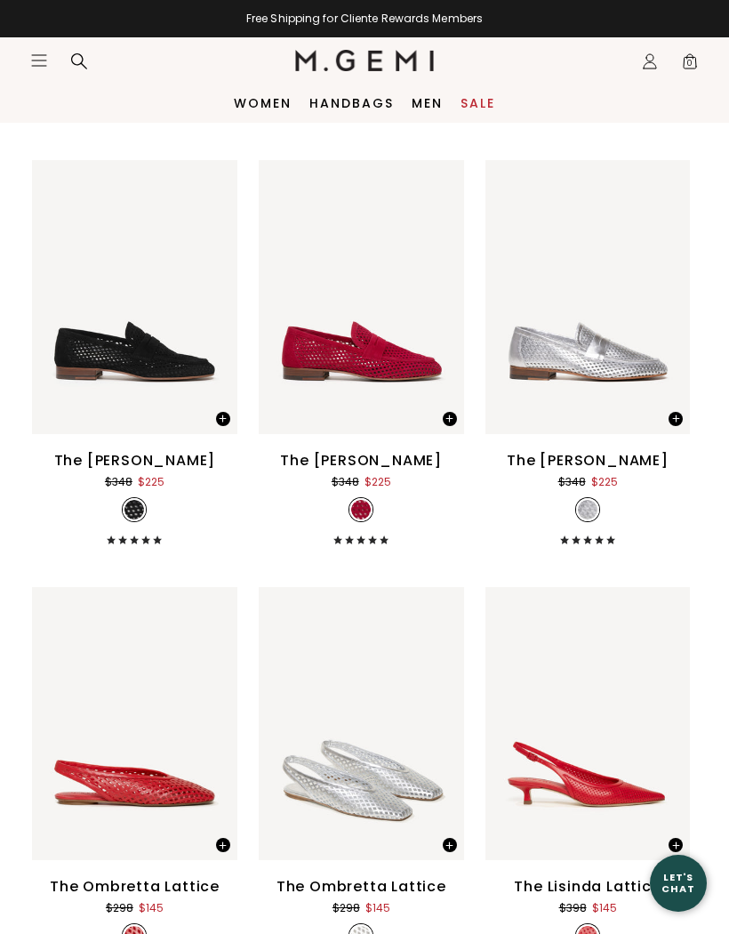
scroll to position [837, 0]
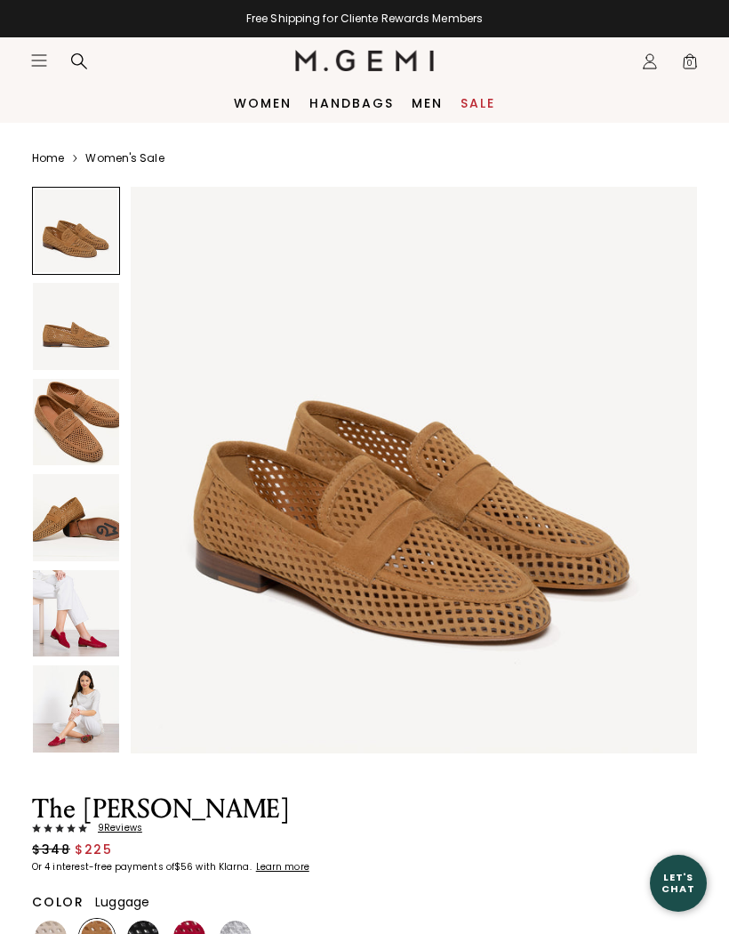
click at [68, 424] on img at bounding box center [76, 422] width 86 height 86
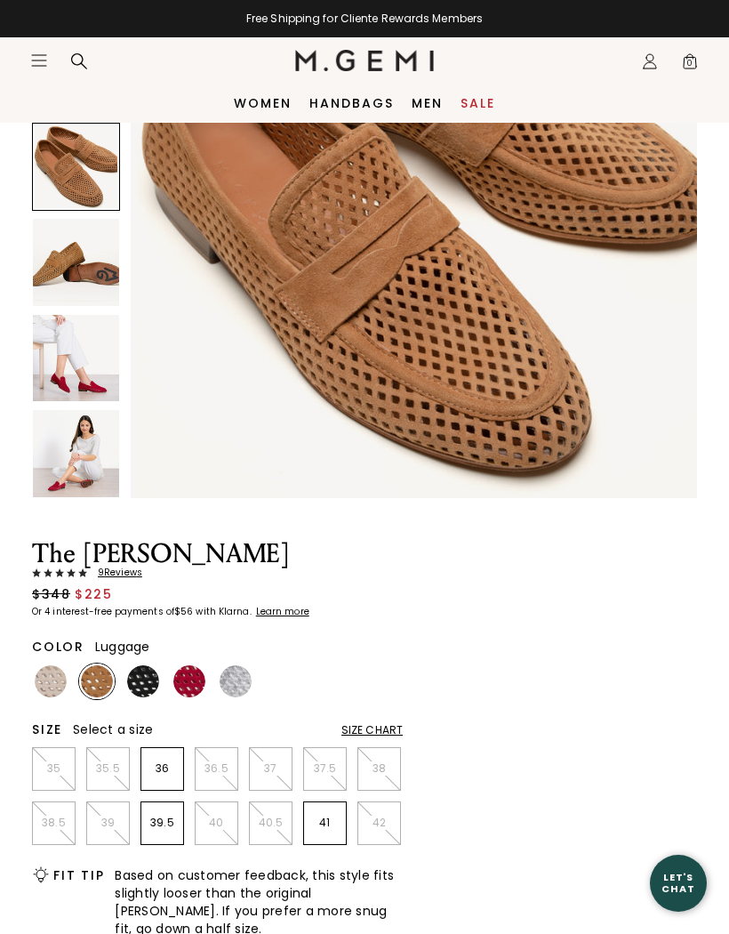
scroll to position [249, 0]
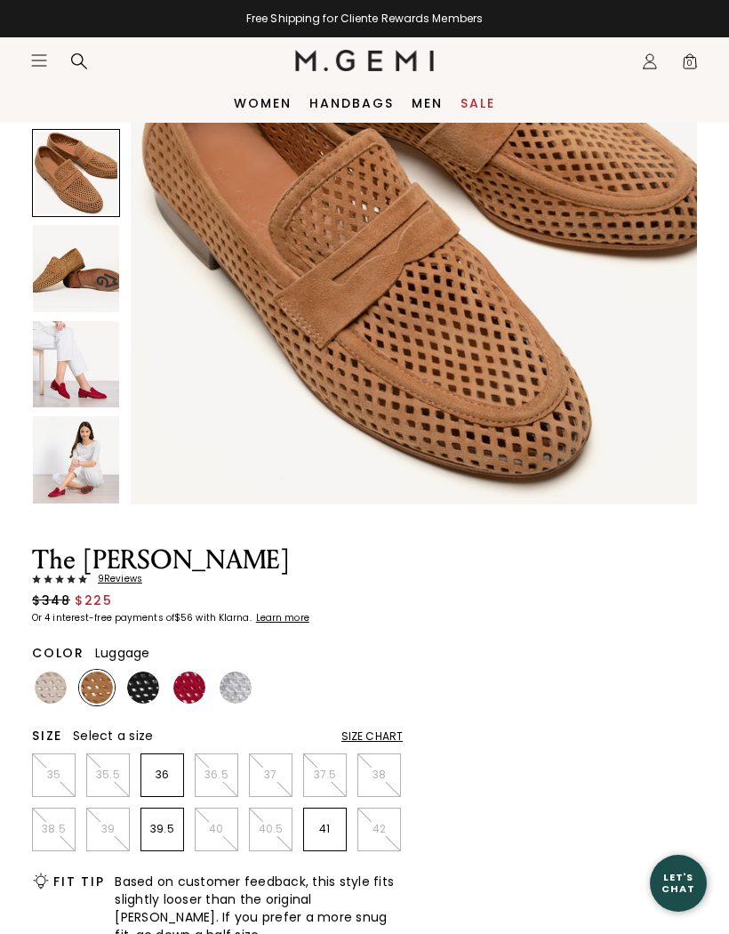
click at [73, 461] on img at bounding box center [76, 459] width 86 height 86
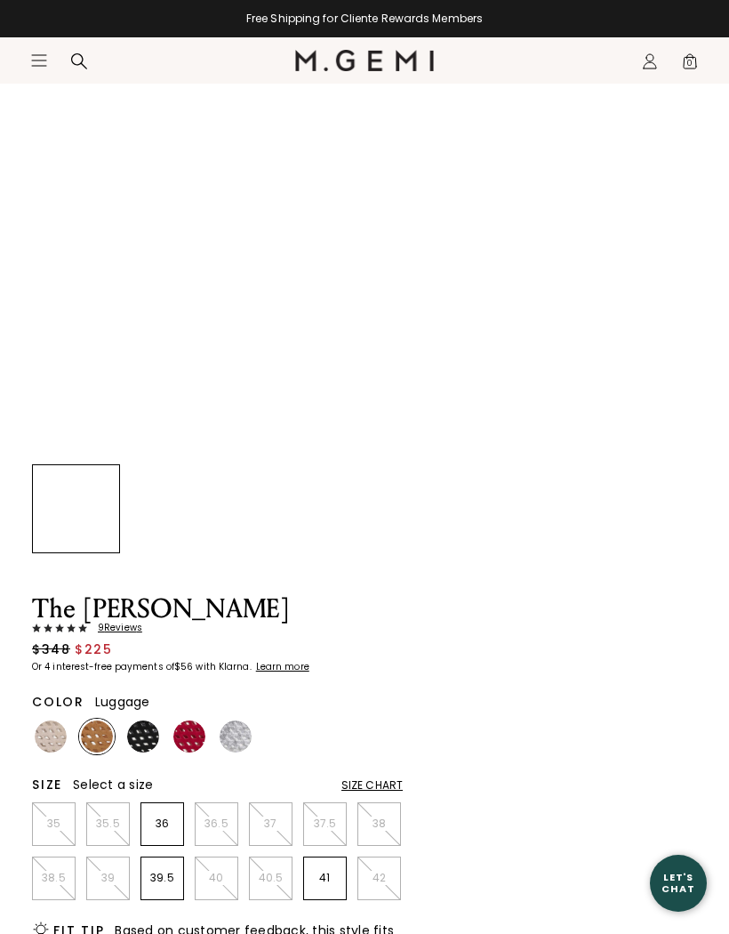
scroll to position [201, 0]
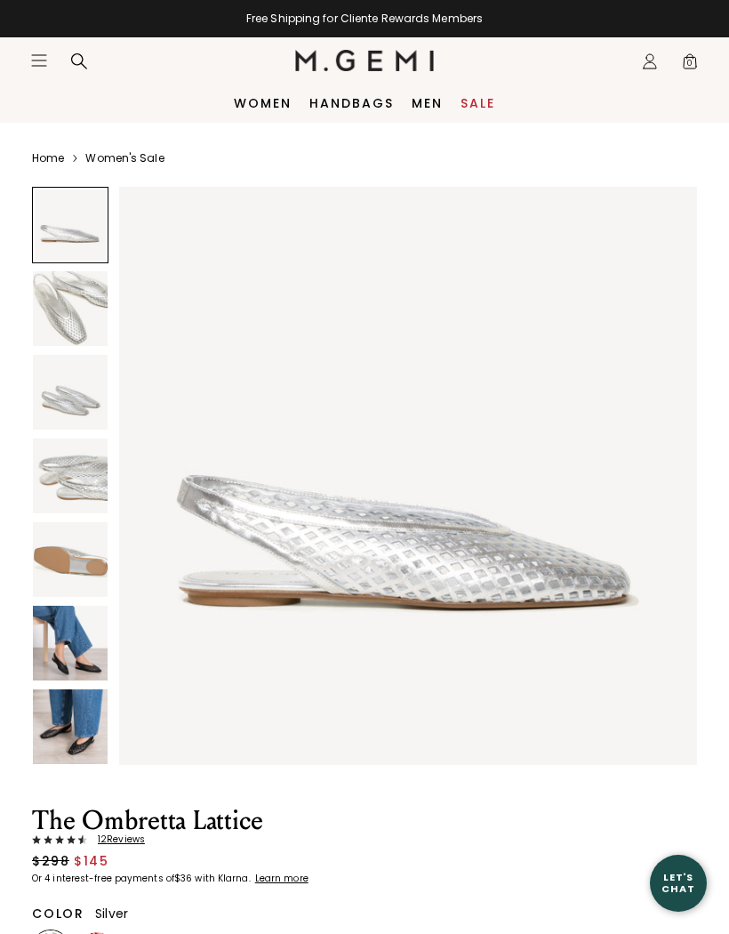
click at [51, 561] on img at bounding box center [70, 559] width 75 height 75
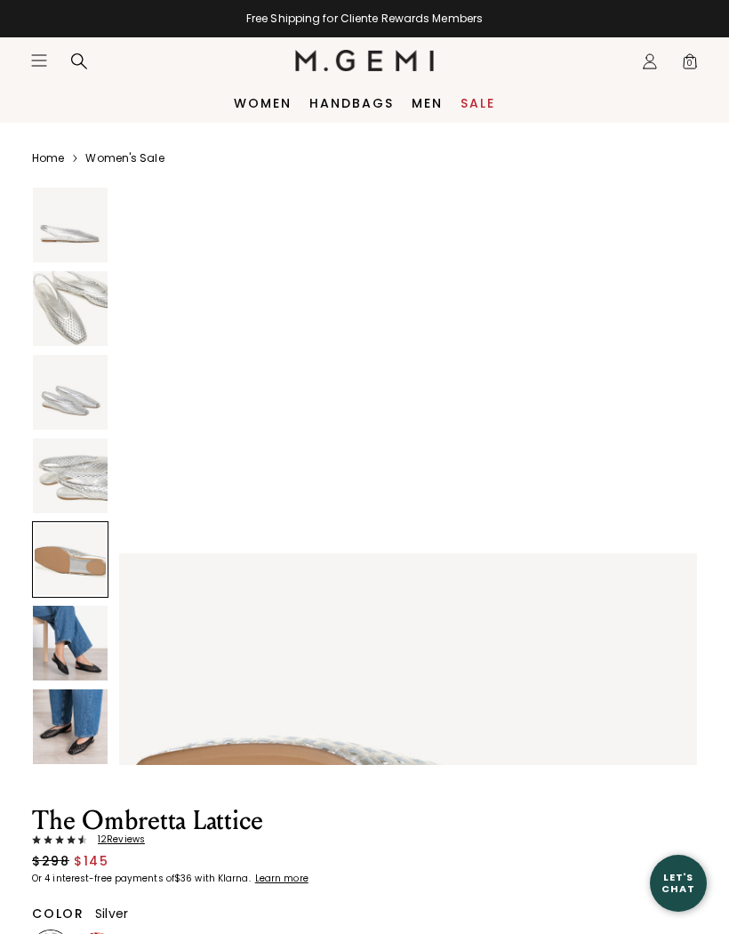
scroll to position [2383, 0]
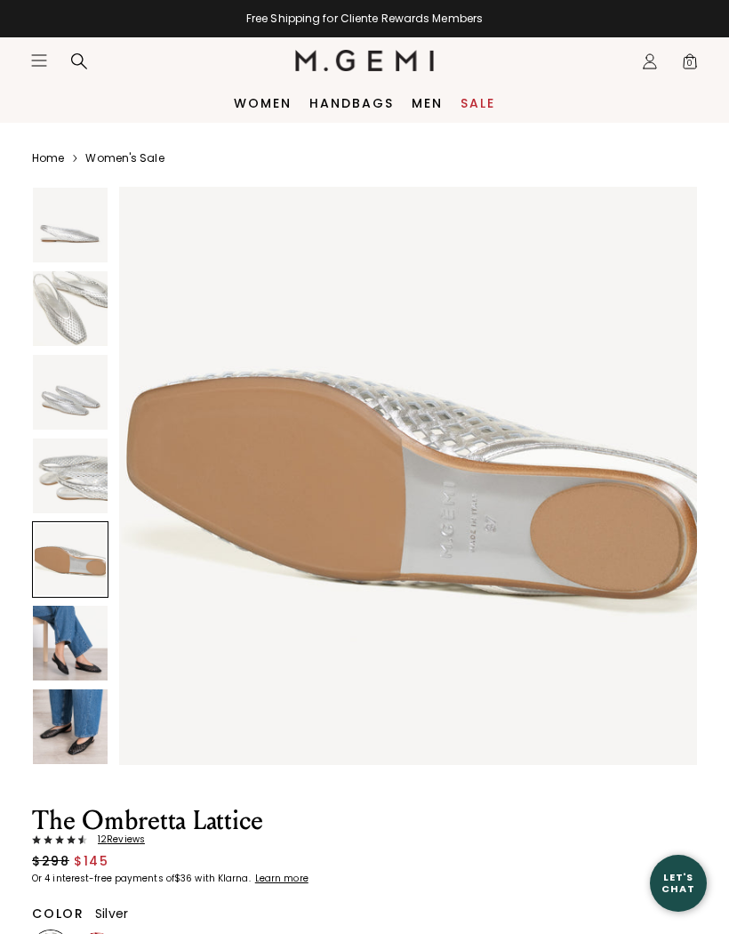
click at [70, 733] on img at bounding box center [70, 726] width 75 height 75
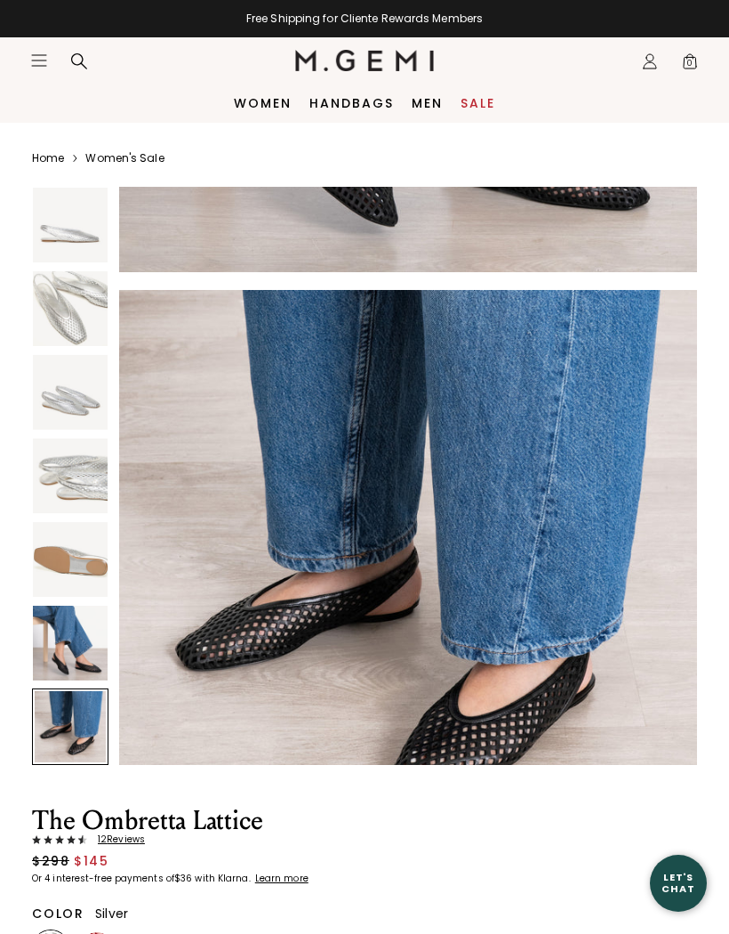
scroll to position [3575, 0]
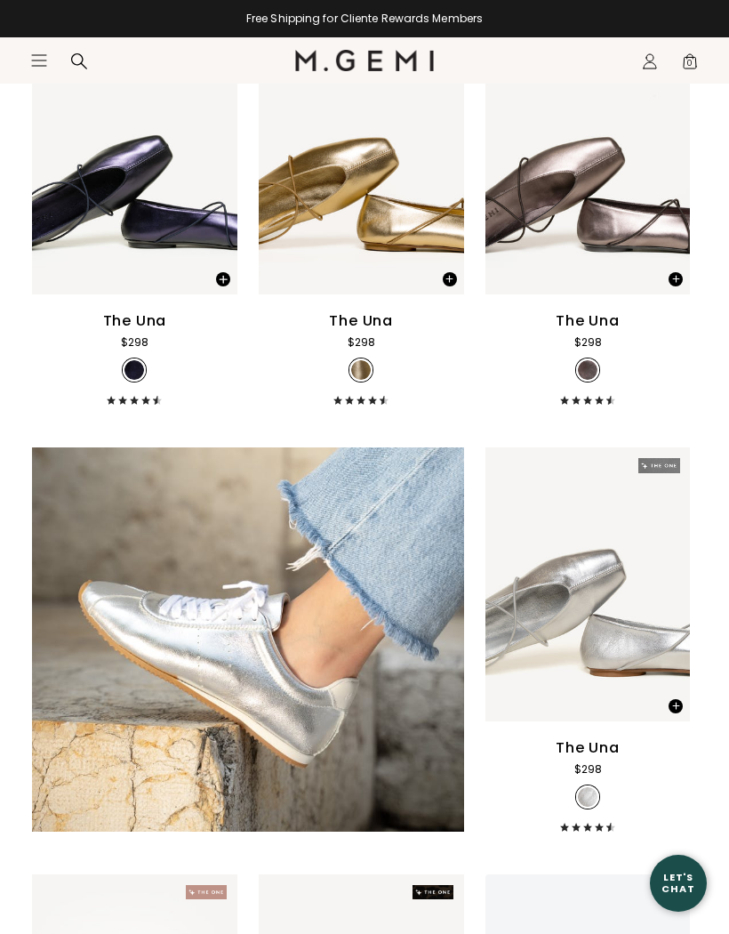
scroll to position [1431, 0]
